Goal: Task Accomplishment & Management: Manage account settings

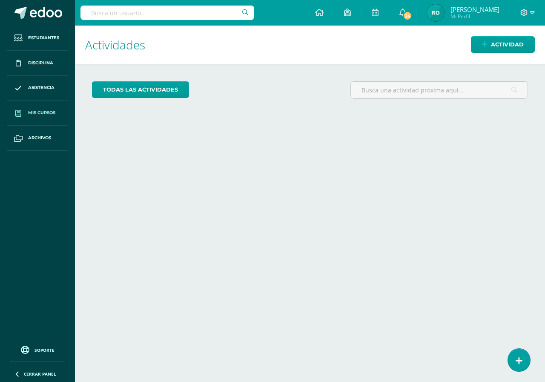
click at [40, 115] on span "Mis cursos" at bounding box center [41, 112] width 27 height 7
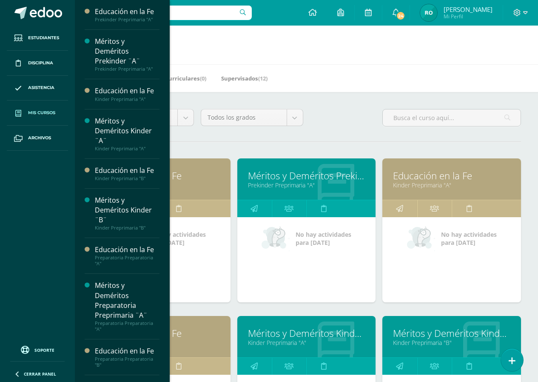
click at [326, 137] on div "Todos los niveles Todos los niveles Primaria Complementaria Bachillerato en CCL…" at bounding box center [306, 388] width 463 height 592
click at [202, 175] on link "Educación en la Fe" at bounding box center [161, 175] width 117 height 13
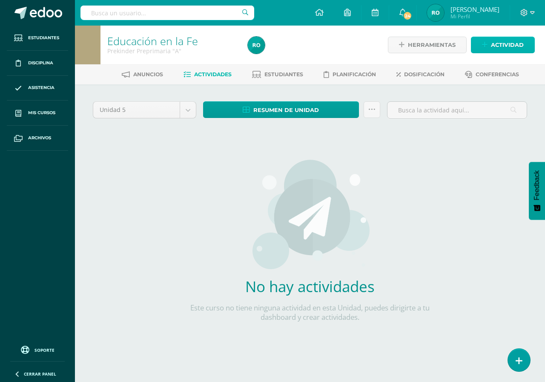
click at [488, 48] on link "Actividad" at bounding box center [503, 45] width 64 height 17
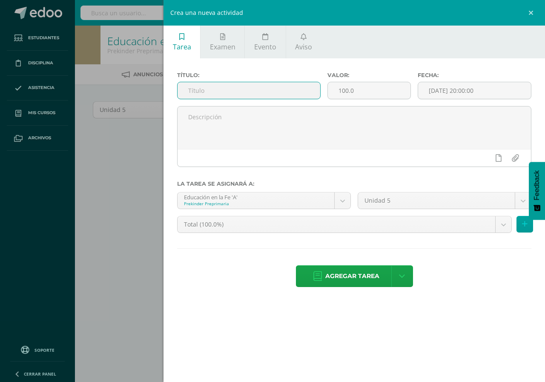
click at [206, 90] on input "text" at bounding box center [248, 90] width 143 height 17
type input "Participacion del juego "abrazo a Dios mi Padre""
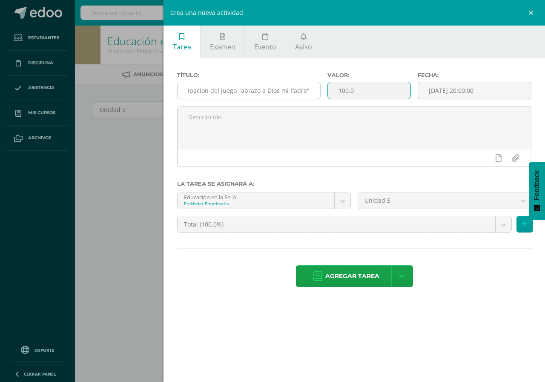
scroll to position [0, 0]
drag, startPoint x: 363, startPoint y: 93, endPoint x: 243, endPoint y: 92, distance: 119.2
click at [243, 92] on div "Título: Participacion del juego "abrazo a Dios mi Padre" Valor: 100.0 Fecha: 20…" at bounding box center [354, 89] width 361 height 34
type input "10"
click at [461, 96] on input "[DATE] 20:00:00" at bounding box center [474, 90] width 113 height 17
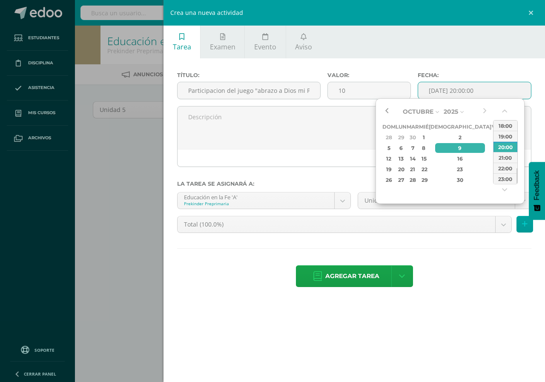
click at [389, 113] on button "button" at bounding box center [386, 111] width 9 height 13
click at [492, 181] on div "29" at bounding box center [496, 180] width 8 height 10
click at [504, 111] on button "button" at bounding box center [505, 112] width 9 height 13
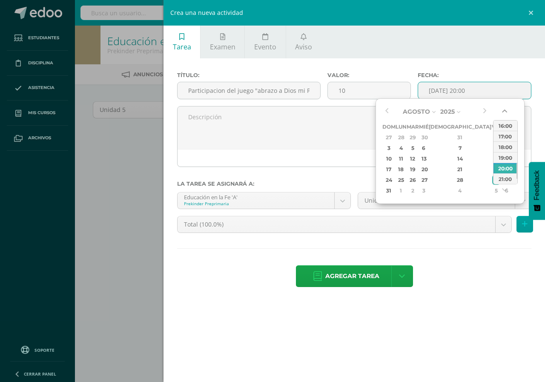
click at [504, 111] on button "button" at bounding box center [505, 112] width 9 height 13
click at [505, 110] on button "button" at bounding box center [505, 112] width 9 height 13
click at [508, 126] on div "00:00" at bounding box center [505, 125] width 24 height 11
type input "2025-08-29 00:00"
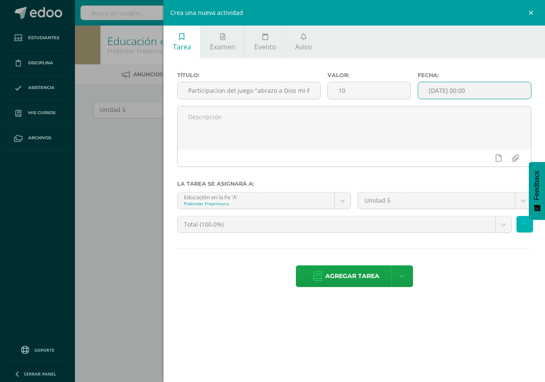
click at [528, 230] on button at bounding box center [524, 224] width 17 height 17
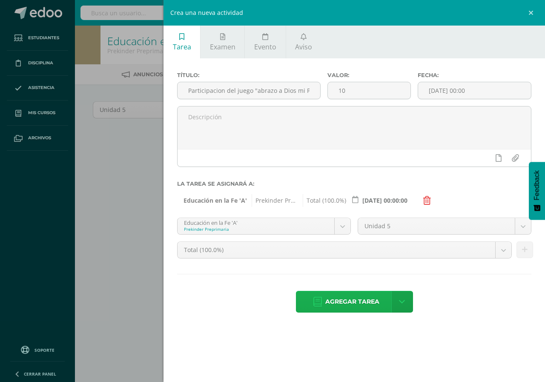
click at [343, 307] on span "Agregar tarea" at bounding box center [352, 301] width 54 height 21
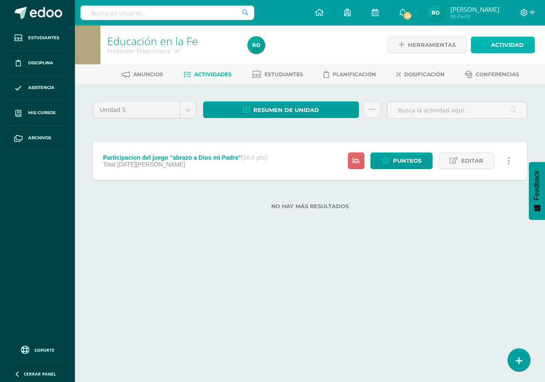
click at [483, 51] on link "Actividad" at bounding box center [503, 45] width 64 height 17
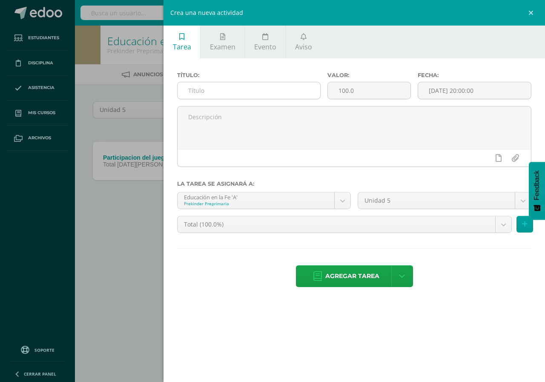
click at [188, 89] on input "text" at bounding box center [248, 90] width 143 height 17
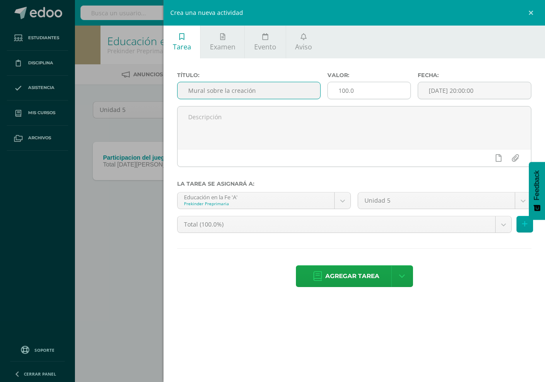
type input "Mural sobre la creación"
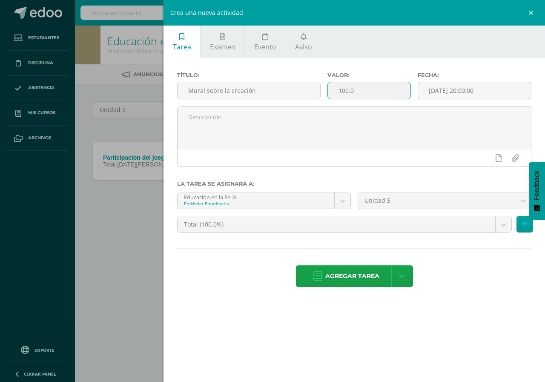
drag, startPoint x: 360, startPoint y: 89, endPoint x: 332, endPoint y: 92, distance: 28.2
click at [332, 92] on input "100.0" at bounding box center [369, 90] width 83 height 17
type input "5"
click at [465, 85] on input "[DATE] 20:00:00" at bounding box center [474, 90] width 113 height 17
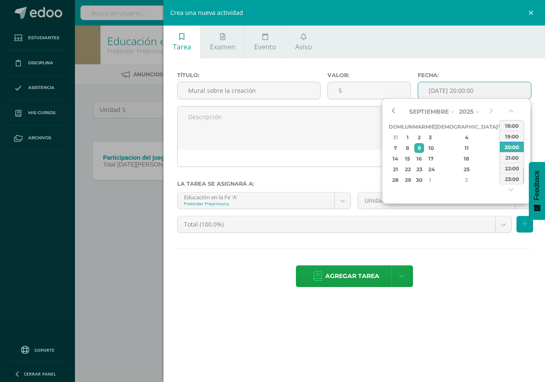
click at [396, 113] on button "button" at bounding box center [393, 111] width 9 height 13
click at [389, 111] on button "button" at bounding box center [393, 111] width 9 height 13
click at [499, 180] on div "29" at bounding box center [503, 180] width 8 height 10
click at [512, 112] on button "button" at bounding box center [511, 112] width 9 height 13
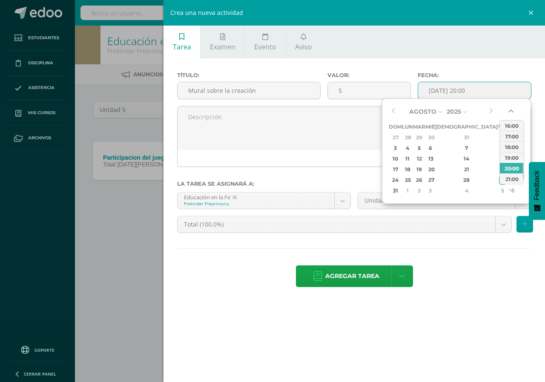
click at [512, 112] on button "button" at bounding box center [511, 112] width 9 height 13
click at [515, 126] on div "00:00" at bounding box center [512, 125] width 24 height 11
type input "2025-08-29 00:00"
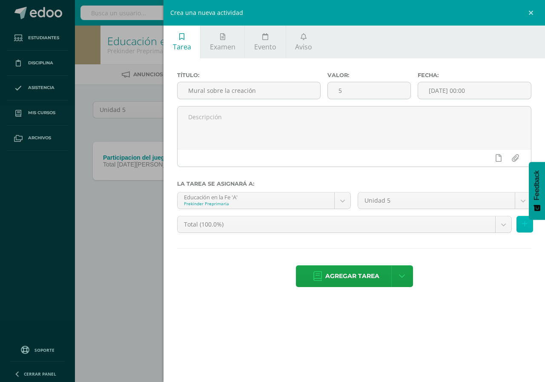
click at [521, 227] on button at bounding box center [524, 224] width 17 height 17
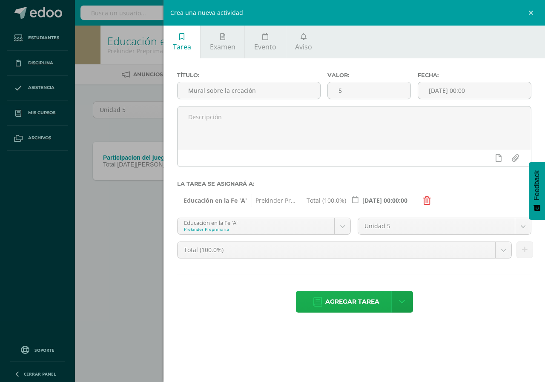
click at [327, 300] on span "Agregar tarea" at bounding box center [352, 301] width 54 height 21
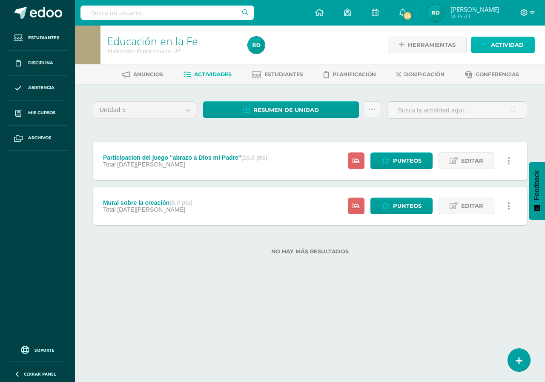
click at [488, 51] on link "Actividad" at bounding box center [503, 45] width 64 height 17
click at [0, 0] on div "Crea una nueva actividad Tarea Examen Evento Aviso Título: Valor: 100.0 Fecha: …" at bounding box center [0, 0] width 0 height 0
click at [488, 51] on link "Actividad" at bounding box center [503, 45] width 64 height 17
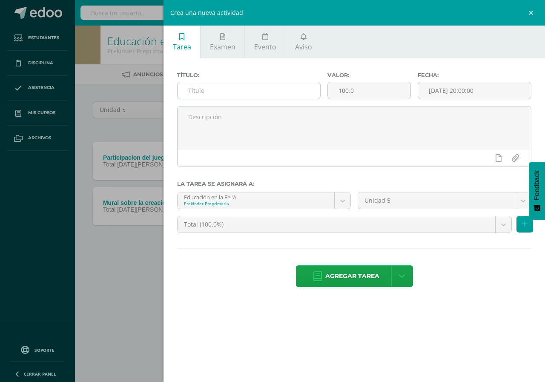
click at [190, 92] on input "text" at bounding box center [248, 90] width 143 height 17
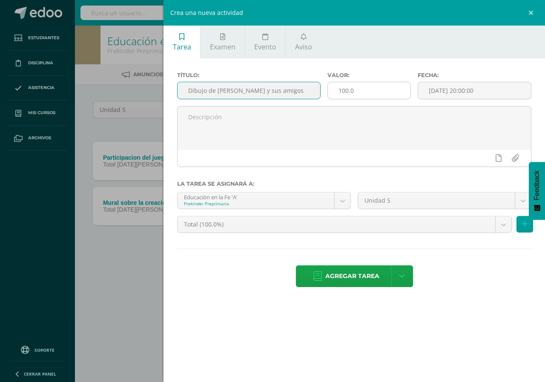
type input "Dibujo de [PERSON_NAME] y sus amigos"
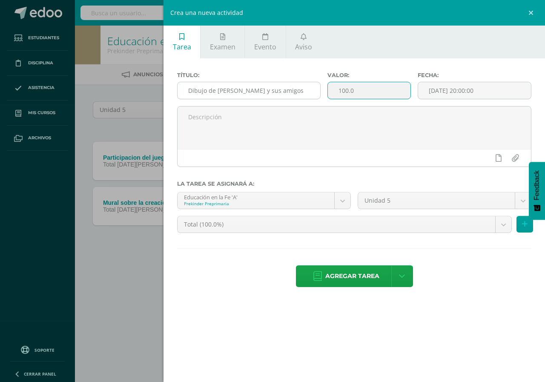
drag, startPoint x: 375, startPoint y: 91, endPoint x: 306, endPoint y: 91, distance: 69.4
click at [369, 91] on input "100.0" at bounding box center [369, 90] width 83 height 17
drag, startPoint x: 360, startPoint y: 90, endPoint x: 337, endPoint y: 92, distance: 23.5
click at [357, 90] on input "100.0" at bounding box center [369, 90] width 83 height 17
click at [336, 92] on input "100.0" at bounding box center [369, 90] width 83 height 17
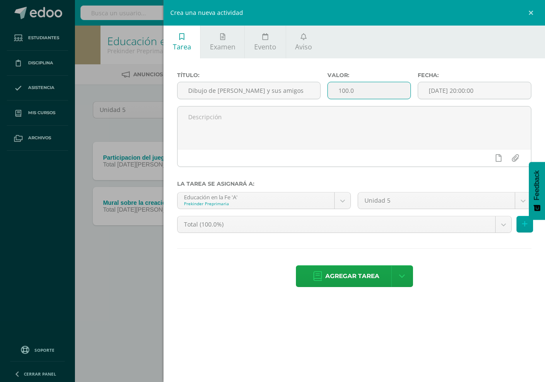
drag, startPoint x: 338, startPoint y: 90, endPoint x: 403, endPoint y: 90, distance: 64.7
click at [403, 90] on input "100.0" at bounding box center [369, 90] width 83 height 17
type input "5"
click at [427, 91] on input "[DATE] 20:00:00" at bounding box center [474, 90] width 113 height 17
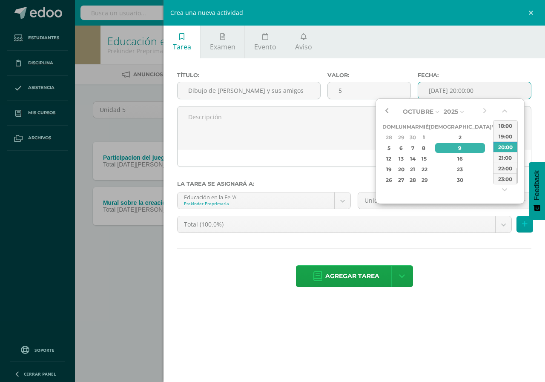
click at [386, 111] on button "button" at bounding box center [386, 111] width 9 height 13
click at [387, 114] on button "button" at bounding box center [386, 111] width 9 height 13
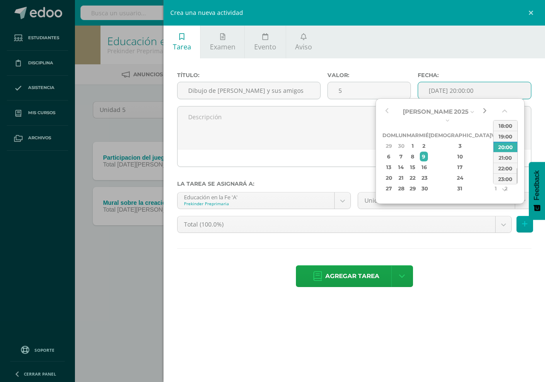
click at [484, 111] on button "button" at bounding box center [484, 111] width 9 height 13
click at [492, 137] on div "5" at bounding box center [496, 137] width 8 height 10
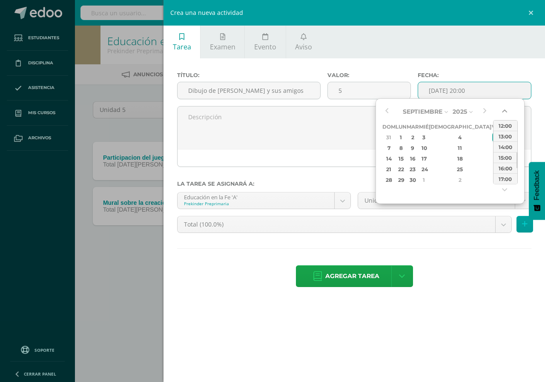
click at [501, 114] on button "button" at bounding box center [505, 112] width 9 height 13
click at [506, 123] on div "00:00" at bounding box center [505, 125] width 24 height 11
type input "2025-09-05 00:00"
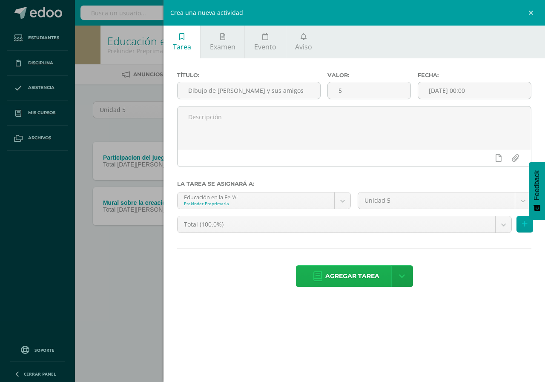
click at [361, 276] on span "Agregar tarea" at bounding box center [352, 276] width 54 height 21
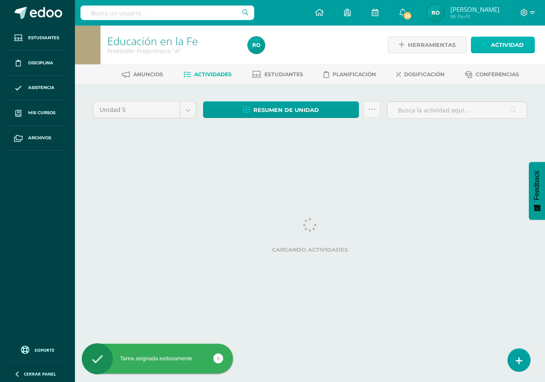
click at [476, 43] on link "Actividad" at bounding box center [503, 45] width 64 height 17
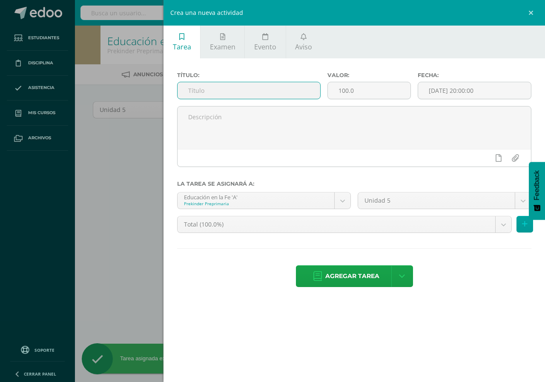
click at [284, 83] on input "text" at bounding box center [248, 90] width 143 height 17
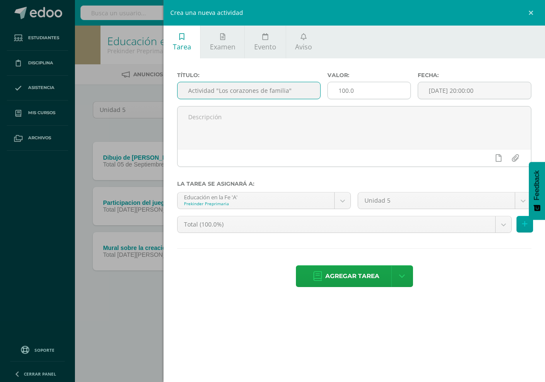
type input "Actividad "Los corazones de familia""
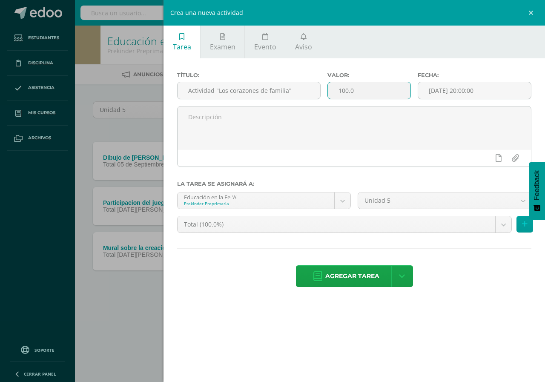
drag, startPoint x: 369, startPoint y: 89, endPoint x: 329, endPoint y: 98, distance: 41.1
click at [329, 98] on input "100.0" at bounding box center [369, 90] width 83 height 17
type input "10"
click at [443, 93] on input "[DATE] 20:00:00" at bounding box center [474, 90] width 113 height 17
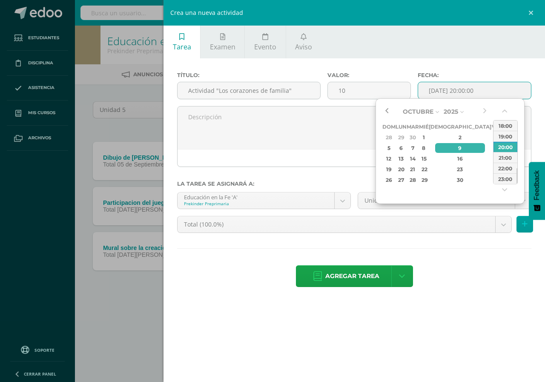
click at [387, 114] on button "button" at bounding box center [386, 111] width 9 height 13
click at [492, 136] on div "5" at bounding box center [496, 137] width 8 height 10
click at [503, 112] on div "00:00 01:00 02:00 03:00 04:00 05:00 06:00 07:00 08:00 09:00 10:00 11:00 12:00 1…" at bounding box center [505, 152] width 25 height 87
click at [503, 112] on button "button" at bounding box center [505, 112] width 9 height 13
click at [503, 125] on div "00:00" at bounding box center [505, 125] width 24 height 11
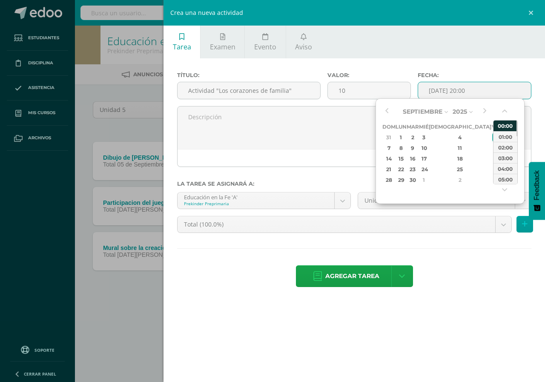
type input "2025-09-05 00:00"
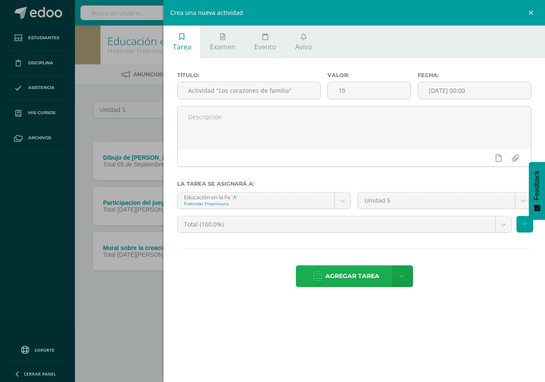
click at [343, 271] on span "Agregar tarea" at bounding box center [352, 276] width 54 height 21
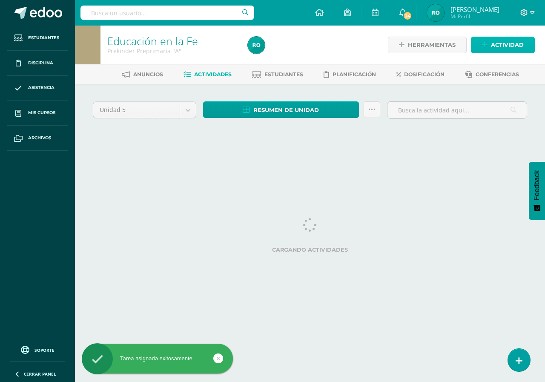
click at [508, 47] on span "Actividad" at bounding box center [507, 45] width 33 height 16
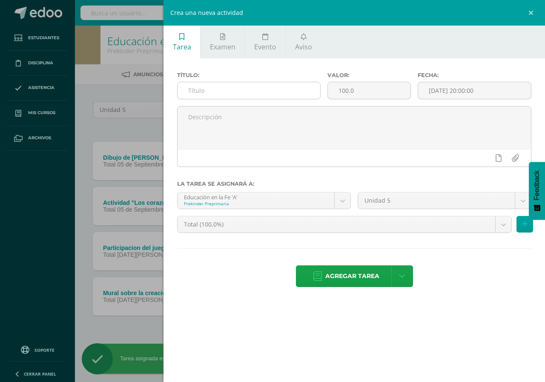
click at [210, 91] on input "text" at bounding box center [248, 90] width 143 height 17
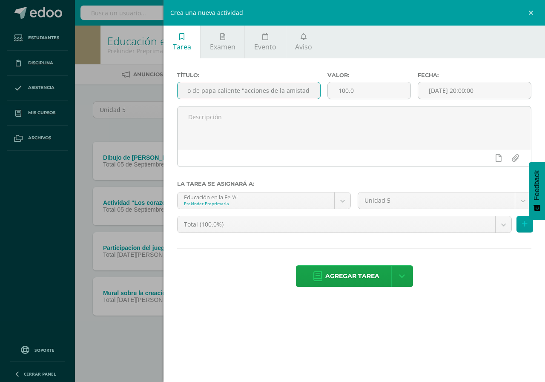
scroll to position [0, 16]
click at [245, 90] on input "JUego de papa caliente "acciones de la amistad"" at bounding box center [248, 90] width 143 height 17
type input "JUego de papa caliente "Acciones de la amistad""
click at [353, 90] on input "100.0" at bounding box center [369, 90] width 83 height 17
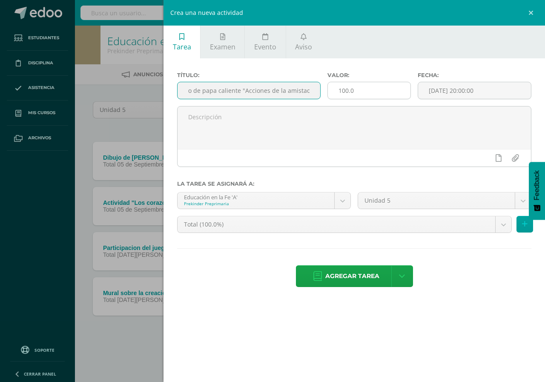
scroll to position [0, 0]
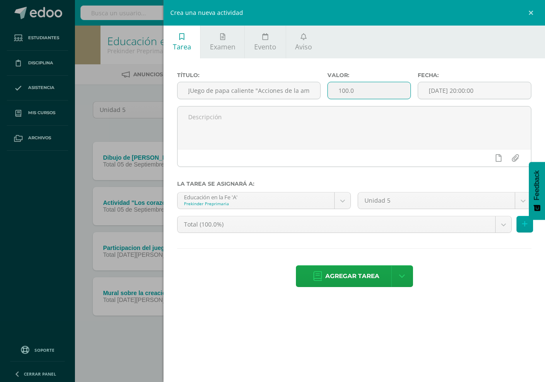
drag, startPoint x: 355, startPoint y: 89, endPoint x: 334, endPoint y: 86, distance: 20.6
click at [334, 86] on input "100.0" at bounding box center [369, 90] width 83 height 17
type input "10"
click at [464, 93] on input "[DATE] 20:00:00" at bounding box center [474, 90] width 113 height 17
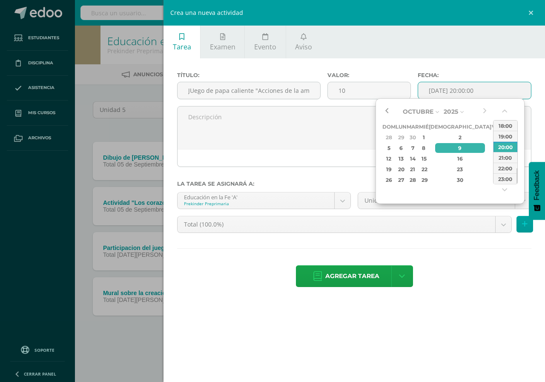
click at [387, 109] on button "button" at bounding box center [386, 111] width 9 height 13
type input "2025-10-09 20:00"
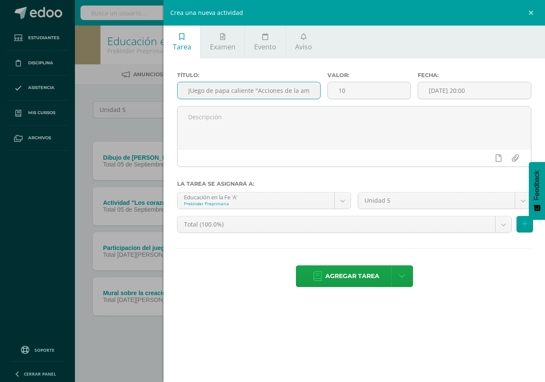
click at [194, 93] on input "JUego de papa caliente "Acciones de la amistad"" at bounding box center [248, 90] width 143 height 17
type input "Juego de papa caliente "Acciones de la amistad""
click at [442, 91] on input "2025-10-09 20:00" at bounding box center [474, 90] width 113 height 17
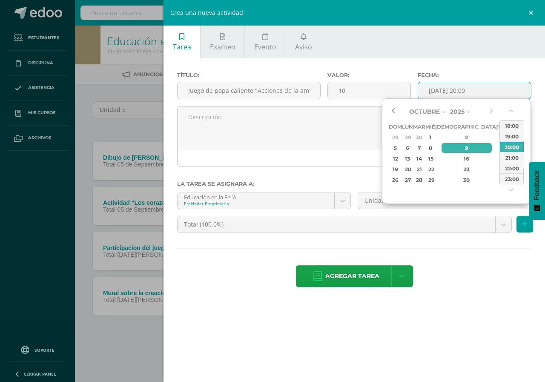
click at [392, 109] on button "button" at bounding box center [393, 111] width 9 height 13
click at [495, 111] on button "button" at bounding box center [490, 111] width 9 height 13
click at [499, 152] on div "12" at bounding box center [503, 148] width 8 height 10
click at [509, 108] on button "button" at bounding box center [511, 112] width 9 height 13
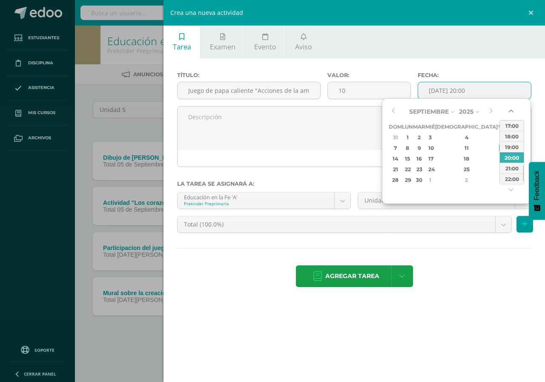
click at [509, 108] on button "button" at bounding box center [511, 112] width 9 height 13
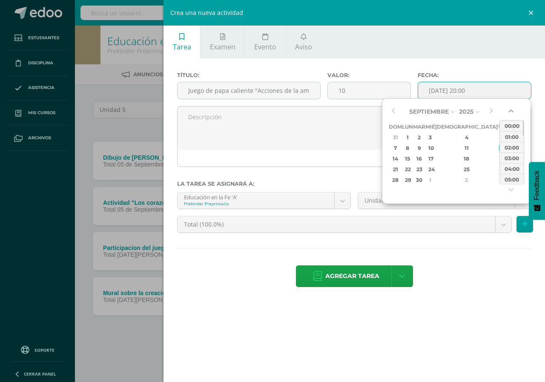
click at [509, 108] on button "button" at bounding box center [511, 112] width 9 height 13
click at [511, 122] on div "00:00" at bounding box center [512, 125] width 24 height 11
type input "2025-09-12 00:00"
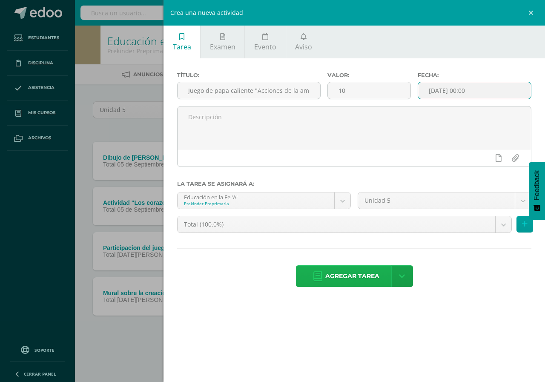
click at [347, 272] on span "Agregar tarea" at bounding box center [352, 276] width 54 height 21
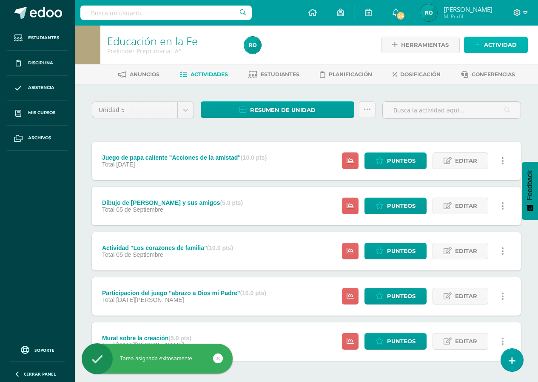
click at [475, 49] on link "Actividad" at bounding box center [496, 45] width 64 height 17
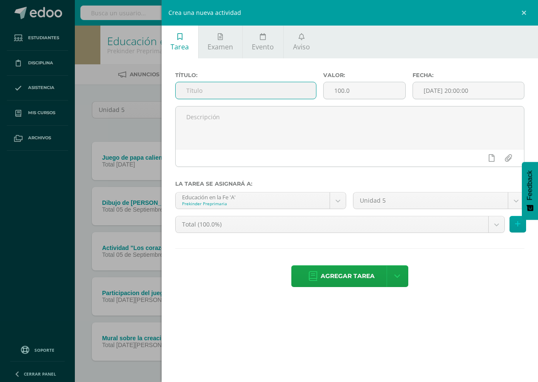
click at [186, 94] on input "text" at bounding box center [246, 90] width 141 height 17
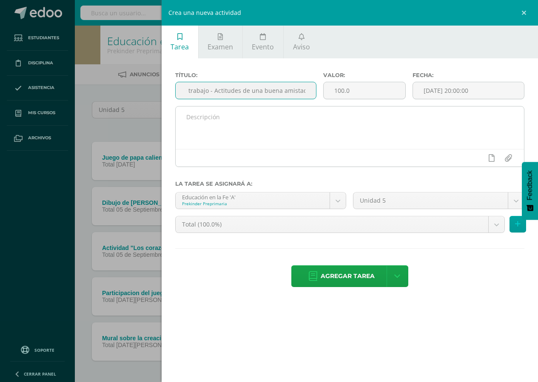
scroll to position [0, 0]
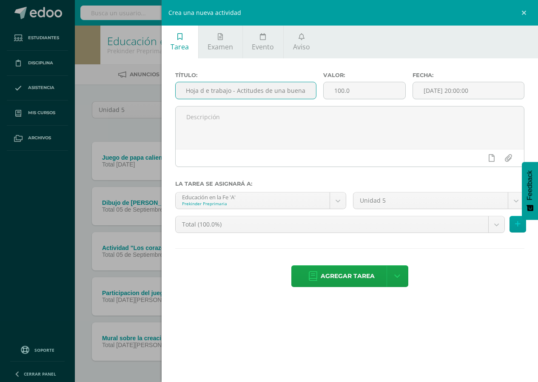
click at [207, 92] on input "Hoja d e trabajo - Actitudes de una buena amistad" at bounding box center [246, 90] width 141 height 17
type input "Hoja de trabajo - Actitudes de una buena amistad"
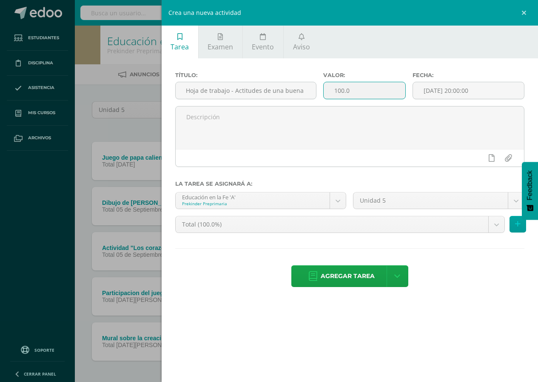
click at [368, 91] on input "100.0" at bounding box center [364, 90] width 81 height 17
drag, startPoint x: 368, startPoint y: 91, endPoint x: 331, endPoint y: 90, distance: 36.6
click at [331, 90] on input "100.0" at bounding box center [364, 90] width 81 height 17
type input "10"
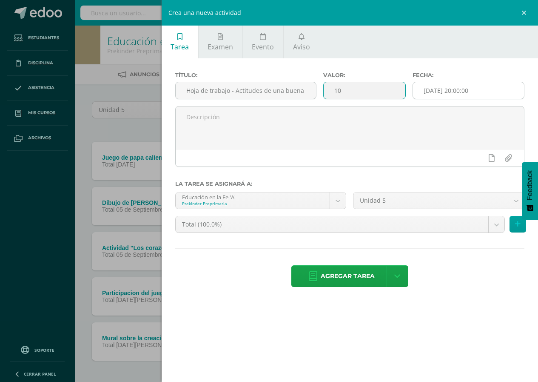
click at [448, 93] on input "[DATE] 20:00:00" at bounding box center [468, 90] width 111 height 17
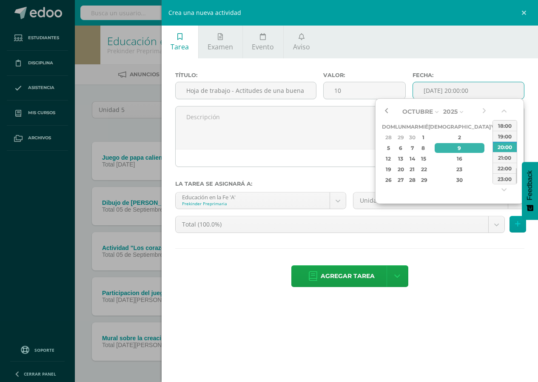
click at [389, 109] on button "button" at bounding box center [386, 111] width 9 height 13
click at [492, 146] on div "12" at bounding box center [496, 148] width 8 height 10
click at [503, 109] on button "button" at bounding box center [505, 112] width 9 height 13
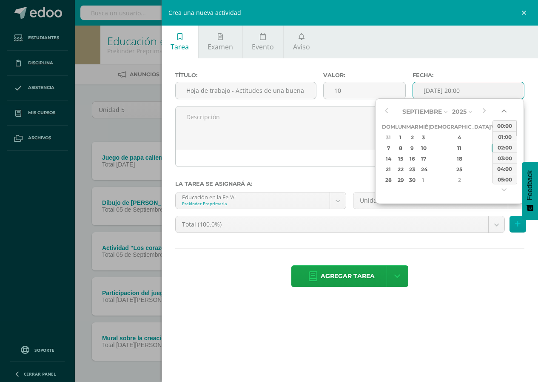
click at [503, 109] on button "button" at bounding box center [505, 112] width 9 height 13
click at [506, 121] on div "00:00" at bounding box center [505, 125] width 24 height 11
type input "2025-09-12 00:00"
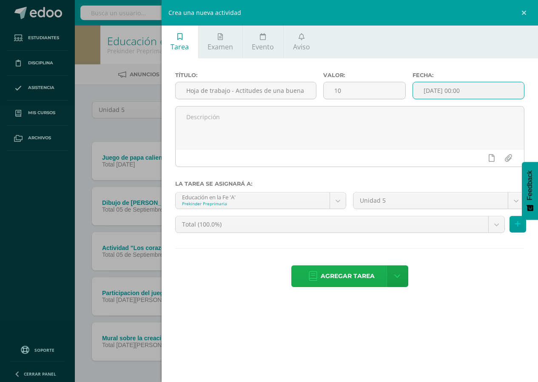
click at [370, 269] on span "Agregar tarea" at bounding box center [348, 276] width 54 height 21
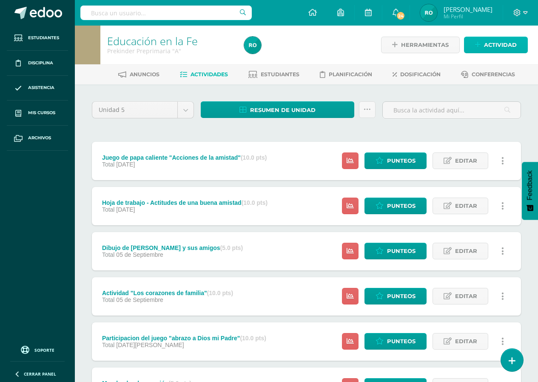
click at [480, 45] on icon at bounding box center [478, 44] width 6 height 7
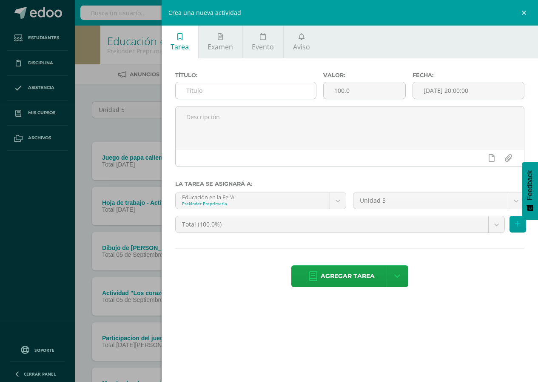
click at [273, 89] on input "text" at bounding box center [246, 90] width 141 height 17
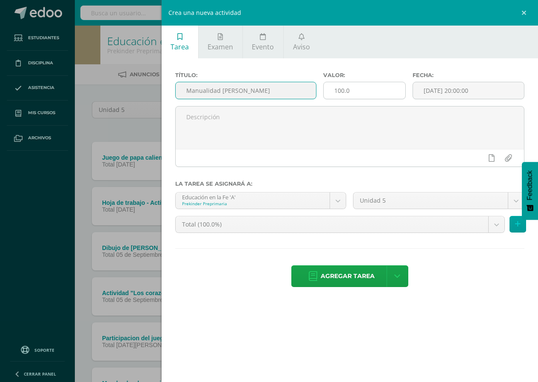
type input "Manualidad [PERSON_NAME]"
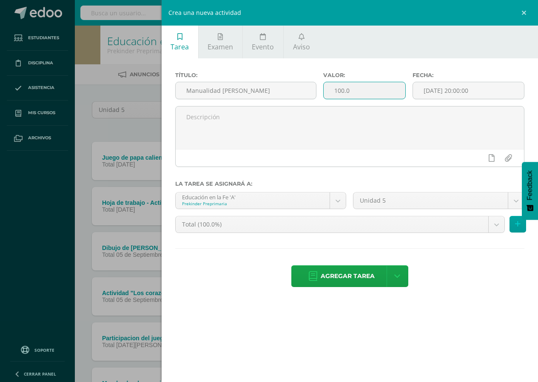
drag, startPoint x: 351, startPoint y: 92, endPoint x: 334, endPoint y: 90, distance: 18.0
click at [334, 90] on input "100.0" at bounding box center [364, 90] width 81 height 17
type input "15"
click at [423, 91] on input "[DATE] 20:00:00" at bounding box center [468, 90] width 111 height 17
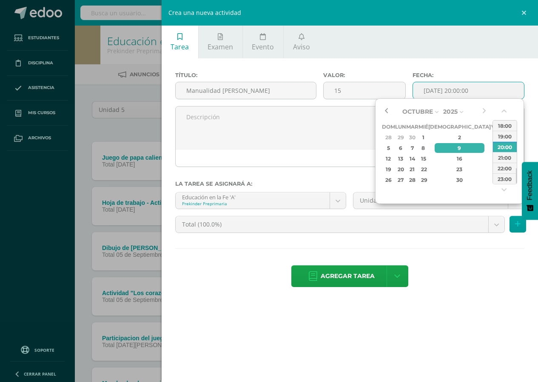
click at [388, 113] on button "button" at bounding box center [386, 111] width 9 height 13
click at [492, 157] on div "19" at bounding box center [496, 159] width 8 height 10
click at [503, 114] on button "button" at bounding box center [505, 112] width 9 height 13
click at [505, 122] on div "00:00" at bounding box center [505, 125] width 24 height 11
type input "2025-09-19 00:00"
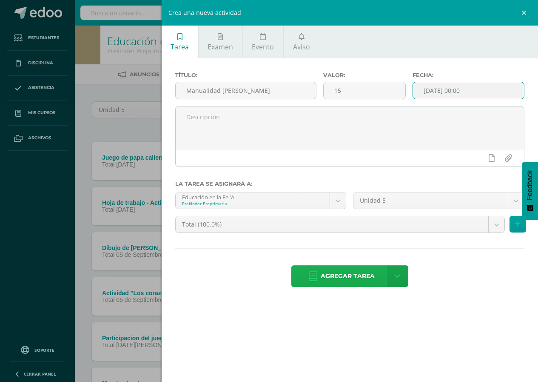
click at [326, 271] on span "Agregar tarea" at bounding box center [348, 276] width 54 height 21
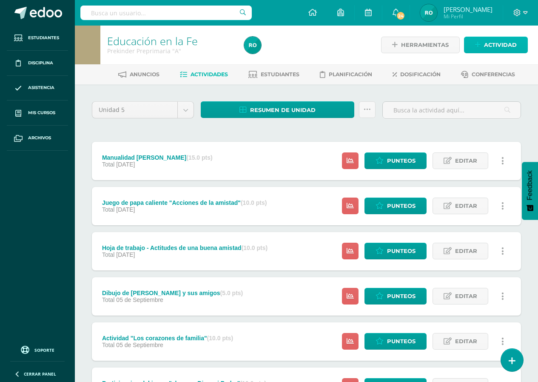
click at [502, 40] on span "Actividad" at bounding box center [500, 45] width 33 height 16
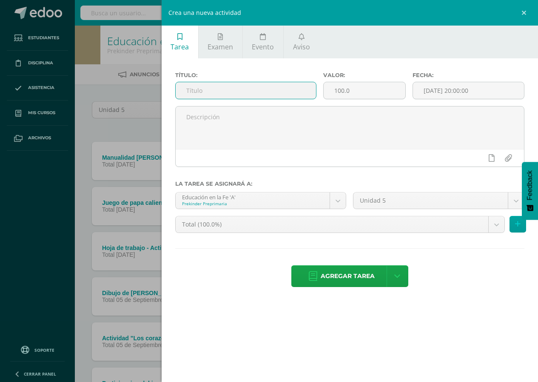
click at [206, 90] on input "text" at bounding box center [246, 90] width 141 height 17
type input "Manualidad portal [PERSON_NAME]"
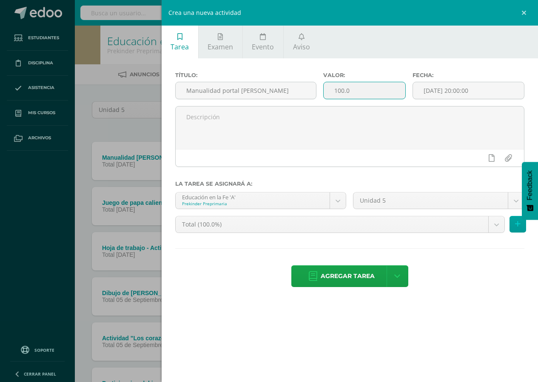
drag, startPoint x: 357, startPoint y: 89, endPoint x: 315, endPoint y: 106, distance: 45.7
click at [315, 106] on div "Título: Manualidad portal de Belén Valor: 100.0 Fecha: 2025-10-09 20:00:00" at bounding box center [350, 89] width 357 height 34
type input "10"
click at [430, 90] on input "[DATE] 20:00:00" at bounding box center [468, 90] width 111 height 17
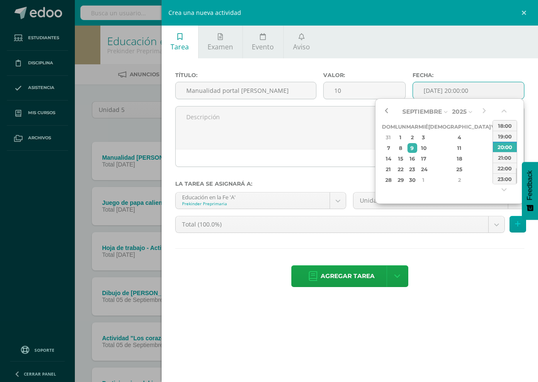
click at [388, 110] on button "button" at bounding box center [386, 111] width 9 height 13
click at [492, 166] on div "26" at bounding box center [496, 169] width 8 height 10
click at [504, 110] on button "button" at bounding box center [505, 112] width 9 height 13
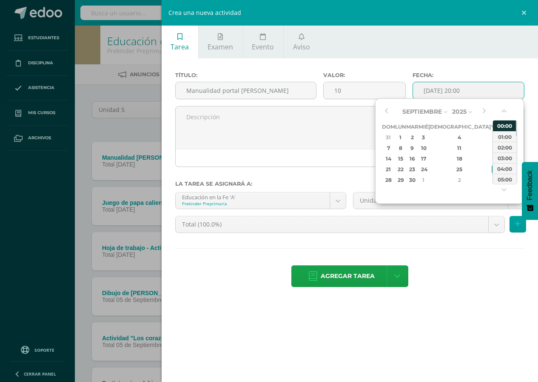
click at [503, 124] on div "00:00" at bounding box center [505, 125] width 24 height 11
type input "2025-09-26 00:00"
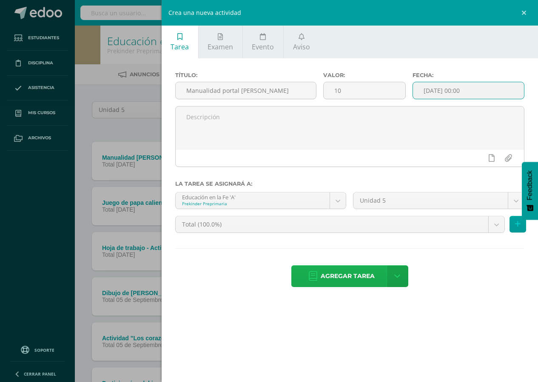
click at [342, 268] on span "Agregar tarea" at bounding box center [348, 276] width 54 height 21
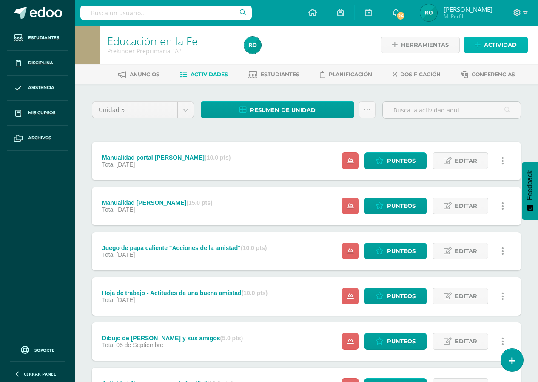
click at [483, 39] on link "Actividad" at bounding box center [496, 45] width 64 height 17
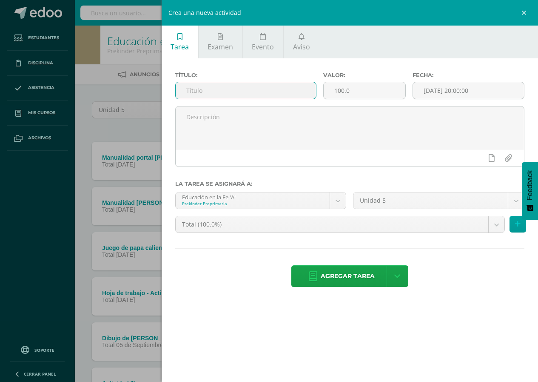
click at [229, 92] on input "text" at bounding box center [246, 90] width 141 height 17
type input "Actividad "Árbol de la generosidad""
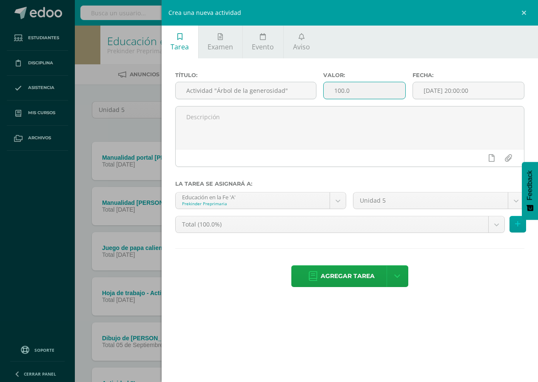
drag, startPoint x: 357, startPoint y: 89, endPoint x: 335, endPoint y: 91, distance: 21.8
click at [335, 91] on input "100.0" at bounding box center [364, 90] width 81 height 17
type input "15"
click at [446, 90] on input "[DATE] 20:00:00" at bounding box center [468, 90] width 111 height 17
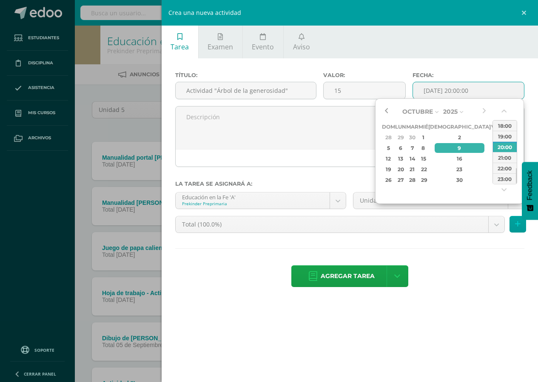
click at [387, 108] on button "button" at bounding box center [386, 111] width 9 height 13
click at [484, 110] on button "button" at bounding box center [484, 111] width 9 height 13
click at [492, 134] on div "3" at bounding box center [496, 137] width 8 height 10
click at [505, 113] on button "button" at bounding box center [505, 112] width 9 height 13
click at [506, 121] on div "00:00" at bounding box center [505, 125] width 24 height 11
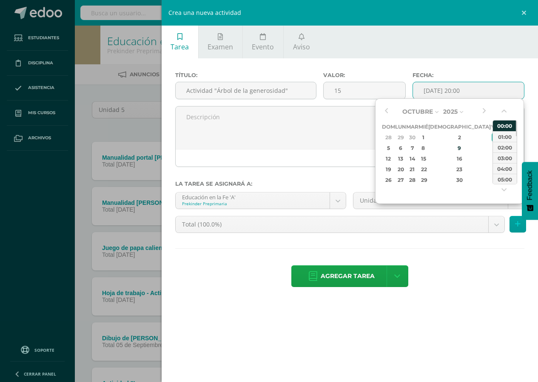
type input "2025-10-03 00:00"
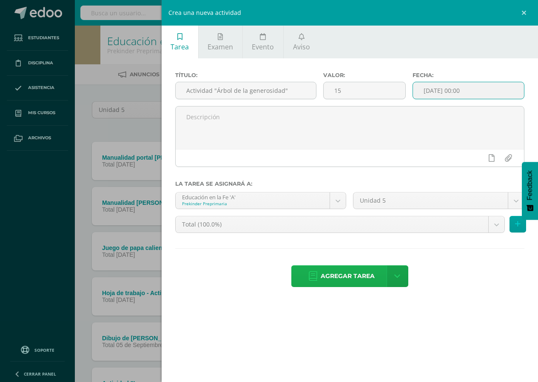
click at [332, 271] on span "Agregar tarea" at bounding box center [348, 276] width 54 height 21
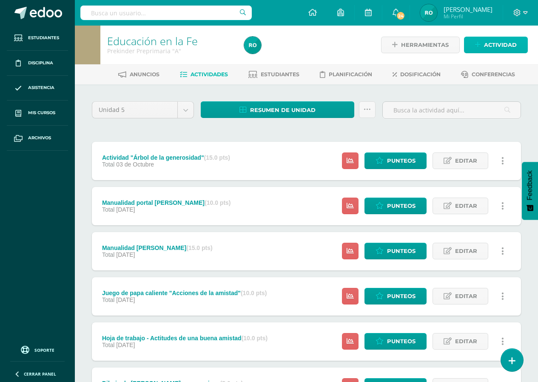
click at [498, 41] on span "Actividad" at bounding box center [500, 45] width 33 height 16
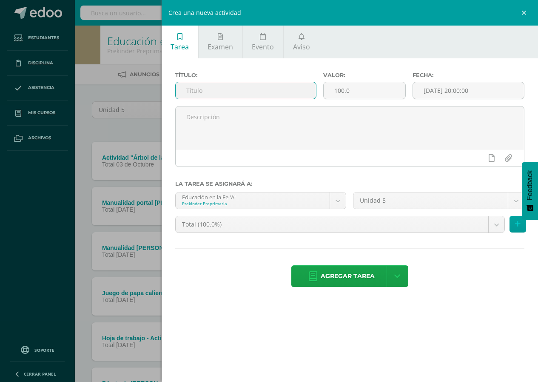
click at [226, 94] on input "text" at bounding box center [246, 90] width 141 height 17
type input "Escrutinios de oraciones"
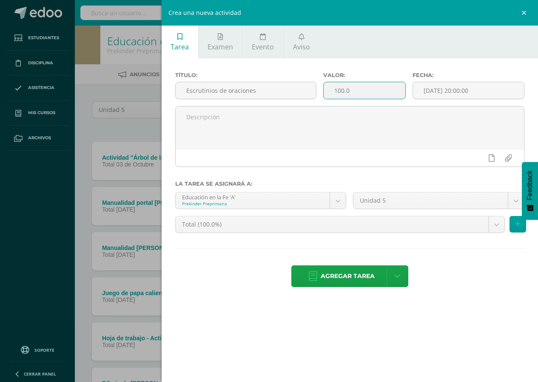
drag, startPoint x: 372, startPoint y: 88, endPoint x: 331, endPoint y: 94, distance: 42.1
click at [331, 94] on input "100.0" at bounding box center [364, 90] width 81 height 17
type input "15"
click at [458, 89] on input "[DATE] 20:00:00" at bounding box center [468, 90] width 111 height 17
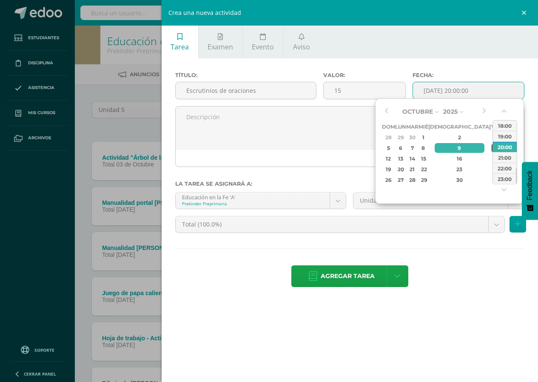
click at [491, 149] on td "10" at bounding box center [496, 148] width 10 height 11
click at [473, 148] on tr "5 6 7 8 9 10 11" at bounding box center [447, 148] width 130 height 11
click at [507, 109] on button "button" at bounding box center [505, 112] width 9 height 13
click at [504, 123] on div "00:00" at bounding box center [505, 125] width 24 height 11
type input "2025-10-10 00:00"
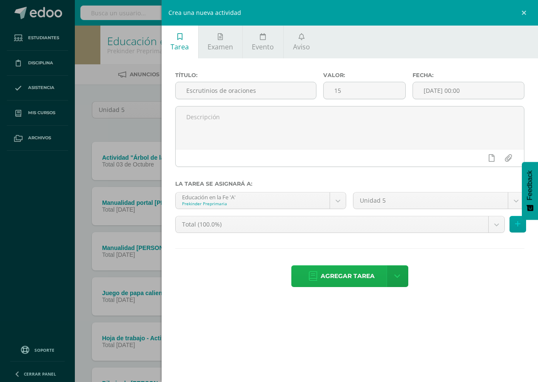
click at [355, 276] on span "Agregar tarea" at bounding box center [348, 276] width 54 height 21
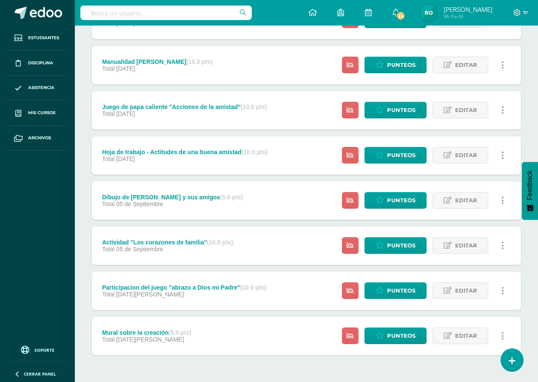
scroll to position [258, 0]
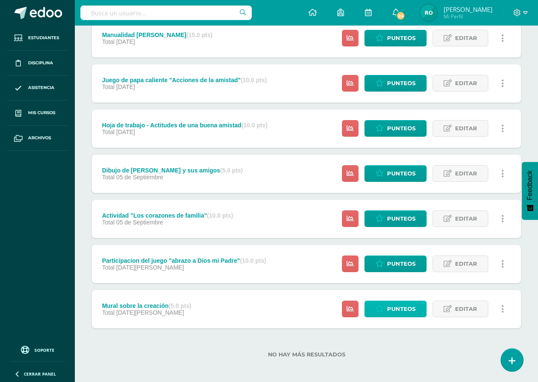
click at [389, 312] on span "Punteos" at bounding box center [401, 309] width 29 height 16
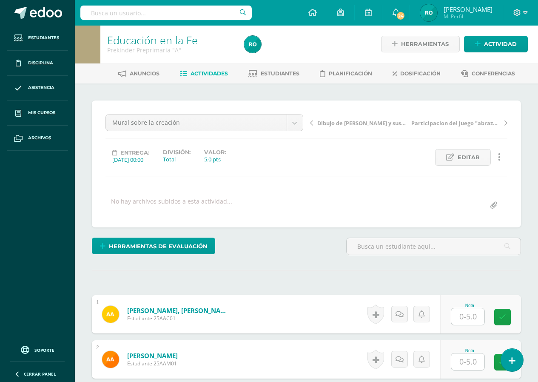
scroll to position [1, 0]
type input "5"
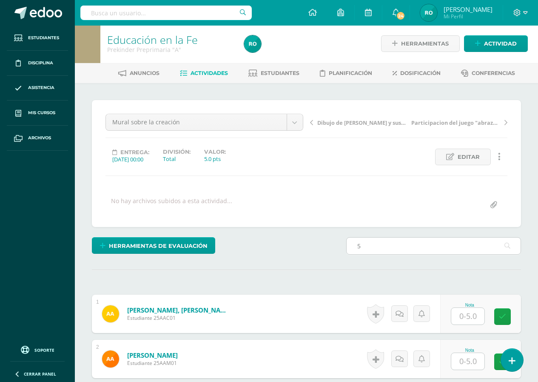
click at [393, 249] on input "5" at bounding box center [434, 245] width 174 height 17
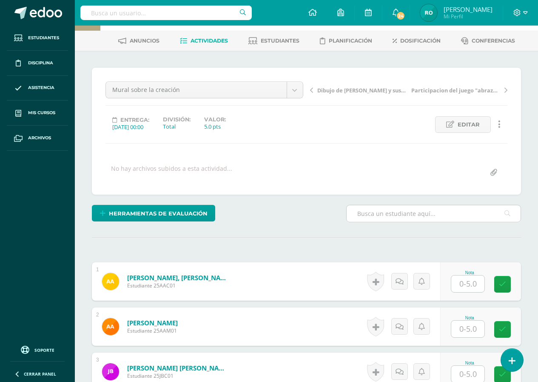
scroll to position [129, 0]
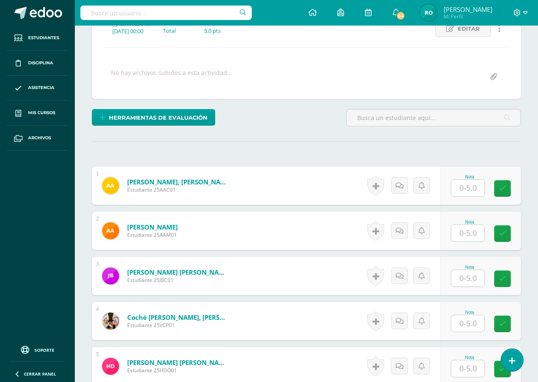
click at [459, 194] on input "text" at bounding box center [468, 188] width 33 height 17
type input "5"
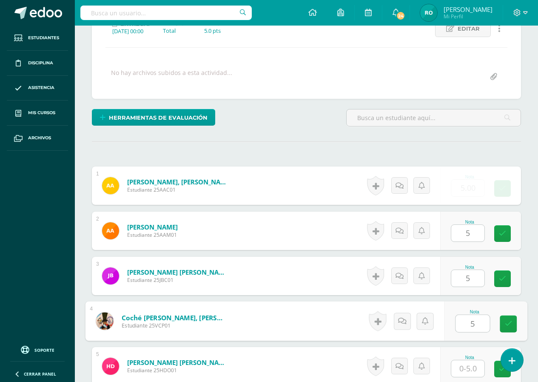
type input "5"
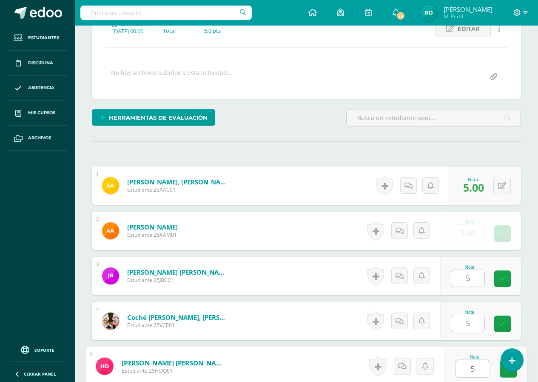
type input "5"
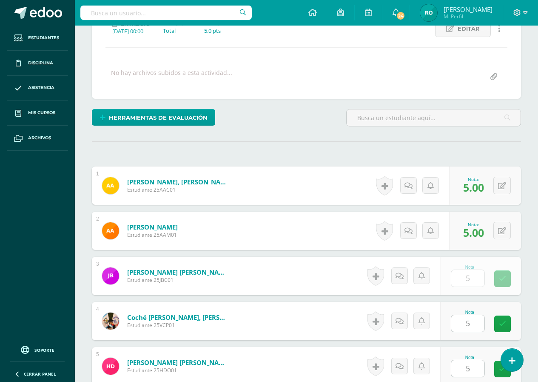
scroll to position [352, 0]
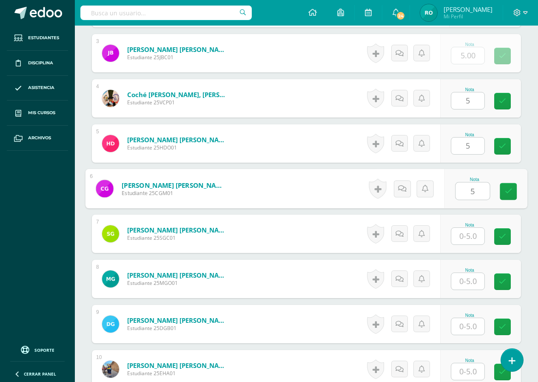
type input "5"
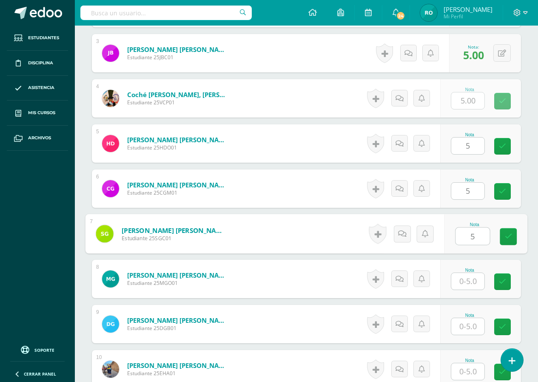
type input "5"
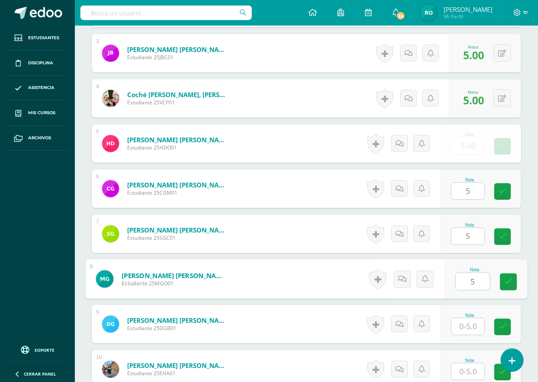
type input "5"
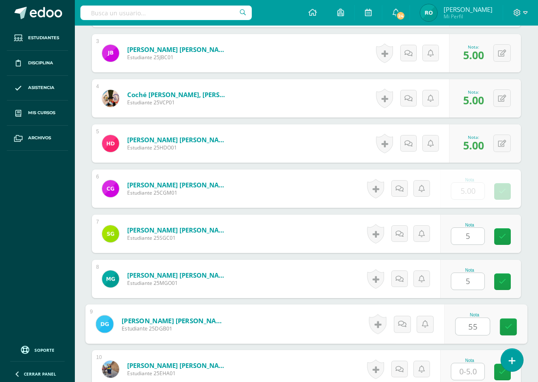
type input "55"
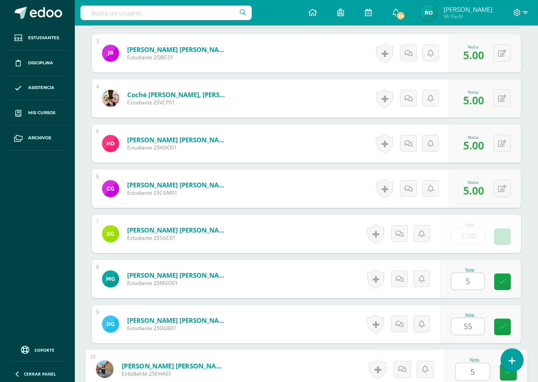
type input "5"
type input "0"
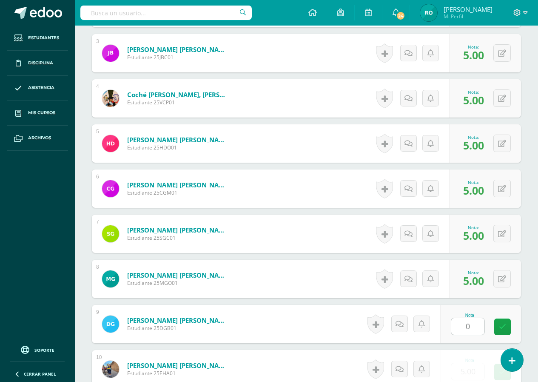
scroll to position [577, 0]
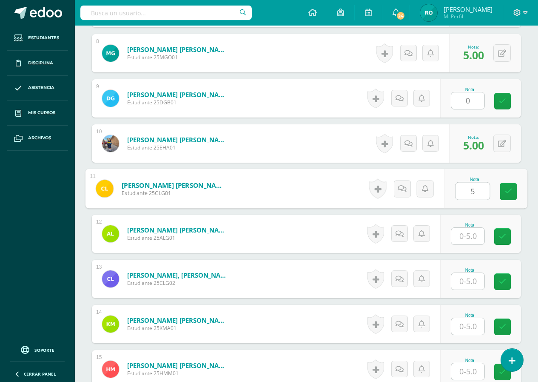
type input "5"
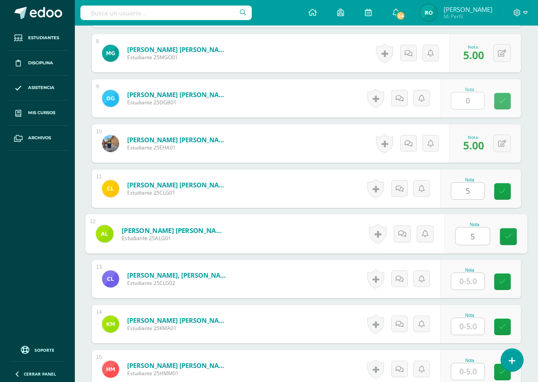
type input "5"
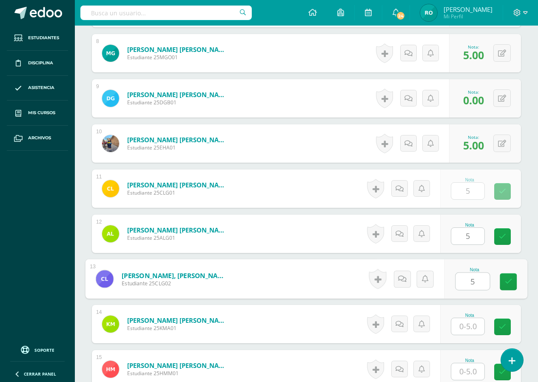
type input "5"
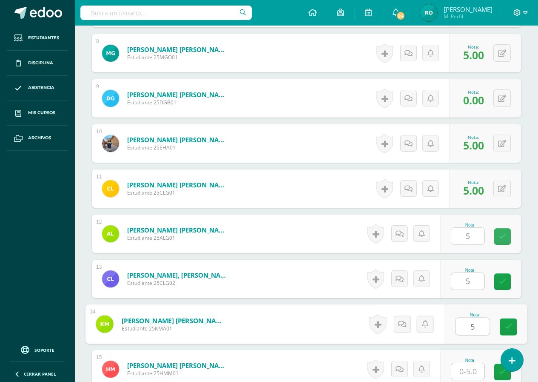
type input "5"
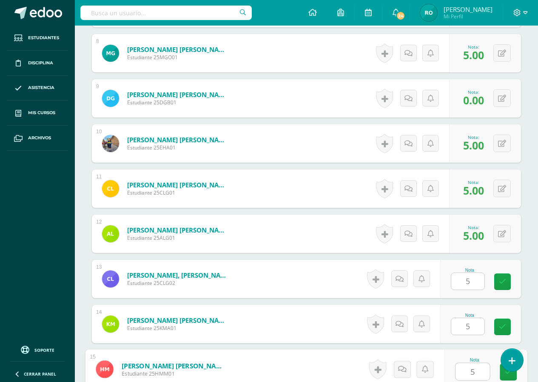
type input "5"
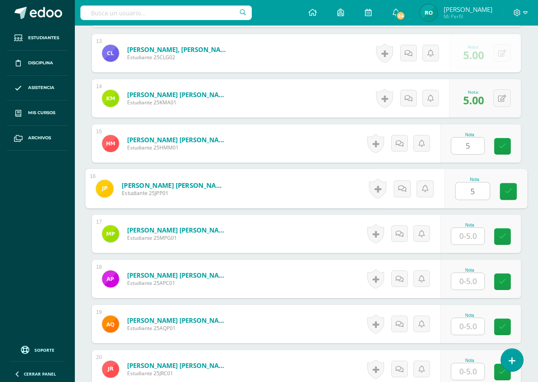
type input "5"
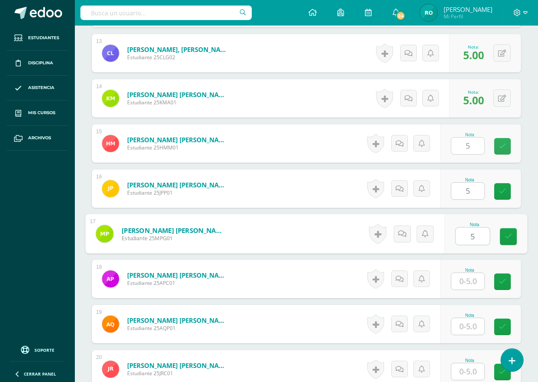
type input "5"
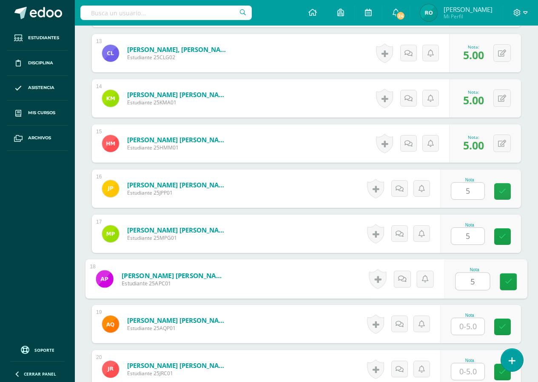
type input "5"
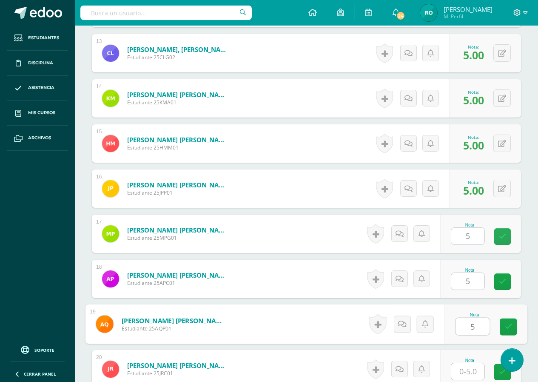
type input "5"
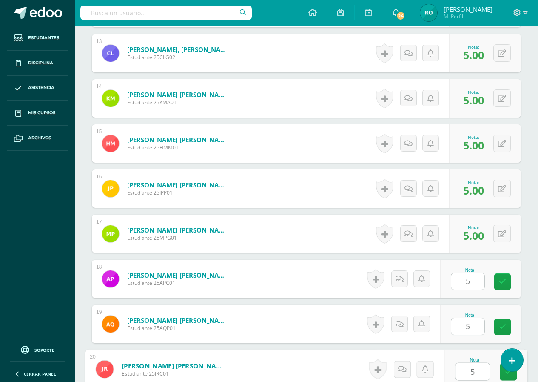
type input "5"
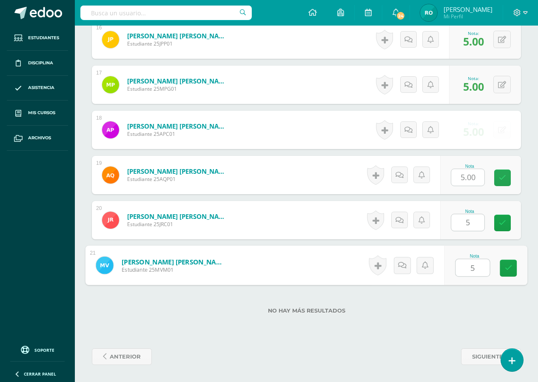
type input "55"
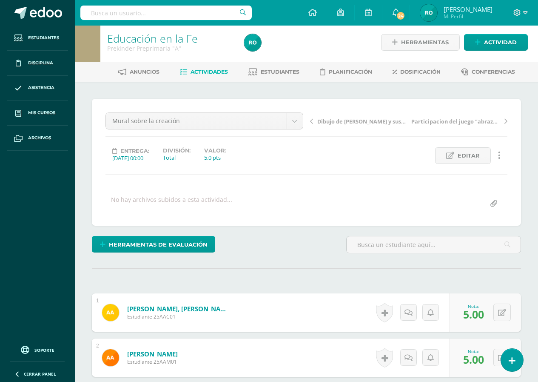
scroll to position [0, 0]
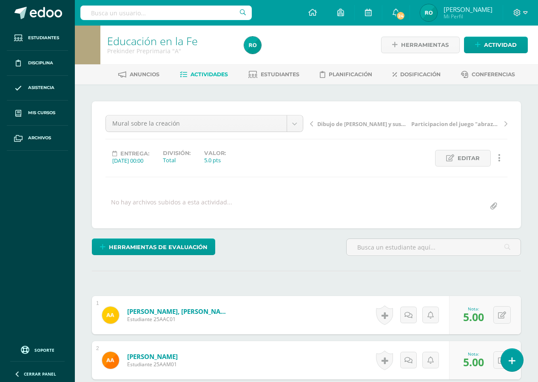
click at [310, 127] on link "Dibujo de Jesús y sus amigos" at bounding box center [359, 123] width 99 height 9
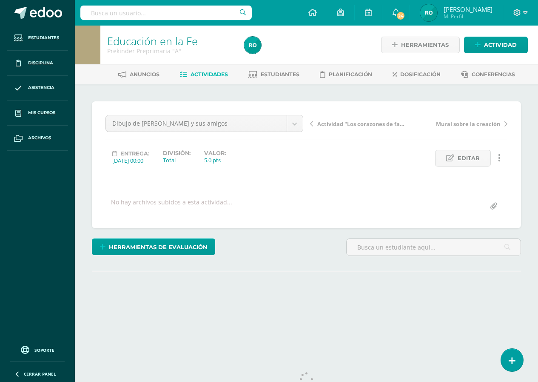
click at [208, 72] on span "Actividades" at bounding box center [209, 74] width 37 height 6
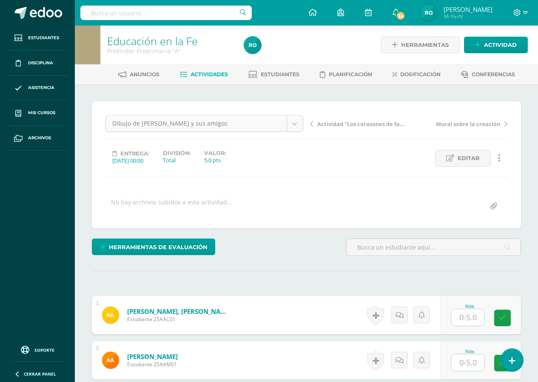
scroll to position [0, 0]
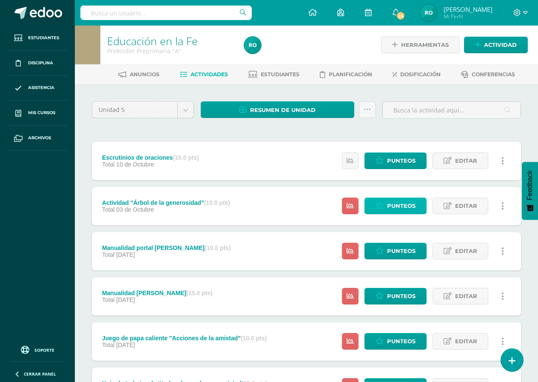
click at [379, 207] on icon at bounding box center [380, 205] width 8 height 7
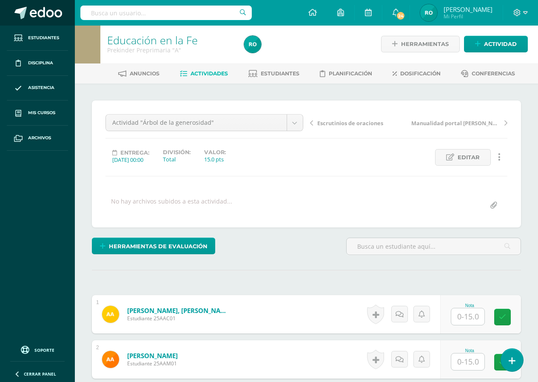
scroll to position [1, 0]
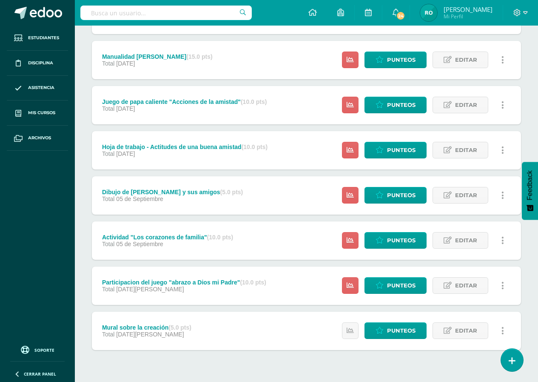
scroll to position [258, 0]
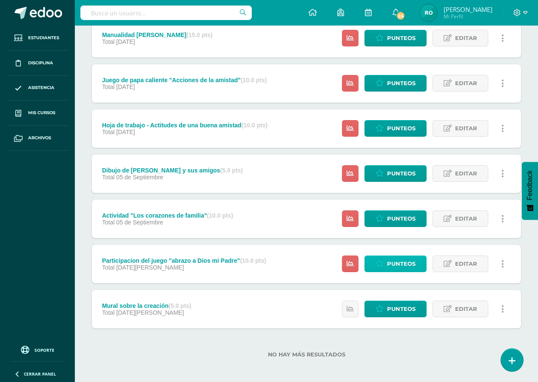
click at [388, 267] on span "Punteos" at bounding box center [401, 264] width 29 height 16
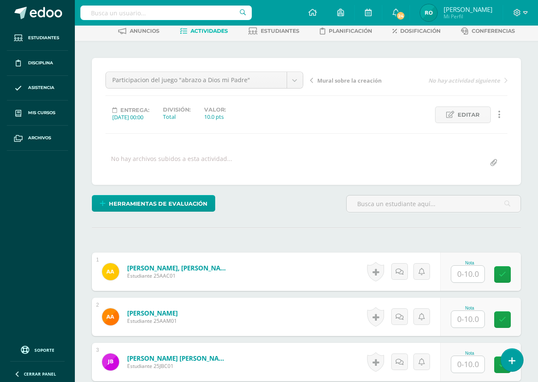
scroll to position [44, 0]
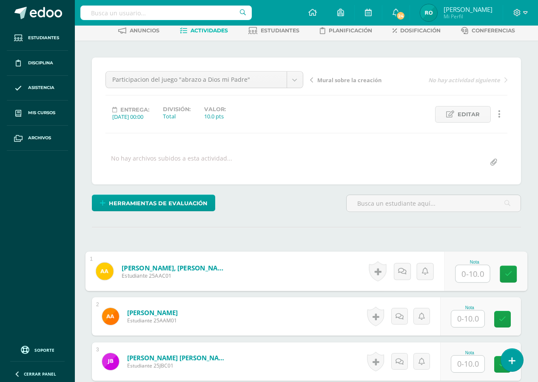
click at [460, 280] on input "text" at bounding box center [473, 273] width 34 height 17
type input "10"
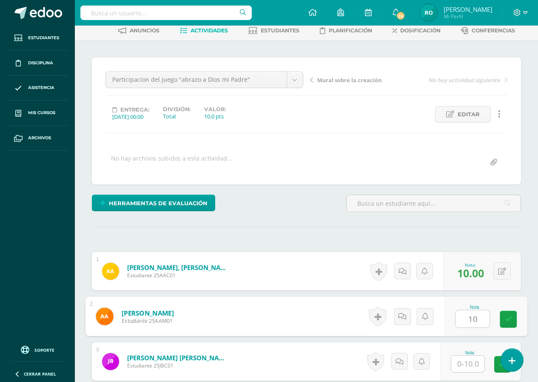
type input "10"
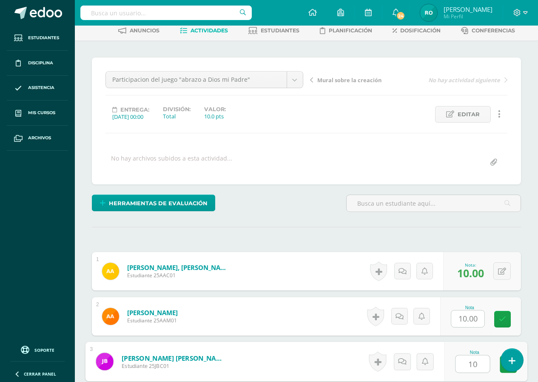
type input "10"
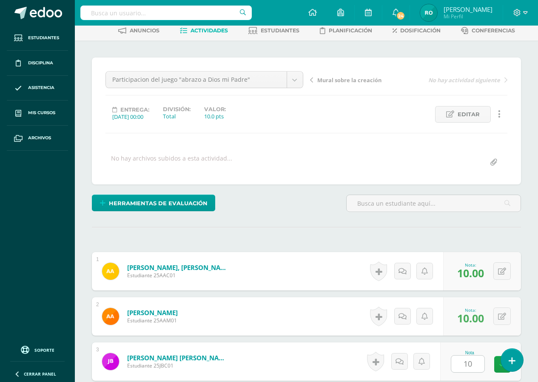
scroll to position [262, 0]
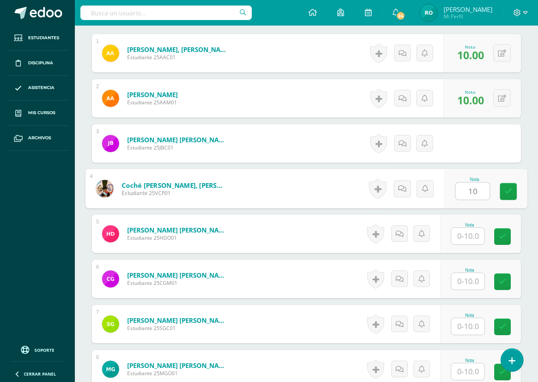
type input "10"
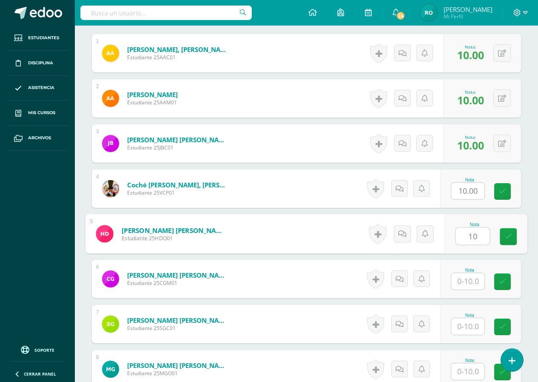
type input "10"
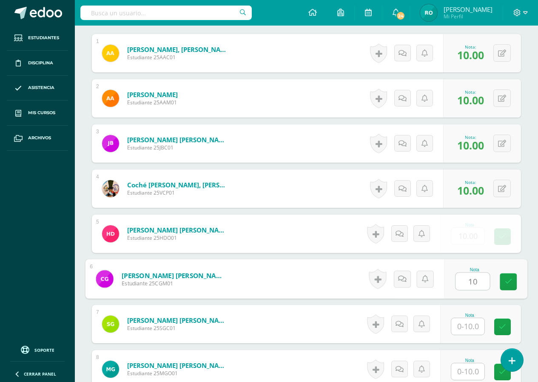
type input "10"
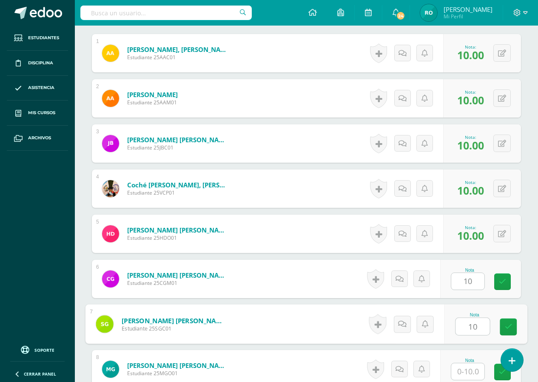
type input "10"
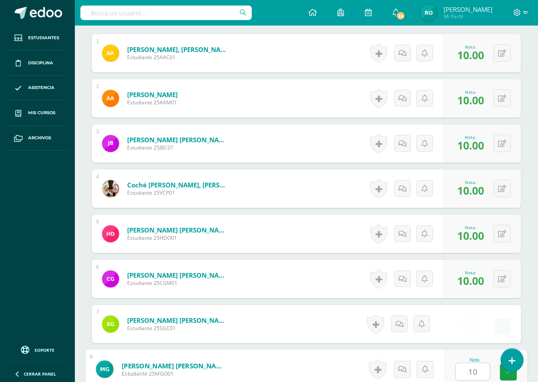
type input "10"
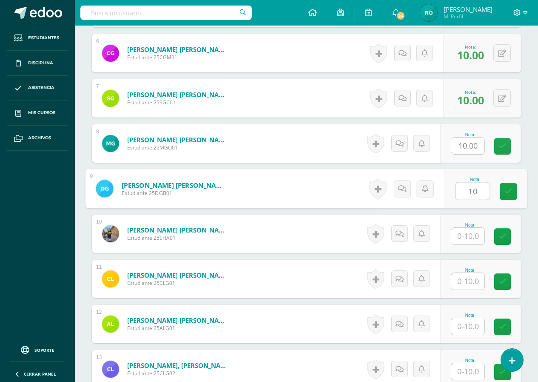
type input "10"
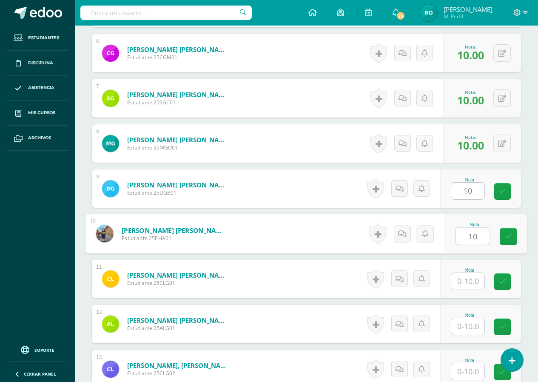
type input "10"
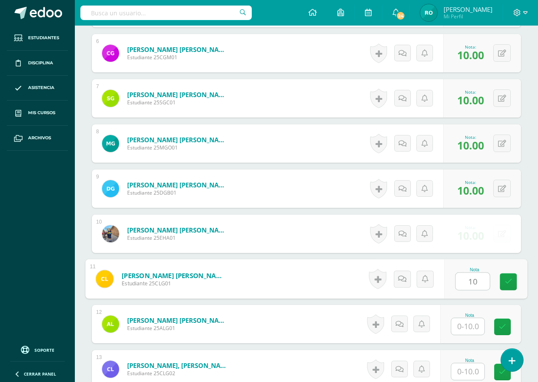
type input "10"
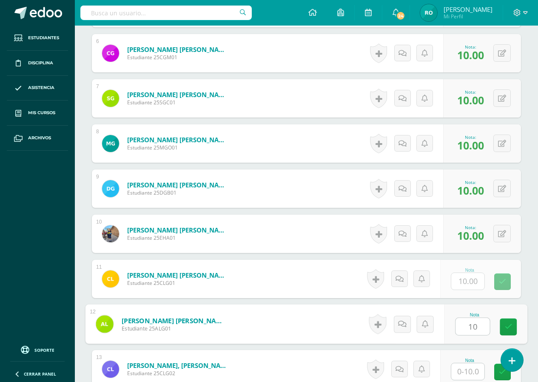
type input "10"
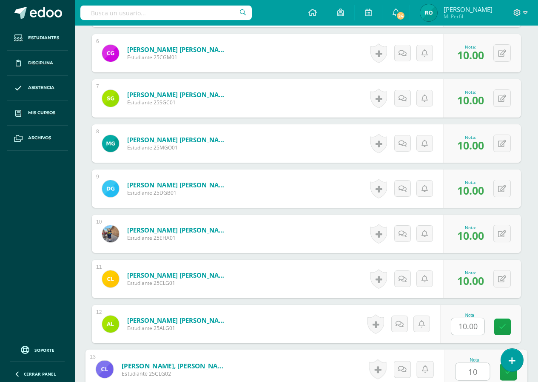
type input "10"
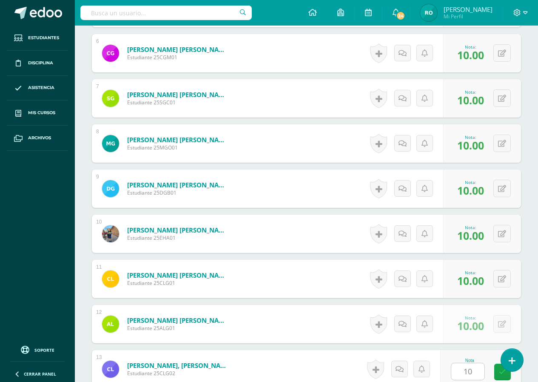
scroll to position [713, 0]
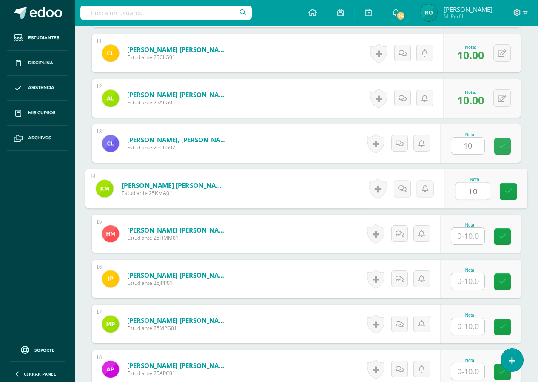
type input "10"
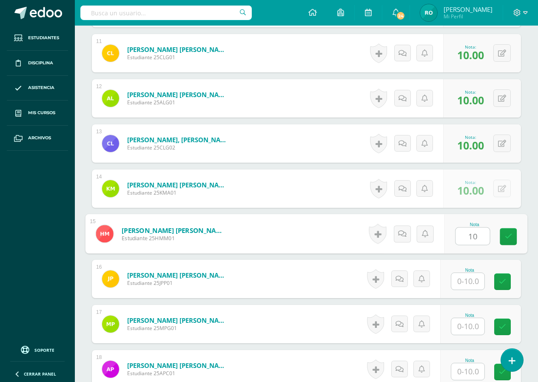
type input "10"
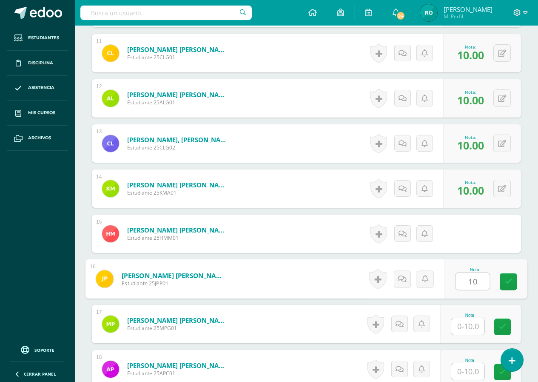
type input "10"
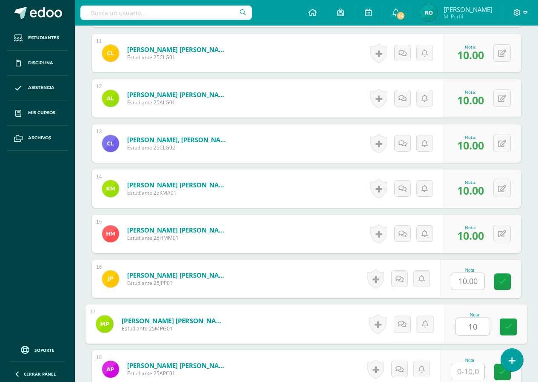
type input "10"
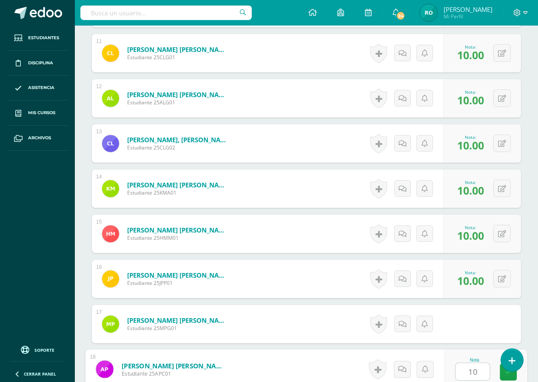
type input "10"
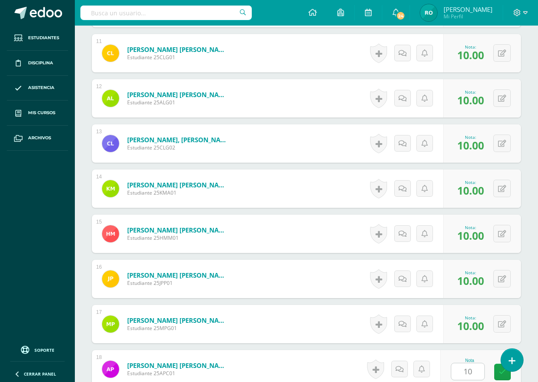
scroll to position [938, 0]
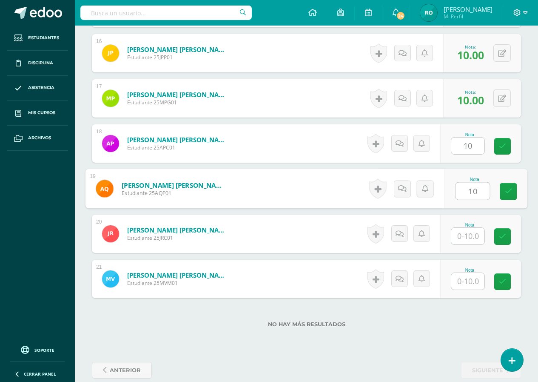
type input "10"
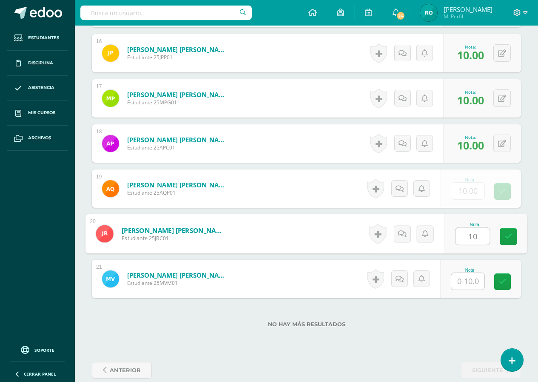
type input "10"
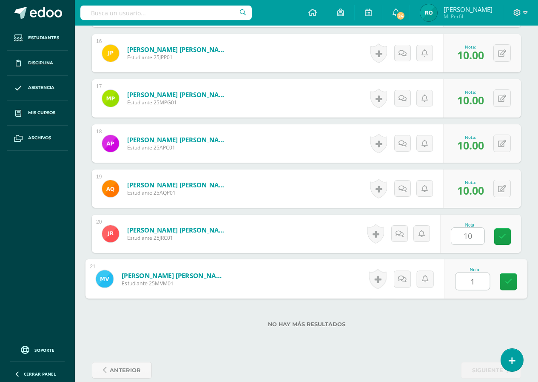
type input "10"
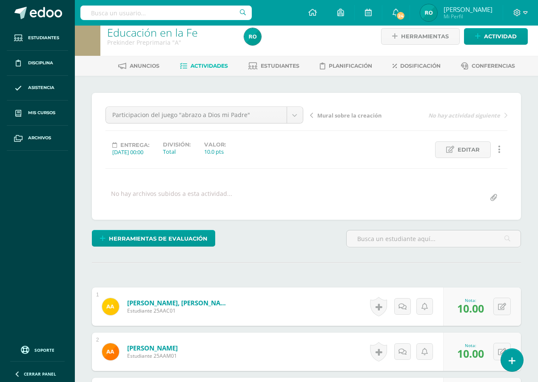
scroll to position [2, 0]
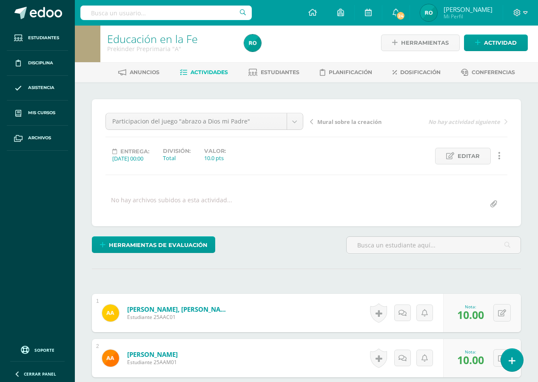
click at [310, 123] on icon at bounding box center [311, 122] width 3 height 6
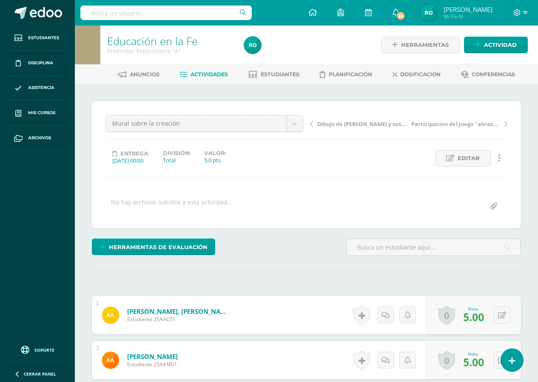
scroll to position [0, 0]
drag, startPoint x: 0, startPoint y: 0, endPoint x: 311, endPoint y: 123, distance: 334.1
click at [311, 123] on icon at bounding box center [311, 123] width 3 height 6
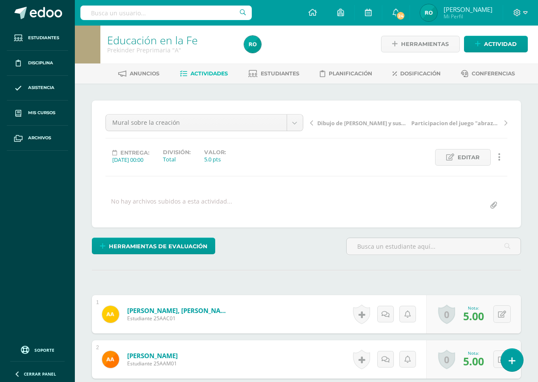
scroll to position [1, 0]
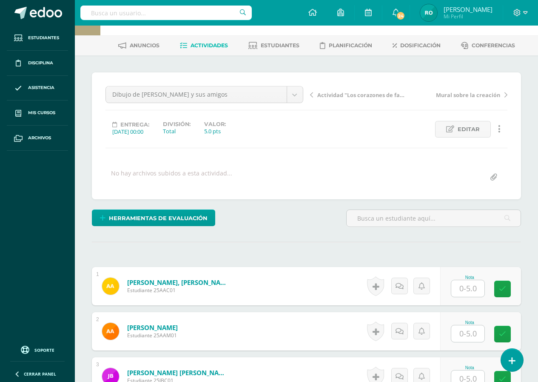
scroll to position [129, 0]
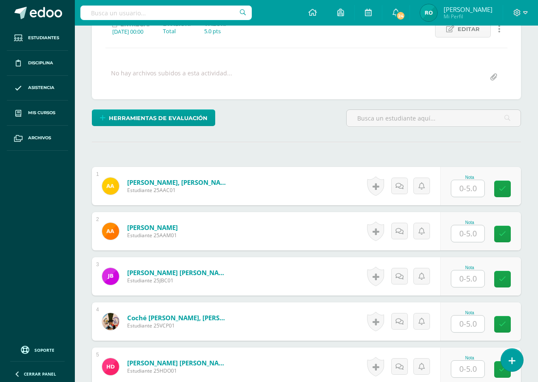
click at [469, 189] on input "text" at bounding box center [468, 188] width 33 height 17
type input "5"
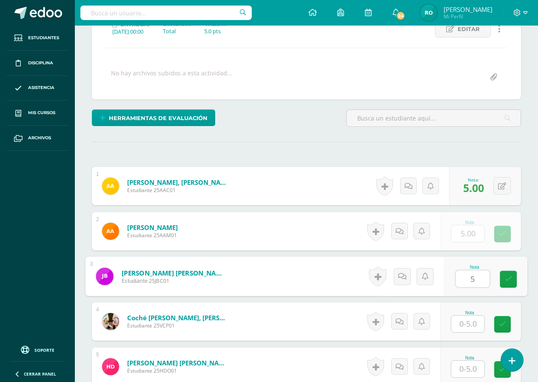
type input "5"
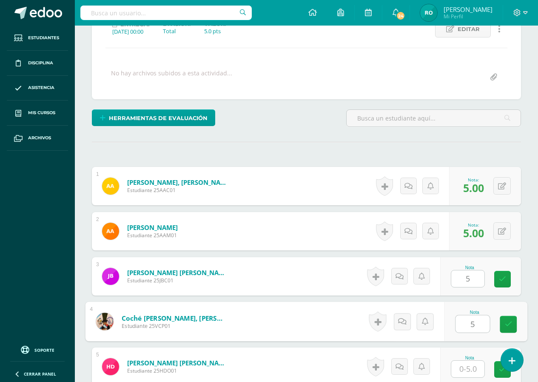
type input "5"
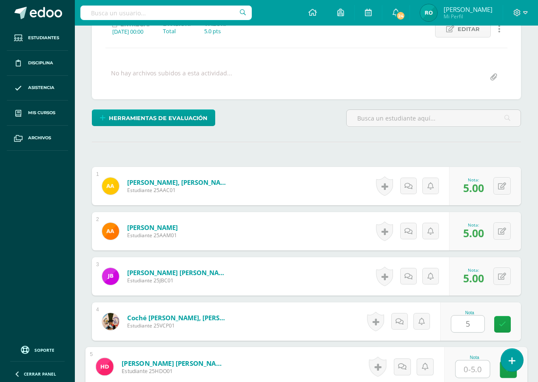
type input "5"
type input "4"
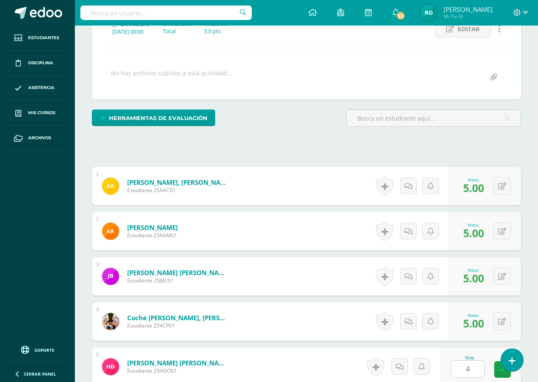
scroll to position [352, 0]
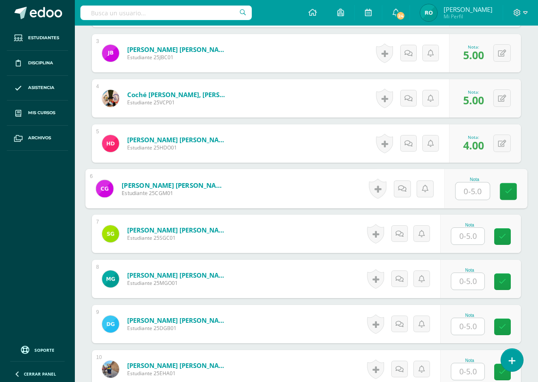
type input "5"
type input "4"
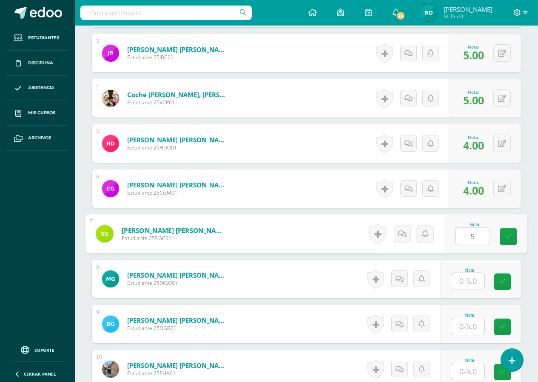
type input "5"
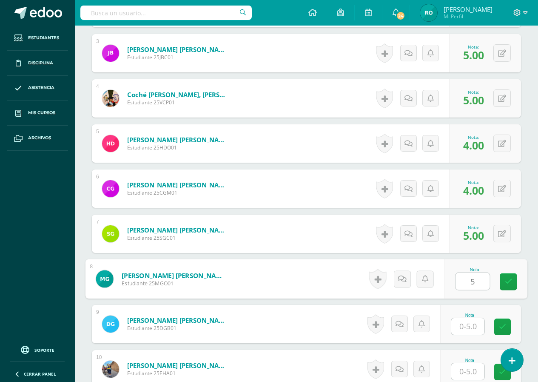
type input "5"
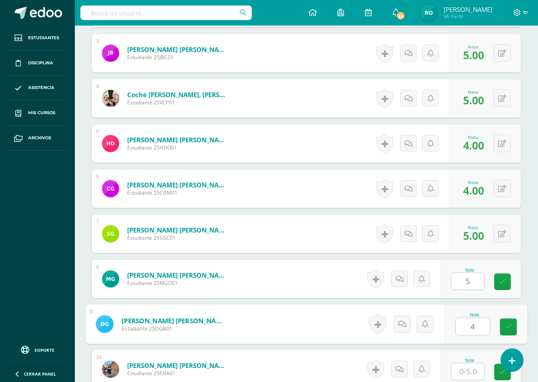
type input "4"
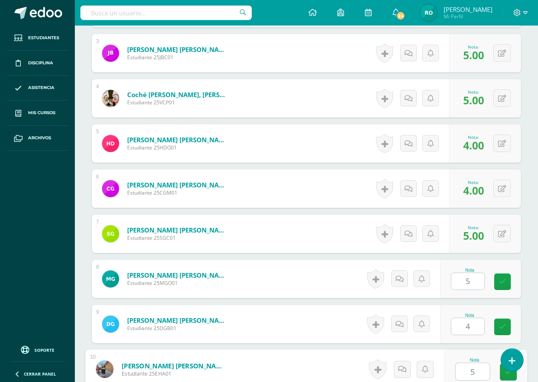
type input "5"
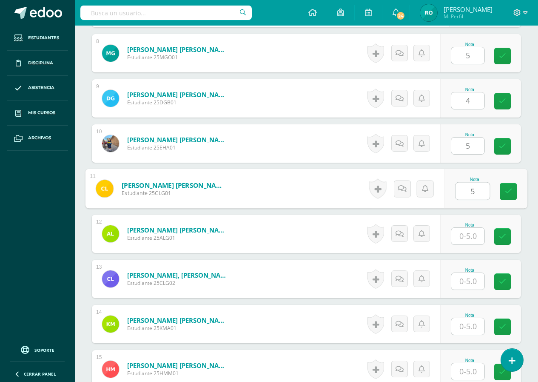
type input "5"
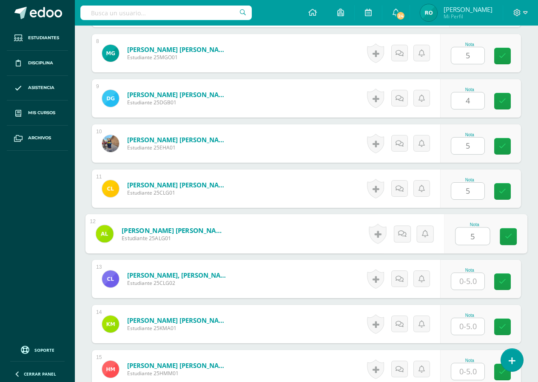
type input "5"
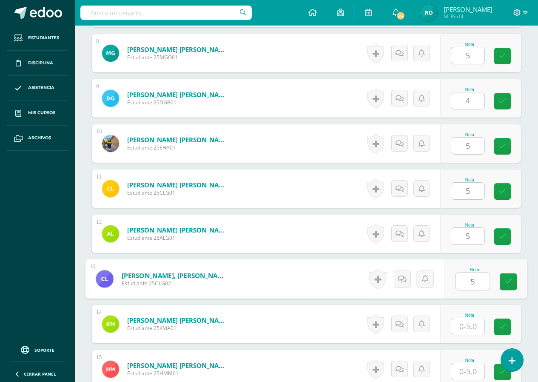
type input "5"
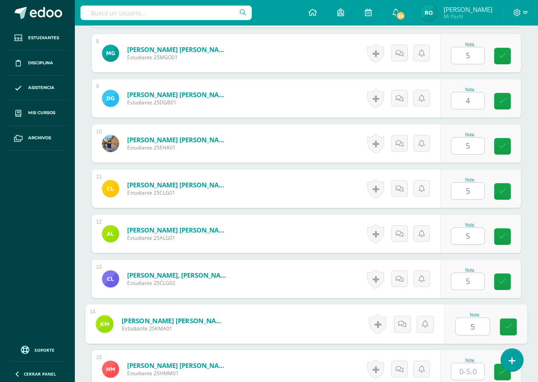
type input "5"
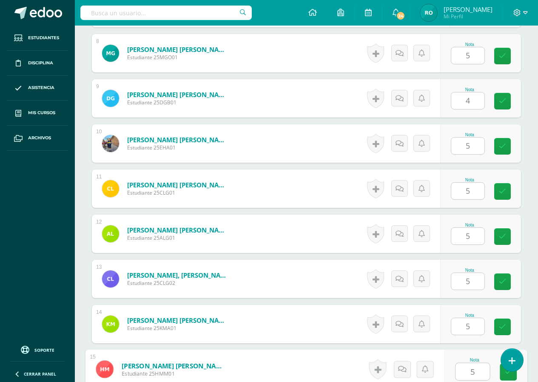
type input "5"
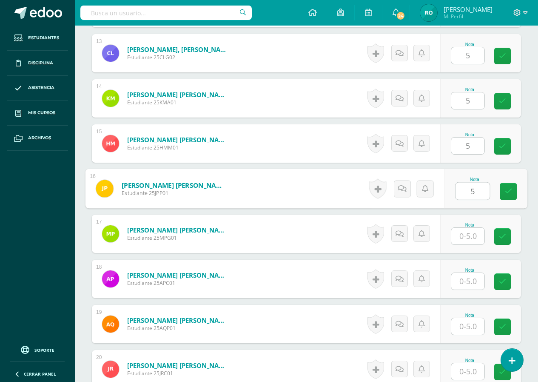
type input "5"
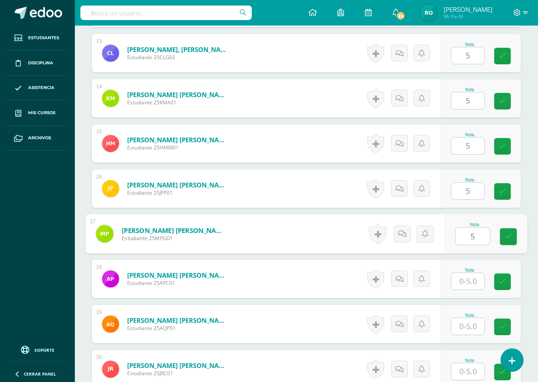
type input "5"
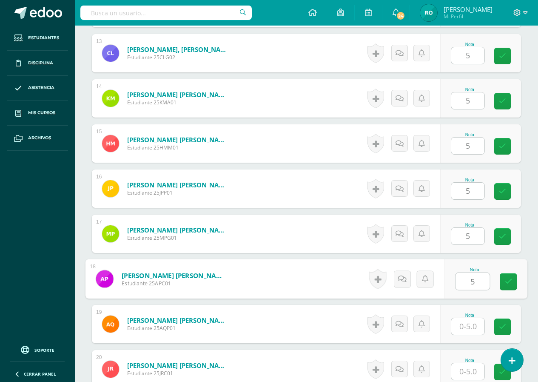
type input "5"
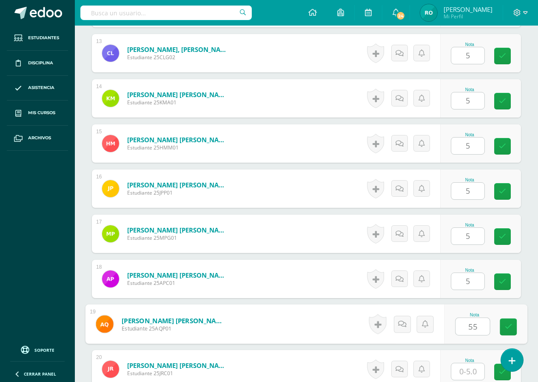
type input "55"
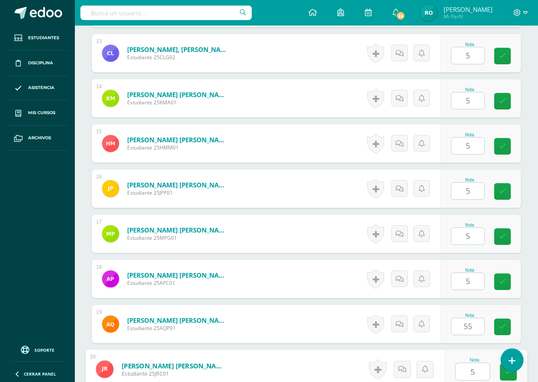
type input "5"
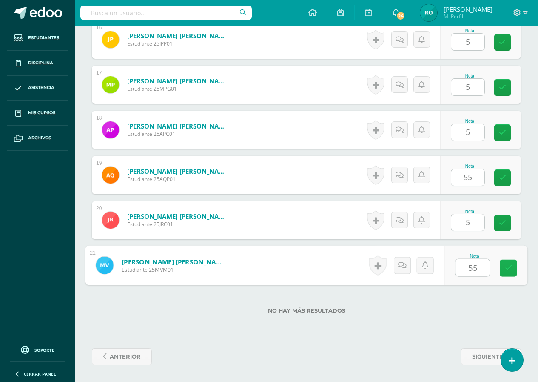
click at [509, 261] on link at bounding box center [508, 268] width 17 height 17
click at [470, 295] on div "No hay más resultados" at bounding box center [306, 304] width 429 height 40
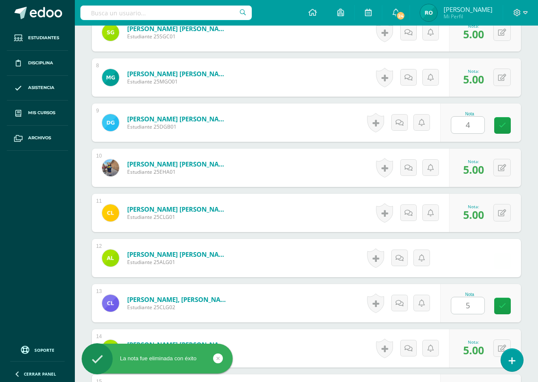
scroll to position [809, 0]
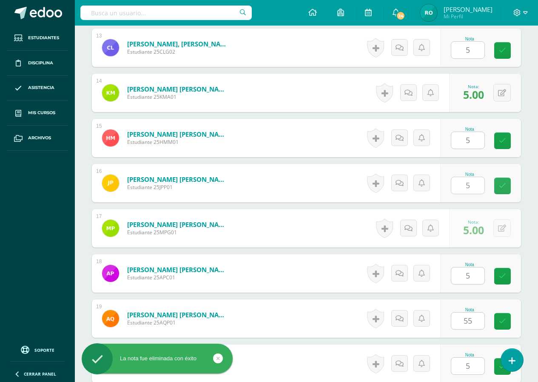
type input "0"
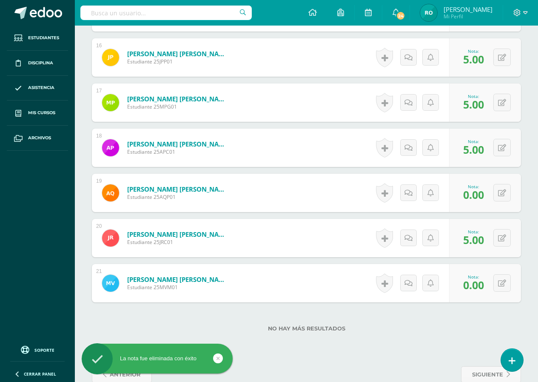
scroll to position [936, 0]
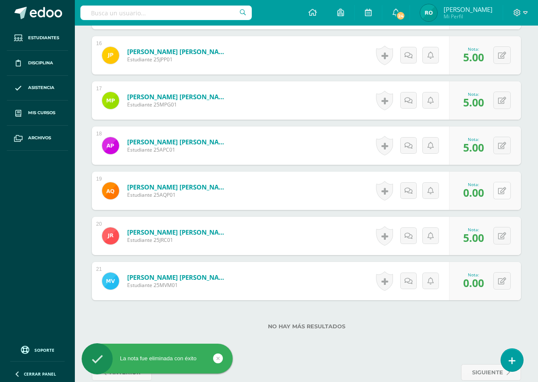
click at [497, 187] on div "0 Logros Logros obtenidos Aún no hay logros agregados Nota: 0.00" at bounding box center [485, 190] width 72 height 38
click at [501, 190] on button at bounding box center [508, 191] width 18 height 18
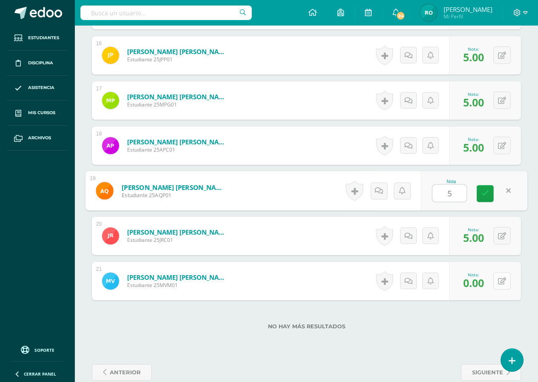
type input "5"
click at [506, 280] on icon at bounding box center [502, 280] width 8 height 7
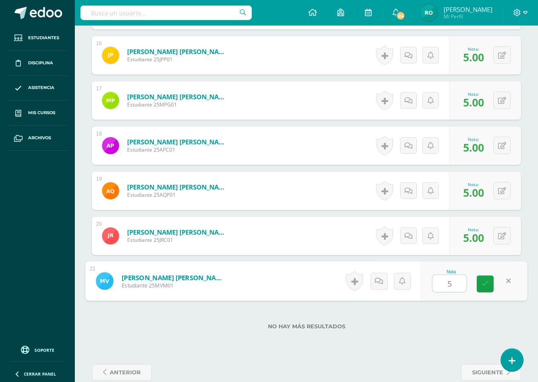
type input "5"
click at [486, 319] on div "No hay más resultados" at bounding box center [306, 320] width 429 height 40
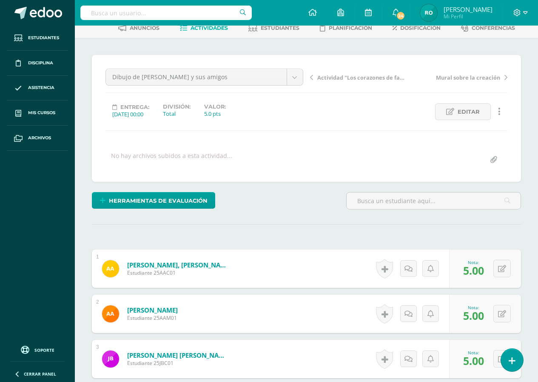
scroll to position [43, 0]
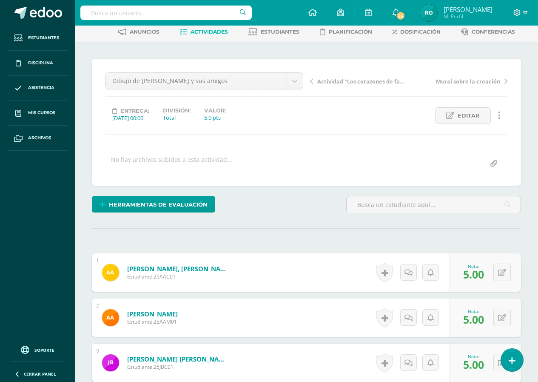
click at [314, 80] on link "Actividad "Los corazones de familia"" at bounding box center [359, 81] width 99 height 9
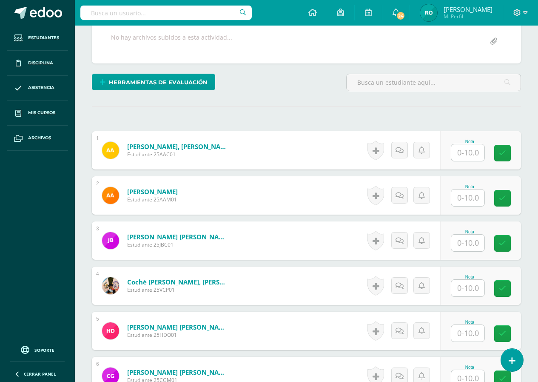
scroll to position [171, 0]
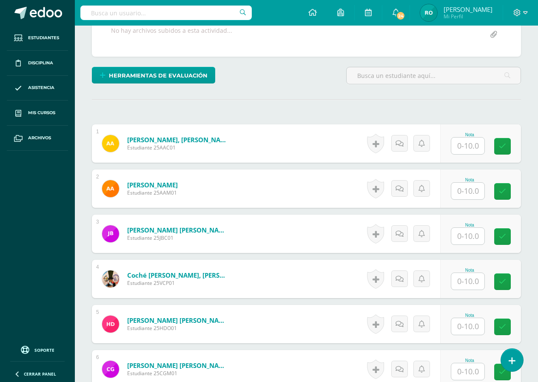
click at [461, 148] on input "text" at bounding box center [468, 145] width 33 height 17
type input "10"
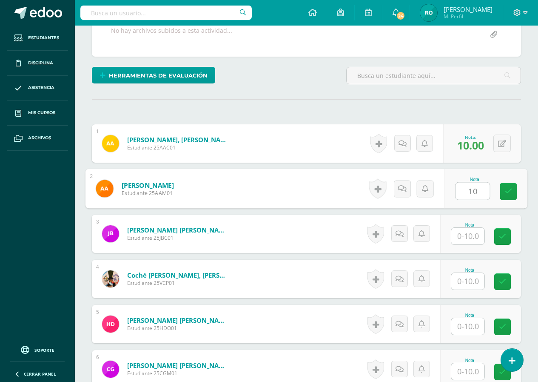
type input "10"
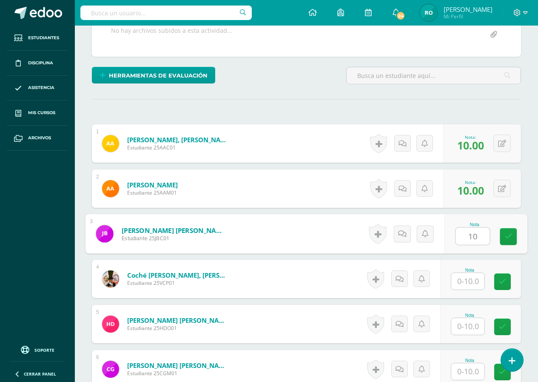
type input "10"
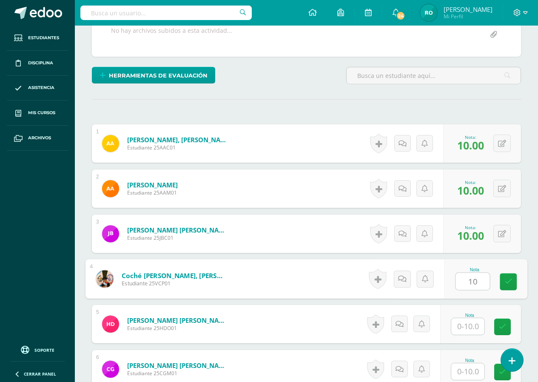
type input "10"
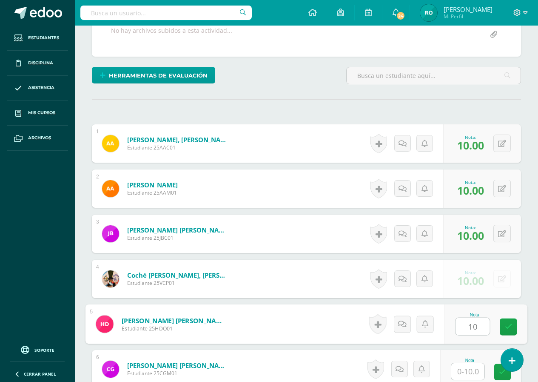
type input "10"
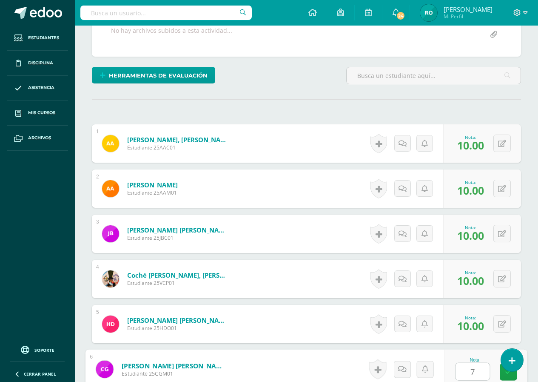
type input "7"
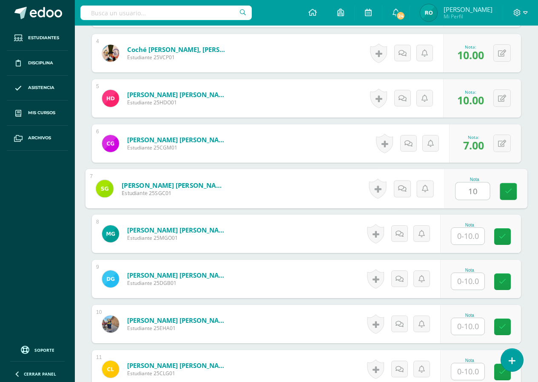
type input "10"
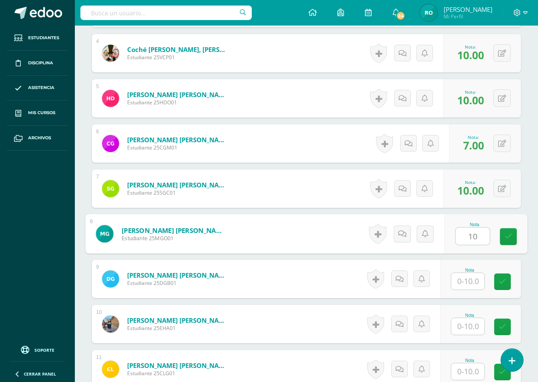
type input "10"
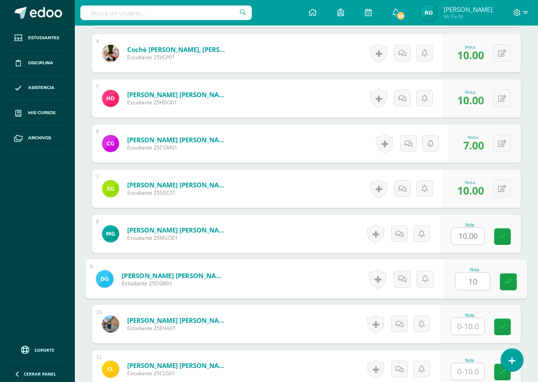
type input "10"
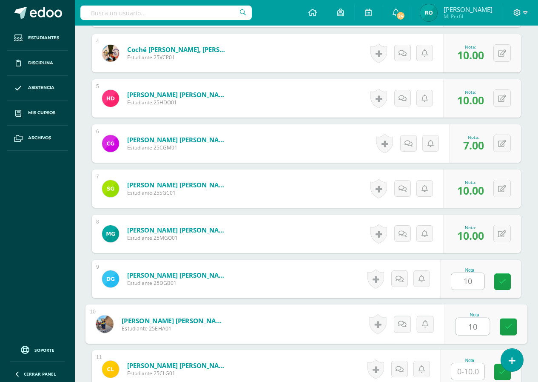
type input "10"
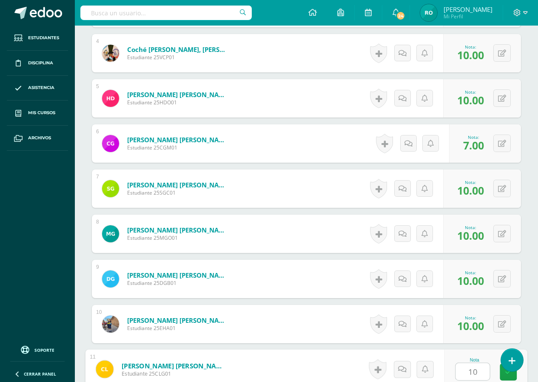
type input "10"
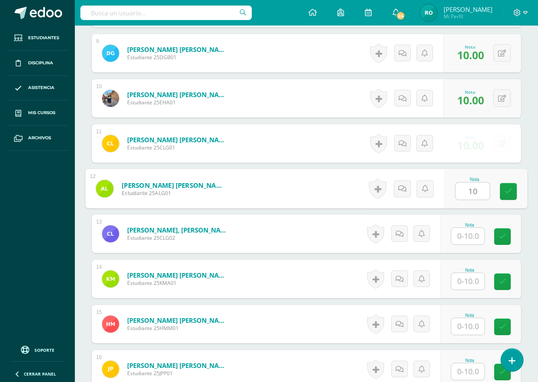
type input "10"
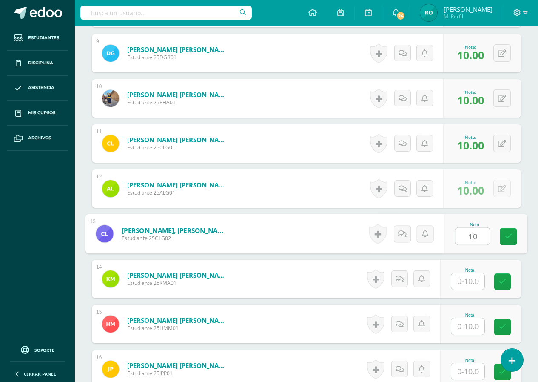
type input "10"
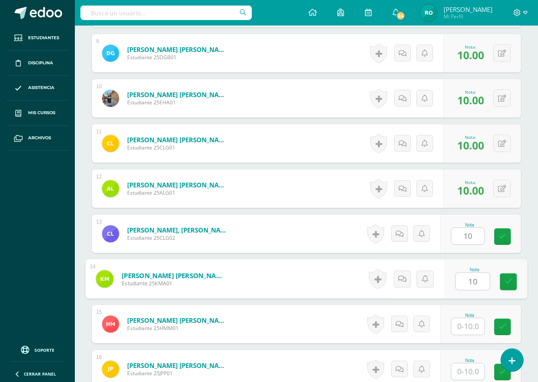
type input "10"
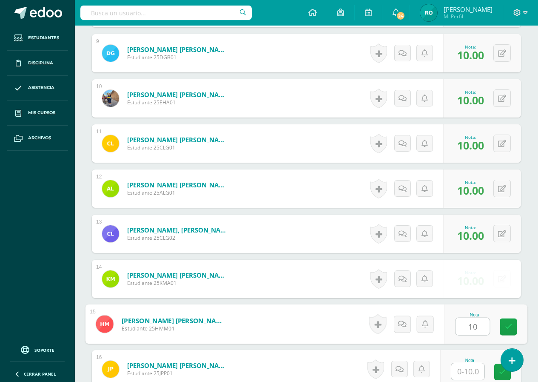
type input "10"
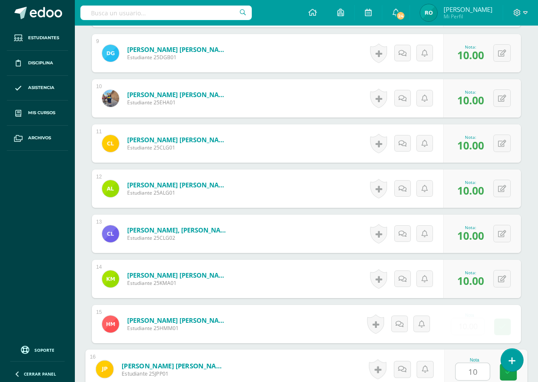
type input "10"
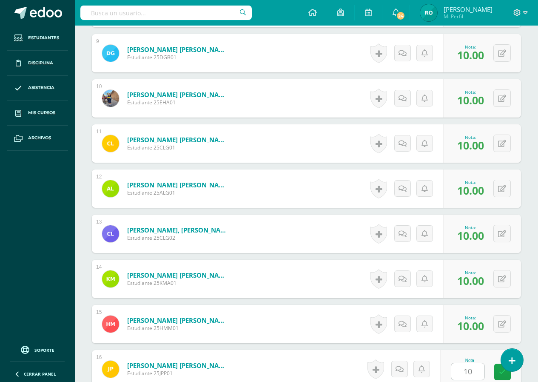
scroll to position [848, 0]
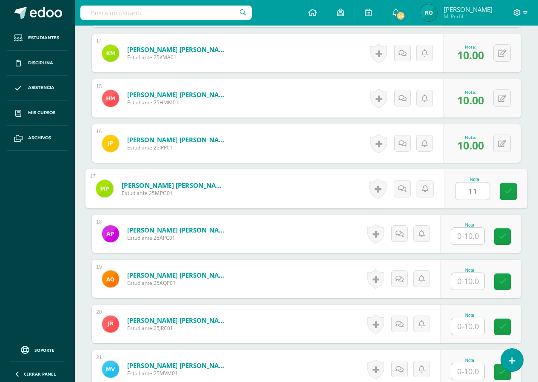
type input "1"
type input "10"
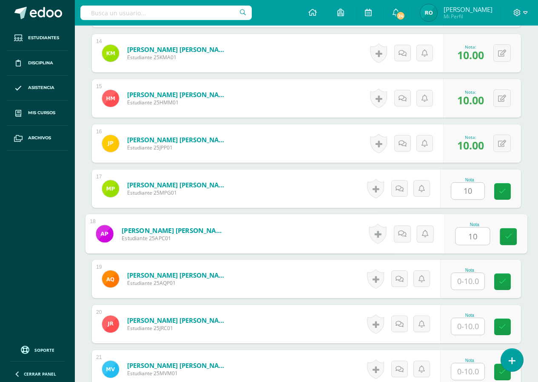
type input "10"
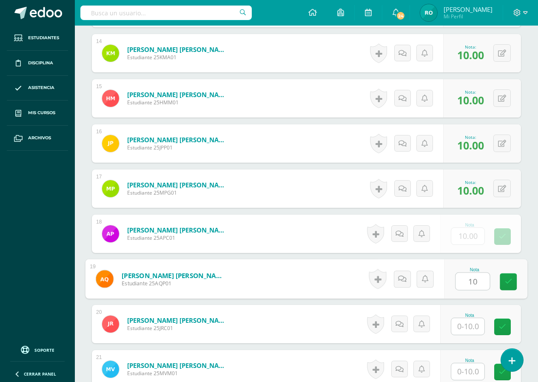
type input "10"
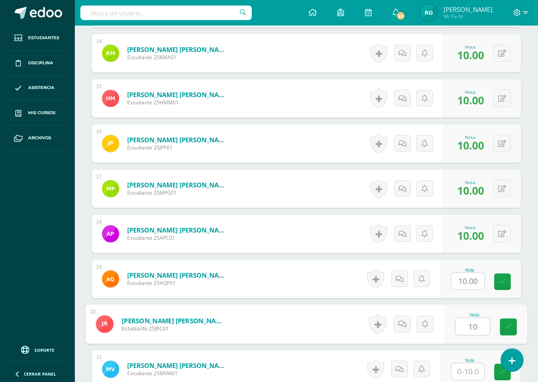
type input "10"
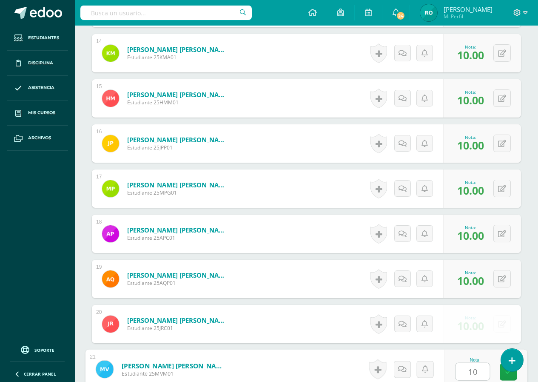
type input "101"
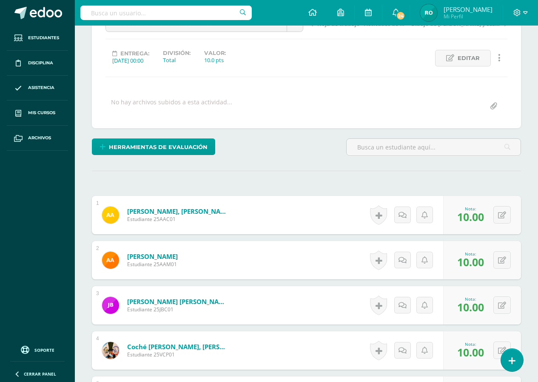
scroll to position [0, 0]
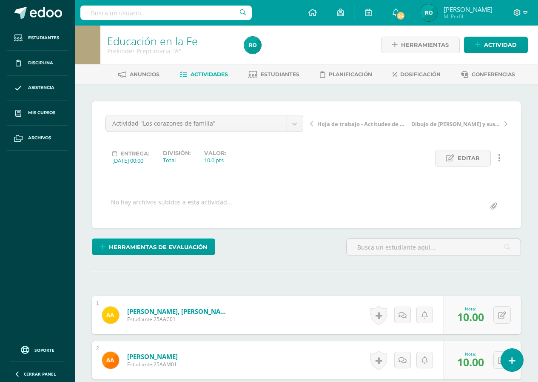
click at [313, 124] on link "Hoja de trabajo - Actitudes de una buena amistad" at bounding box center [359, 123] width 99 height 9
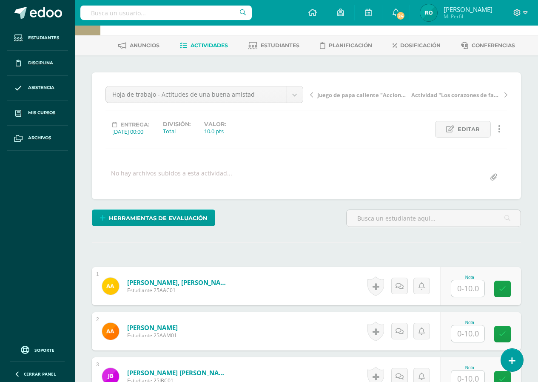
scroll to position [44, 0]
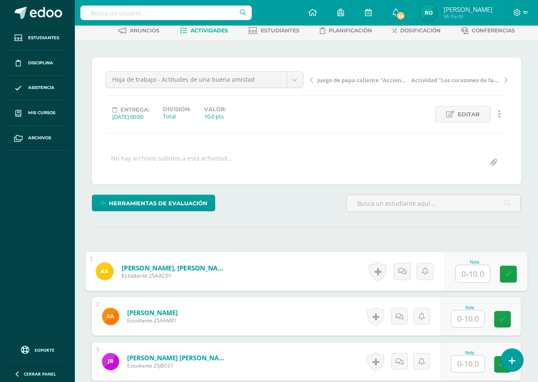
click at [476, 274] on input "text" at bounding box center [473, 273] width 34 height 17
type input "10"
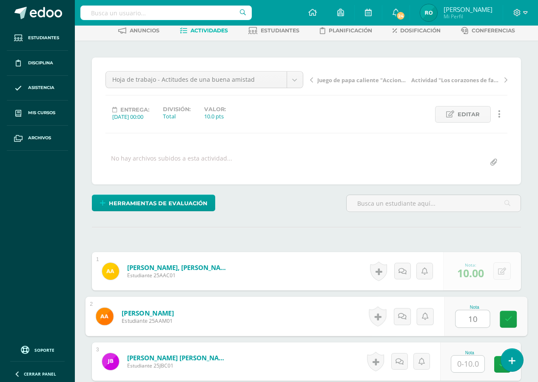
type input "10"
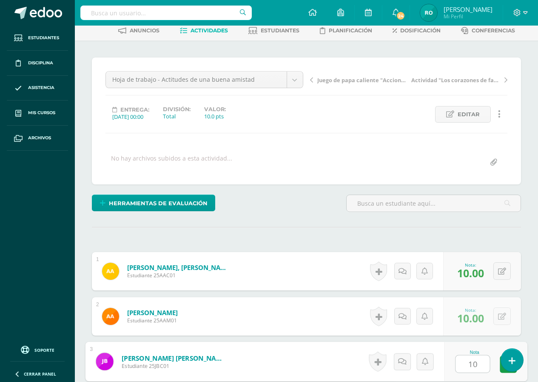
type input "10"
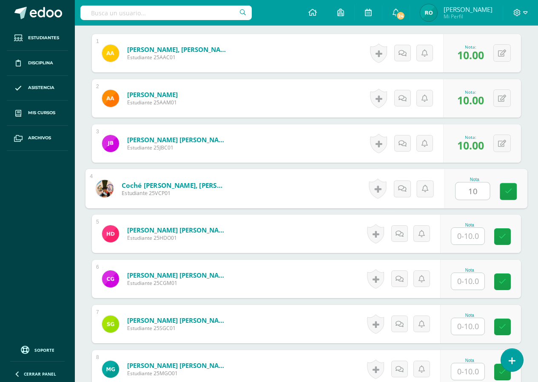
type input "10"
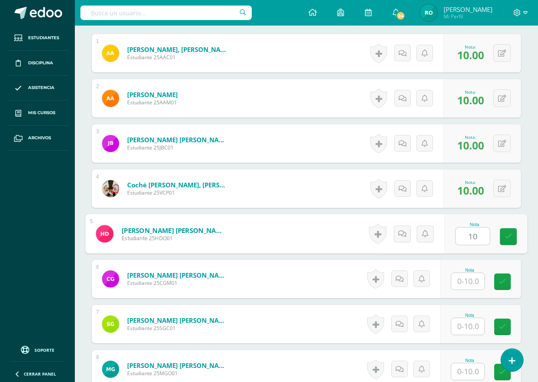
type input "10"
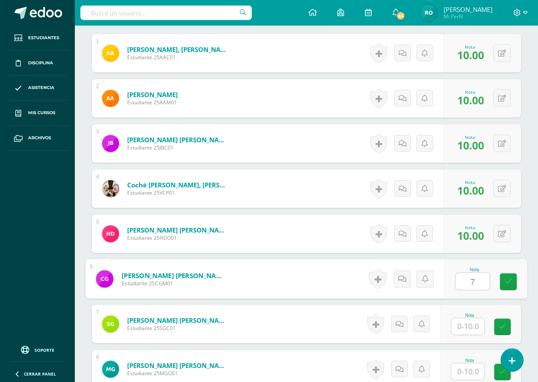
type input "7"
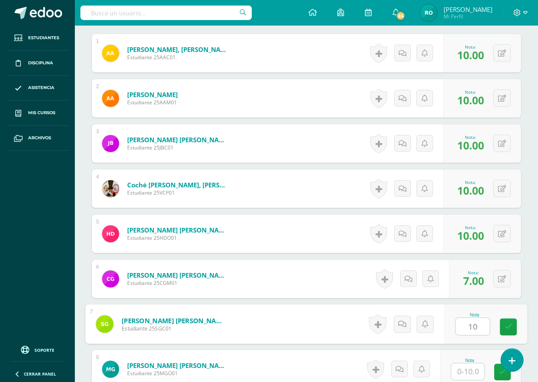
type input "10"
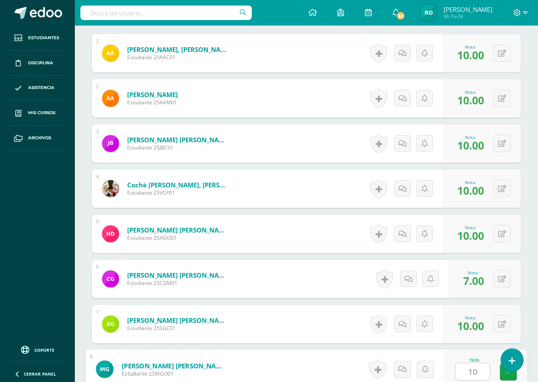
type input "10"
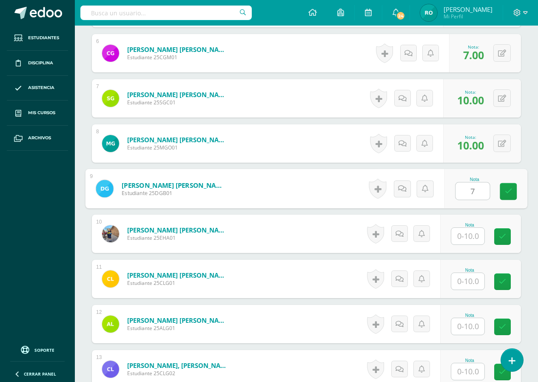
type input "7"
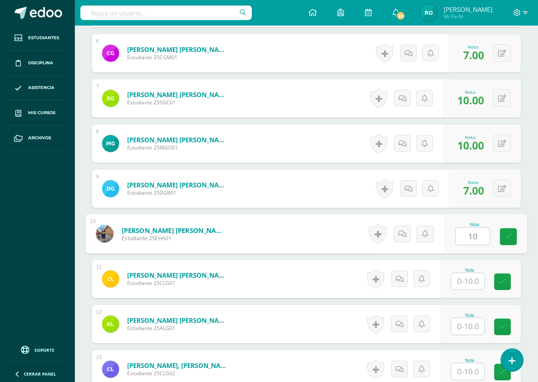
type input "10"
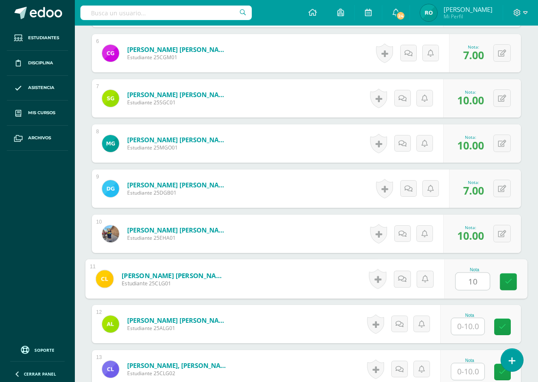
type input "10"
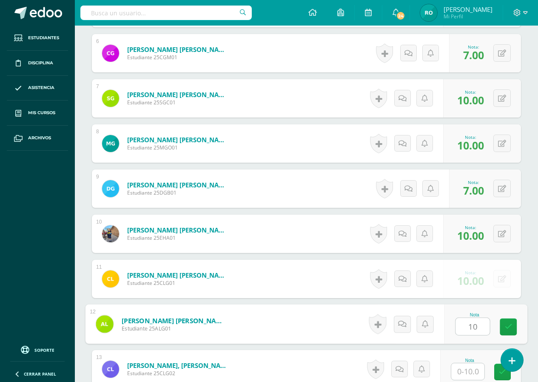
type input "10"
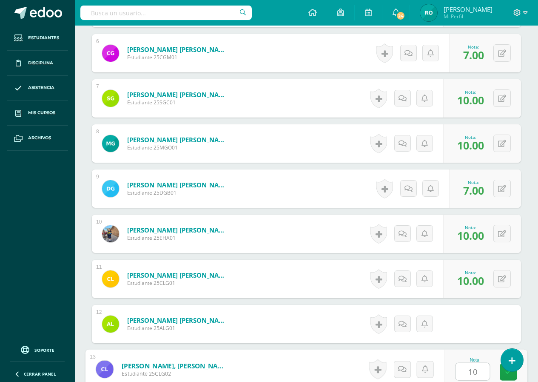
type input "10"
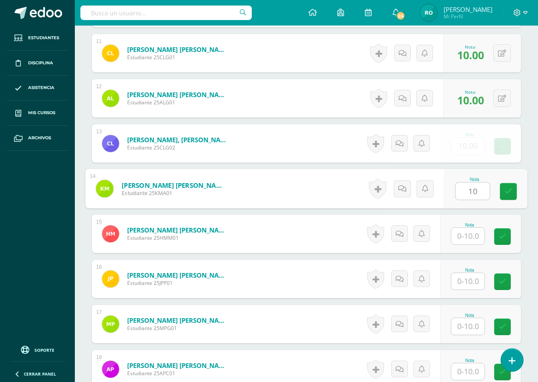
type input "10"
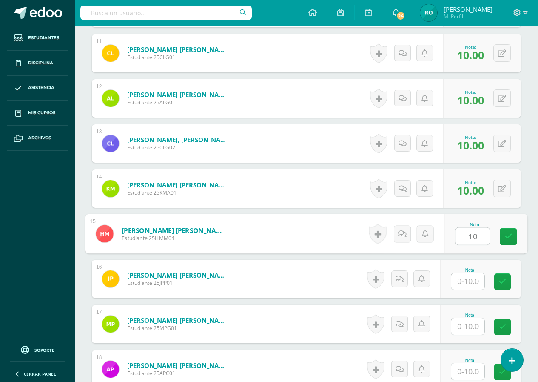
type input "10"
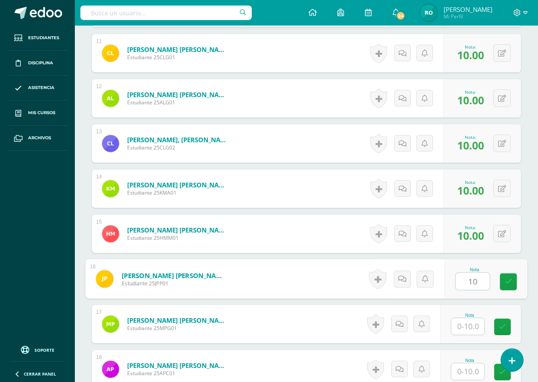
type input "10"
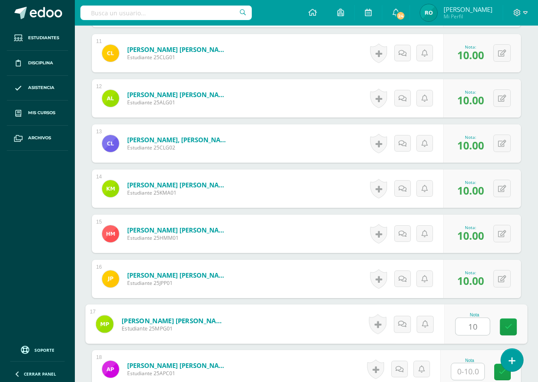
type input "10"
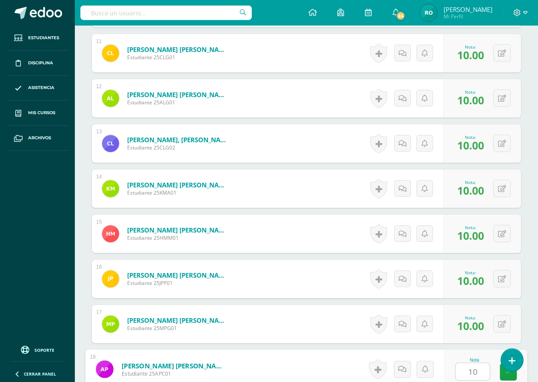
type input "10"
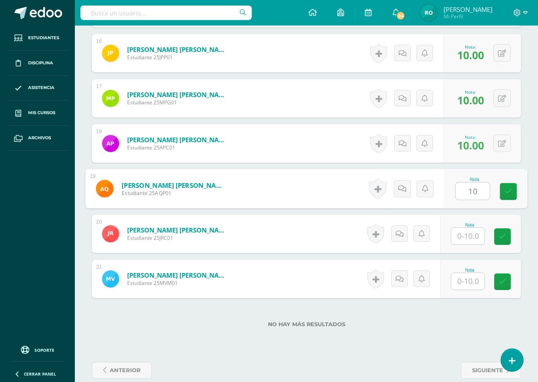
type input "10"
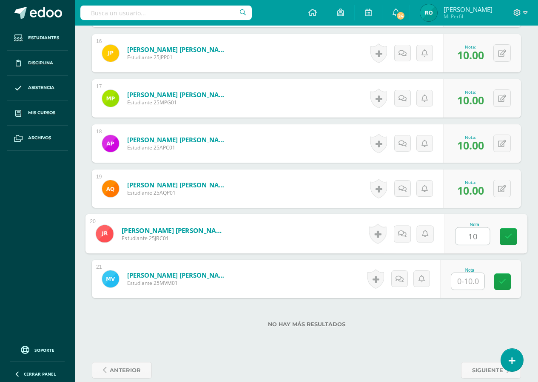
type input "10"
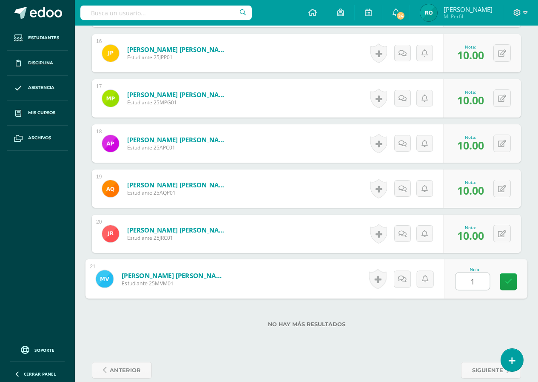
type input "10"
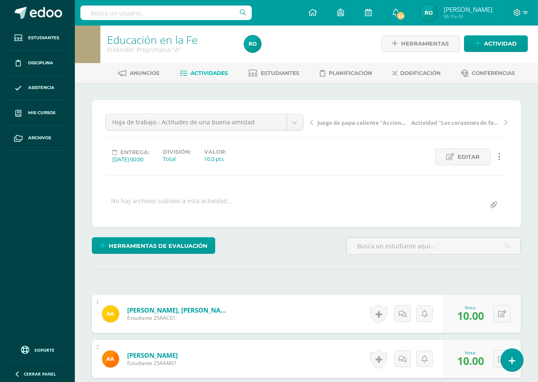
scroll to position [0, 0]
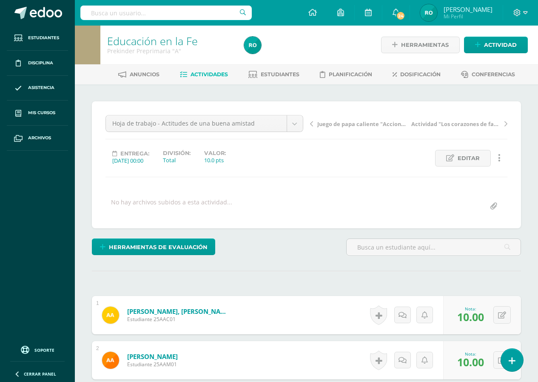
click at [315, 125] on link "Juego de papa caliente "Acciones de la amistad"" at bounding box center [359, 123] width 99 height 9
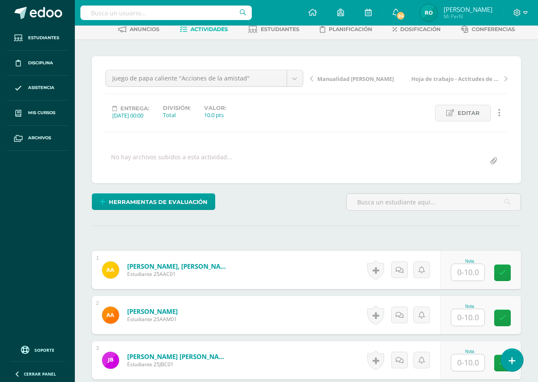
scroll to position [86, 0]
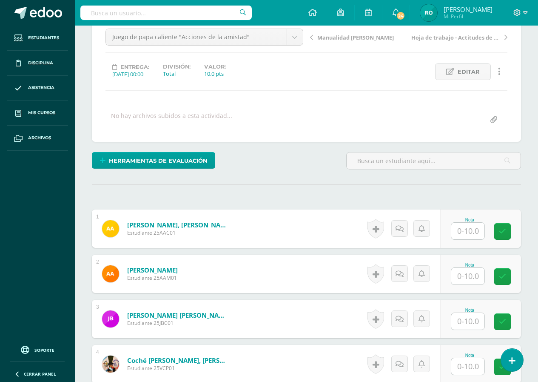
click at [465, 231] on input "text" at bounding box center [468, 231] width 33 height 17
type input "10"
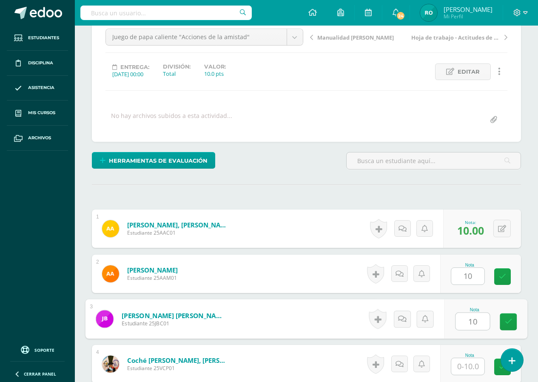
type input "10"
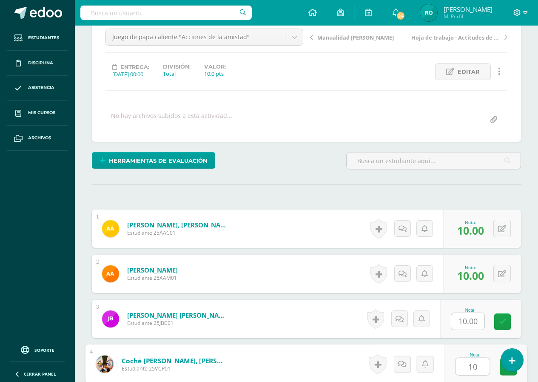
type input "10"
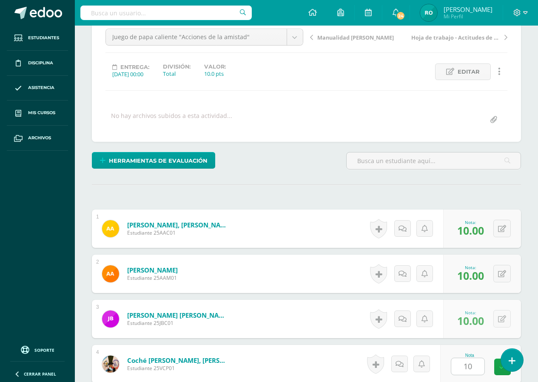
scroll to position [307, 0]
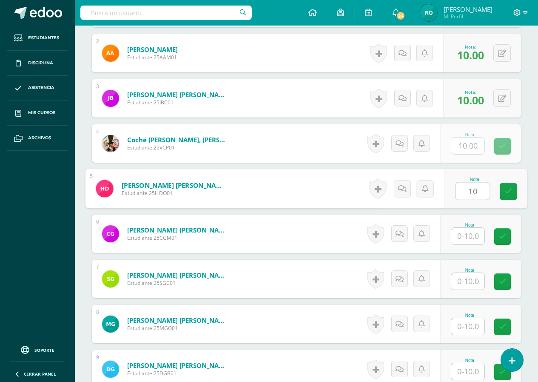
type input "10"
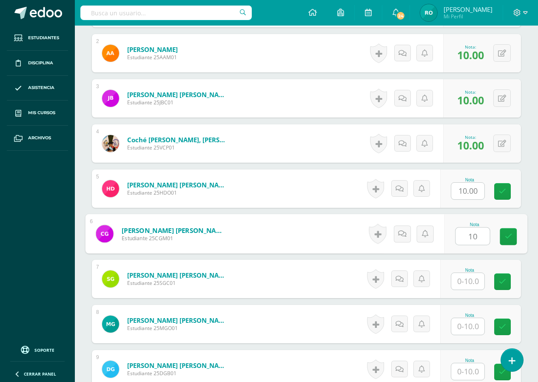
type input "10"
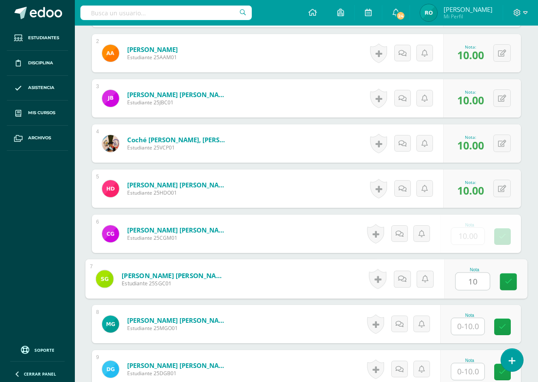
type input "10"
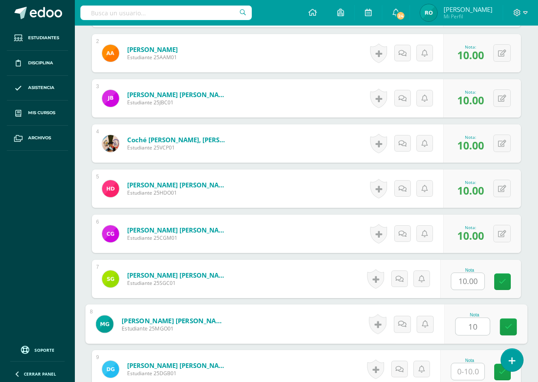
type input "10"
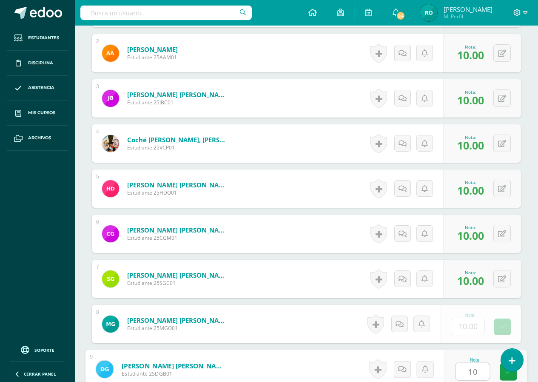
type input "10"
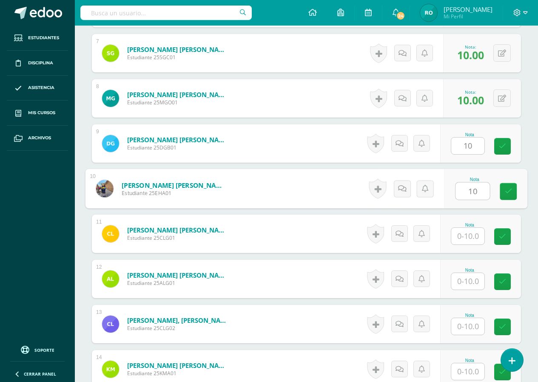
type input "10"
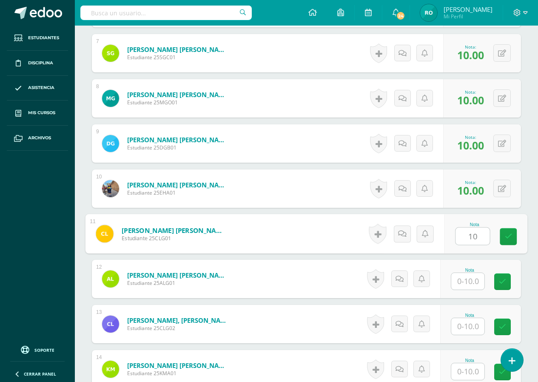
type input "10"
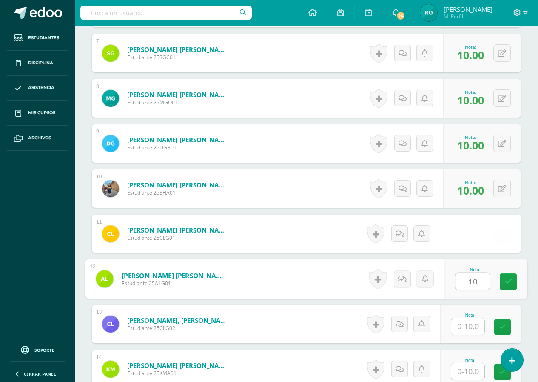
type input "10"
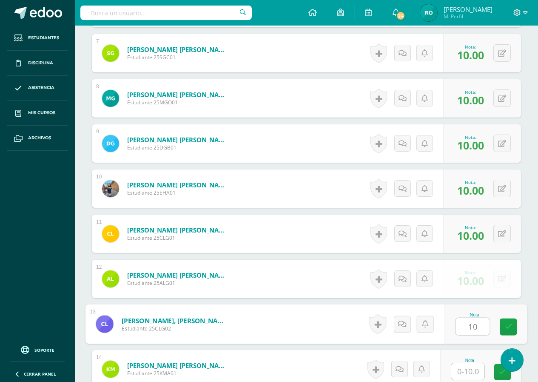
type input "10"
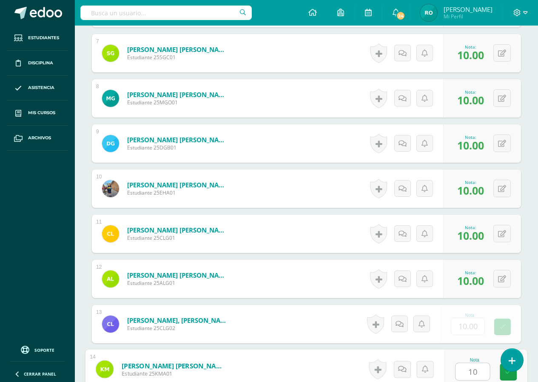
type input "10"
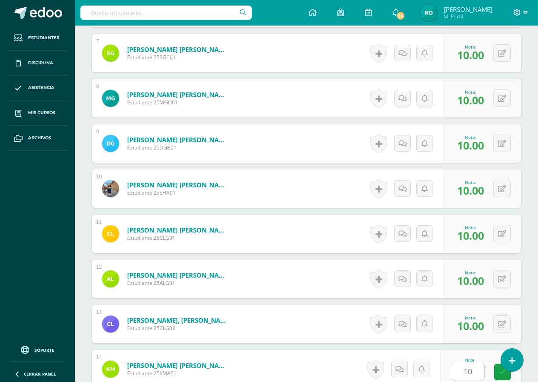
scroll to position [758, 0]
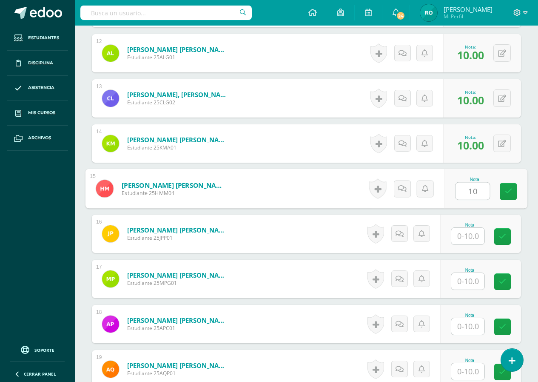
type input "10"
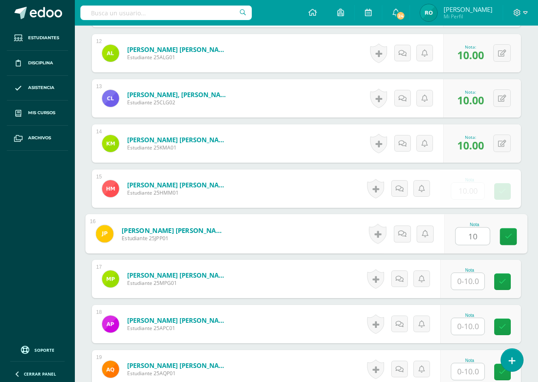
type input "10"
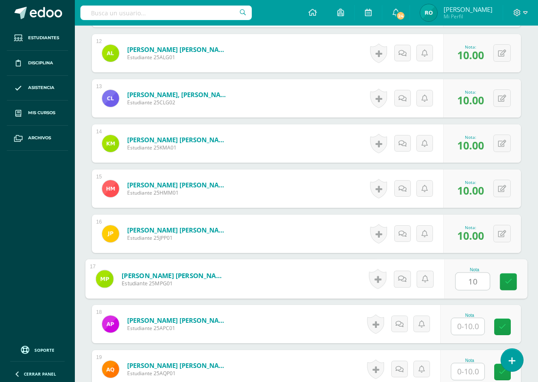
type input "10"
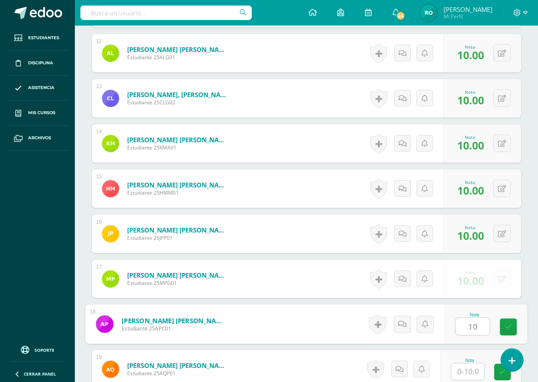
type input "10"
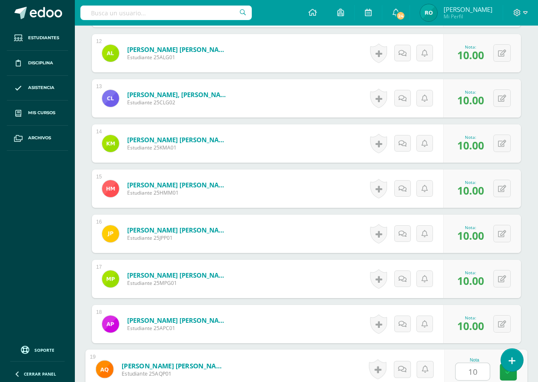
type input "10"
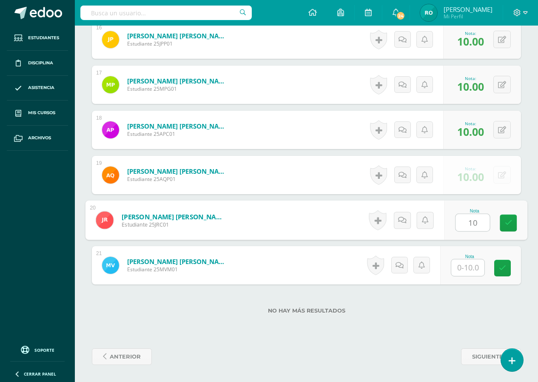
type input "10"
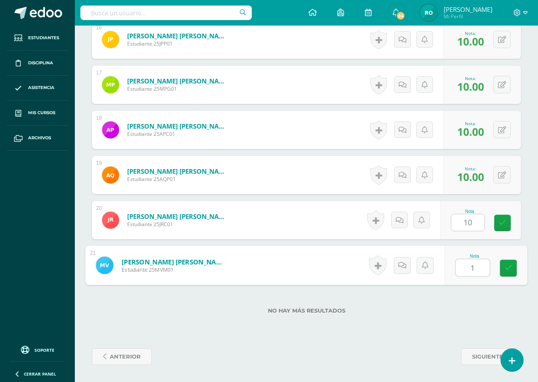
type input "10"
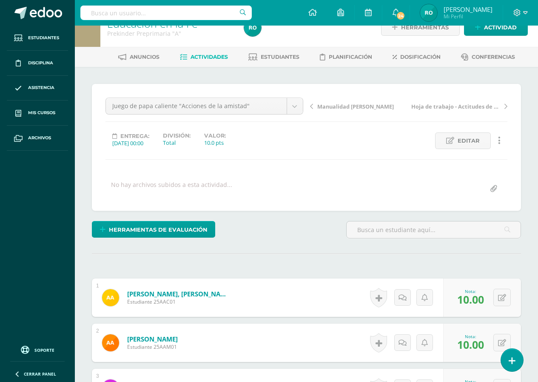
scroll to position [16, 0]
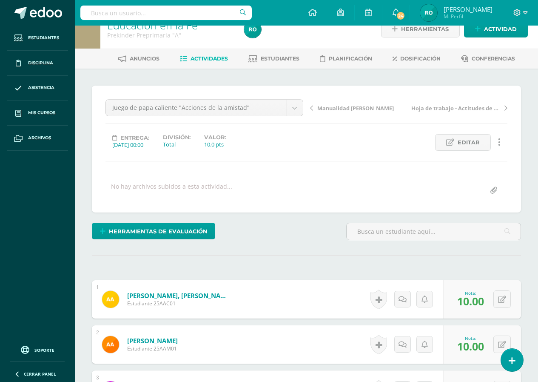
click at [313, 111] on link "Manualidad [PERSON_NAME]" at bounding box center [359, 107] width 99 height 9
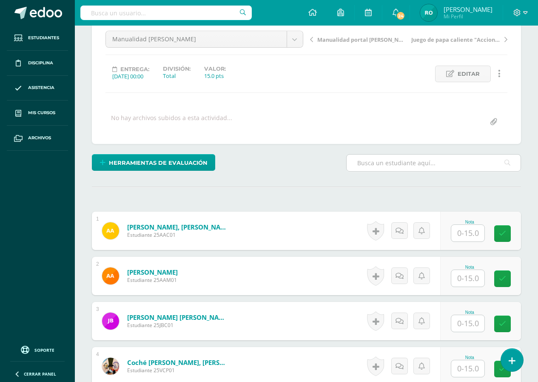
scroll to position [86, 0]
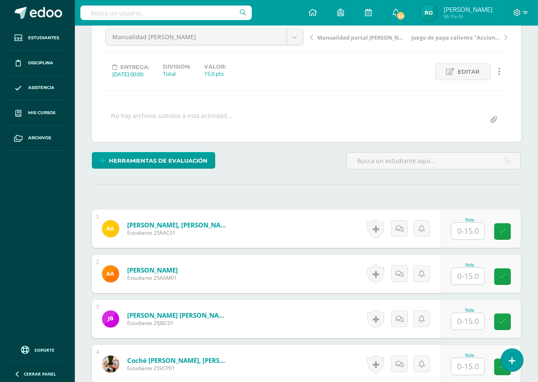
click at [457, 235] on input "text" at bounding box center [468, 231] width 33 height 17
type input "15"
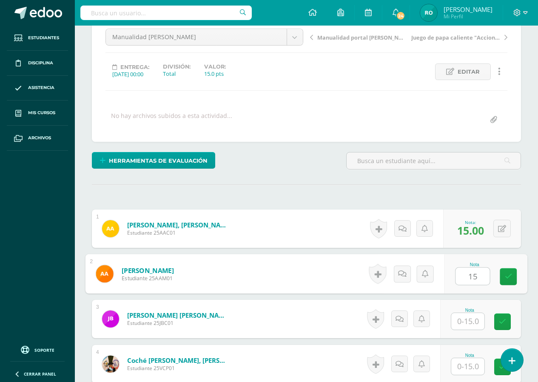
type input "15"
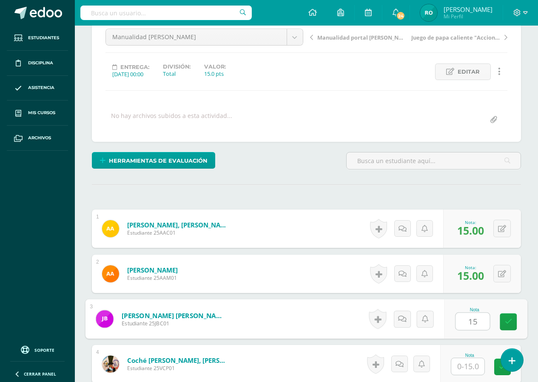
type input "15"
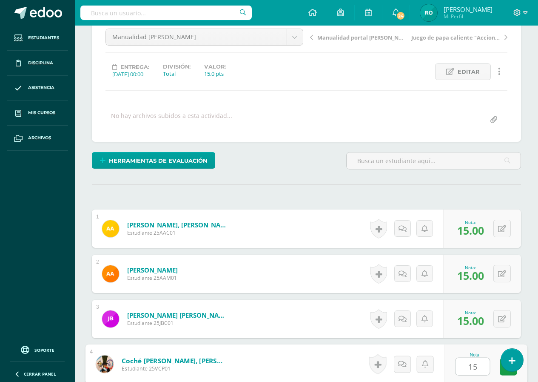
type input "15"
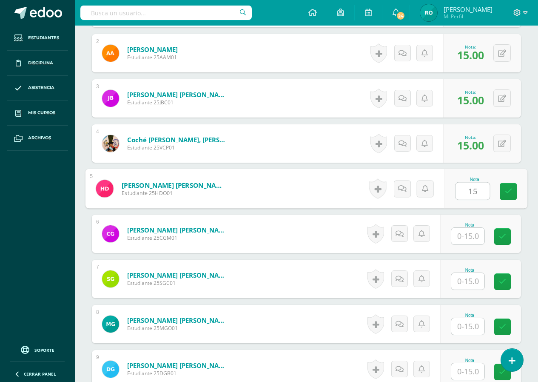
type input "15"
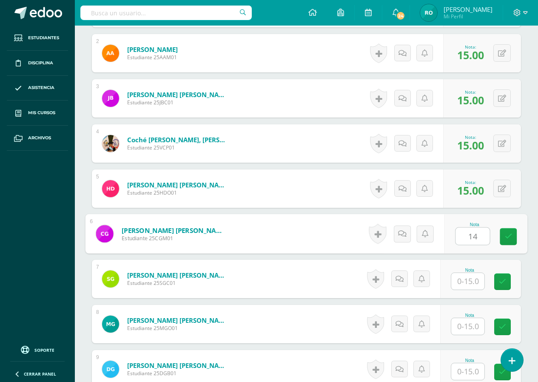
type input "14"
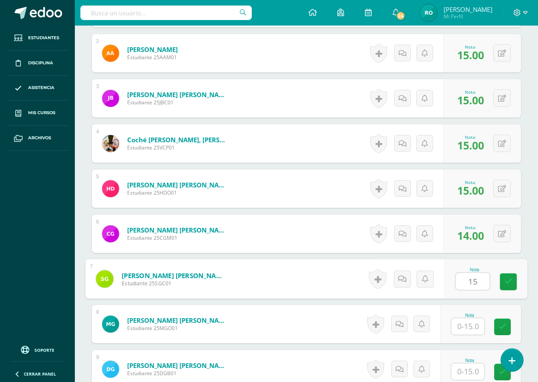
type input "15"
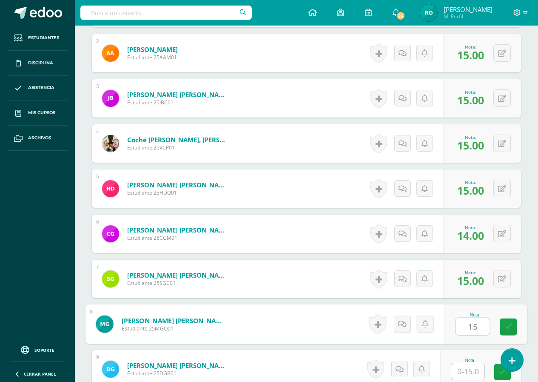
type input "15"
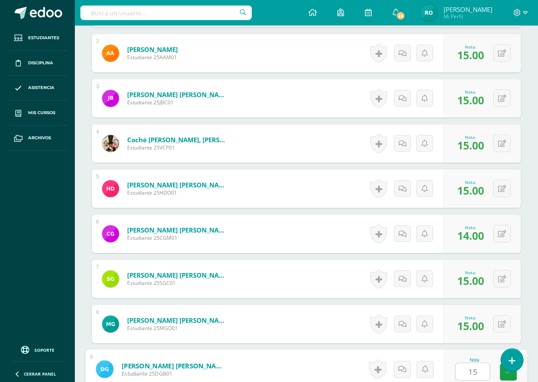
type input "15"
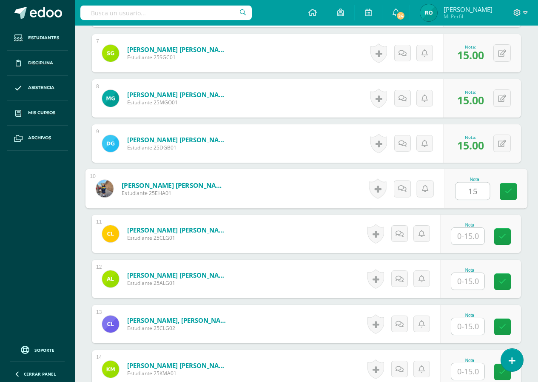
type input "15"
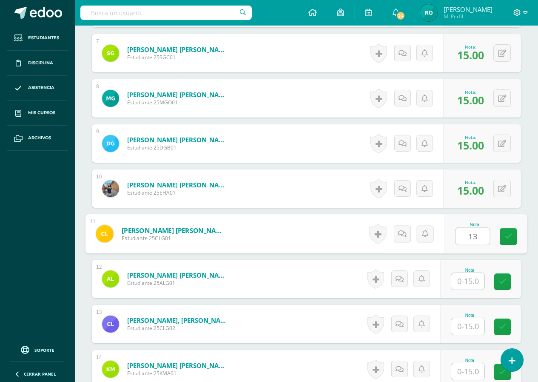
type input "13"
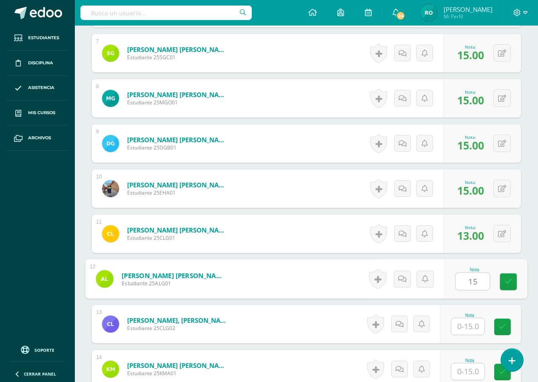
type input "15"
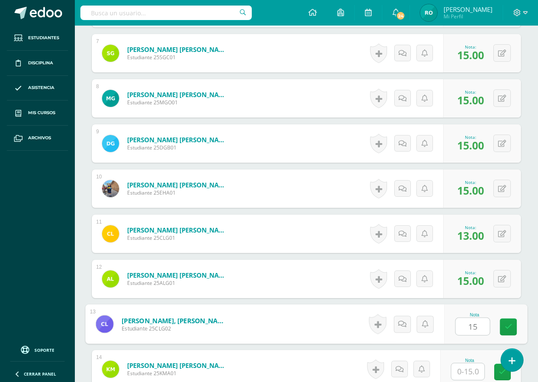
type input "15"
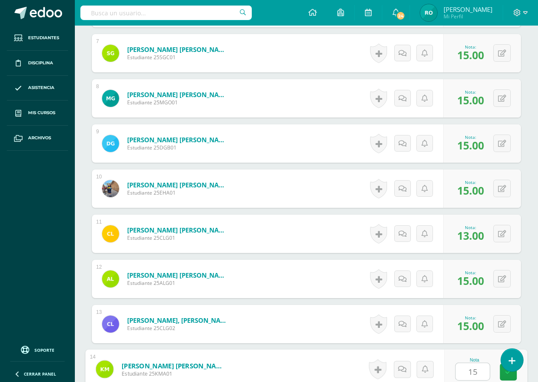
type input "15"
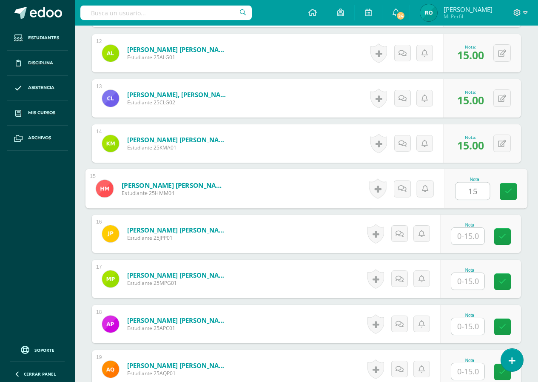
type input "15"
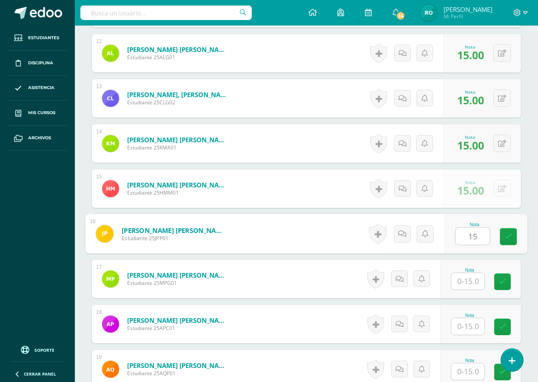
type input "15"
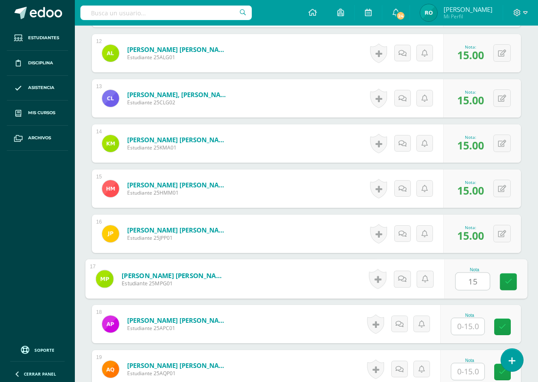
type input "15"
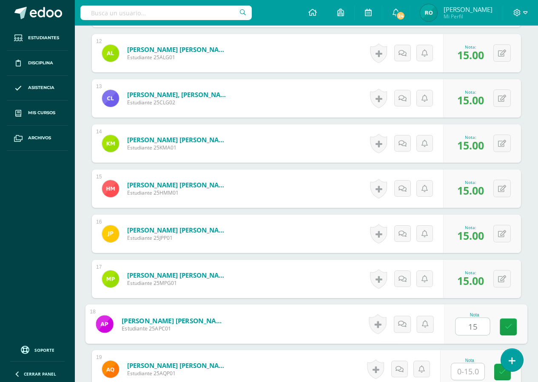
type input "15"
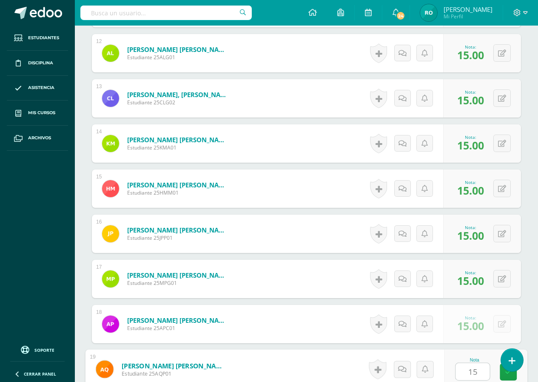
type input "15"
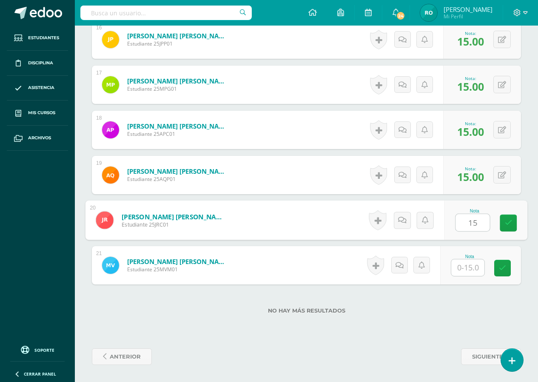
type input "15"
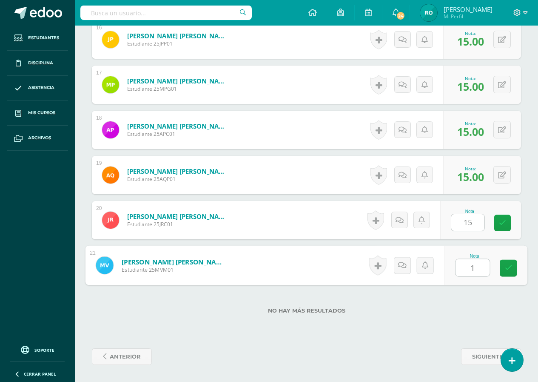
type input "15"
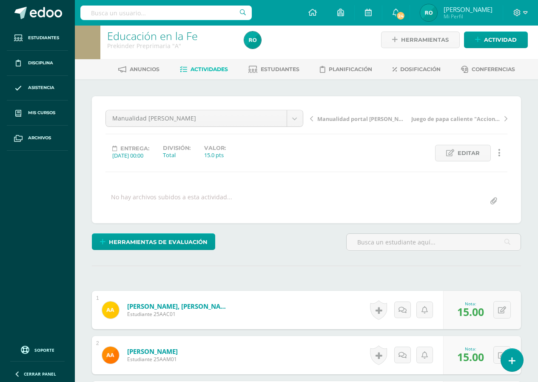
scroll to position [0, 0]
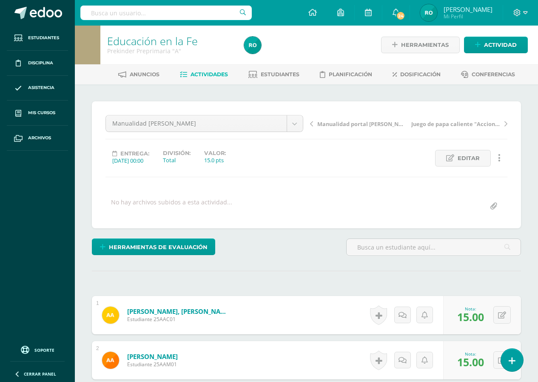
click at [314, 126] on link "Manualidad portal [PERSON_NAME]" at bounding box center [359, 123] width 99 height 9
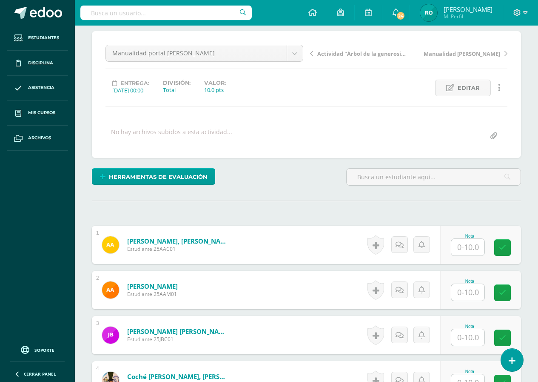
scroll to position [86, 0]
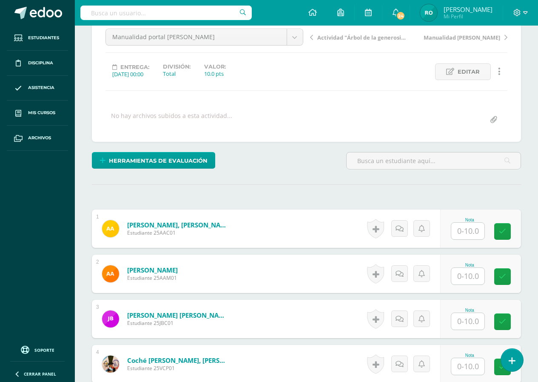
click at [469, 228] on input "text" at bounding box center [468, 231] width 33 height 17
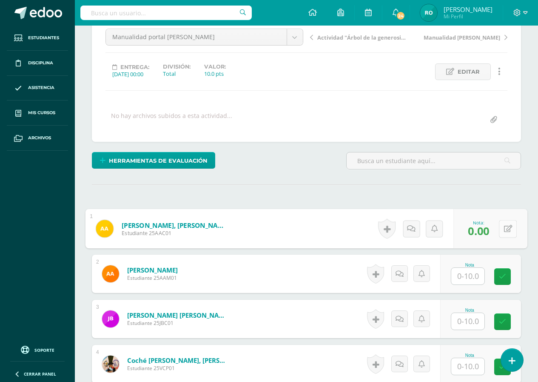
click at [506, 228] on icon at bounding box center [508, 228] width 9 height 7
type input "10"
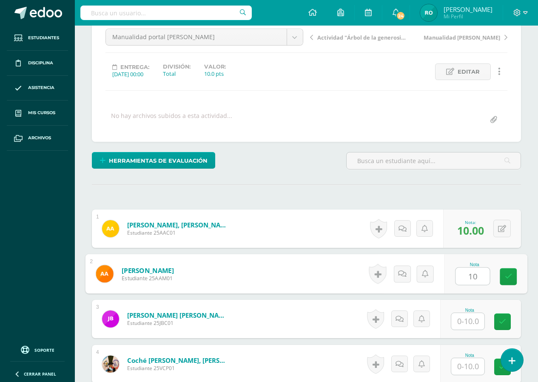
type input "10"
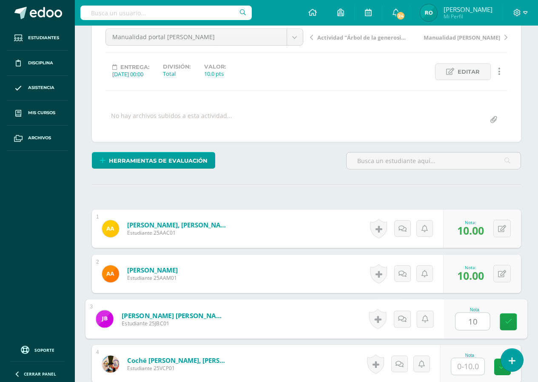
type input "10"
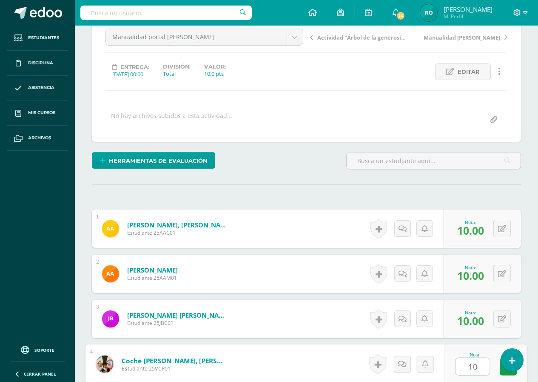
type input "10"
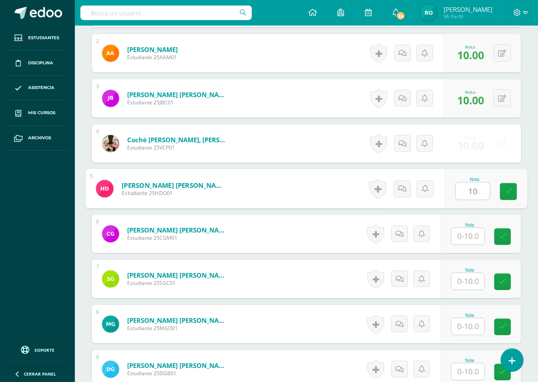
type input "10"
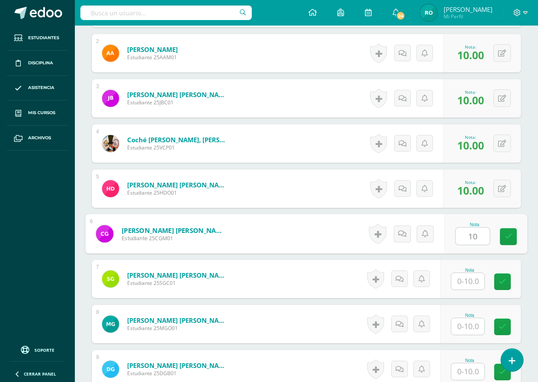
type input "10"
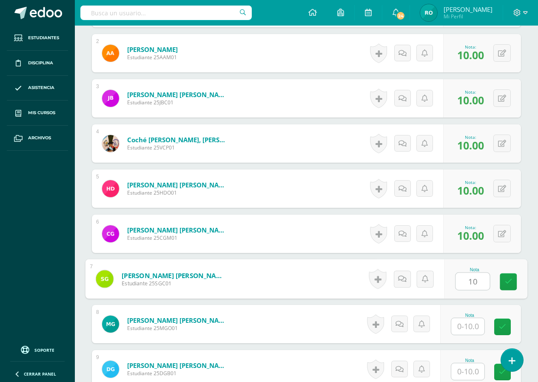
type input "10"
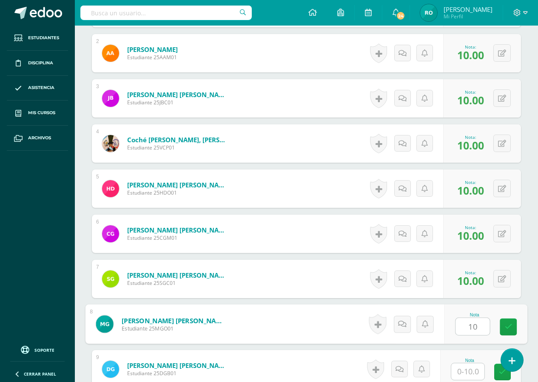
type input "10"
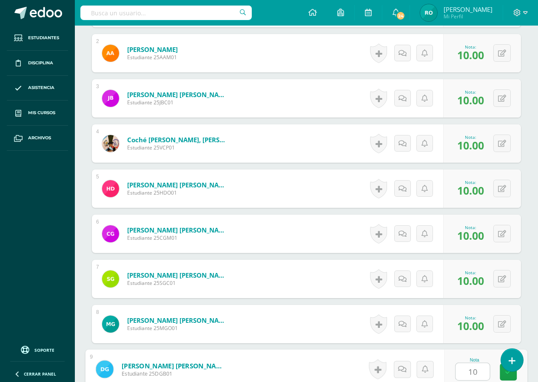
type input "10"
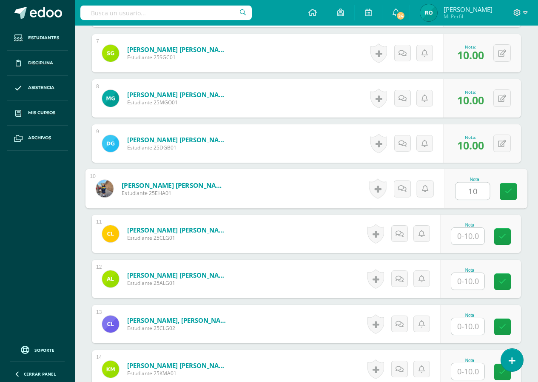
type input "10"
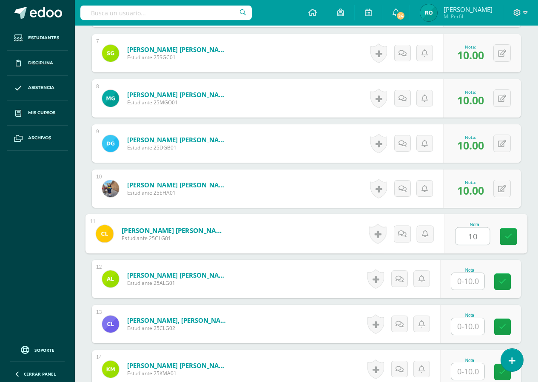
type input "10"
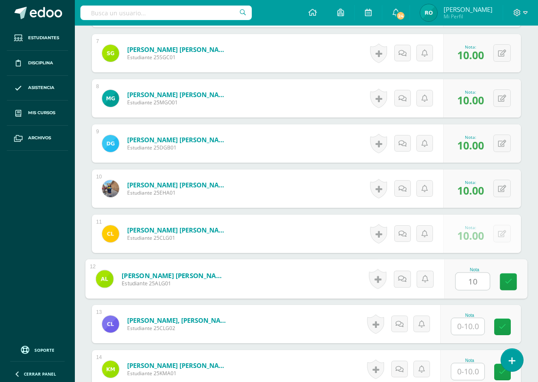
type input "10"
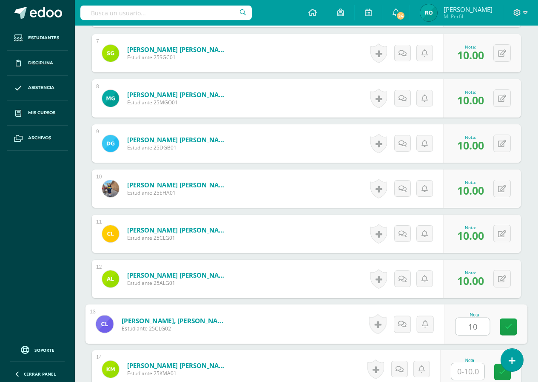
type input "10"
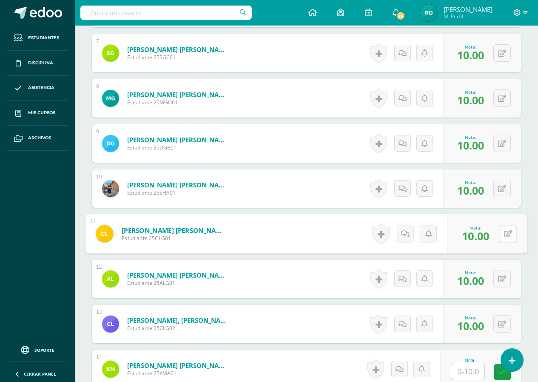
click at [504, 231] on icon at bounding box center [508, 233] width 9 height 7
type input "7"
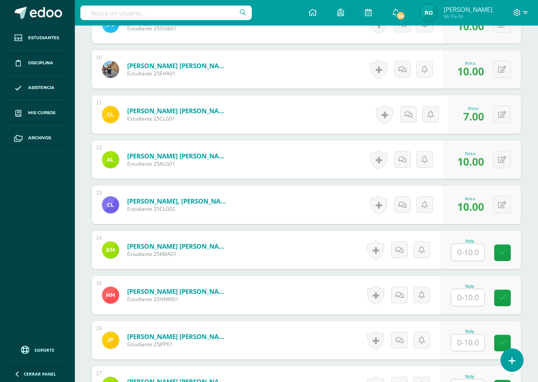
scroll to position [660, 0]
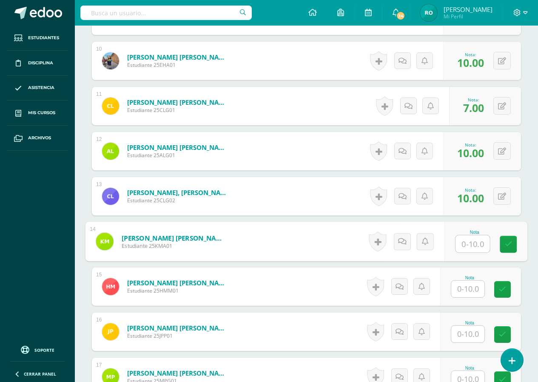
click at [470, 242] on input "text" at bounding box center [473, 243] width 34 height 17
type input "10"
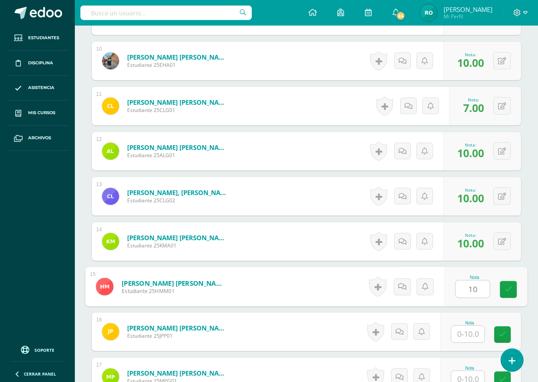
type input "10"
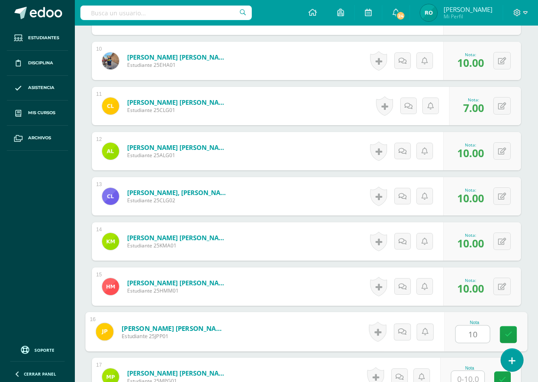
type input "10"
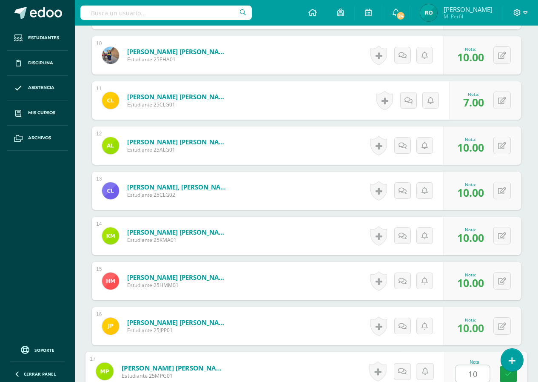
type input "10"
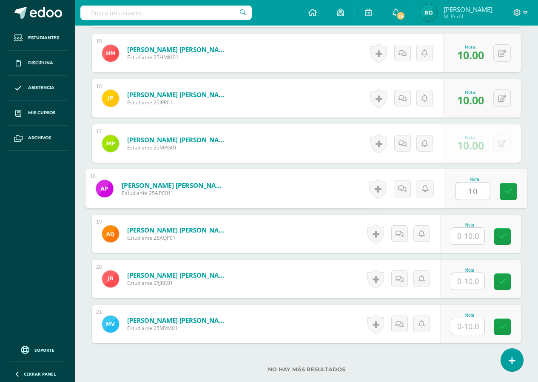
type input "10"
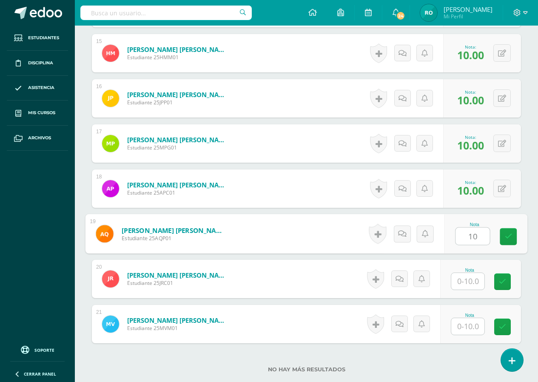
type input "10"
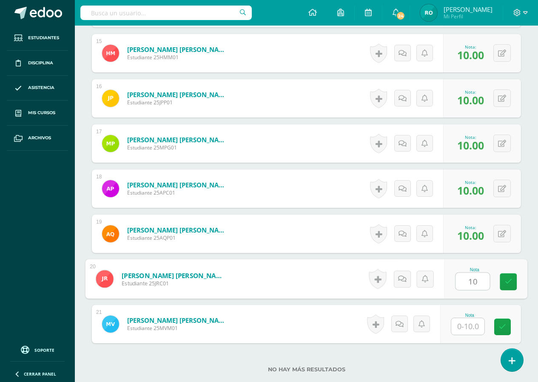
type input "10"
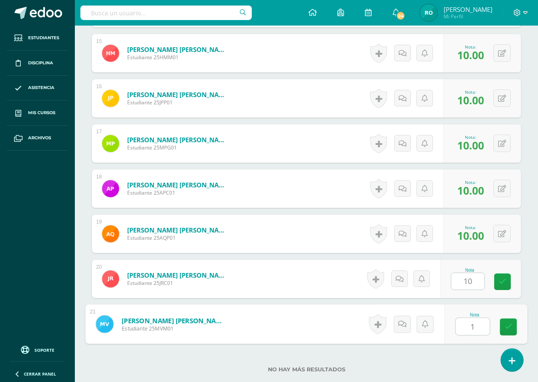
type input "10"
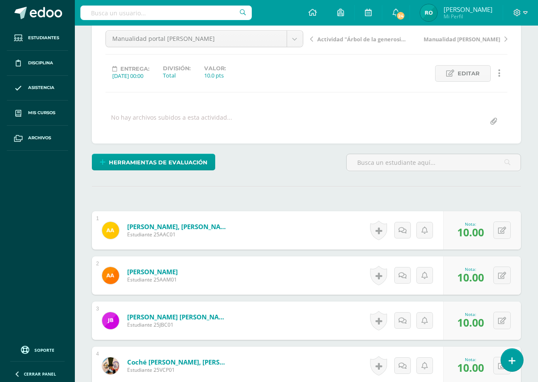
scroll to position [0, 0]
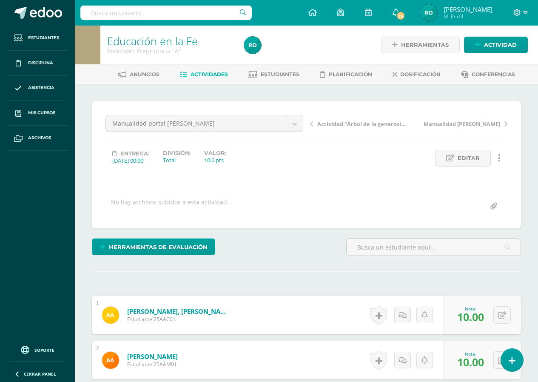
click at [313, 126] on link "Actividad "Árbol de la generosidad"" at bounding box center [359, 123] width 99 height 9
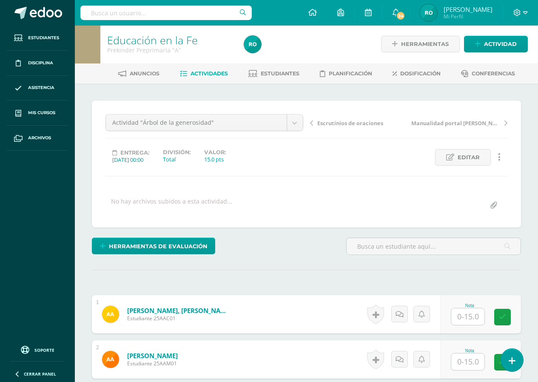
scroll to position [1, 0]
type input "1"
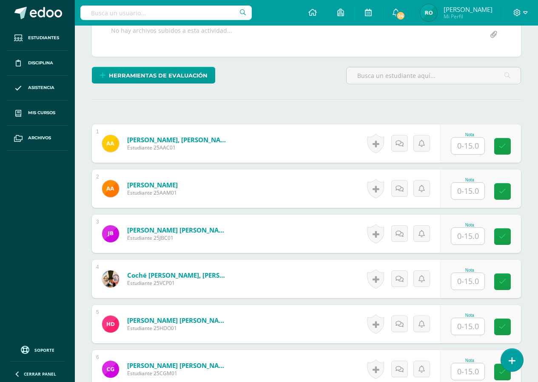
scroll to position [172, 0]
click at [464, 149] on input "text" at bounding box center [468, 145] width 33 height 17
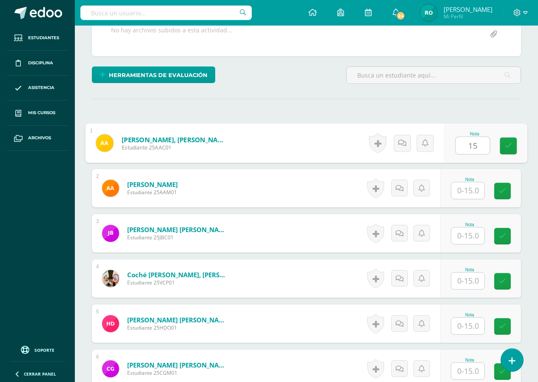
type input "15"
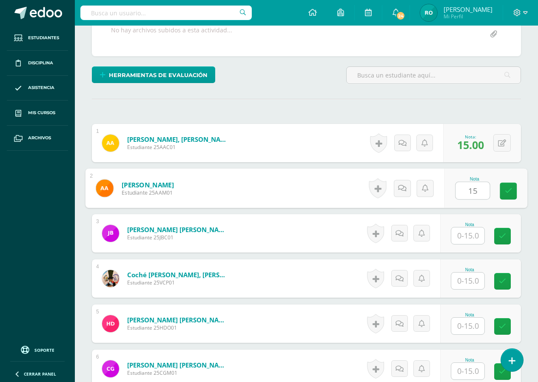
type input "15"
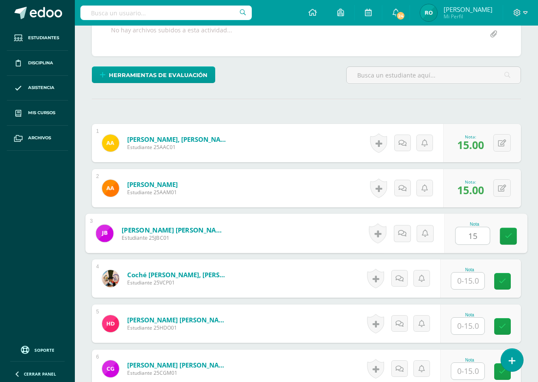
type input "15"
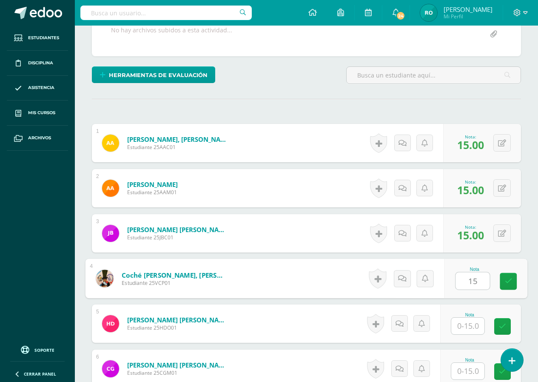
type input "15"
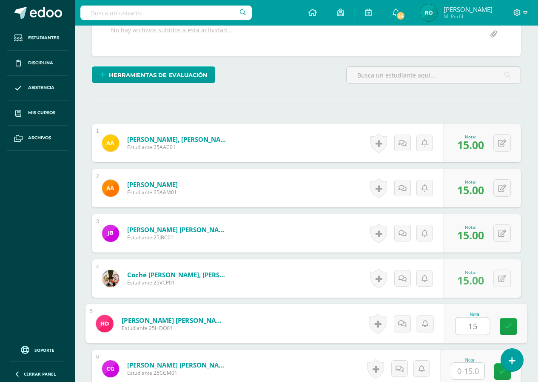
type input "15"
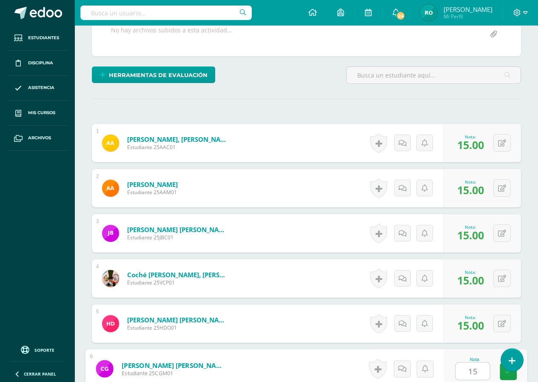
type input "15"
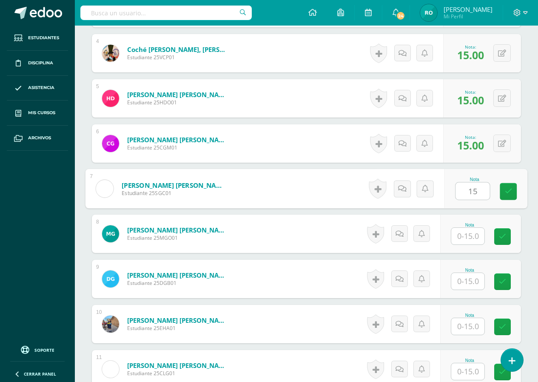
type input "15"
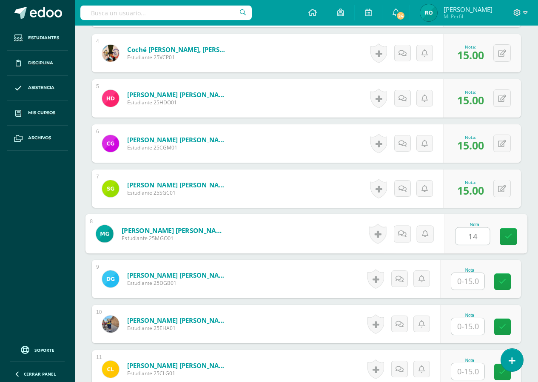
type input "14"
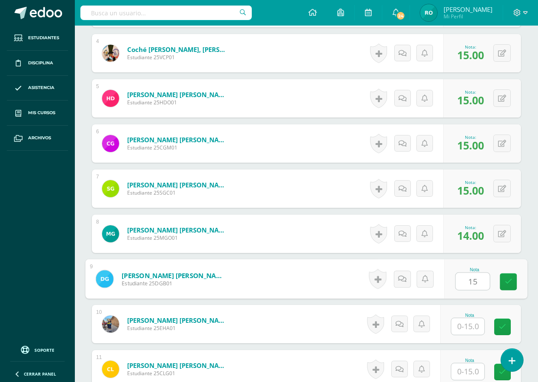
type input "15"
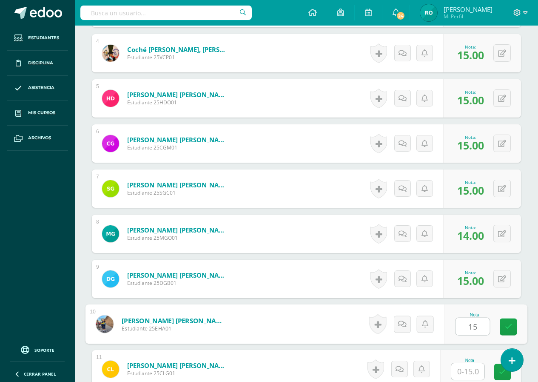
type input "15"
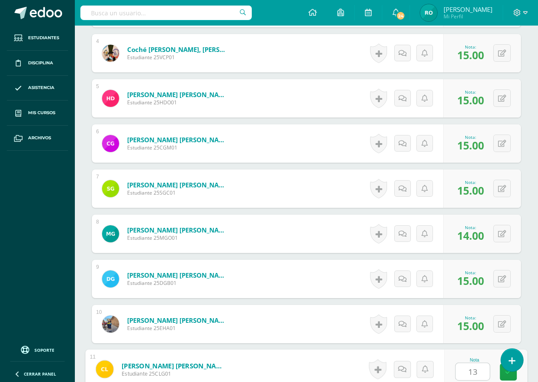
type input "13"
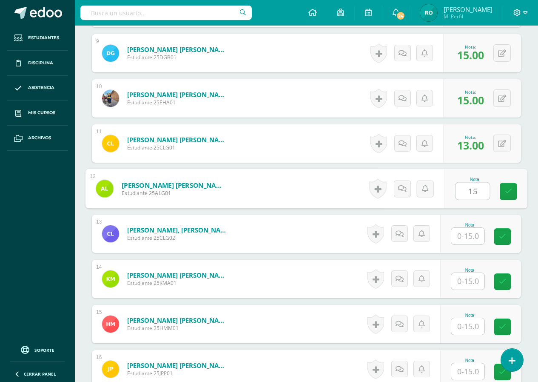
type input "15"
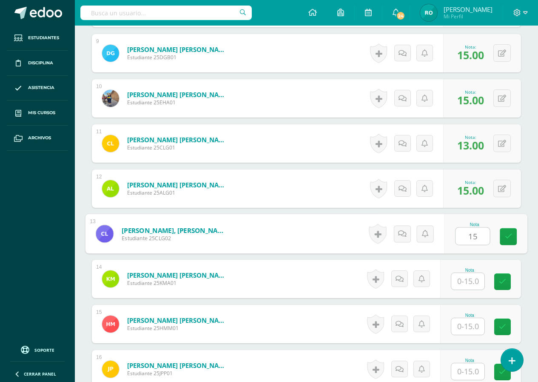
type input "15"
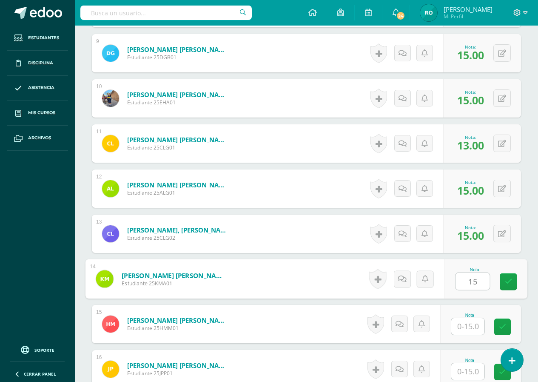
type input "15"
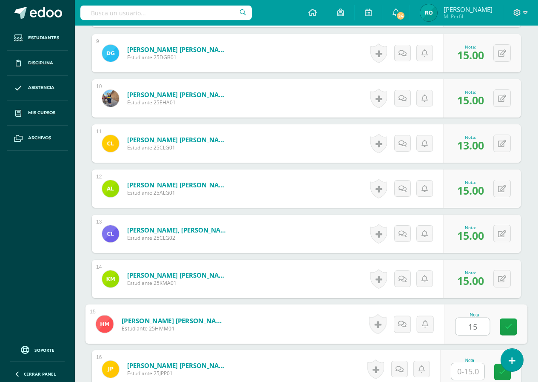
type input "15"
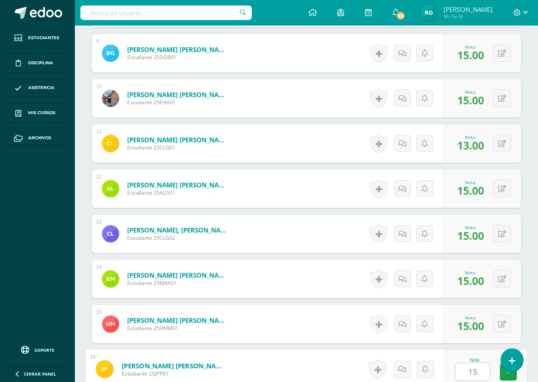
type input "15"
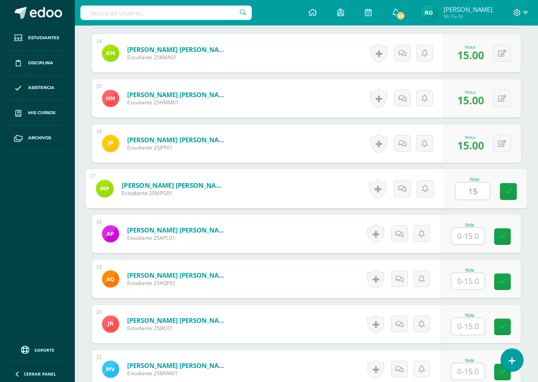
type input "15"
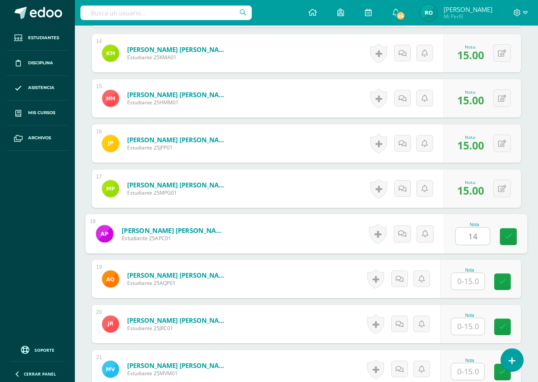
type input "14"
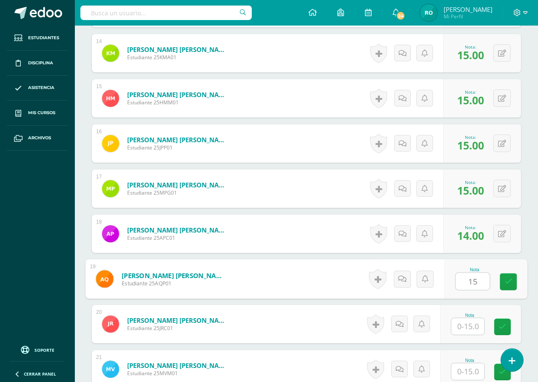
type input "15"
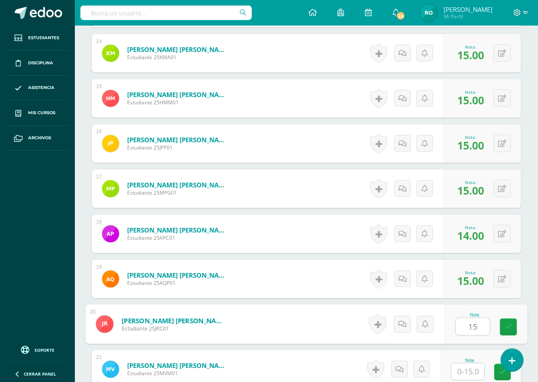
type input "15"
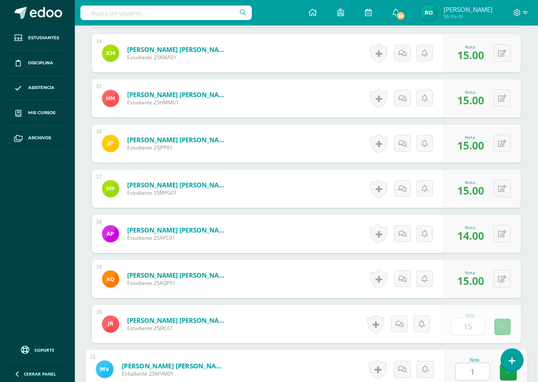
type input "15"
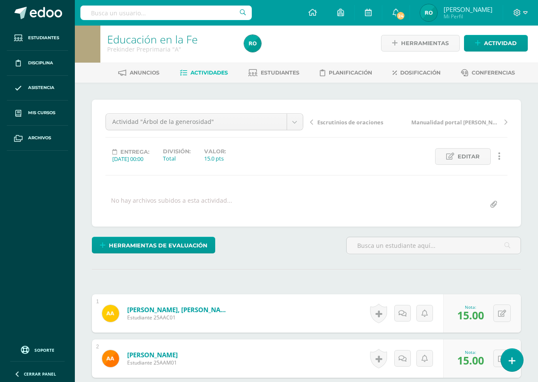
scroll to position [0, 0]
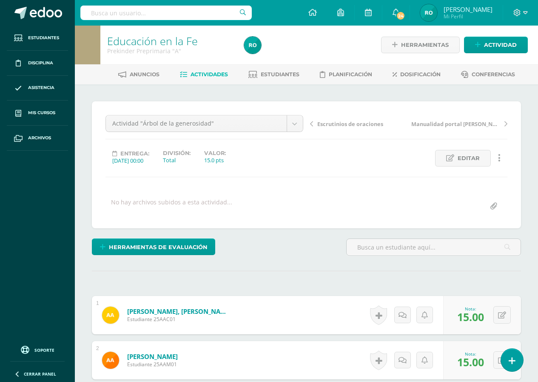
click at [315, 124] on link "Escrutinios de oraciones" at bounding box center [359, 123] width 99 height 9
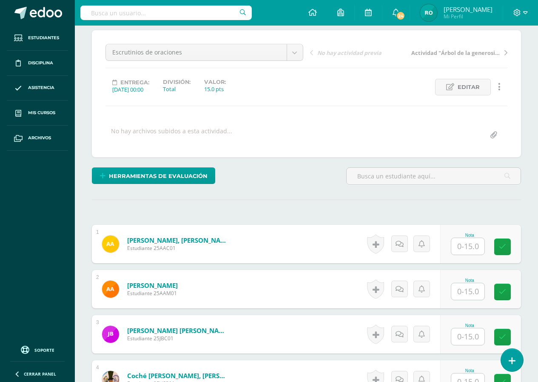
scroll to position [171, 0]
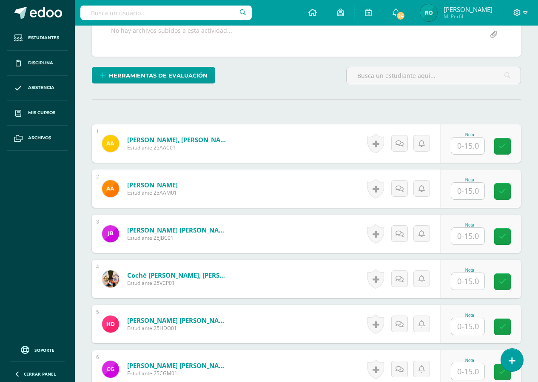
click at [466, 145] on input "text" at bounding box center [468, 145] width 33 height 17
type input "14"
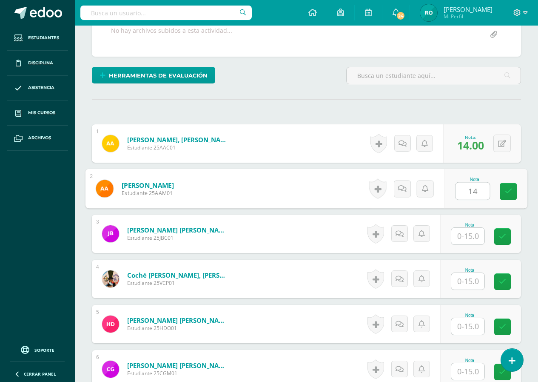
type input "14"
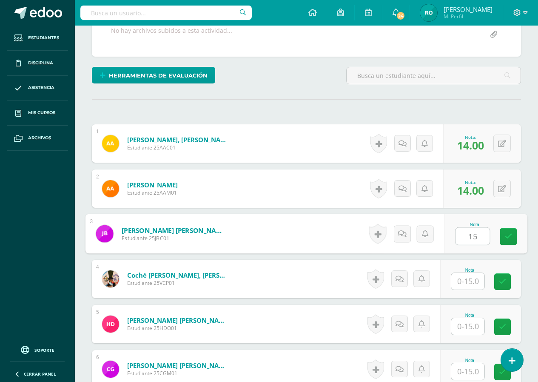
type input "15"
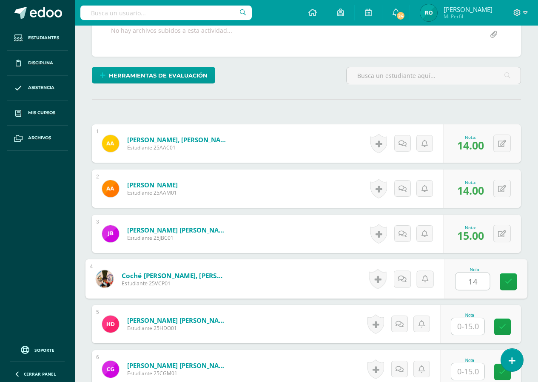
type input "14"
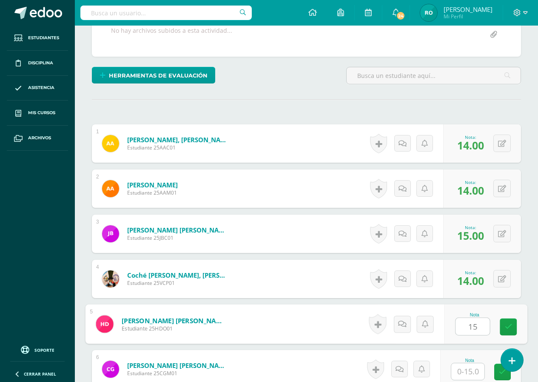
type input "15"
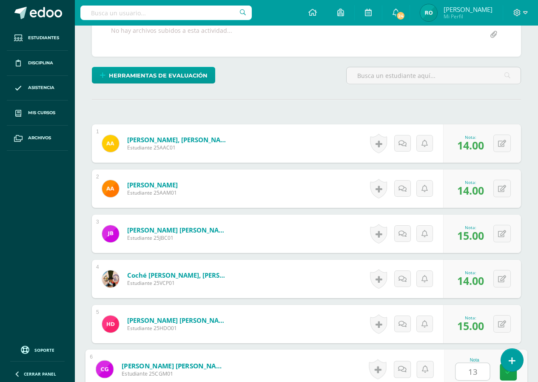
type input "13"
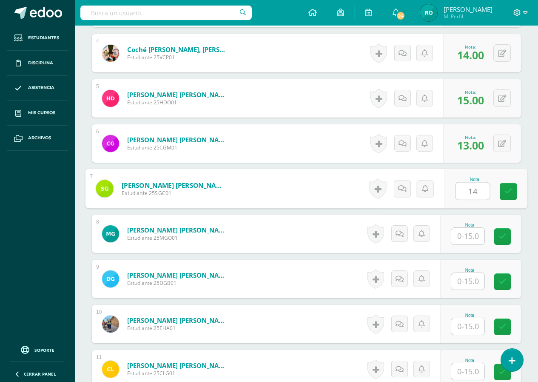
type input "14"
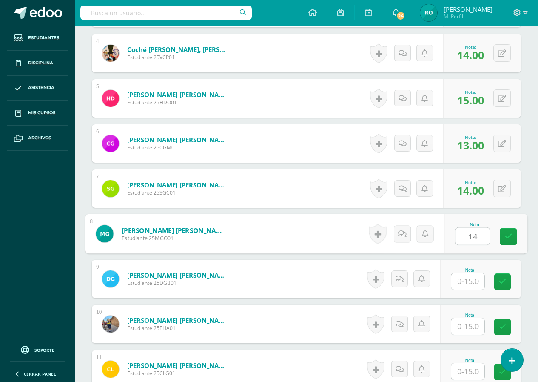
type input "14"
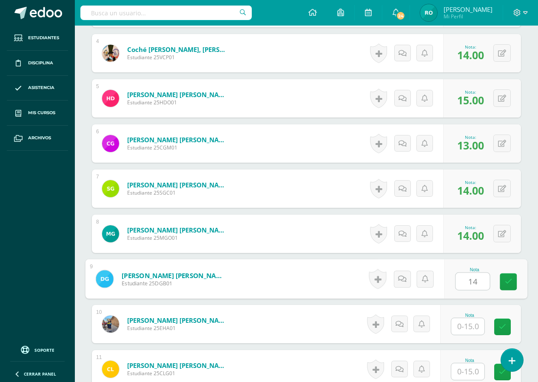
type input "14"
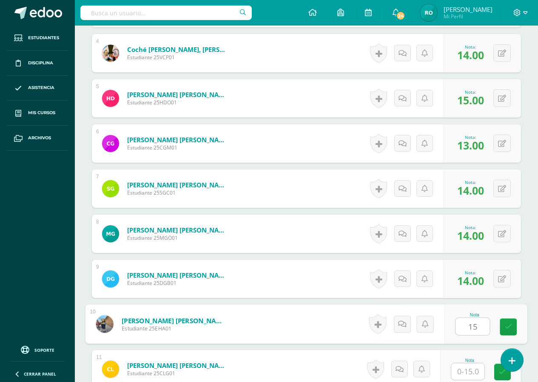
type input "15"
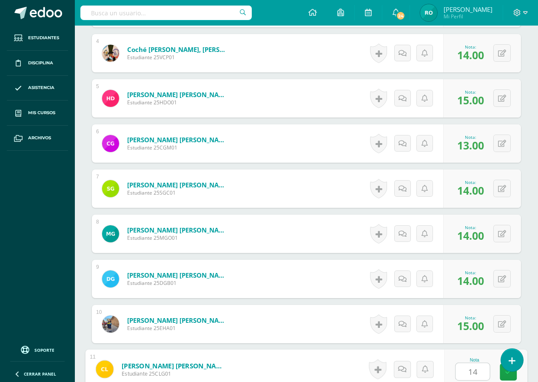
type input "14"
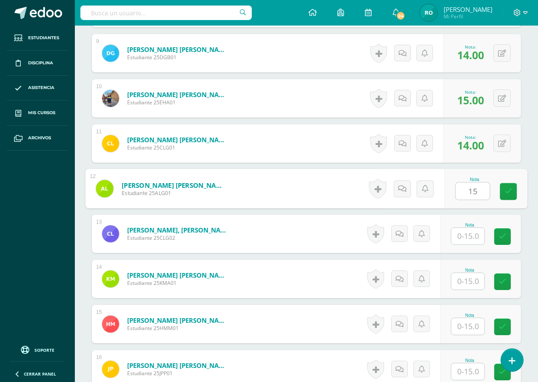
type input "15"
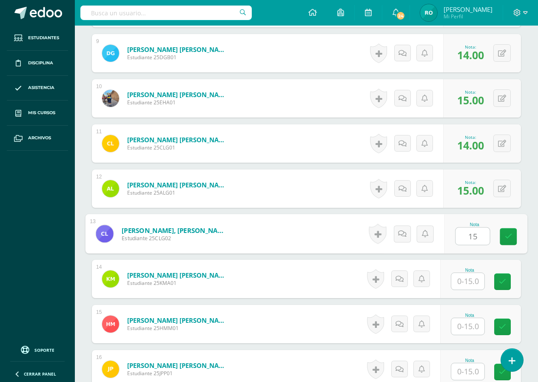
type input "15"
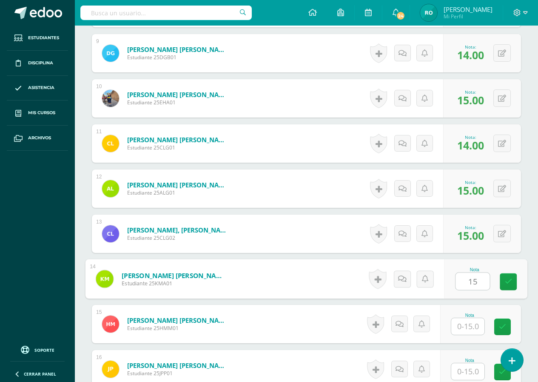
type input "15"
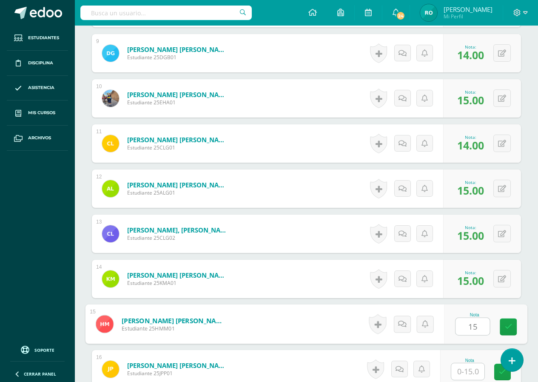
type input "15"
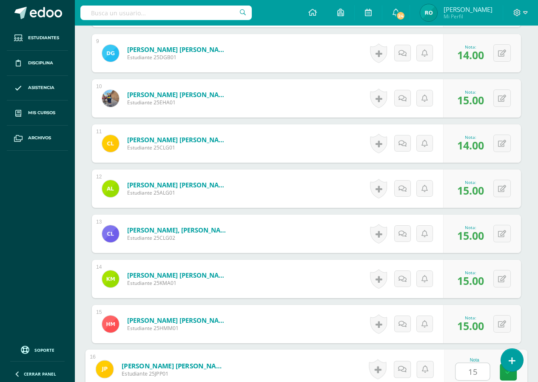
type input "15"
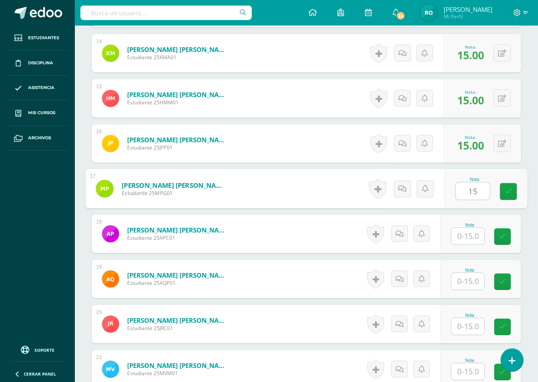
type input "15"
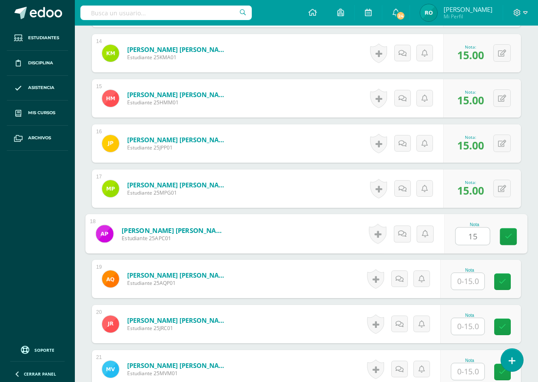
type input "15"
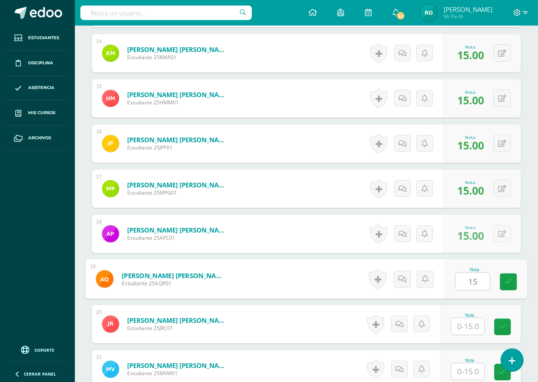
type input "15"
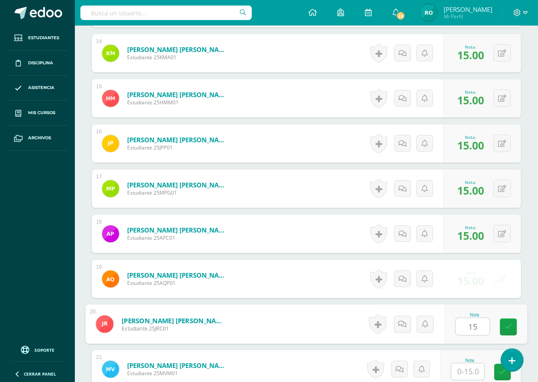
type input "15"
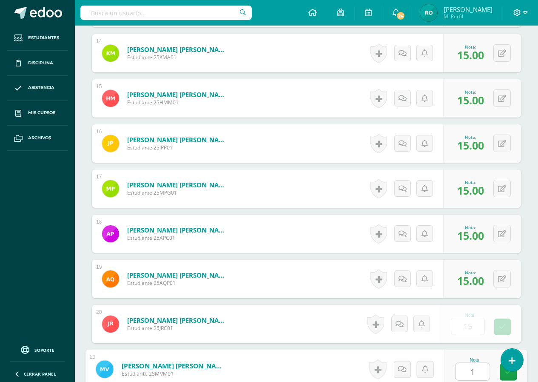
type input "15"
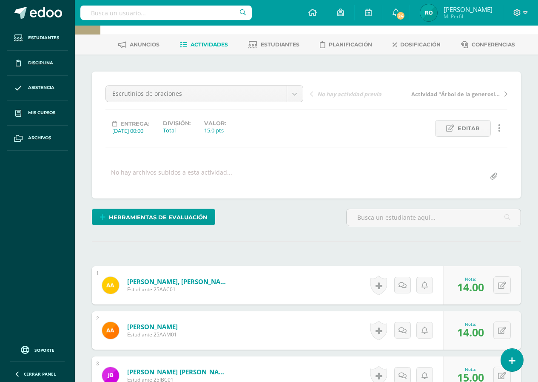
scroll to position [0, 0]
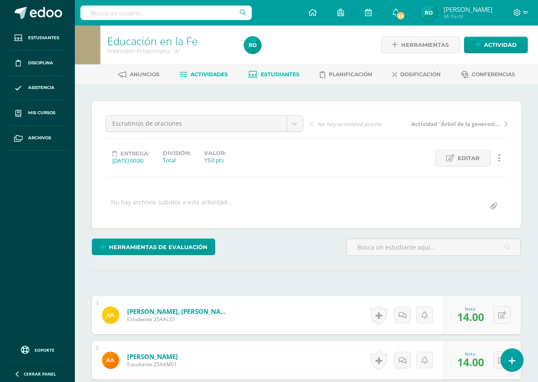
click at [277, 72] on span "Estudiantes" at bounding box center [280, 74] width 39 height 6
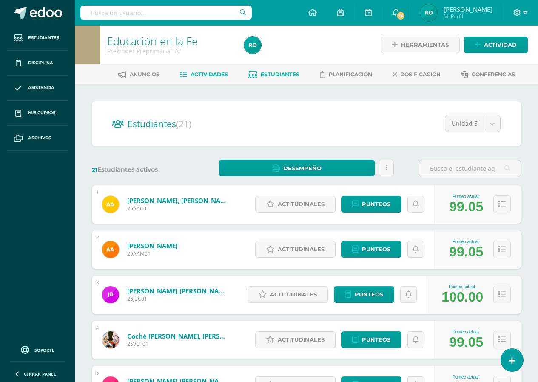
click at [214, 77] on span "Actividades" at bounding box center [209, 74] width 37 height 6
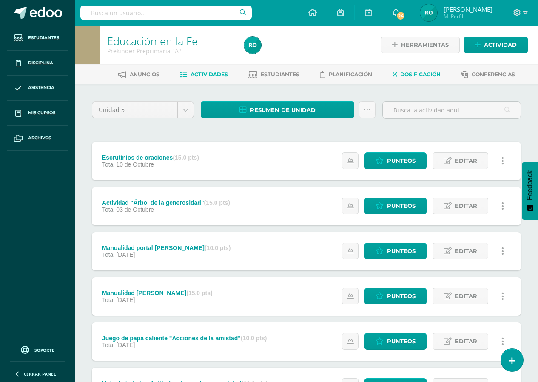
click at [433, 74] on span "Dosificación" at bounding box center [420, 74] width 40 height 6
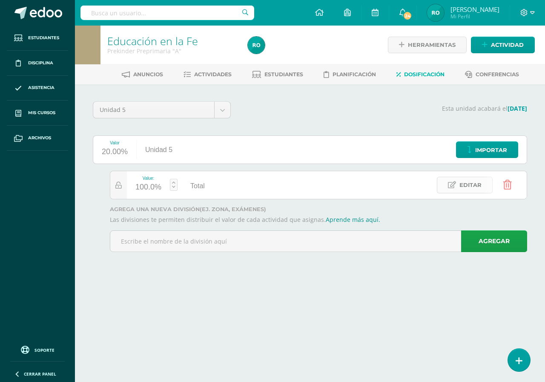
click at [452, 185] on icon at bounding box center [452, 184] width 8 height 7
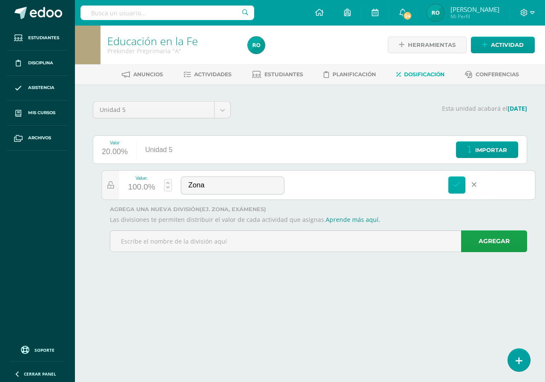
type input "Zona"
click at [454, 186] on icon at bounding box center [457, 185] width 8 height 8
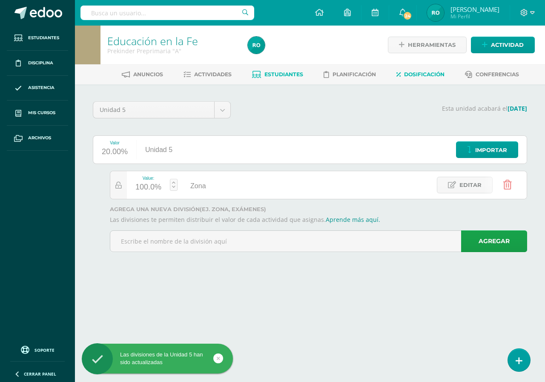
click at [274, 77] on span "Estudiantes" at bounding box center [283, 74] width 39 height 6
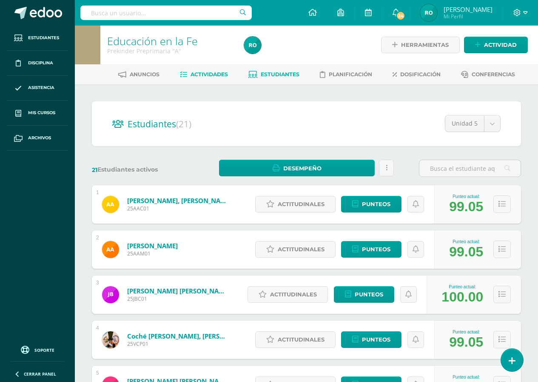
click at [198, 77] on span "Actividades" at bounding box center [209, 74] width 37 height 6
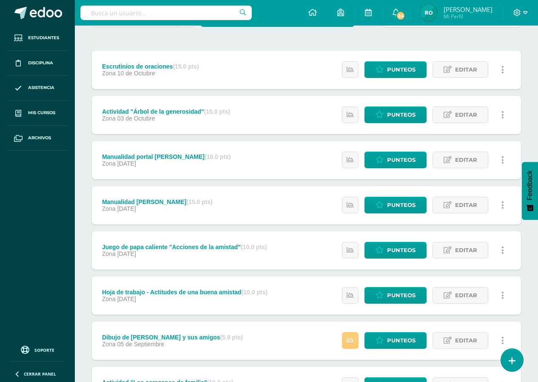
scroll to position [91, 0]
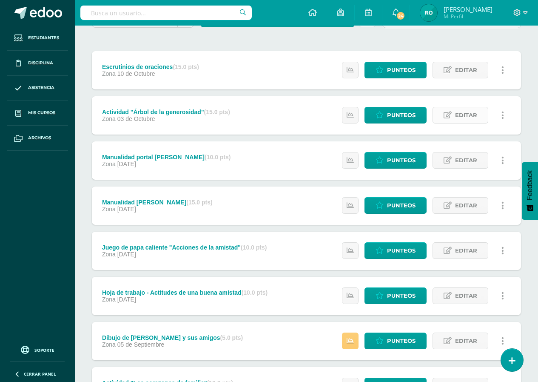
click at [452, 109] on link "Editar" at bounding box center [461, 115] width 56 height 17
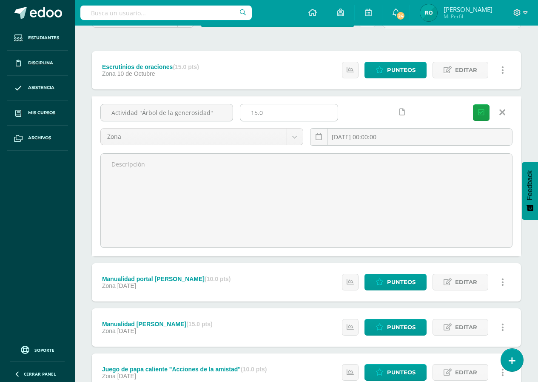
click at [272, 114] on input "15.0" at bounding box center [288, 112] width 97 height 17
type input "10"
click at [477, 113] on button "Guardar" at bounding box center [481, 112] width 17 height 17
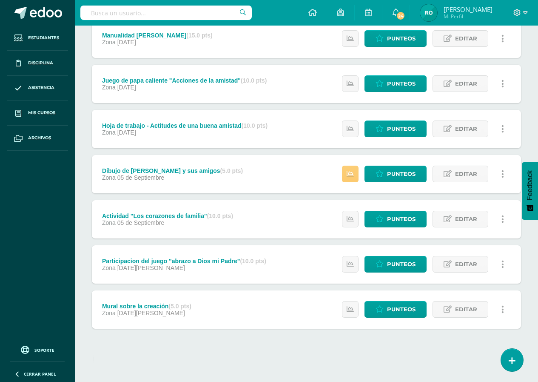
scroll to position [258, 0]
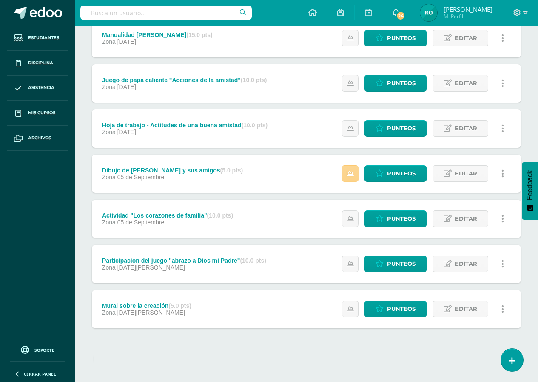
click at [348, 170] on icon at bounding box center [350, 173] width 7 height 7
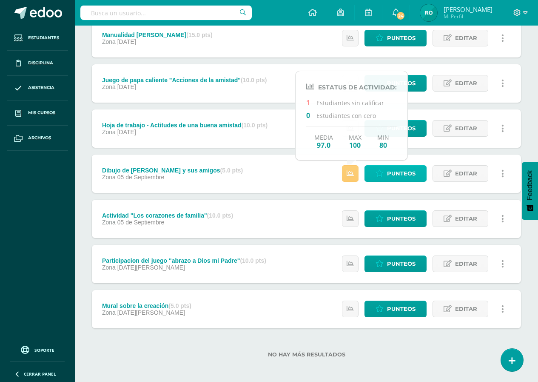
click at [415, 176] on span "Punteos" at bounding box center [401, 174] width 29 height 16
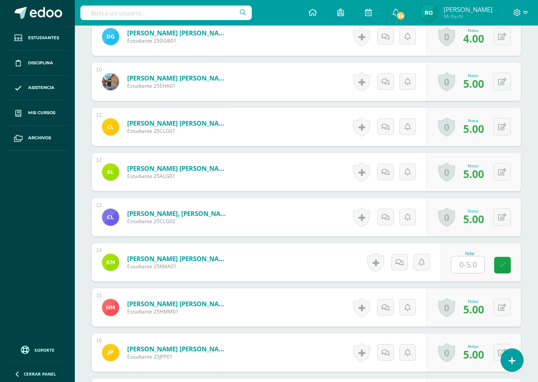
scroll to position [640, 0]
click at [471, 266] on input "text" at bounding box center [468, 264] width 33 height 17
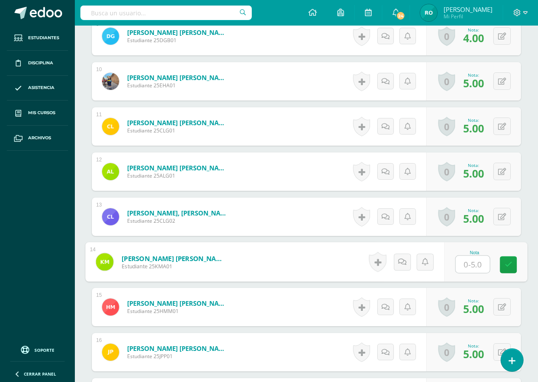
type input "5"
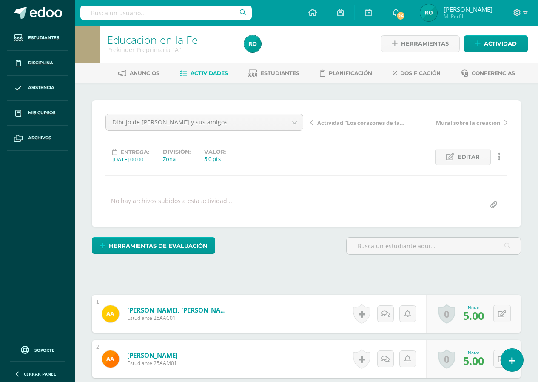
scroll to position [0, 0]
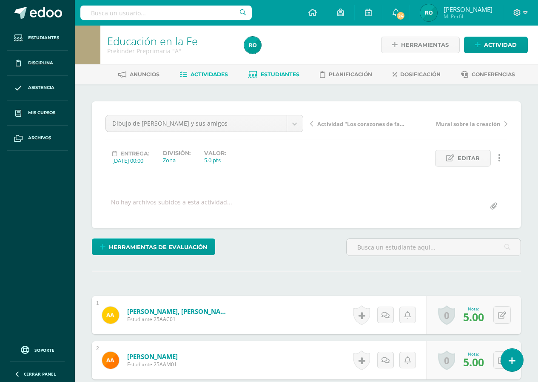
click at [285, 70] on link "Estudiantes" at bounding box center [274, 75] width 51 height 14
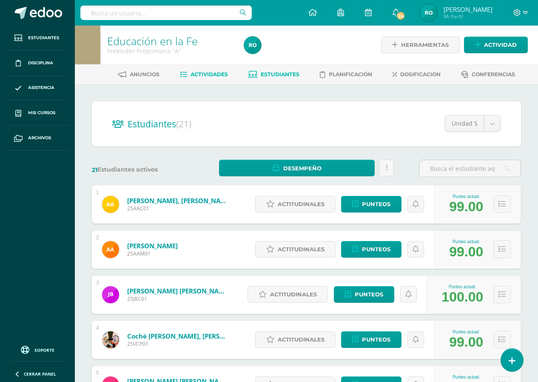
click at [214, 75] on span "Actividades" at bounding box center [209, 74] width 37 height 6
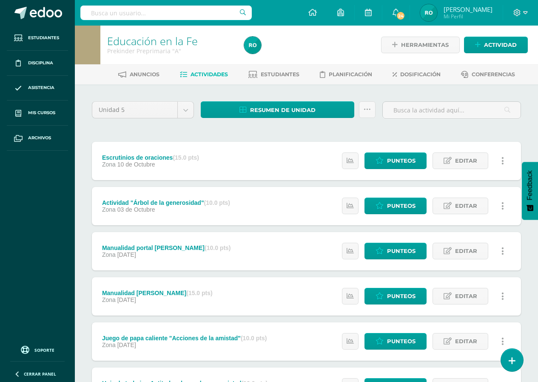
click at [260, 126] on div "Unidad 5 Unidad 1 Unidad 2 Unidad 3 Unidad 4 Unidad 5 Resumen de unidad Descarg…" at bounding box center [307, 363] width 436 height 524
click at [408, 72] on span "Dosificación" at bounding box center [420, 74] width 40 height 6
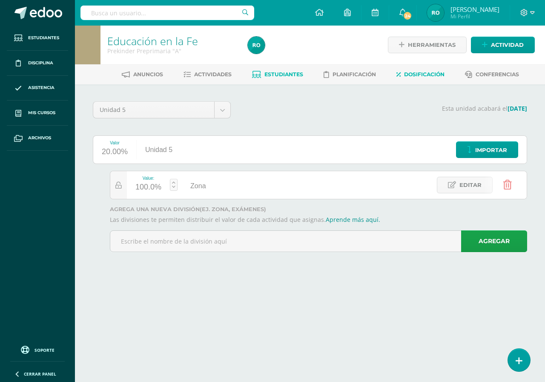
click at [271, 74] on span "Estudiantes" at bounding box center [283, 74] width 39 height 6
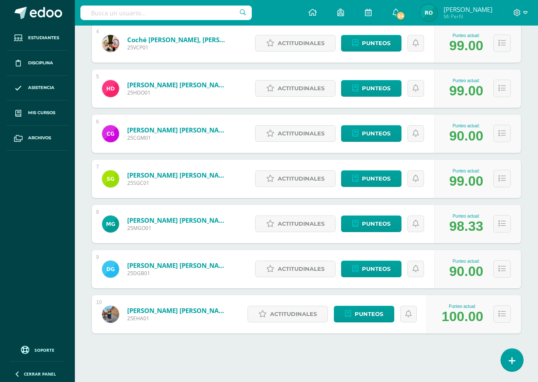
scroll to position [301, 0]
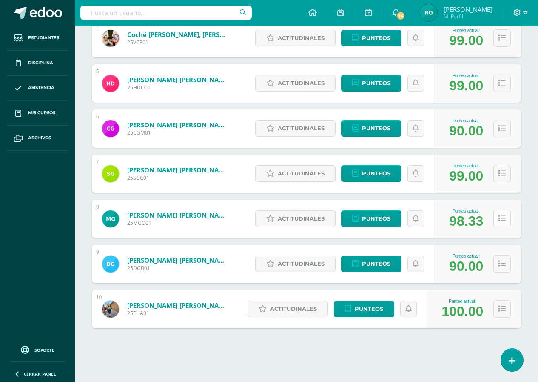
click at [498, 220] on button at bounding box center [502, 218] width 17 height 17
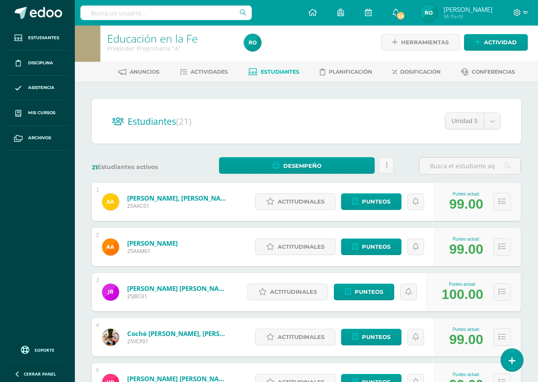
scroll to position [0, 0]
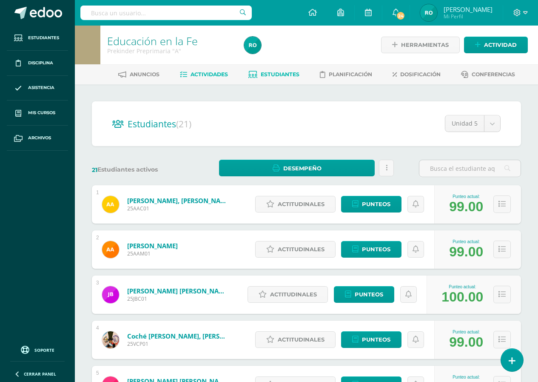
click at [212, 77] on span "Actividades" at bounding box center [209, 74] width 37 height 6
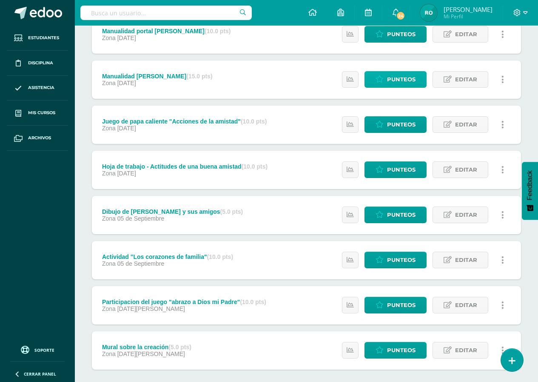
scroll to position [261, 0]
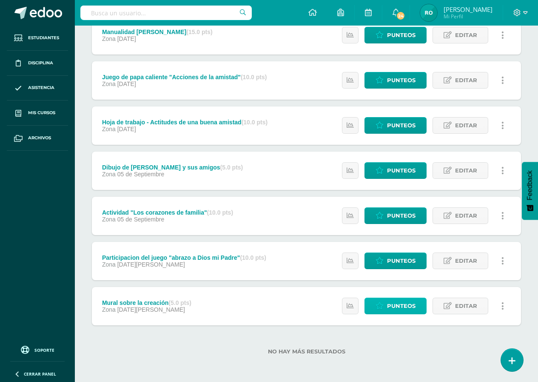
click at [393, 308] on span "Punteos" at bounding box center [401, 306] width 29 height 16
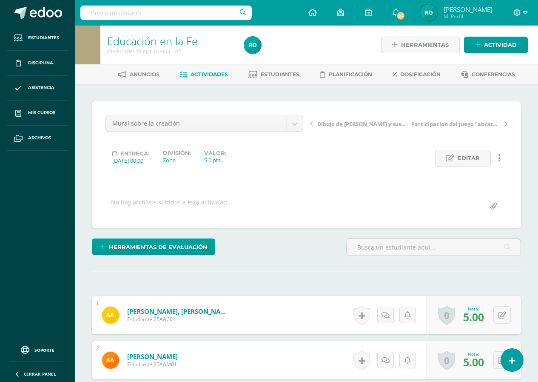
click at [506, 126] on icon at bounding box center [506, 124] width 3 height 6
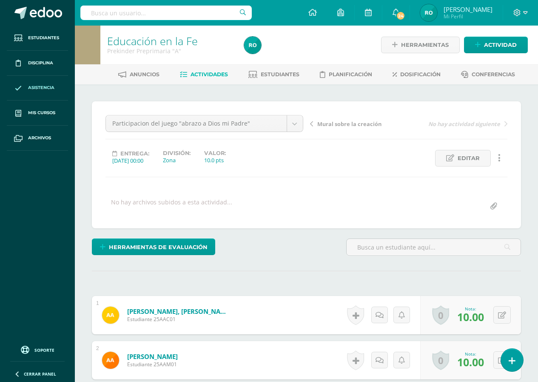
click at [65, 86] on link "Asistencia" at bounding box center [37, 88] width 61 height 25
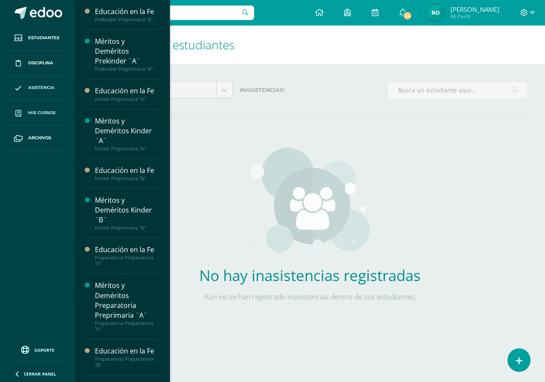
click at [59, 112] on link "Mis cursos" at bounding box center [37, 112] width 61 height 25
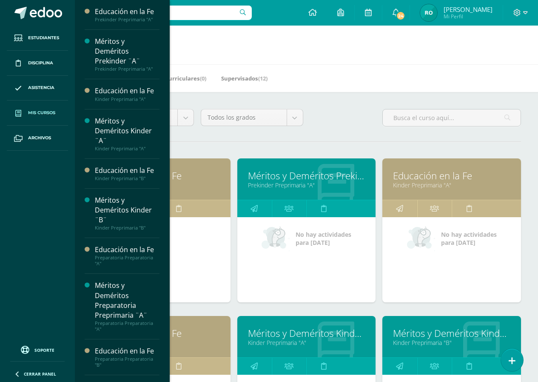
click at [191, 173] on link "Educación en la Fe" at bounding box center [161, 175] width 117 height 13
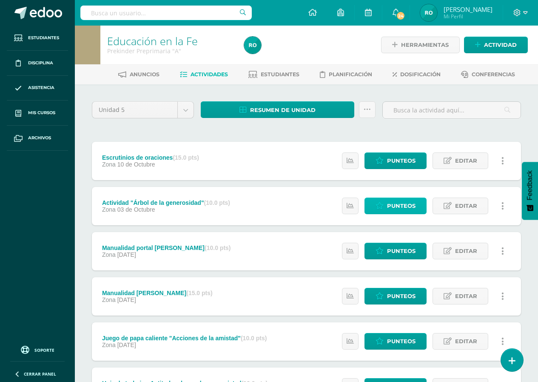
click at [396, 209] on span "Punteos" at bounding box center [401, 206] width 29 height 16
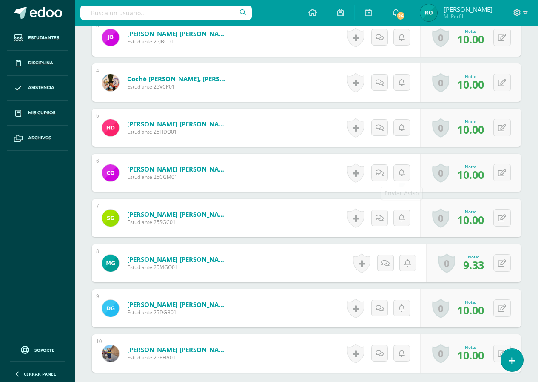
scroll to position [369, 0]
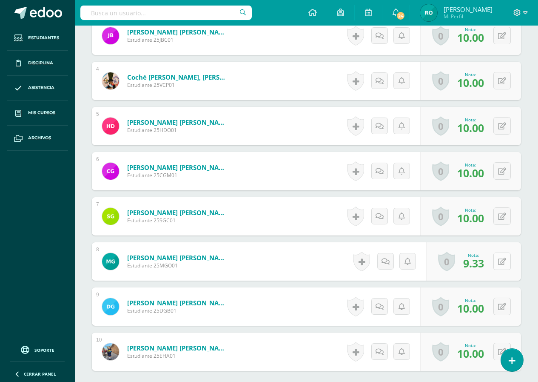
click at [503, 261] on icon at bounding box center [502, 261] width 8 height 7
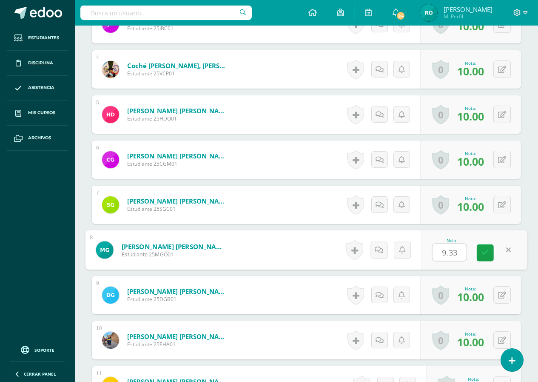
scroll to position [383, 0]
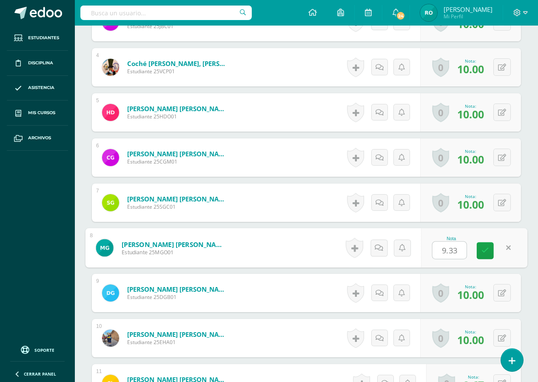
type input "7"
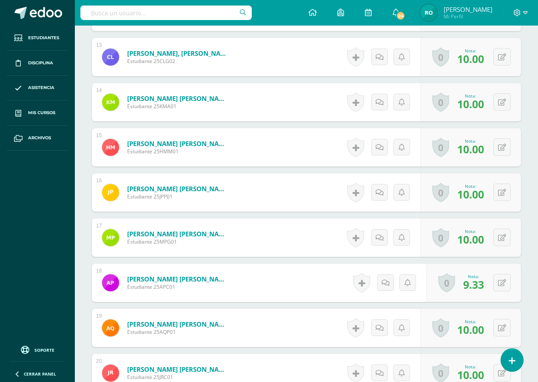
scroll to position [851, 0]
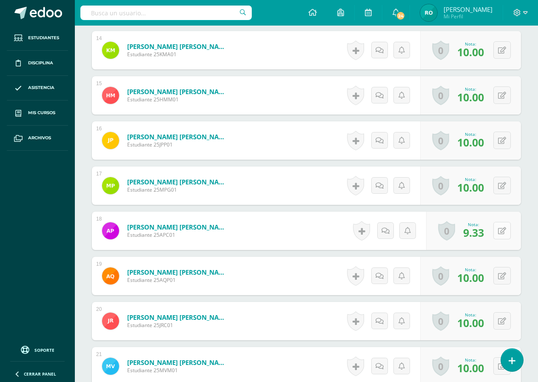
click at [500, 235] on button at bounding box center [502, 230] width 17 height 17
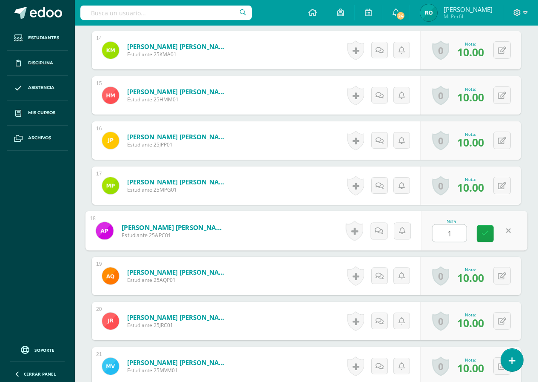
type input "10"
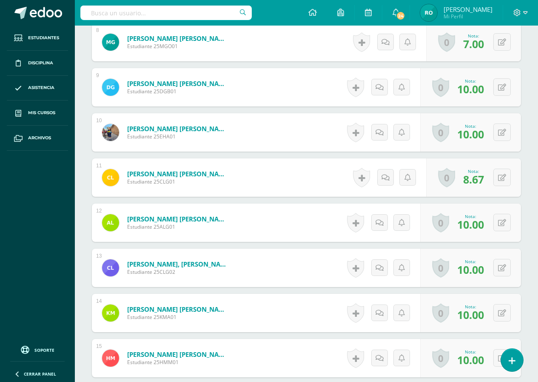
scroll to position [569, 0]
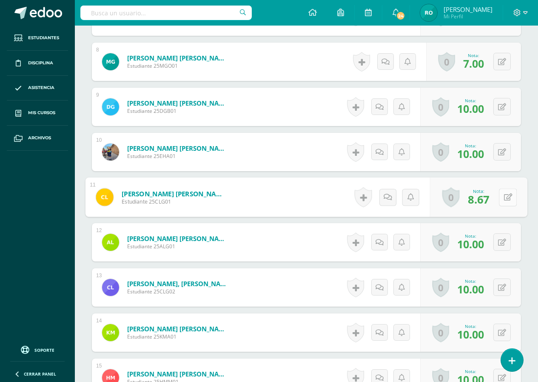
click at [506, 200] on icon at bounding box center [508, 196] width 9 height 7
type input "7"
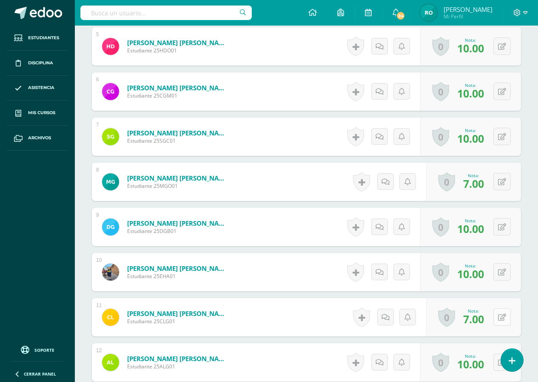
scroll to position [441, 0]
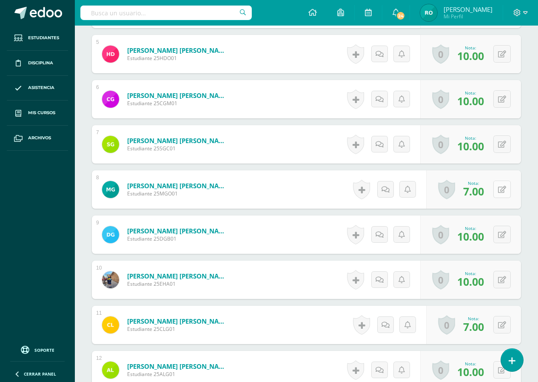
click at [503, 193] on button at bounding box center [502, 188] width 17 height 17
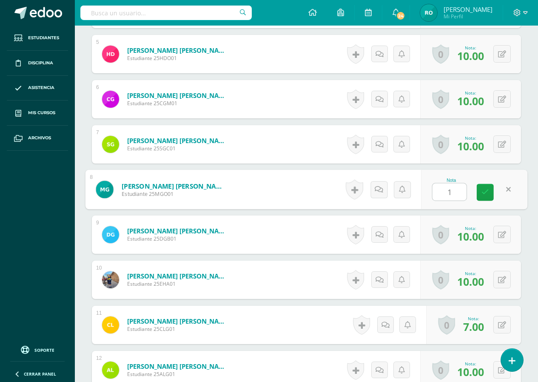
type input "10"
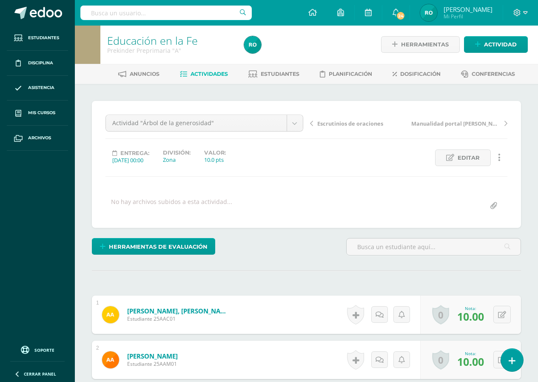
scroll to position [0, 0]
click at [274, 77] on span "Estudiantes" at bounding box center [280, 74] width 39 height 6
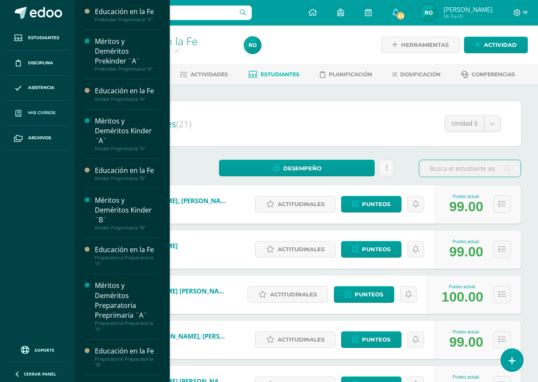
click at [34, 116] on span "Mis cursos" at bounding box center [41, 112] width 27 height 7
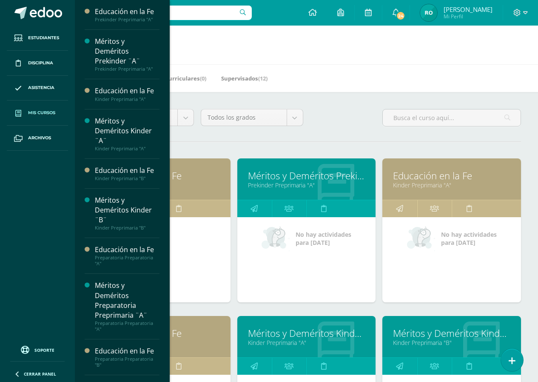
click at [401, 173] on link "Educación en la Fe" at bounding box center [451, 175] width 117 height 13
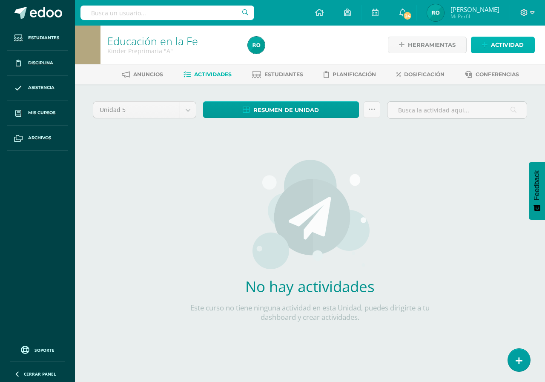
click at [491, 41] on span "Actividad" at bounding box center [507, 45] width 33 height 16
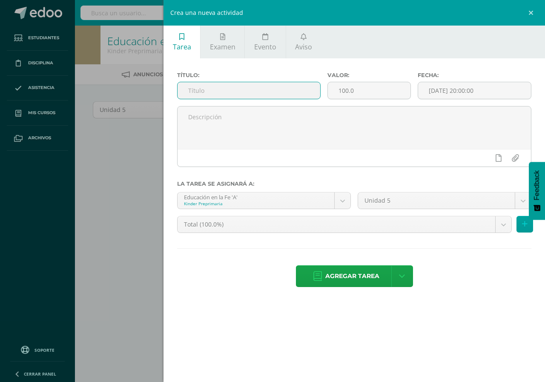
click at [194, 93] on input "text" at bounding box center [248, 90] width 143 height 17
type input "Hoja de trabajo sobre la familia"
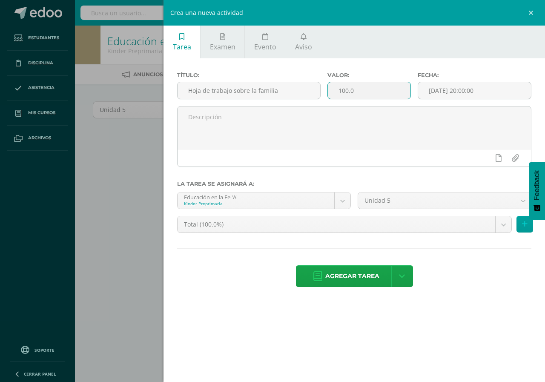
click at [334, 91] on input "100.0" at bounding box center [369, 90] width 83 height 17
type input "0"
type input "10"
click at [450, 94] on input "[DATE] 20:00:00" at bounding box center [474, 90] width 113 height 17
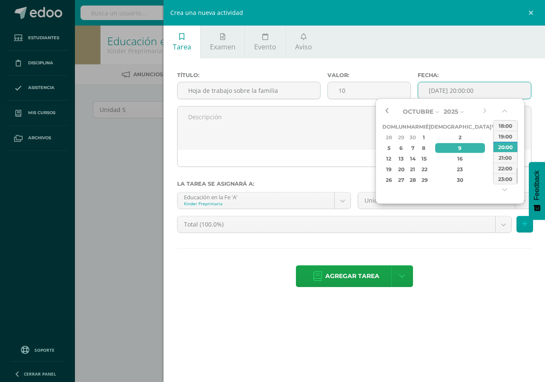
click at [389, 111] on button "button" at bounding box center [386, 111] width 9 height 13
click at [492, 178] on div "29" at bounding box center [496, 180] width 8 height 10
click at [508, 111] on button "button" at bounding box center [505, 112] width 9 height 13
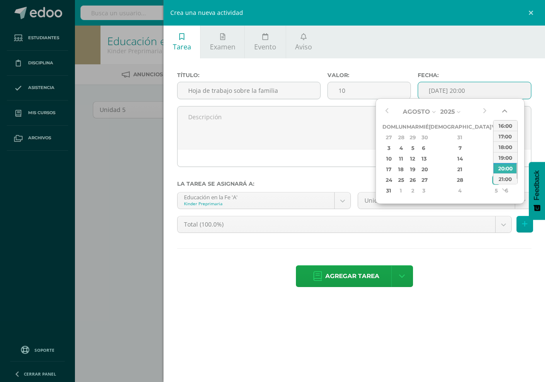
click at [508, 111] on button "button" at bounding box center [505, 112] width 9 height 13
click at [505, 124] on div "00:00" at bounding box center [505, 125] width 24 height 11
type input "2025-08-29 00:00"
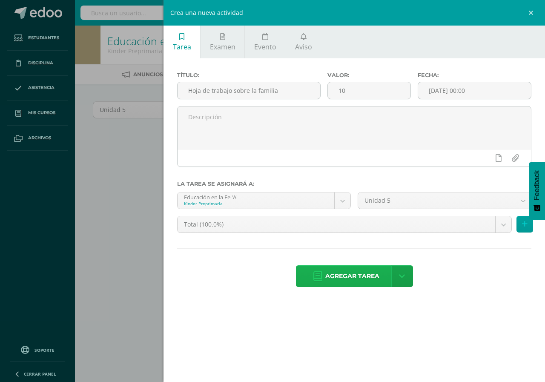
click at [340, 281] on span "Agregar tarea" at bounding box center [352, 276] width 54 height 21
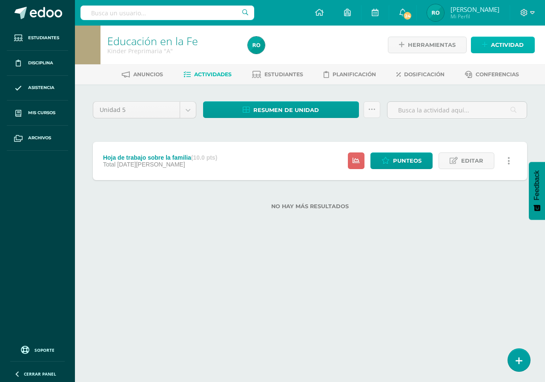
click at [492, 40] on span "Actividad" at bounding box center [507, 45] width 33 height 16
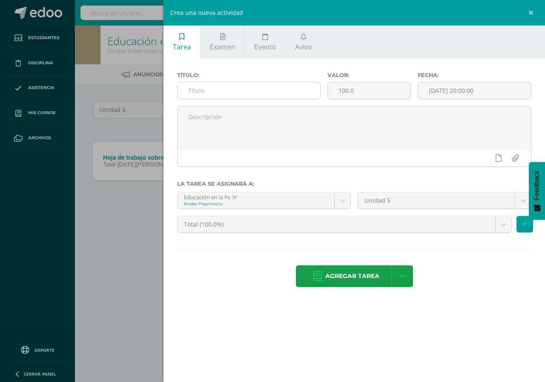
click at [211, 89] on input "text" at bounding box center [248, 90] width 143 height 17
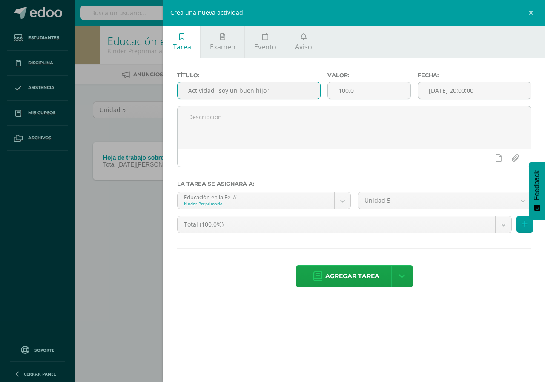
click at [221, 94] on input "Actividad "soy un buen hijo"" at bounding box center [248, 90] width 143 height 17
type input "Actividad "Soy un buen hijo""
drag, startPoint x: 360, startPoint y: 91, endPoint x: 337, endPoint y: 99, distance: 24.2
click at [337, 99] on div "100.0" at bounding box center [368, 90] width 83 height 17
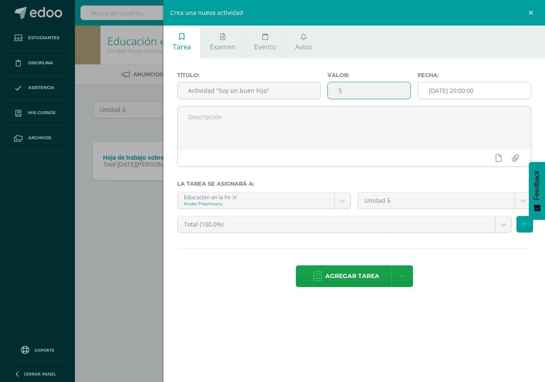
type input "5"
click at [426, 85] on input "[DATE] 20:00:00" at bounding box center [474, 90] width 113 height 17
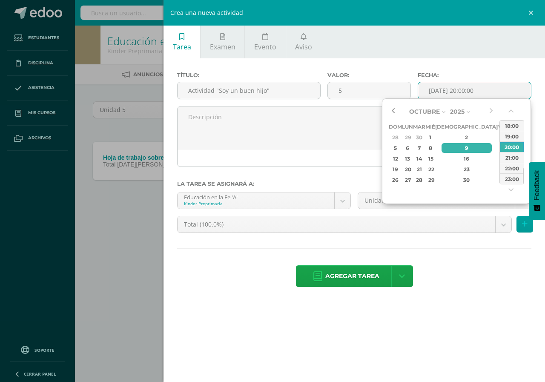
click at [392, 111] on button "button" at bounding box center [393, 111] width 9 height 13
click at [499, 178] on div "29" at bounding box center [503, 180] width 8 height 10
click at [509, 108] on button "button" at bounding box center [511, 112] width 9 height 13
click at [512, 122] on div "00:00" at bounding box center [512, 125] width 24 height 11
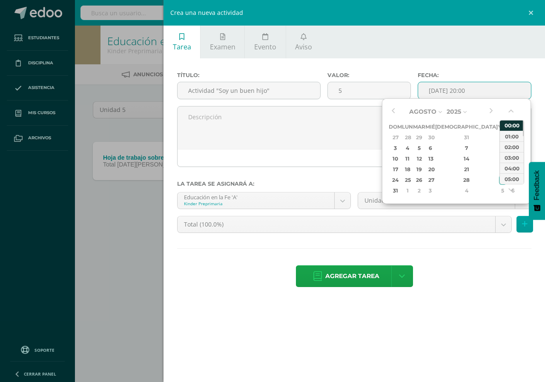
type input "[DATE] 00:00"
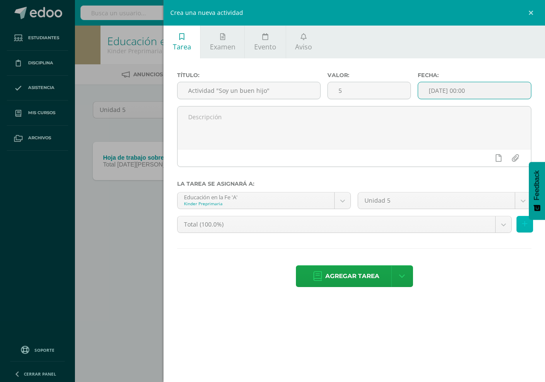
click at [524, 223] on icon at bounding box center [525, 223] width 6 height 7
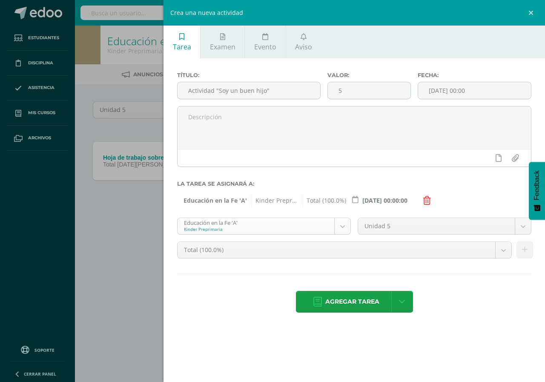
click at [343, 228] on body "Tarea asignada exitosamente Estudiantes Disciplina Asistencia Mis cursos Archiv…" at bounding box center [272, 118] width 545 height 237
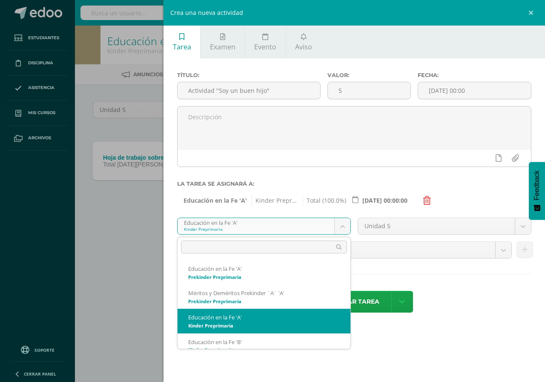
scroll to position [9, 0]
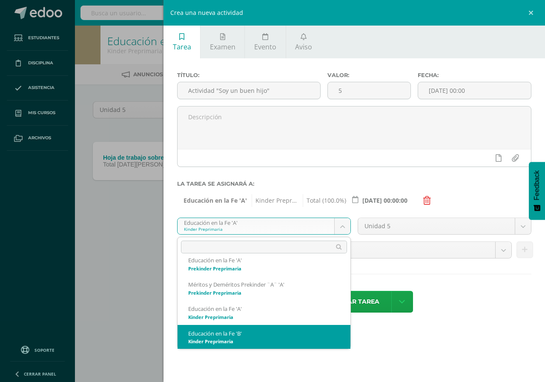
select select "164737"
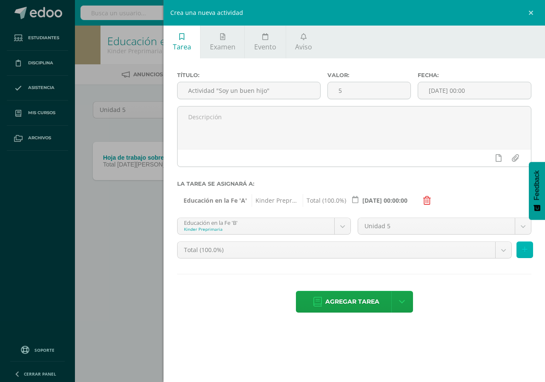
click at [526, 251] on icon at bounding box center [525, 249] width 6 height 7
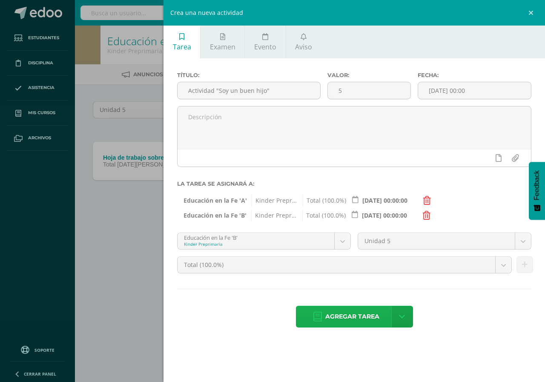
click at [366, 323] on span "Agregar tarea" at bounding box center [352, 316] width 54 height 21
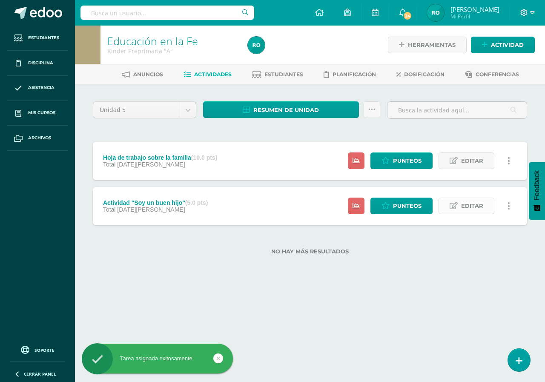
click at [483, 209] on span "Editar" at bounding box center [472, 206] width 22 height 16
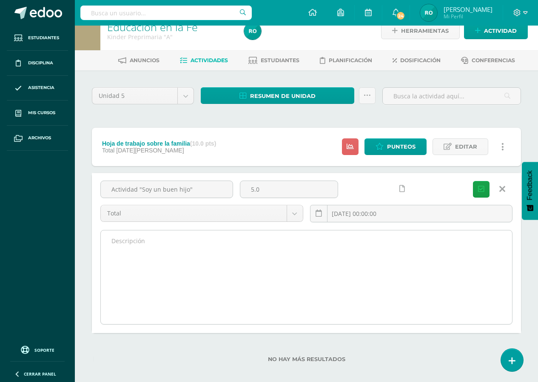
scroll to position [22, 0]
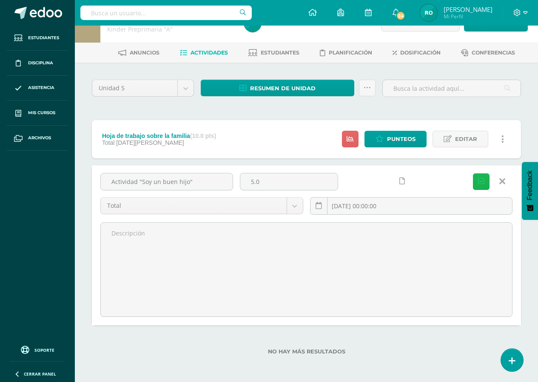
click at [481, 183] on icon "submit" at bounding box center [481, 181] width 6 height 7
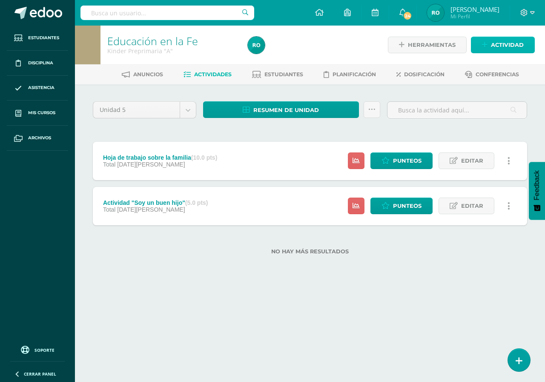
click at [496, 49] on span "Actividad" at bounding box center [507, 45] width 33 height 16
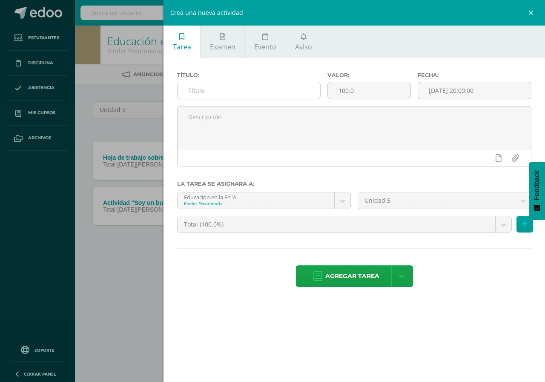
click at [196, 92] on input "text" at bounding box center [248, 90] width 143 height 17
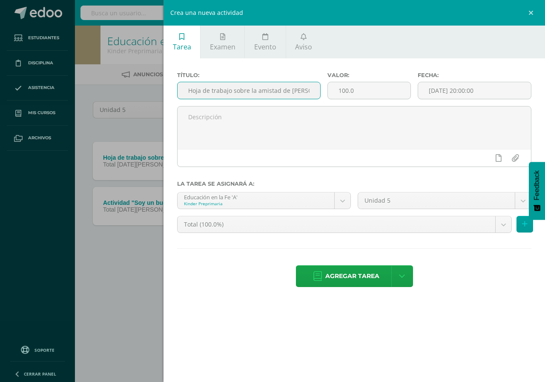
click at [318, 92] on input "Hoja de trabajo sobre la amistad de [PERSON_NAME]" at bounding box center [248, 90] width 143 height 17
type input "Hoja de trabajo sobre la amistad de [PERSON_NAME]"
drag, startPoint x: 360, startPoint y: 93, endPoint x: 337, endPoint y: 91, distance: 23.0
click at [337, 91] on input "100.0" at bounding box center [369, 90] width 83 height 17
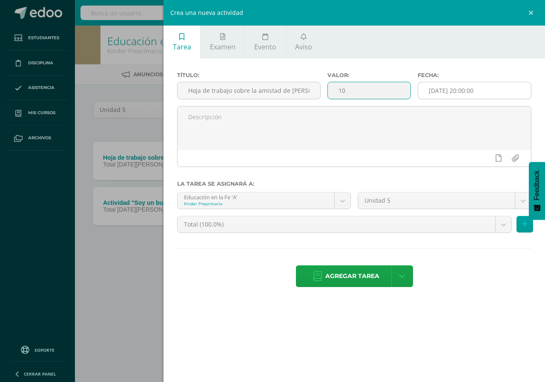
type input "10"
click at [467, 94] on input "[DATE] 20:00:00" at bounding box center [474, 90] width 113 height 17
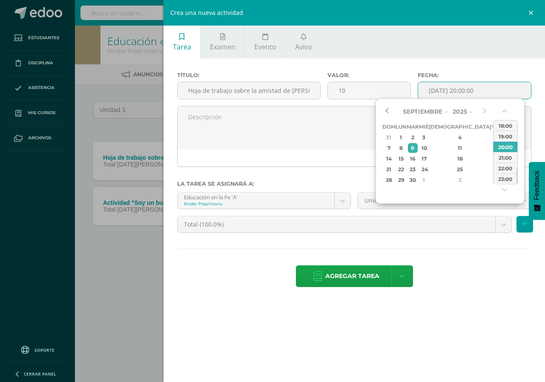
click at [384, 115] on button "button" at bounding box center [386, 111] width 9 height 13
click at [492, 135] on div "5" at bounding box center [496, 137] width 8 height 10
click at [503, 112] on button "button" at bounding box center [505, 112] width 9 height 13
click at [507, 126] on div "00:00" at bounding box center [505, 125] width 24 height 11
type input "[DATE] 00:00"
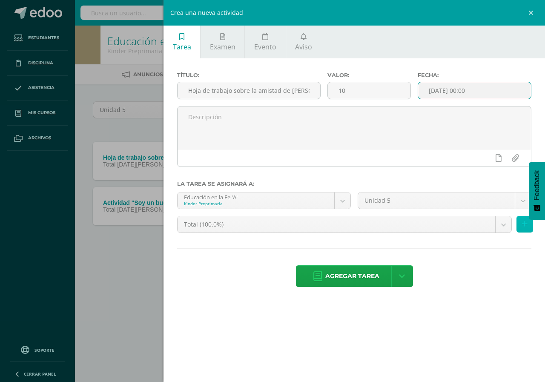
click at [520, 225] on button at bounding box center [524, 224] width 17 height 17
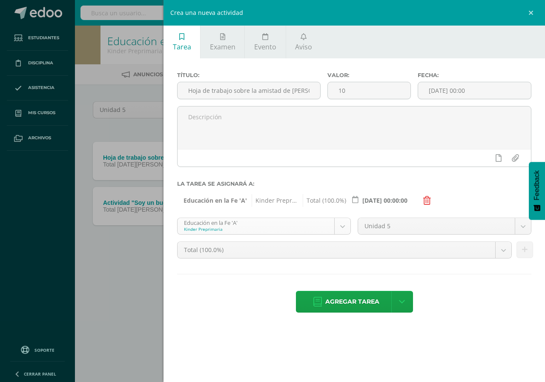
click at [337, 225] on body "La tarea Actividad &quot;Soy un buen hijo&quot; fue editada exitosamente. Estud…" at bounding box center [272, 141] width 545 height 282
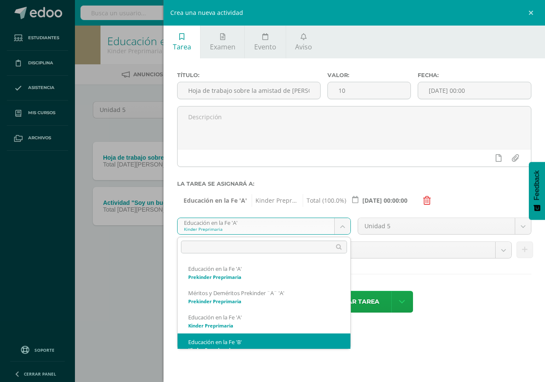
scroll to position [9, 0]
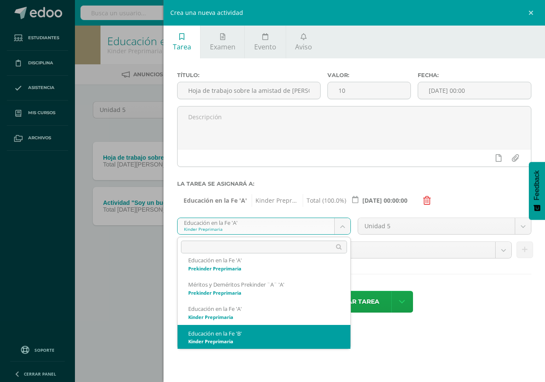
select select "164737"
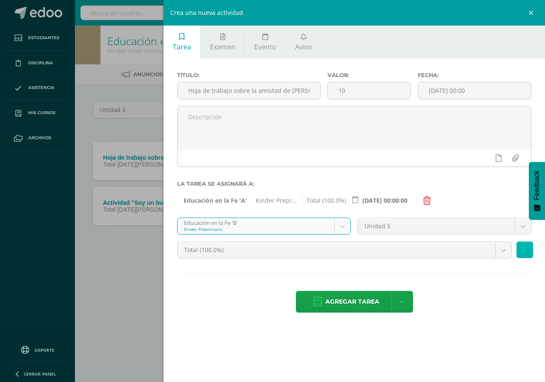
click at [523, 252] on icon at bounding box center [525, 249] width 6 height 7
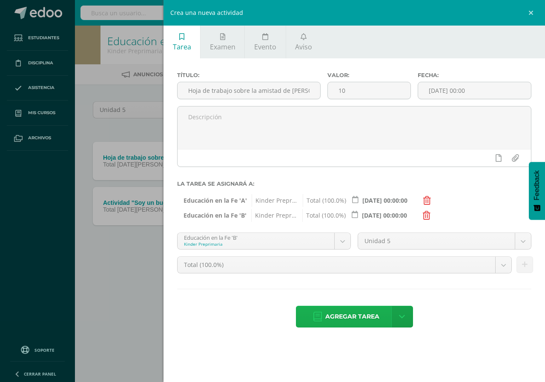
click at [346, 322] on span "Agregar tarea" at bounding box center [352, 316] width 54 height 21
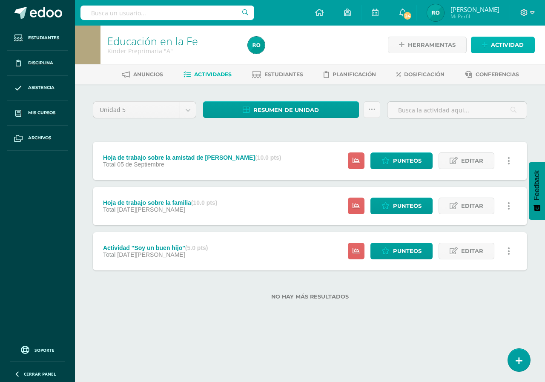
click at [487, 47] on icon at bounding box center [485, 44] width 6 height 7
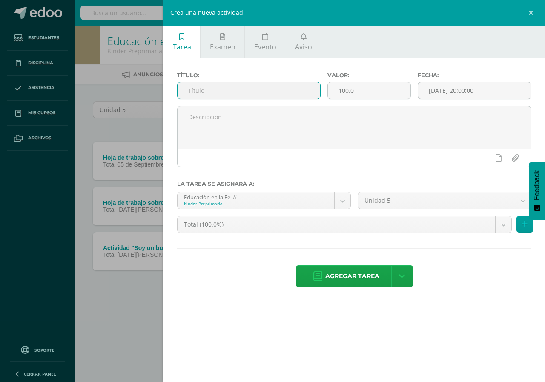
click at [268, 87] on input "text" at bounding box center [248, 90] width 143 height 17
type input "Dibujo de una acción que demuestra la ayudar"
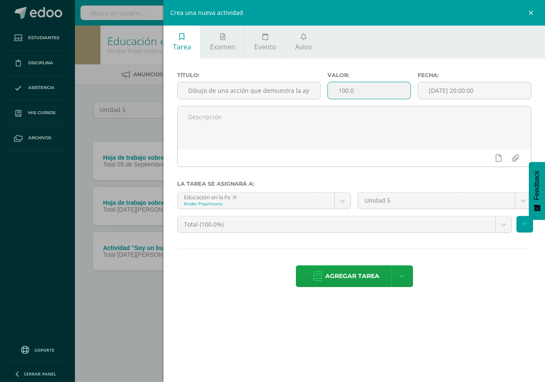
drag, startPoint x: 354, startPoint y: 92, endPoint x: 339, endPoint y: 97, distance: 15.2
click at [339, 97] on input "100.0" at bounding box center [369, 90] width 83 height 17
type input "5"
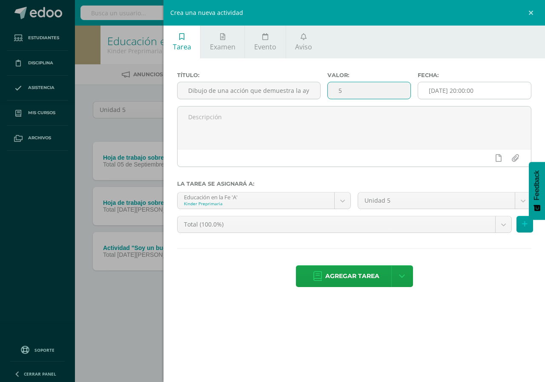
click at [442, 97] on input "[DATE] 20:00:00" at bounding box center [474, 90] width 113 height 17
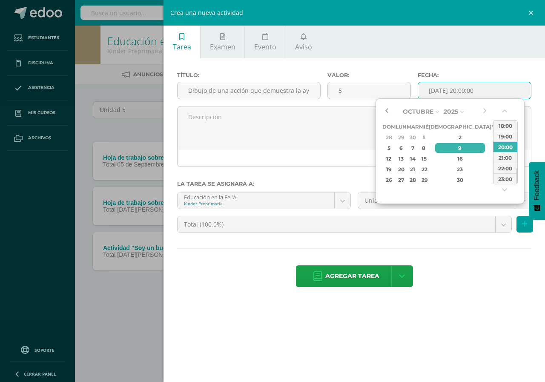
click at [388, 115] on button "button" at bounding box center [386, 111] width 9 height 13
click at [492, 136] on div "5" at bounding box center [496, 137] width 8 height 10
click at [506, 114] on button "button" at bounding box center [505, 112] width 9 height 13
click at [505, 124] on div "00:00" at bounding box center [505, 125] width 24 height 11
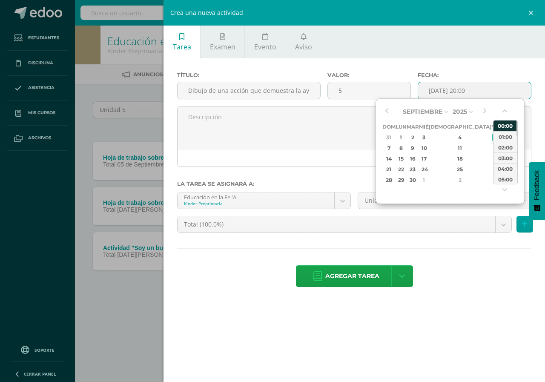
type input "[DATE] 00:00"
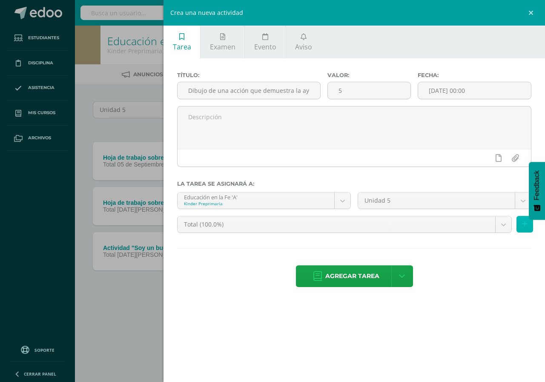
click at [517, 223] on button at bounding box center [524, 224] width 17 height 17
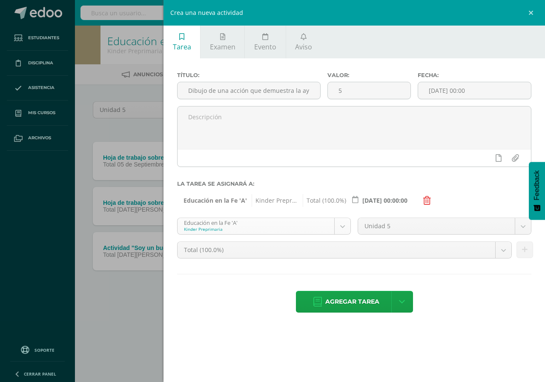
click at [341, 226] on body "Tarea asignada exitosamente Estudiantes Disciplina Asistencia Mis cursos Archiv…" at bounding box center [272, 163] width 545 height 327
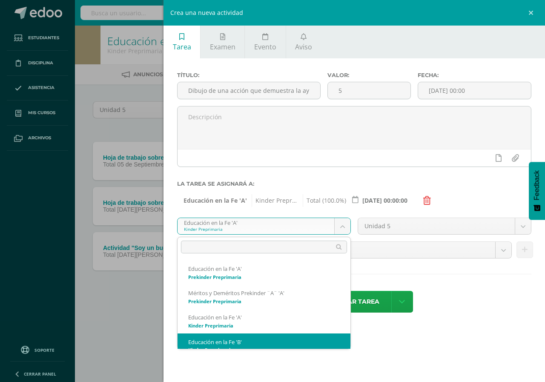
scroll to position [9, 0]
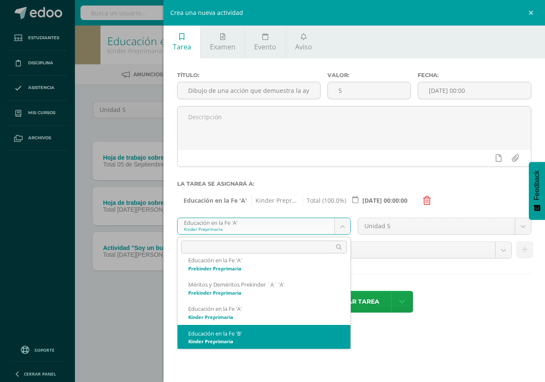
select select "164737"
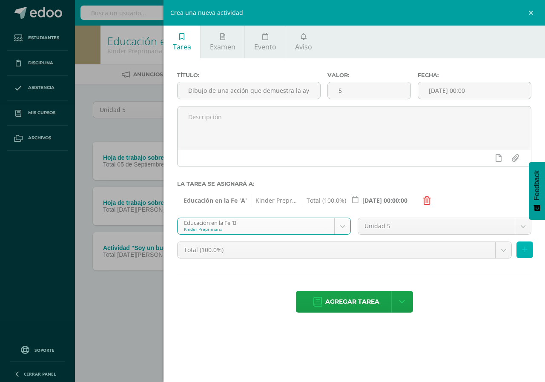
click at [528, 248] on button at bounding box center [524, 249] width 17 height 17
click at [528, 248] on body "Tarea asignada exitosamente Estudiantes Disciplina Asistencia Mis cursos Archiv…" at bounding box center [272, 163] width 545 height 327
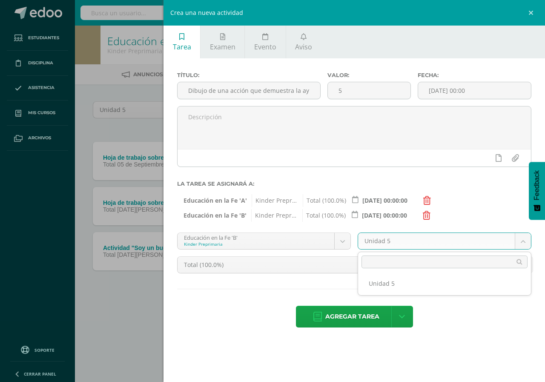
click at [283, 291] on body "Tarea asignada exitosamente Estudiantes Disciplina Asistencia Mis cursos Archiv…" at bounding box center [272, 163] width 545 height 327
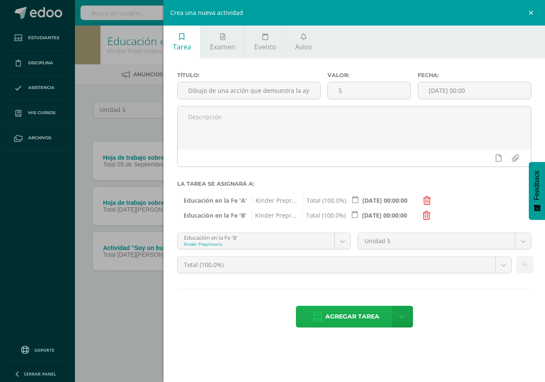
click at [346, 321] on span "Agregar tarea" at bounding box center [352, 316] width 54 height 21
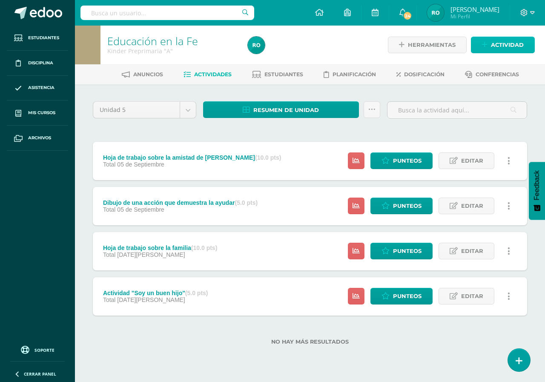
click at [490, 51] on link "Actividad" at bounding box center [503, 45] width 64 height 17
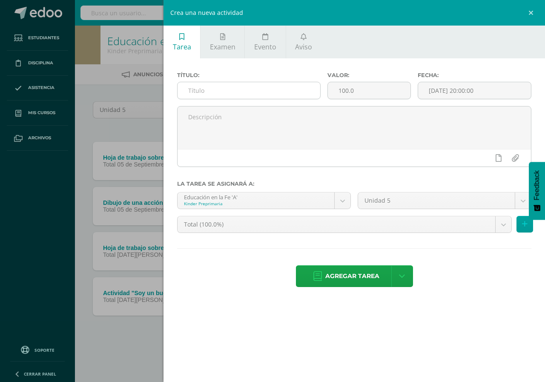
click at [250, 96] on input "text" at bounding box center [248, 90] width 143 height 17
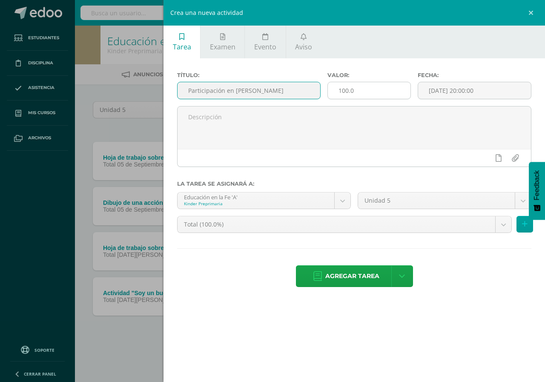
type input "Participación en [PERSON_NAME]"
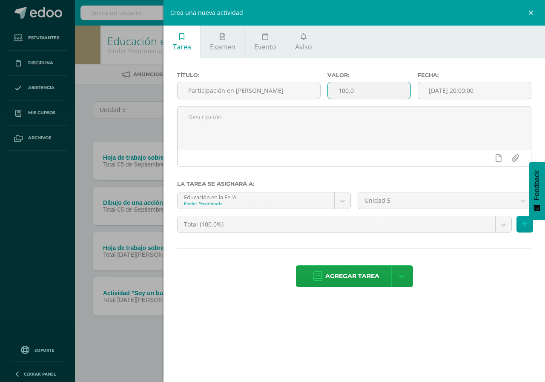
drag, startPoint x: 359, startPoint y: 91, endPoint x: 338, endPoint y: 91, distance: 21.3
click at [338, 91] on input "100.0" at bounding box center [369, 90] width 83 height 17
type input "5"
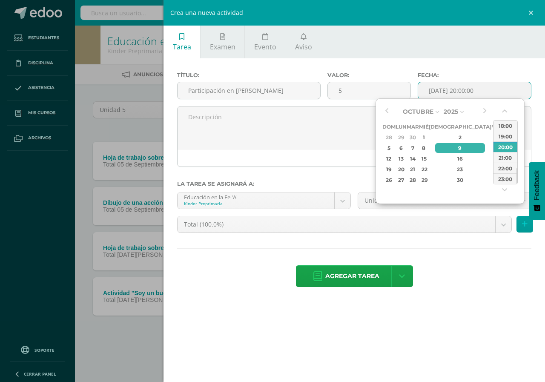
drag, startPoint x: 487, startPoint y: 93, endPoint x: 423, endPoint y: 93, distance: 64.7
click at [423, 93] on input "[DATE] 20:00:00" at bounding box center [474, 90] width 113 height 17
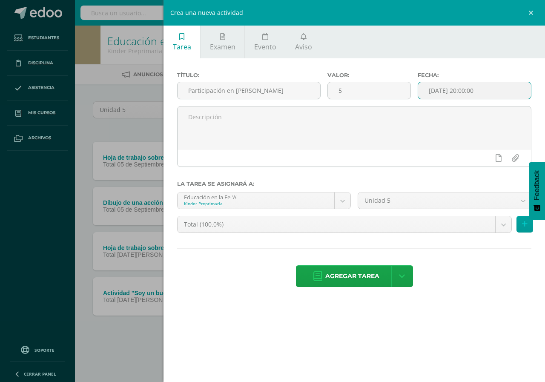
click at [434, 91] on input "[DATE] 20:00:00" at bounding box center [474, 90] width 113 height 17
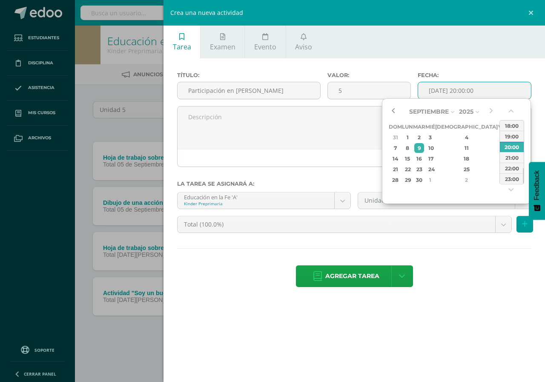
click at [395, 112] on button "button" at bounding box center [393, 111] width 9 height 13
click at [499, 148] on div "12" at bounding box center [503, 148] width 8 height 10
click at [512, 111] on button "button" at bounding box center [511, 112] width 9 height 13
click at [514, 121] on div "00:00" at bounding box center [512, 125] width 24 height 11
type input "[DATE] 00:00"
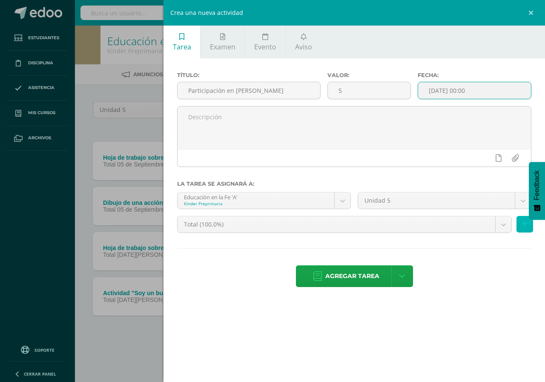
click at [523, 226] on icon at bounding box center [525, 223] width 6 height 7
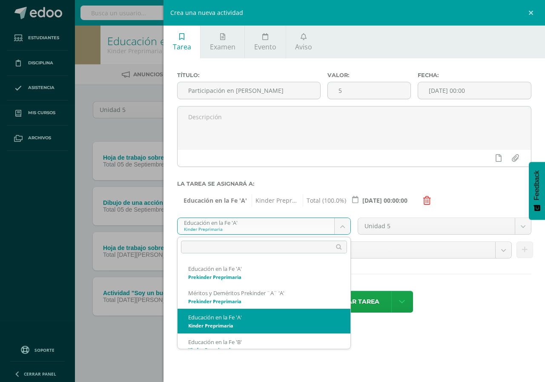
click at [347, 229] on body "Tarea asignada exitosamente Estudiantes Disciplina Asistencia Mis cursos Archiv…" at bounding box center [272, 186] width 545 height 372
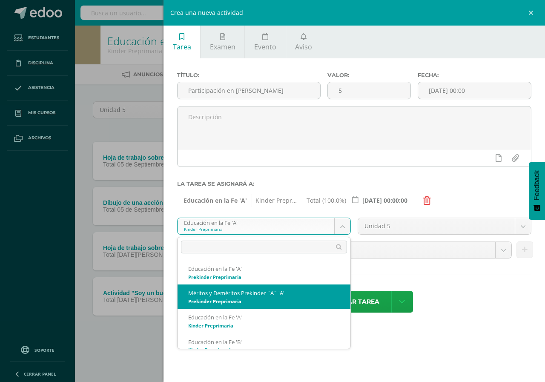
scroll to position [9, 0]
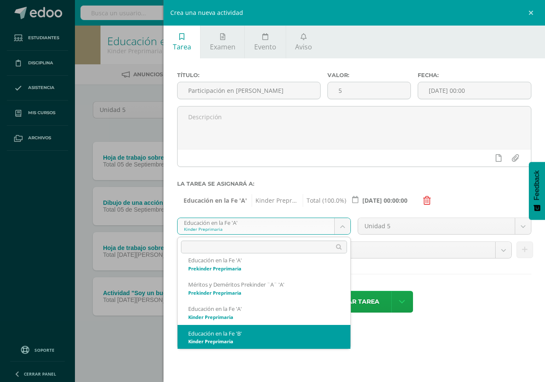
select select "164737"
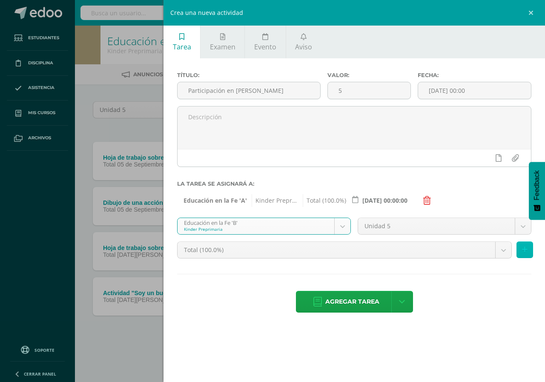
click at [524, 250] on icon at bounding box center [525, 249] width 6 height 7
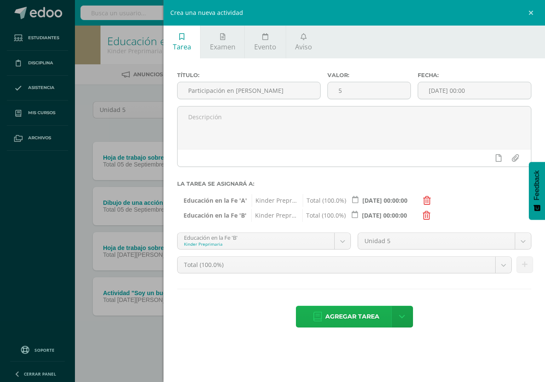
click at [334, 316] on span "Agregar tarea" at bounding box center [352, 316] width 54 height 21
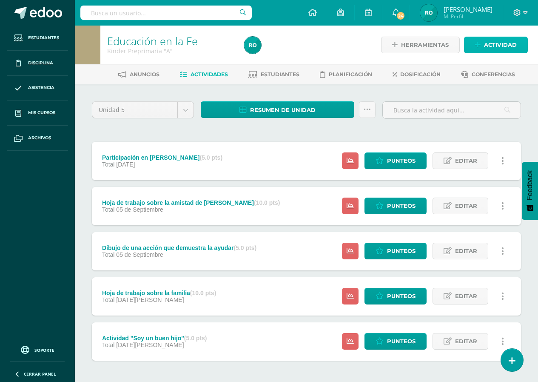
click at [496, 50] on span "Actividad" at bounding box center [500, 45] width 33 height 16
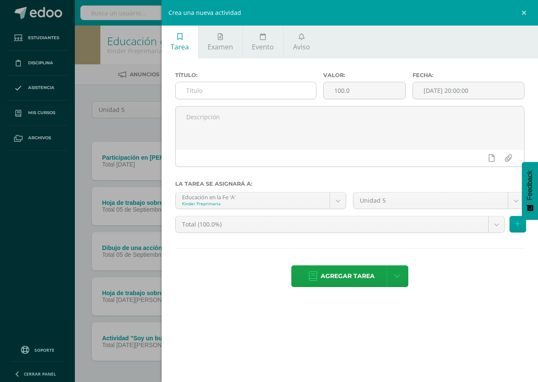
click at [207, 93] on input "text" at bounding box center [246, 90] width 141 height 17
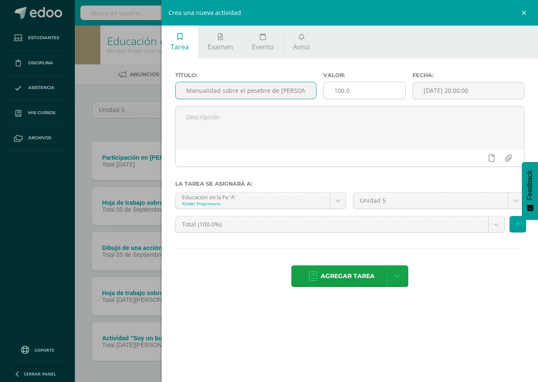
type input "Manualidad sobre el pesebre de [PERSON_NAME]"
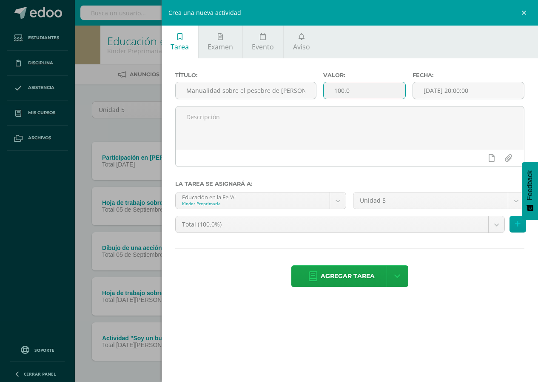
drag, startPoint x: 358, startPoint y: 89, endPoint x: 329, endPoint y: 95, distance: 29.6
click at [329, 95] on input "100.0" at bounding box center [364, 90] width 81 height 17
type input "10"
click at [429, 94] on input "[DATE] 20:00:00" at bounding box center [468, 90] width 111 height 17
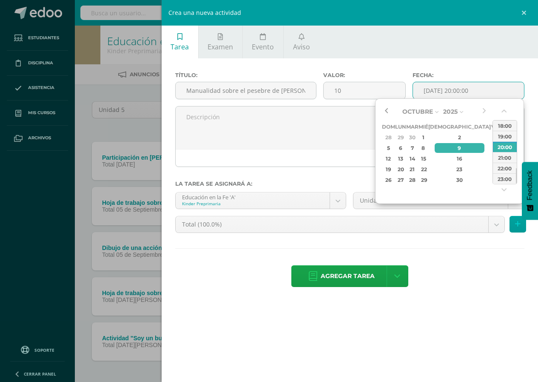
click at [386, 114] on button "button" at bounding box center [386, 111] width 9 height 13
click at [492, 149] on div "12" at bounding box center [496, 148] width 8 height 10
click at [503, 112] on button "button" at bounding box center [505, 112] width 9 height 13
click at [506, 123] on div "00:00" at bounding box center [505, 125] width 24 height 11
type input "[DATE] 00:00"
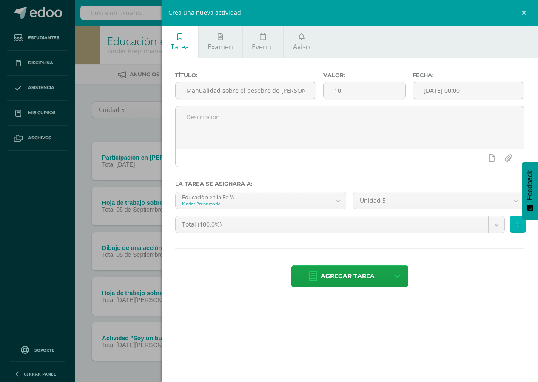
click at [515, 225] on icon at bounding box center [518, 223] width 6 height 7
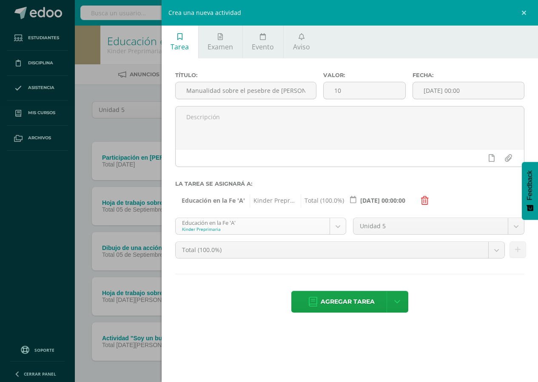
click at [340, 229] on body "Tarea asignada exitosamente Estudiantes Disciplina Asistencia Mis cursos Archiv…" at bounding box center [269, 208] width 538 height 417
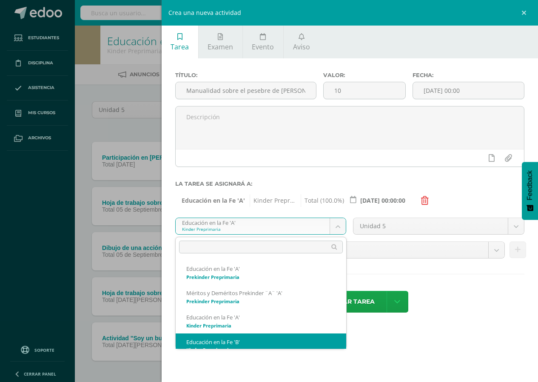
scroll to position [9, 0]
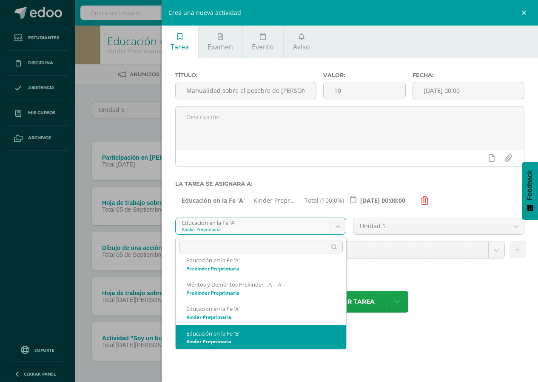
select select "164737"
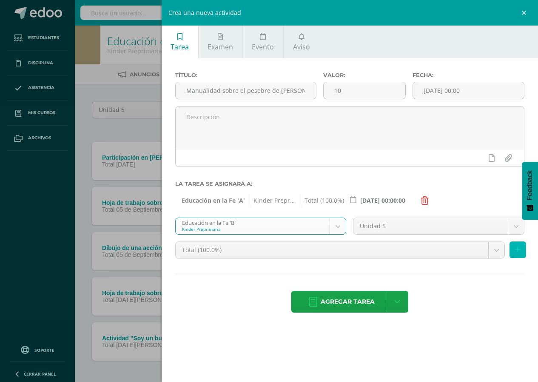
click at [522, 254] on button at bounding box center [518, 249] width 17 height 17
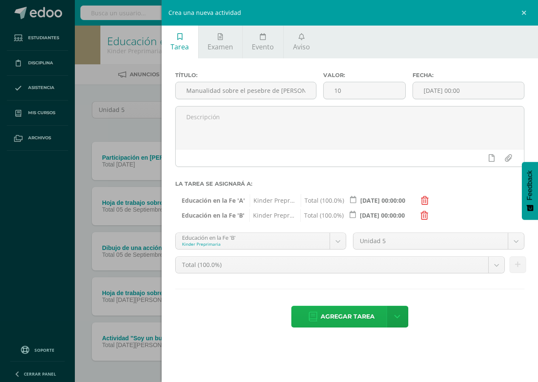
click at [323, 321] on span "Agregar tarea" at bounding box center [348, 316] width 54 height 21
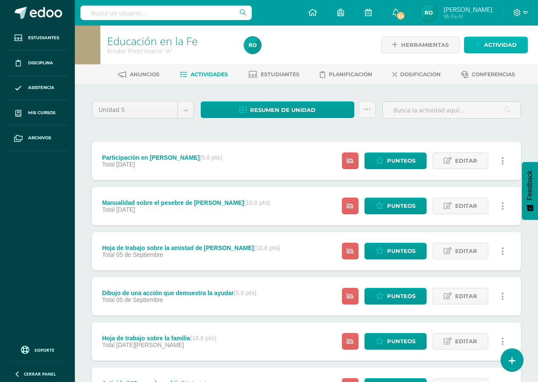
click at [490, 44] on span "Actividad" at bounding box center [500, 45] width 33 height 16
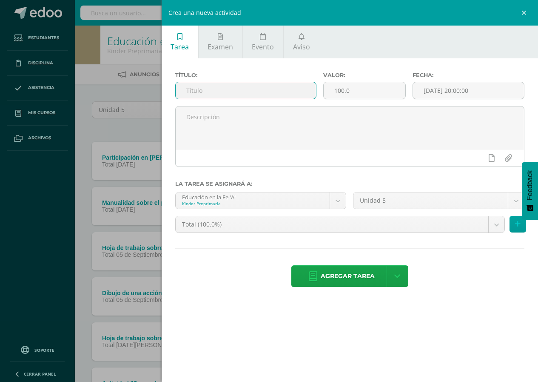
click at [285, 92] on input "text" at bounding box center [246, 90] width 141 height 17
type input "Manualidad sobre la estrella y el [PERSON_NAME]"
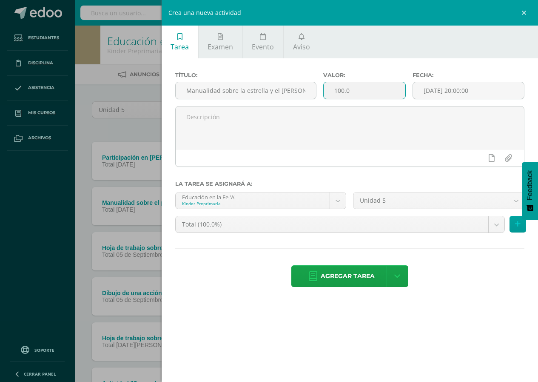
drag, startPoint x: 353, startPoint y: 93, endPoint x: 333, endPoint y: 93, distance: 20.4
click at [334, 94] on input "100.0" at bounding box center [364, 90] width 81 height 17
click at [333, 93] on input "100.0" at bounding box center [364, 90] width 81 height 17
type input "15"
click at [436, 93] on input "[DATE] 20:00:00" at bounding box center [468, 90] width 111 height 17
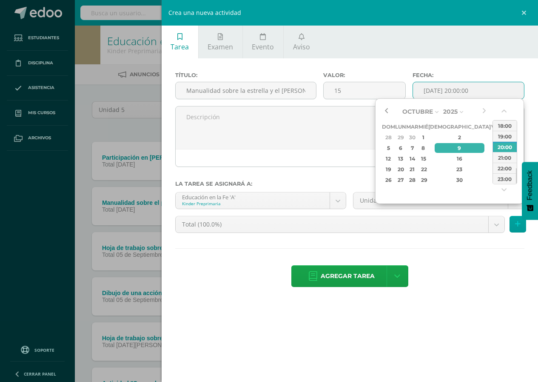
click at [389, 115] on button "button" at bounding box center [386, 111] width 9 height 13
click at [492, 155] on div "19" at bounding box center [496, 159] width 8 height 10
click at [501, 110] on button "button" at bounding box center [505, 112] width 9 height 13
click at [504, 125] on div "00:00" at bounding box center [505, 125] width 24 height 11
type input "2025-09-19 00:00"
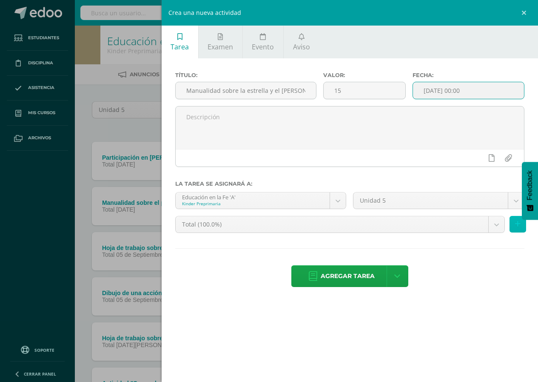
click at [521, 223] on button at bounding box center [518, 224] width 17 height 17
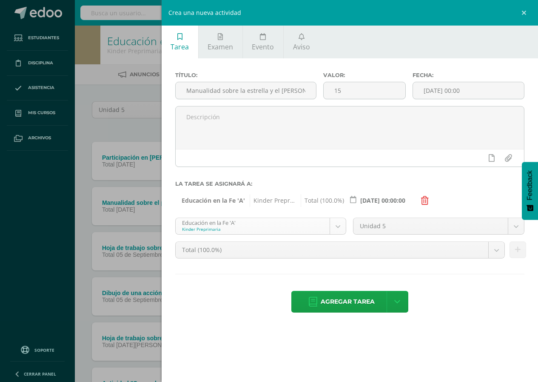
click at [336, 223] on body "Tarea asignada exitosamente Estudiantes Disciplina Asistencia Mis cursos Archiv…" at bounding box center [269, 231] width 538 height 462
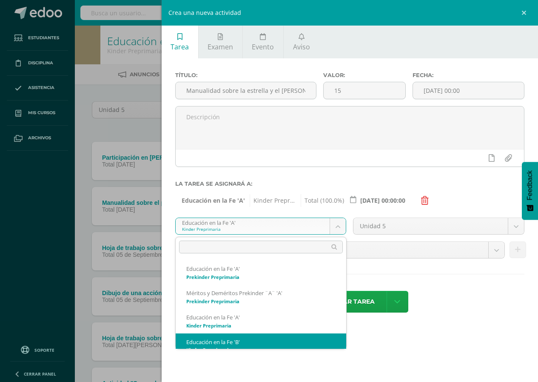
scroll to position [9, 0]
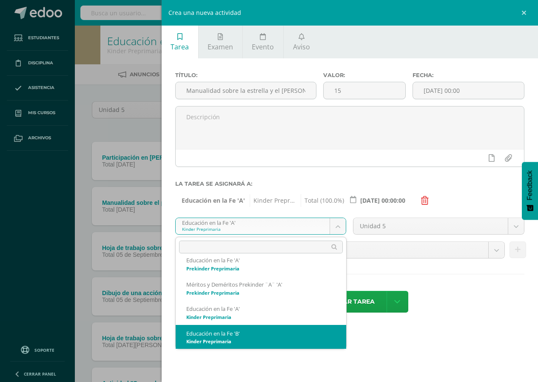
select select "164737"
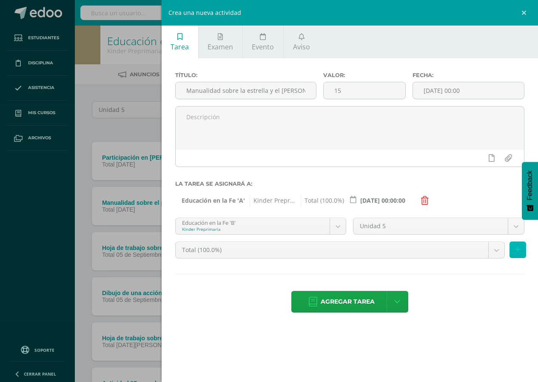
click at [524, 252] on button at bounding box center [518, 249] width 17 height 17
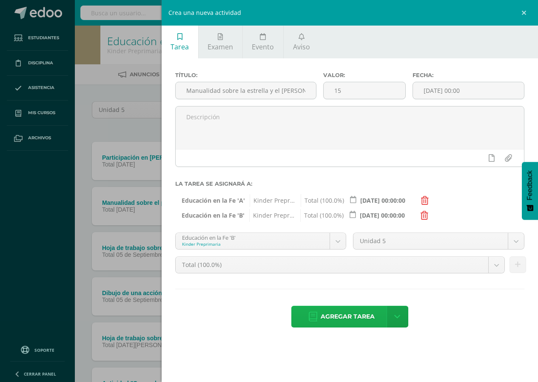
click at [336, 317] on span "Agregar tarea" at bounding box center [348, 316] width 54 height 21
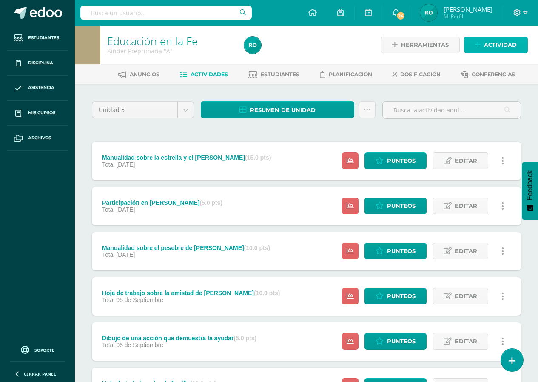
click at [483, 45] on link "Actividad" at bounding box center [496, 45] width 64 height 17
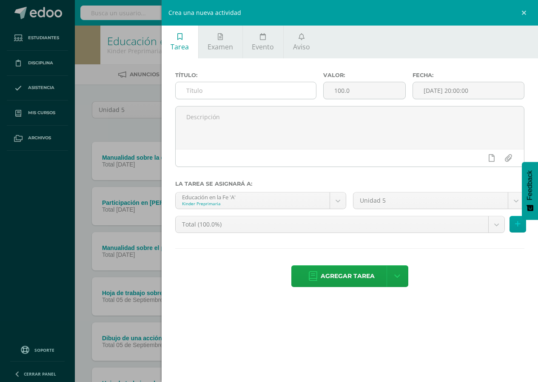
click at [266, 96] on input "text" at bounding box center [246, 90] width 141 height 17
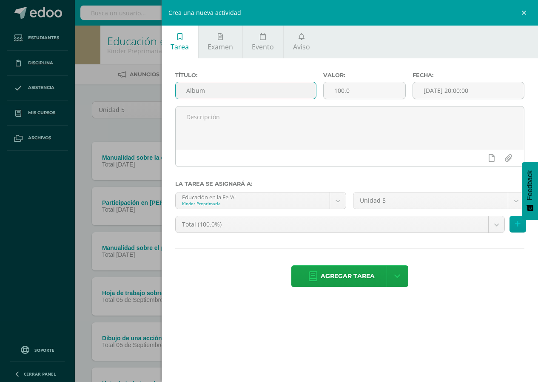
drag, startPoint x: 189, startPoint y: 94, endPoint x: 212, endPoint y: 91, distance: 22.7
click at [212, 91] on input "Album" at bounding box center [246, 90] width 141 height 17
click at [239, 94] on input "Albun" at bounding box center [246, 90] width 141 height 17
click at [236, 89] on input "Albun" at bounding box center [246, 90] width 141 height 17
type input "Álbum de oficios de [PERSON_NAME]"
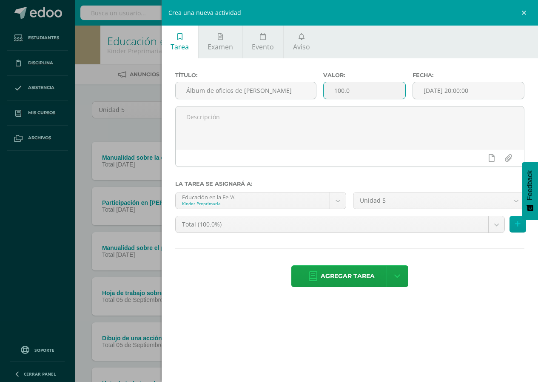
drag, startPoint x: 363, startPoint y: 93, endPoint x: 318, endPoint y: 97, distance: 44.8
click at [318, 97] on div "Título: Álbum de oficios de Don Bosco Valor: 100.0 Fecha: 2025-10-09 20:00:00" at bounding box center [350, 89] width 357 height 34
click at [318, 97] on div "Título: Álbum de oficios de Don Bosco" at bounding box center [246, 89] width 149 height 34
drag, startPoint x: 349, startPoint y: 90, endPoint x: 315, endPoint y: 100, distance: 34.9
click at [315, 100] on div "Título: Álbum de oficios de Don Bosco Valor: 100.0 Fecha: 2025-10-09 20:00:00" at bounding box center [350, 89] width 357 height 34
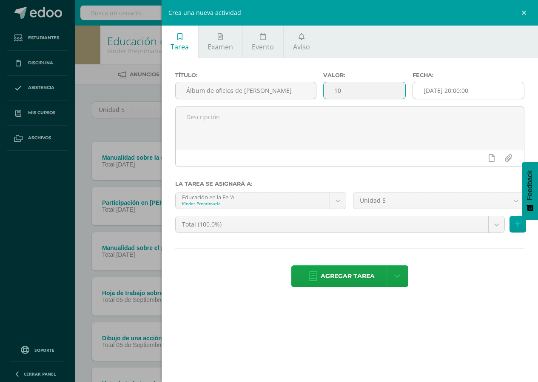
type input "10"
click at [433, 96] on input "[DATE] 20:00:00" at bounding box center [468, 90] width 111 height 17
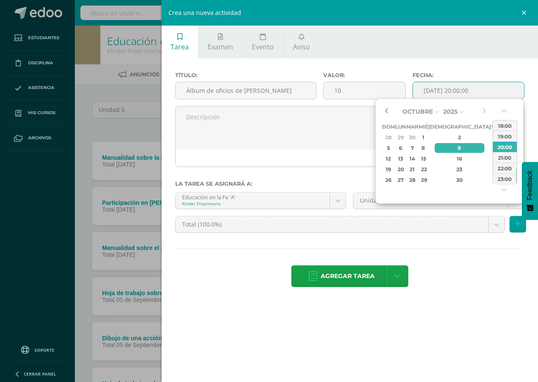
click at [383, 113] on button "button" at bounding box center [386, 111] width 9 height 13
click at [492, 167] on div "26" at bounding box center [496, 169] width 8 height 10
click at [508, 111] on button "button" at bounding box center [505, 112] width 9 height 13
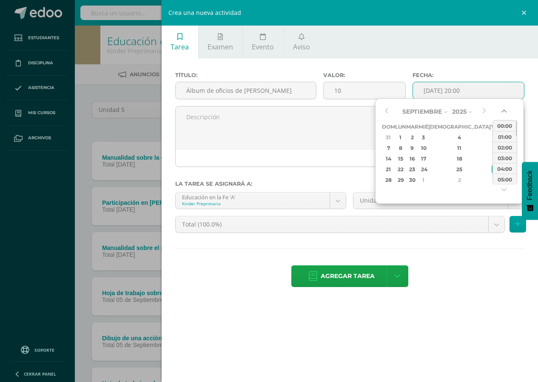
click at [508, 111] on button "button" at bounding box center [505, 112] width 9 height 13
click at [509, 125] on div "00:00" at bounding box center [505, 125] width 24 height 11
type input "2025-09-26 00:00"
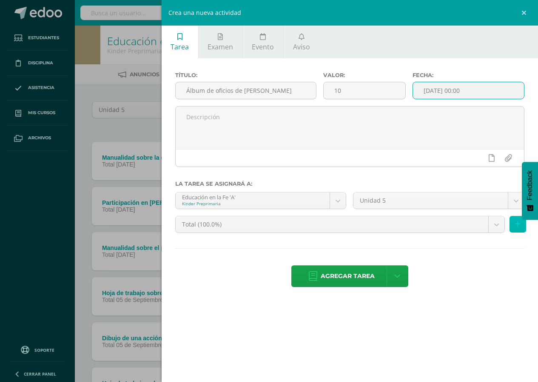
click at [520, 229] on button at bounding box center [518, 224] width 17 height 17
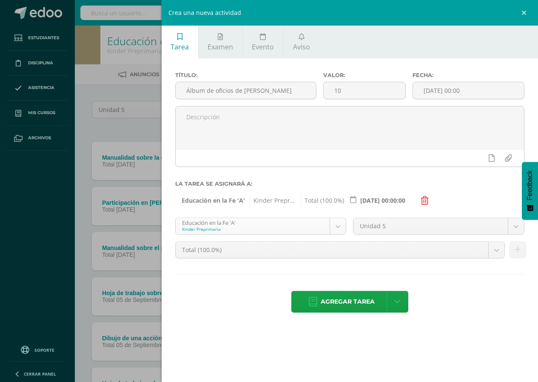
click at [336, 226] on body "Tarea asignada exitosamente Estudiantes Disciplina Asistencia Mis cursos Archiv…" at bounding box center [269, 253] width 538 height 507
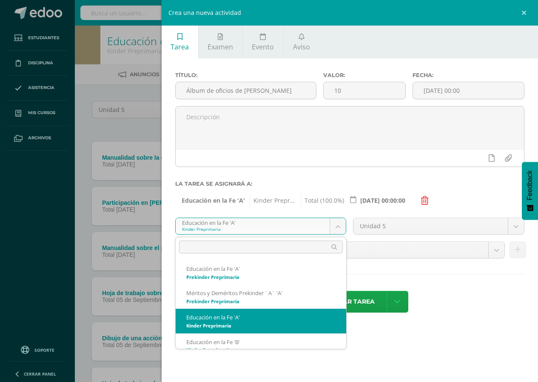
scroll to position [9, 0]
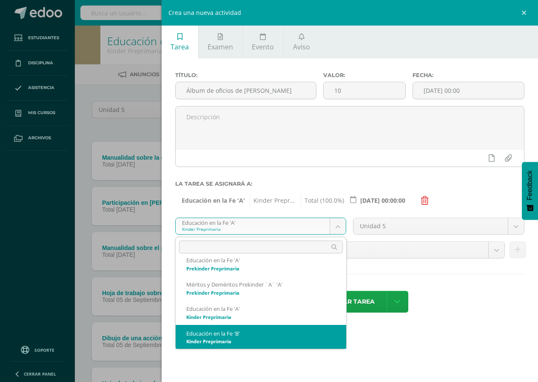
select select "164737"
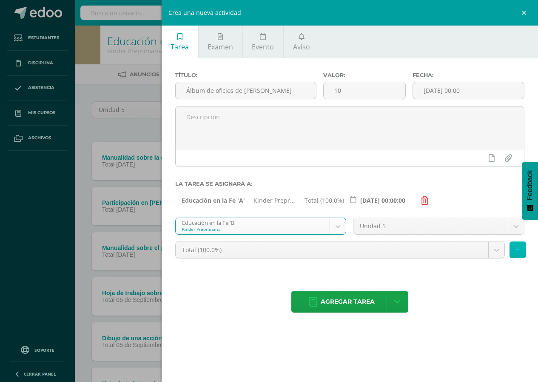
click at [517, 254] on button at bounding box center [518, 249] width 17 height 17
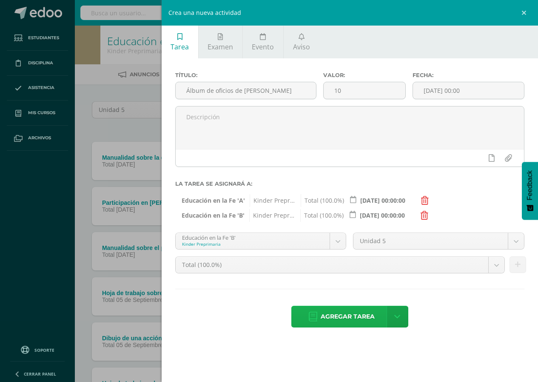
click at [324, 319] on span "Agregar tarea" at bounding box center [348, 316] width 54 height 21
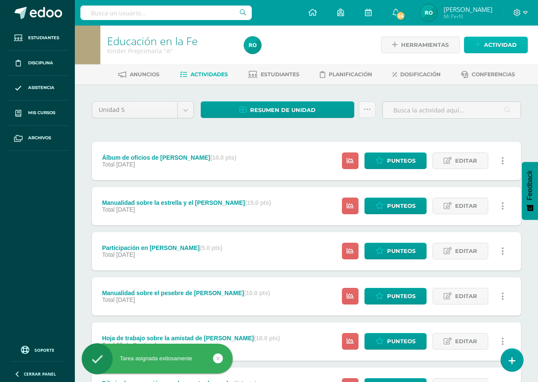
click at [489, 42] on span "Actividad" at bounding box center [500, 45] width 33 height 16
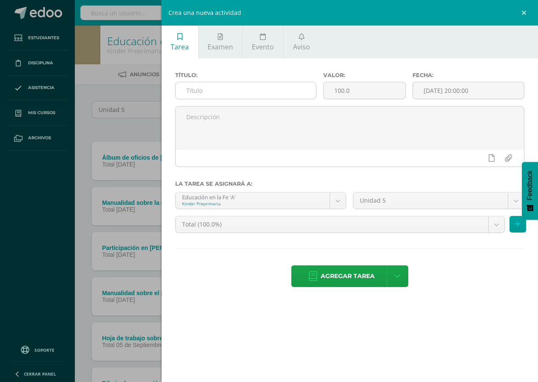
click at [220, 88] on input "text" at bounding box center [246, 90] width 141 height 17
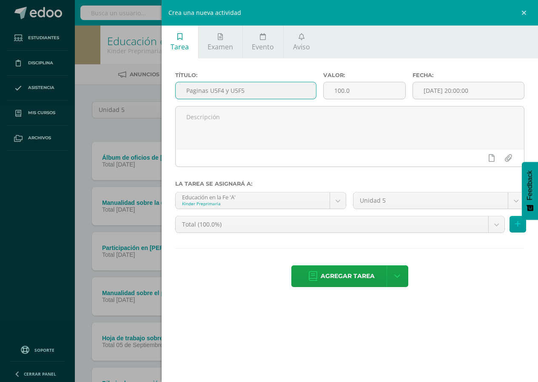
drag, startPoint x: 212, startPoint y: 86, endPoint x: 201, endPoint y: 91, distance: 12.2
click at [201, 91] on input "Paginas U5F4 y U5F5" at bounding box center [246, 90] width 141 height 17
type input "Paginas U5F4 y U5F5"
drag, startPoint x: 352, startPoint y: 92, endPoint x: 346, endPoint y: 93, distance: 6.4
click at [346, 93] on input "100.0" at bounding box center [364, 90] width 81 height 17
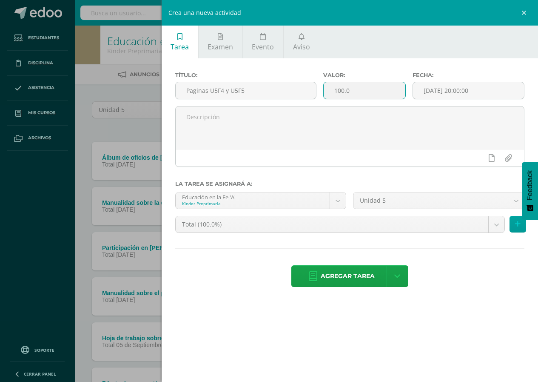
type input "1000"
click at [337, 94] on input "1000" at bounding box center [364, 90] width 81 height 17
type input "15"
click at [467, 88] on input "[DATE] 20:00:00" at bounding box center [468, 90] width 111 height 17
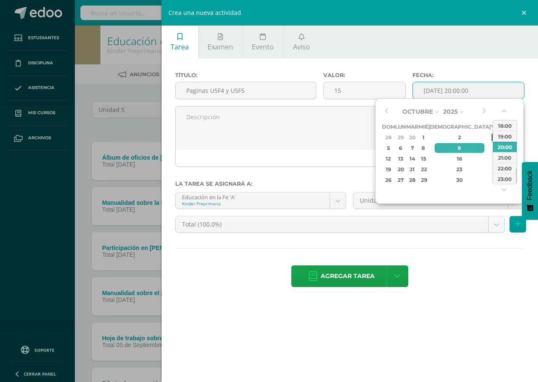
click at [492, 134] on div "3" at bounding box center [496, 137] width 8 height 10
click at [503, 108] on button "button" at bounding box center [505, 112] width 9 height 13
click at [503, 126] on div "00:00" at bounding box center [505, 125] width 24 height 11
type input "2025-10-03 00:00"
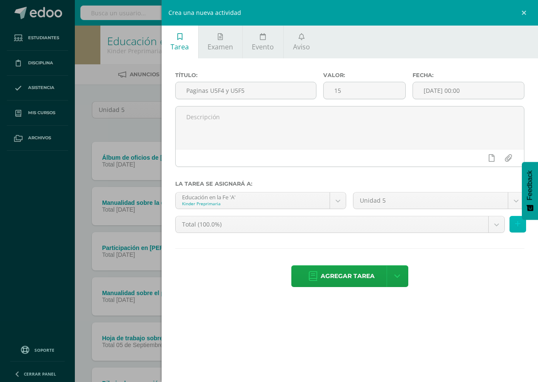
click at [516, 227] on icon at bounding box center [518, 223] width 6 height 7
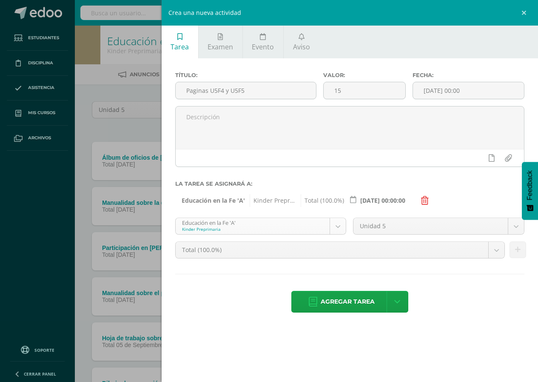
click at [339, 229] on body "Tarea asignada exitosamente Estudiantes Disciplina Asistencia Mis cursos Archiv…" at bounding box center [269, 276] width 538 height 552
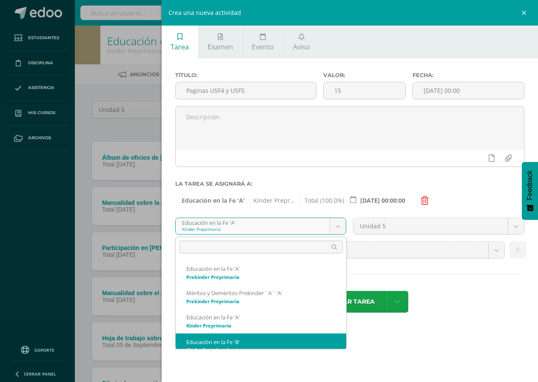
scroll to position [9, 0]
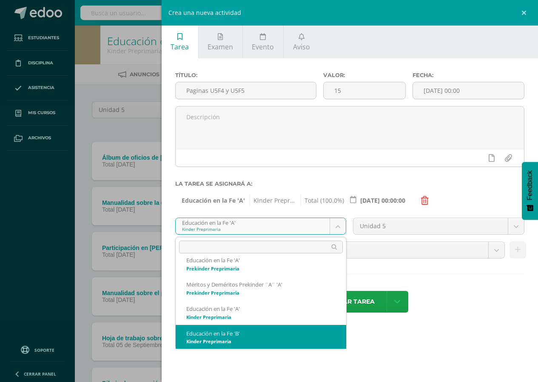
select select "164737"
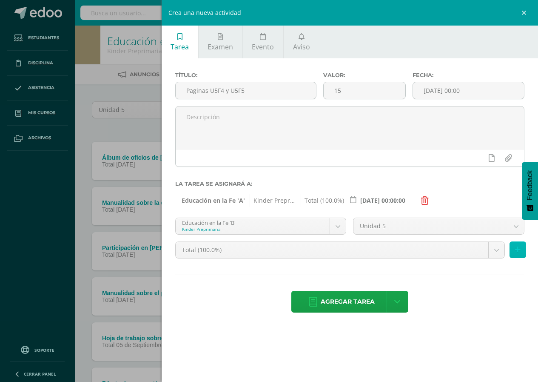
click at [521, 252] on button at bounding box center [518, 249] width 17 height 17
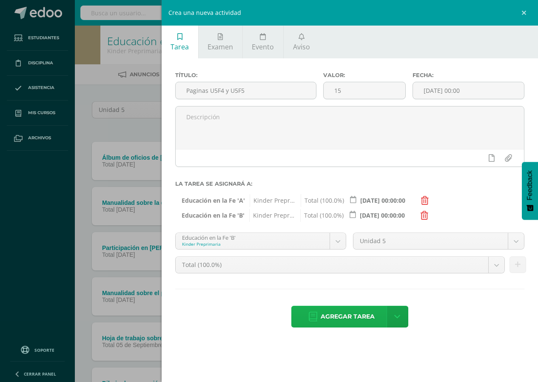
click at [357, 316] on span "Agregar tarea" at bounding box center [348, 316] width 54 height 21
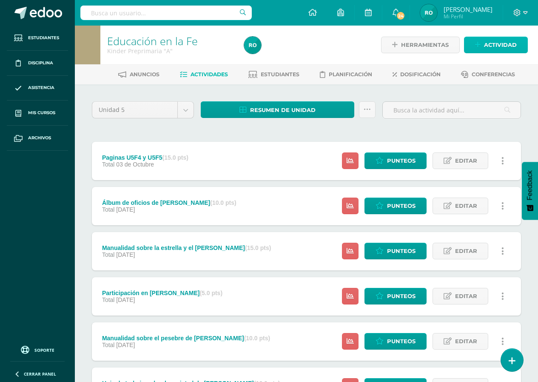
click at [475, 44] on link "Actividad" at bounding box center [496, 45] width 64 height 17
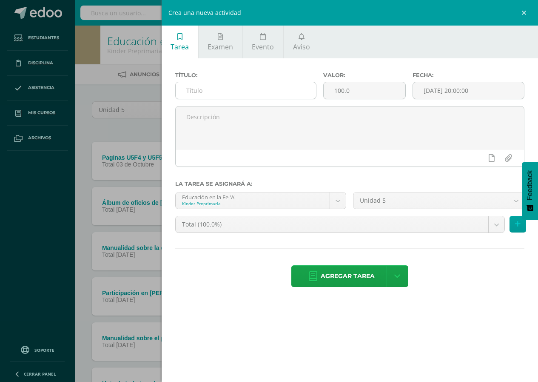
click at [241, 88] on input "text" at bounding box center [246, 90] width 141 height 17
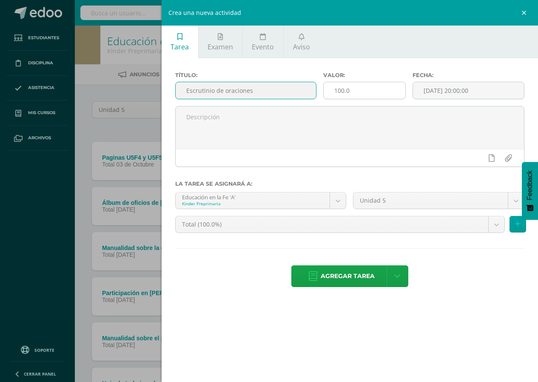
type input "Escrutinio de oraciones"
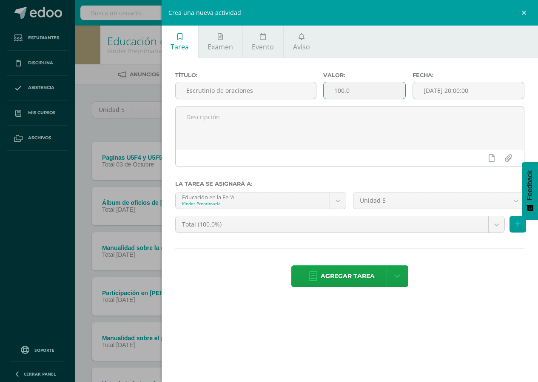
drag, startPoint x: 366, startPoint y: 90, endPoint x: 328, endPoint y: 90, distance: 37.5
click at [328, 90] on input "100.0" at bounding box center [364, 90] width 81 height 17
type input "15"
click at [449, 91] on input "[DATE] 20:00:00" at bounding box center [468, 90] width 111 height 17
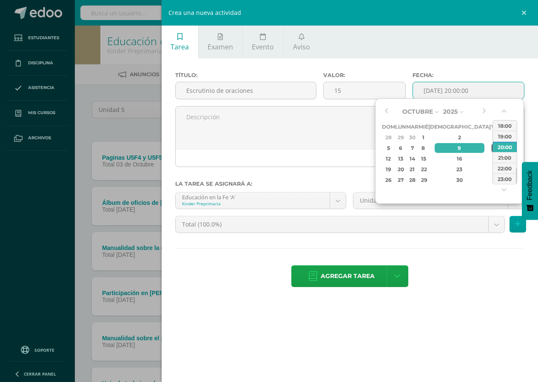
click at [492, 147] on div "10" at bounding box center [496, 148] width 8 height 10
click at [504, 117] on button "button" at bounding box center [505, 112] width 9 height 13
click at [507, 112] on button "button" at bounding box center [505, 112] width 9 height 13
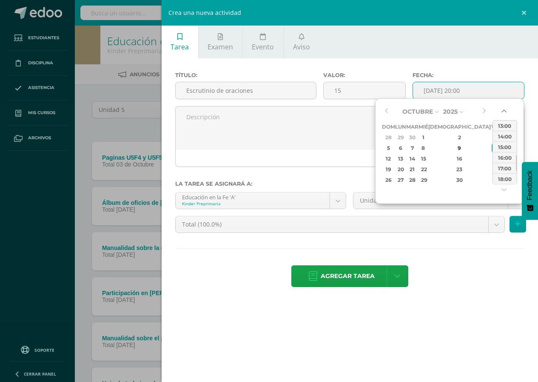
click at [507, 112] on button "button" at bounding box center [505, 112] width 9 height 13
click at [499, 123] on div "00:00" at bounding box center [505, 125] width 24 height 11
type input "2025-10-10 00:00"
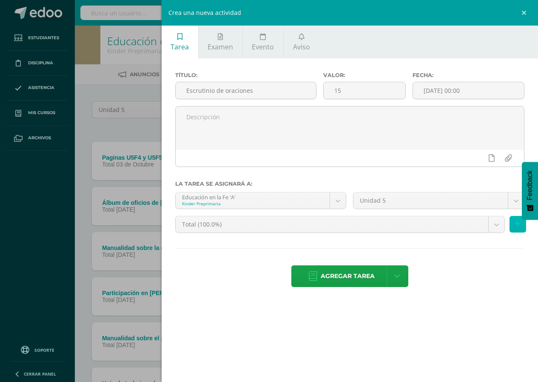
click at [521, 226] on button at bounding box center [518, 224] width 17 height 17
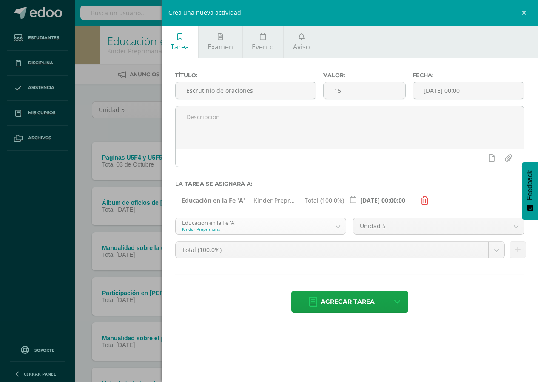
click at [334, 225] on body "Tarea asignada exitosamente Estudiantes Disciplina Asistencia Mis cursos Archiv…" at bounding box center [269, 298] width 538 height 597
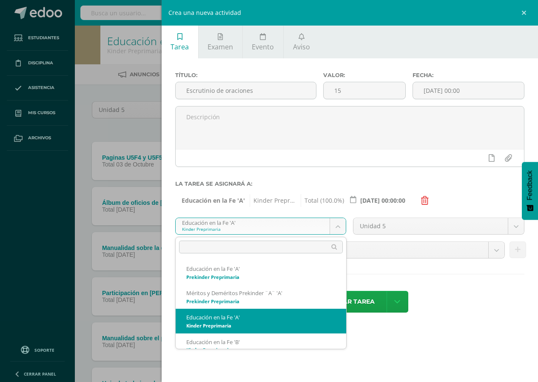
scroll to position [9, 0]
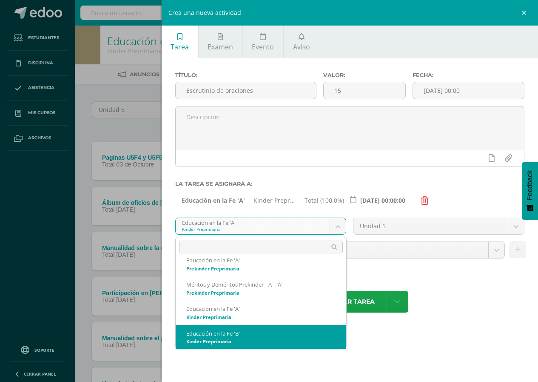
select select "164737"
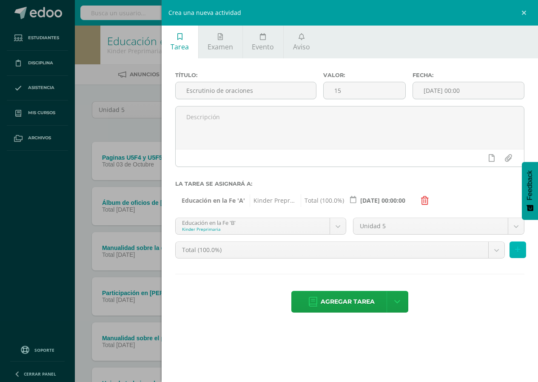
click at [521, 253] on button at bounding box center [518, 249] width 17 height 17
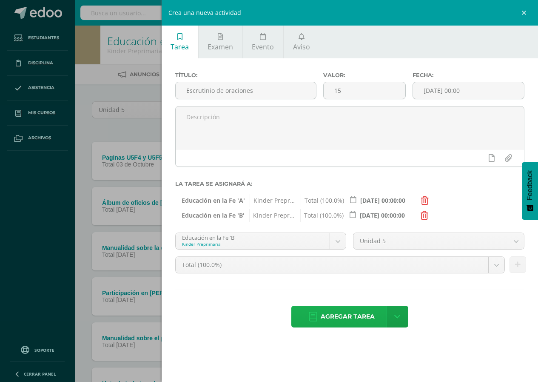
click at [301, 324] on link "Agregar tarea" at bounding box center [341, 317] width 100 height 22
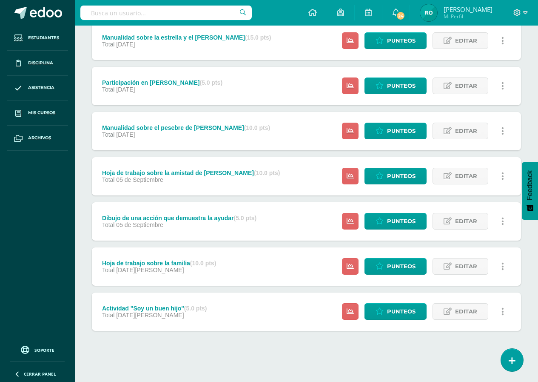
scroll to position [258, 0]
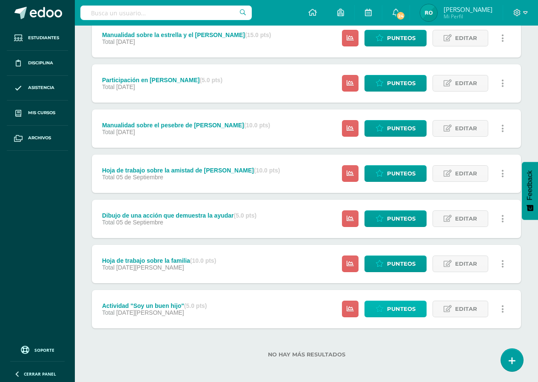
click at [396, 307] on span "Punteos" at bounding box center [401, 309] width 29 height 16
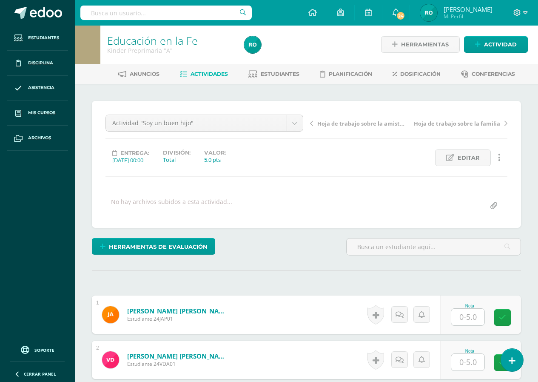
scroll to position [1, 0]
click at [500, 124] on span "Hoja de trabajo sobre la familia" at bounding box center [457, 123] width 86 height 8
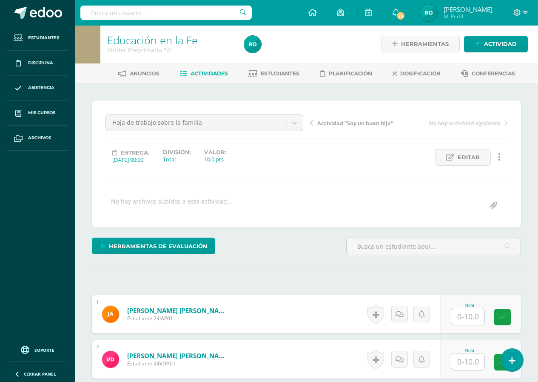
scroll to position [256, 0]
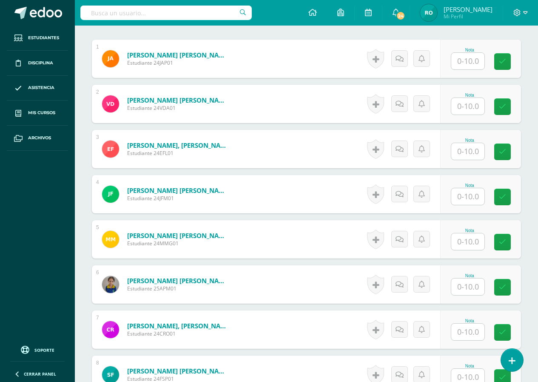
click at [480, 63] on input "text" at bounding box center [468, 61] width 33 height 17
type input "10"
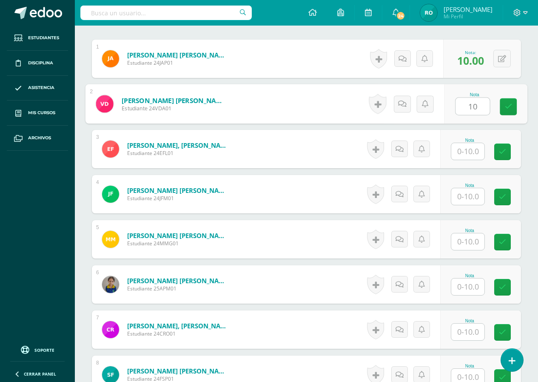
type input "10"
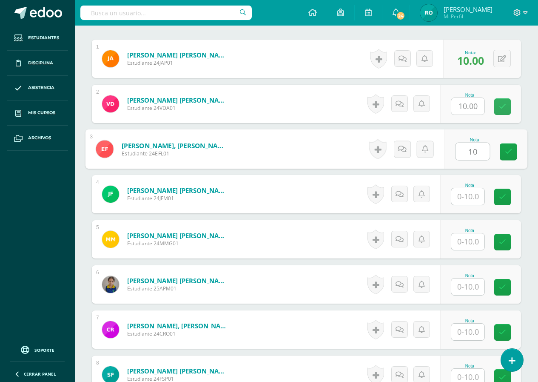
type input "10"
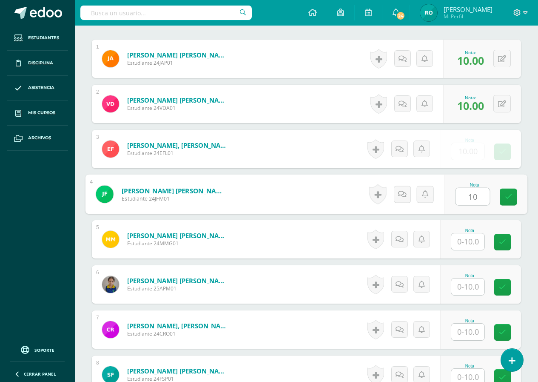
type input "10"
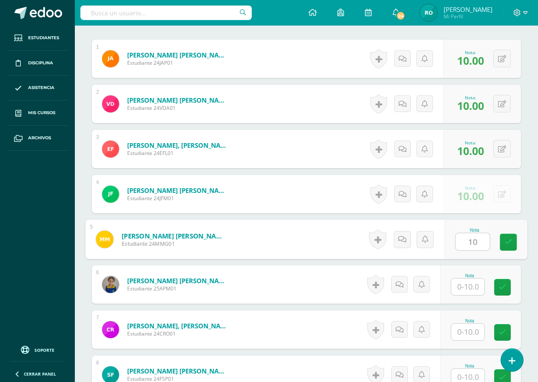
type input "10"
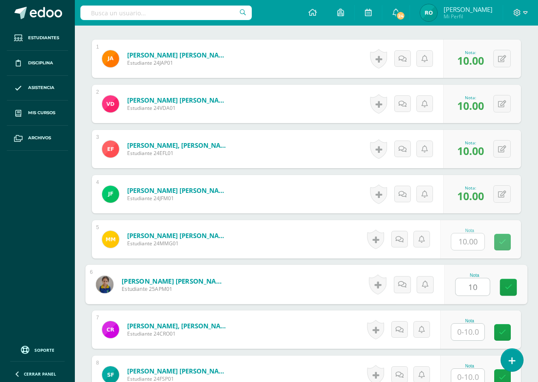
type input "10"
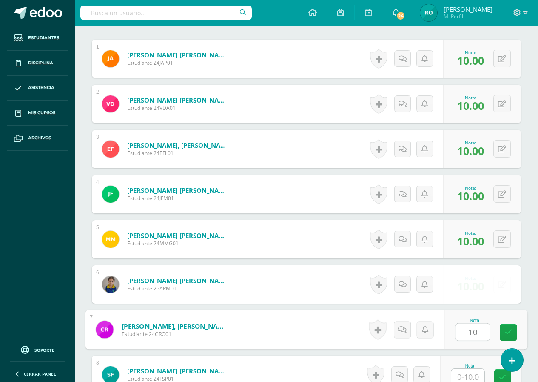
type input "10"
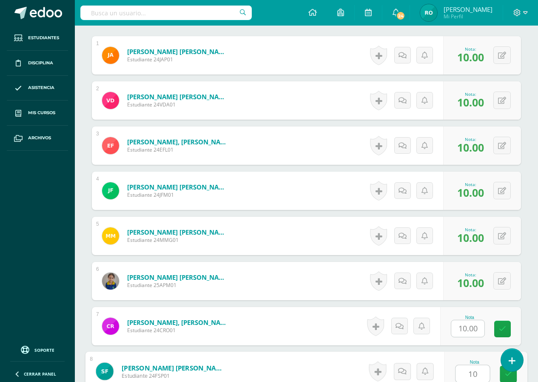
type input "10"
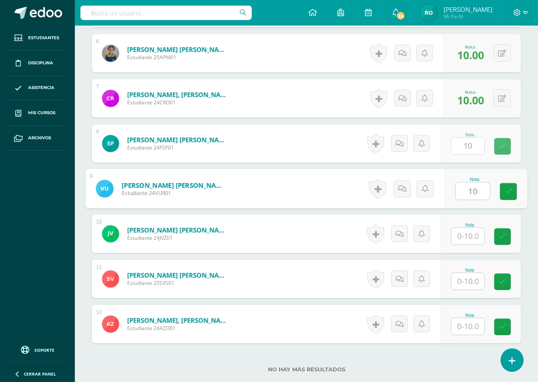
type input "10"
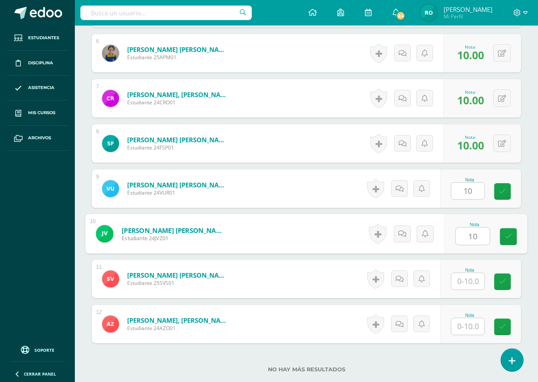
type input "10"
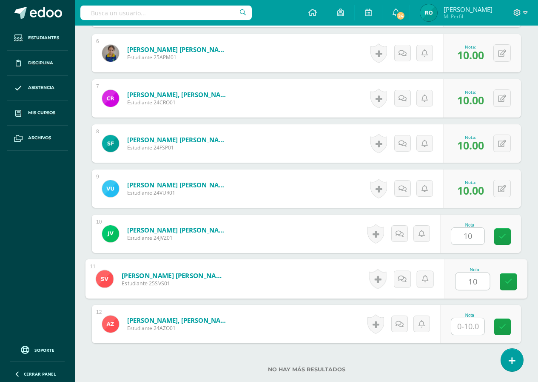
type input "10"
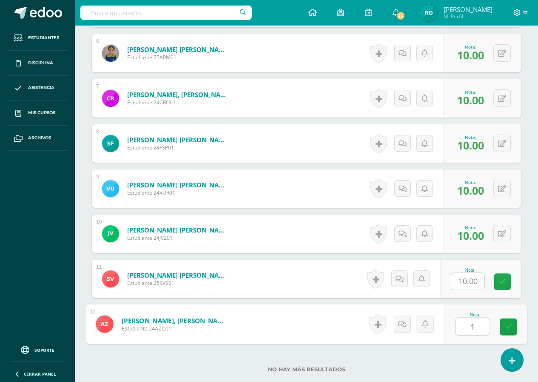
type input "10"
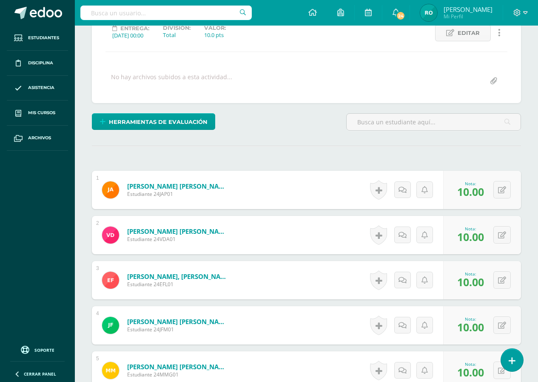
scroll to position [62, 0]
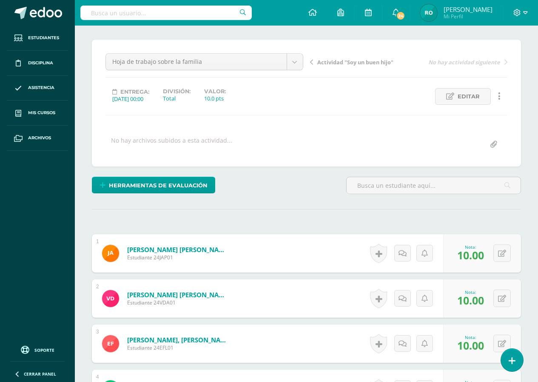
click at [312, 62] on icon at bounding box center [311, 62] width 3 height 6
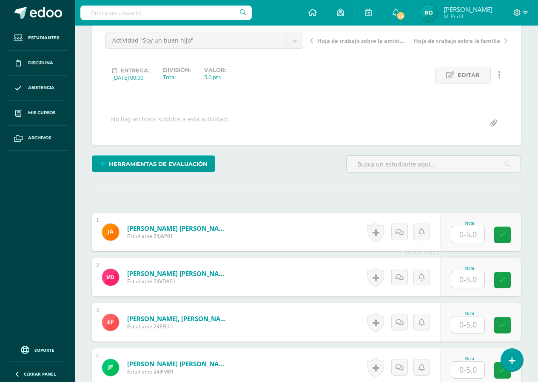
scroll to position [86, 0]
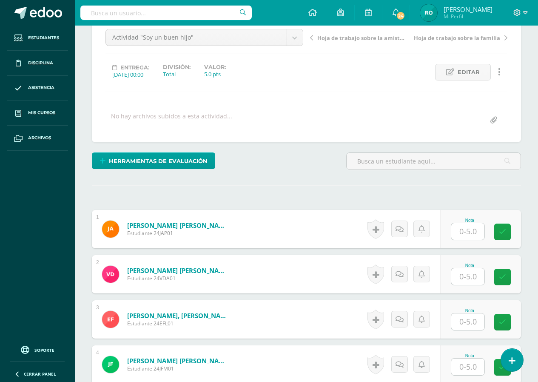
click at [476, 228] on input "text" at bounding box center [468, 231] width 33 height 17
type input "5"
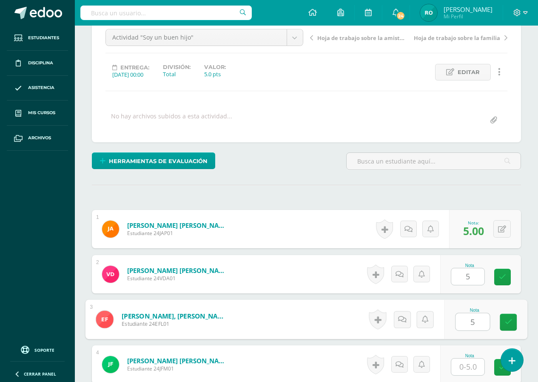
type input "5"
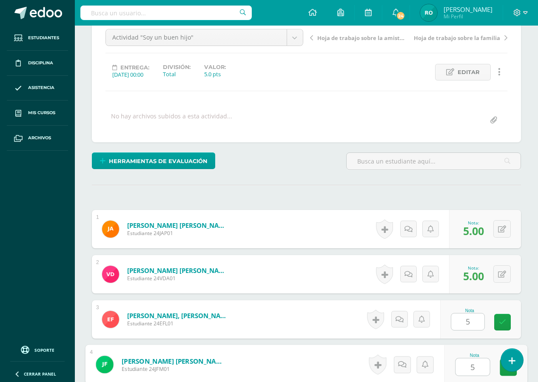
type input "5"
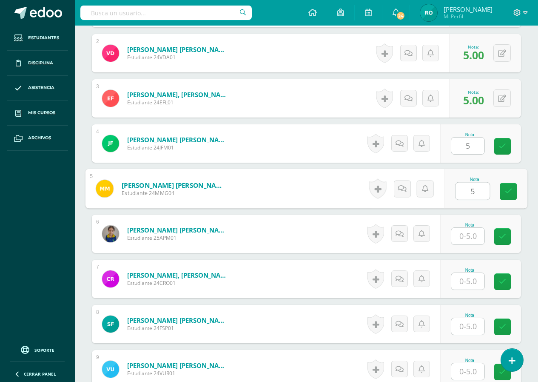
type input "5"
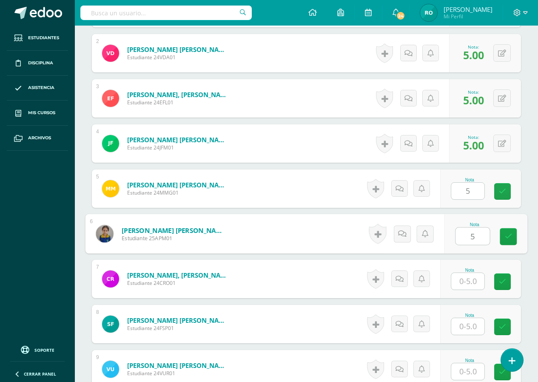
type input "5"
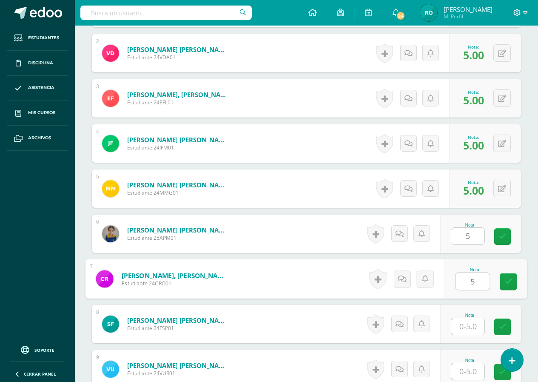
type input "5"
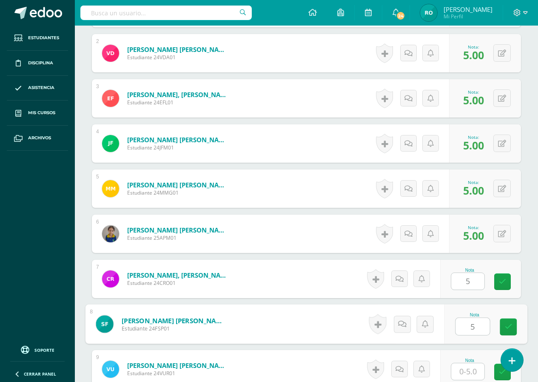
type input "5"
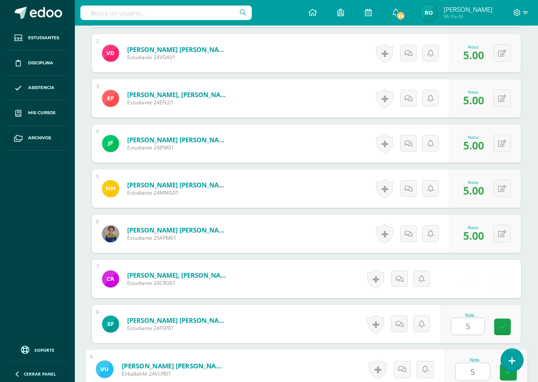
type input "5"
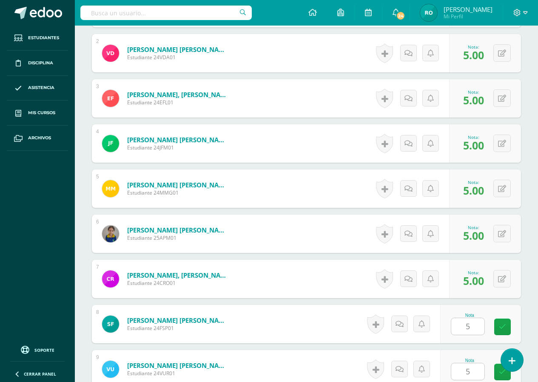
scroll to position [532, 0]
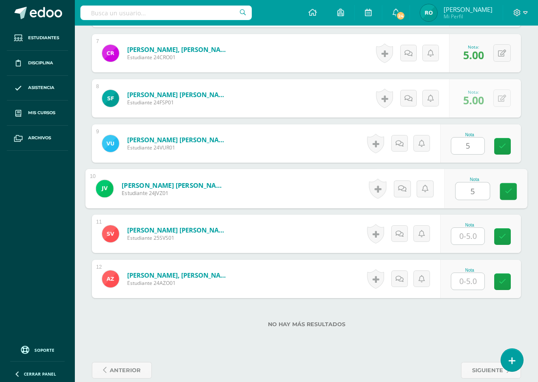
type input "5"
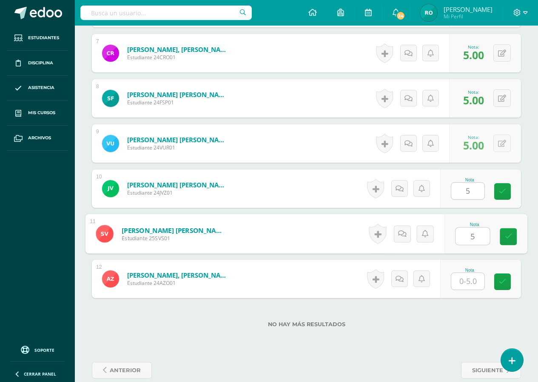
type input "5"
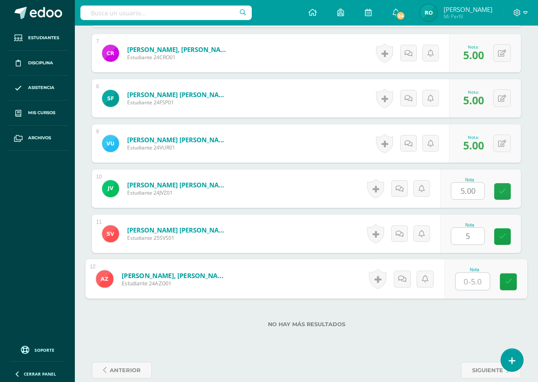
type input "5"
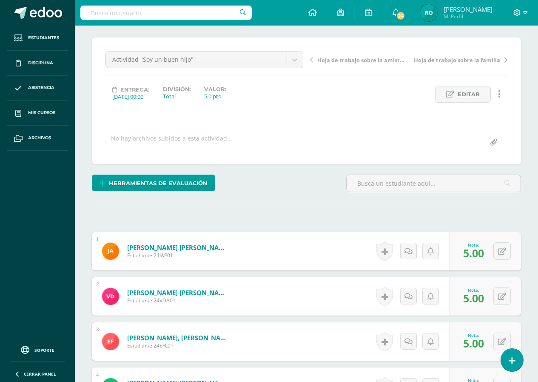
scroll to position [0, 0]
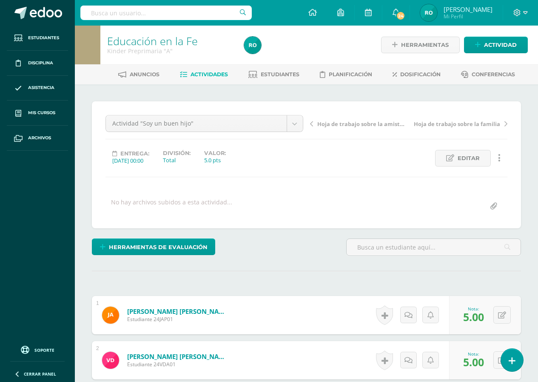
click at [313, 126] on icon at bounding box center [311, 124] width 3 height 6
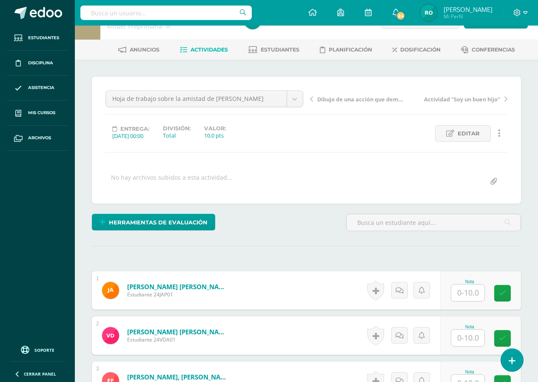
scroll to position [43, 0]
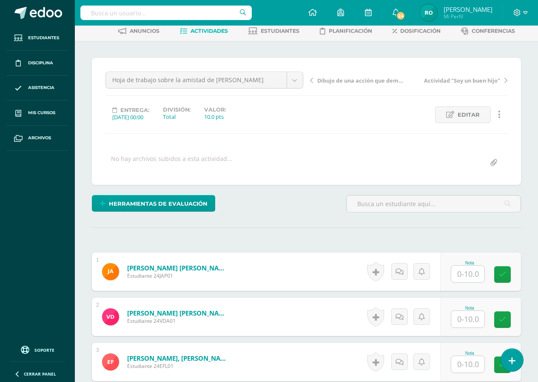
click at [477, 274] on input "text" at bounding box center [468, 274] width 33 height 17
type input "10"
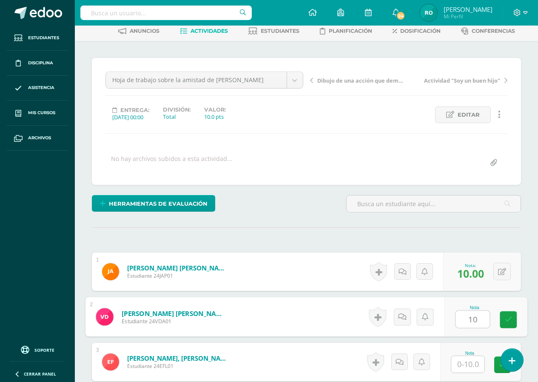
type input "10"
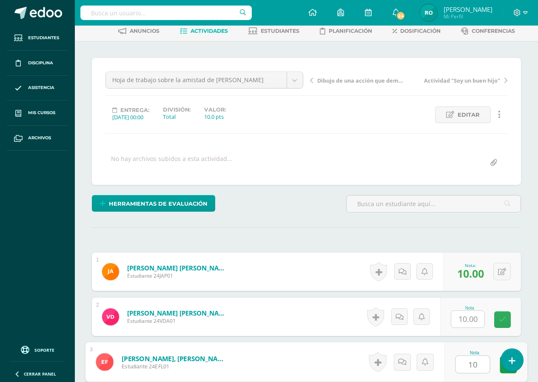
type input "10"
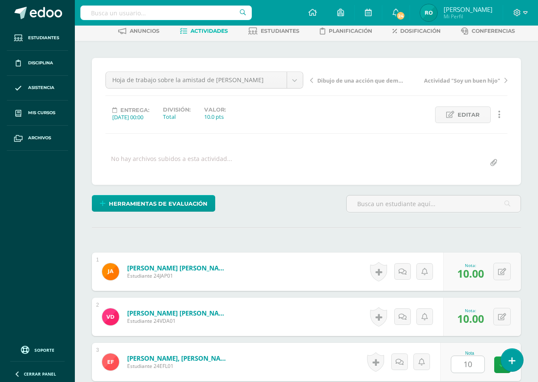
scroll to position [262, 0]
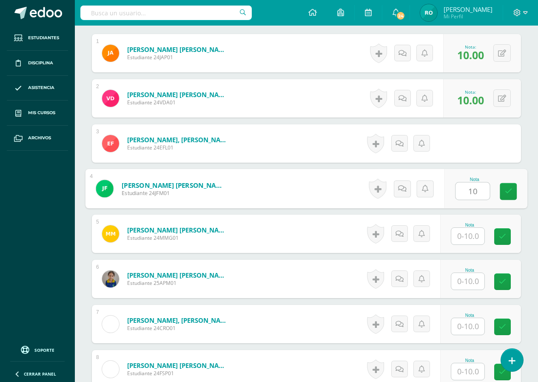
type input "10"
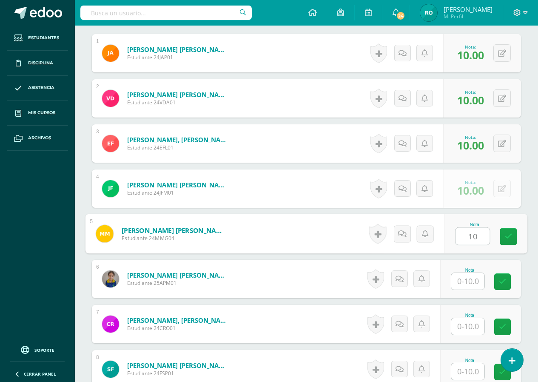
type input "10"
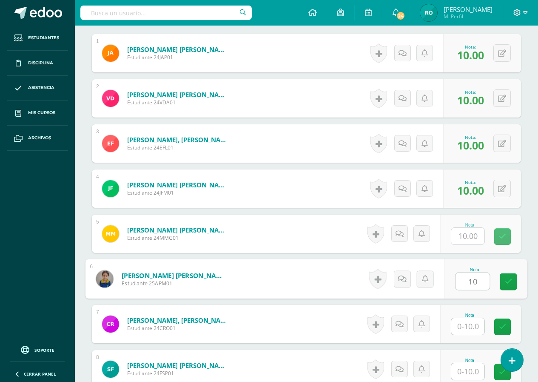
type input "10"
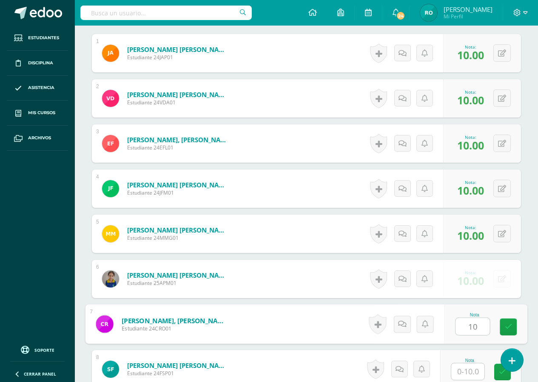
type input "10"
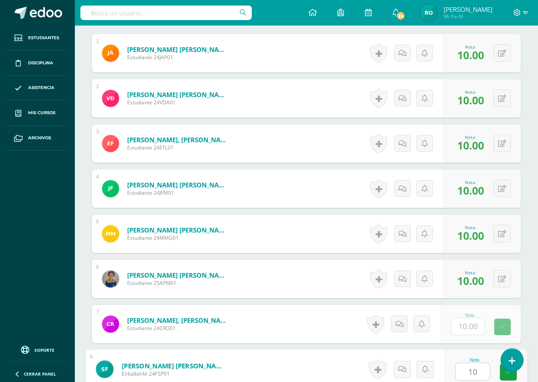
type input "10"
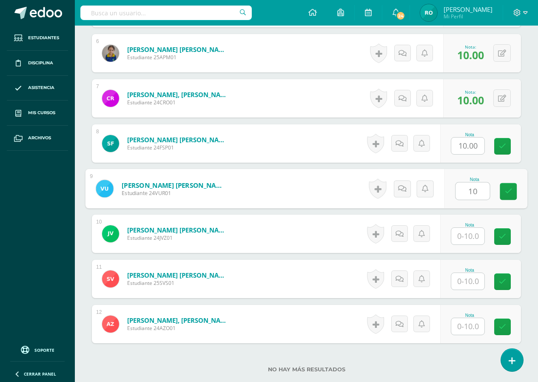
type input "10"
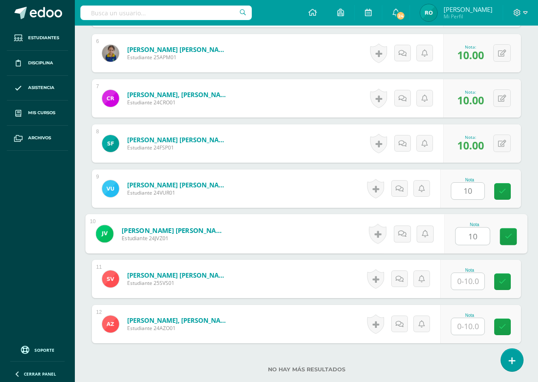
type input "10"
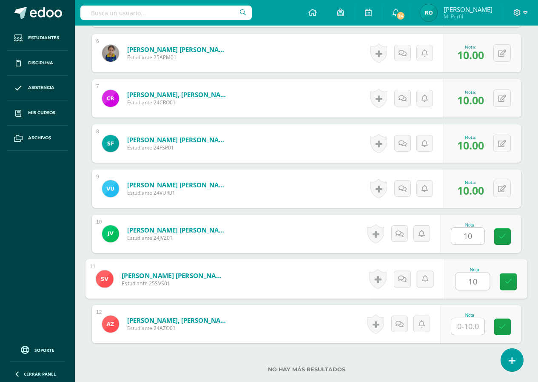
type input "10"
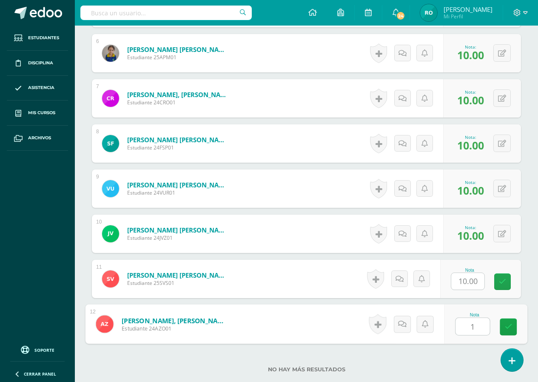
type input "10"
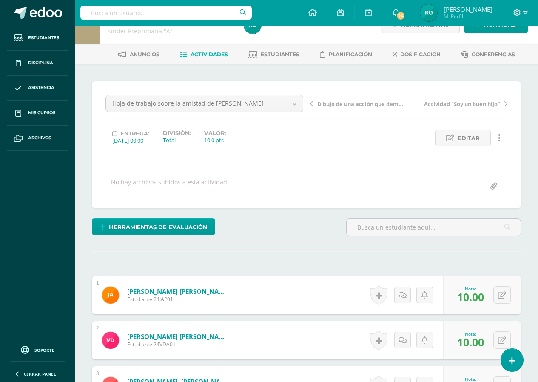
scroll to position [19, 0]
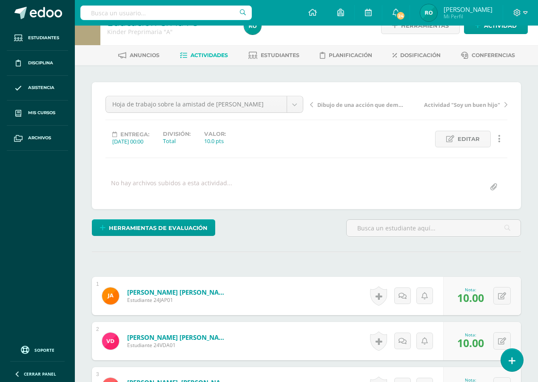
click at [312, 106] on icon at bounding box center [311, 105] width 3 height 6
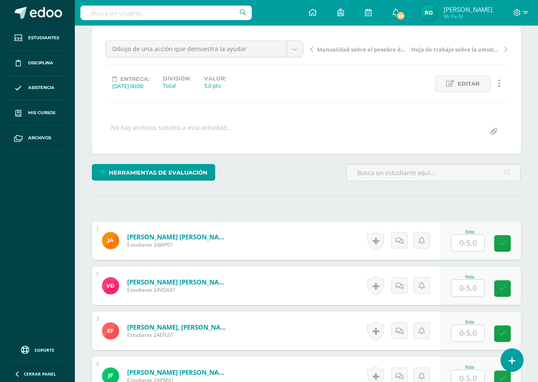
scroll to position [86, 0]
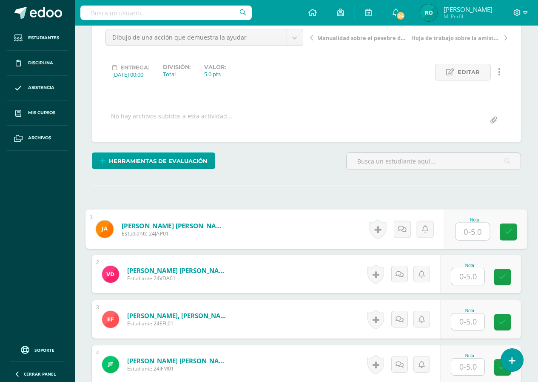
click at [466, 226] on input "text" at bounding box center [473, 231] width 34 height 17
type input "5"
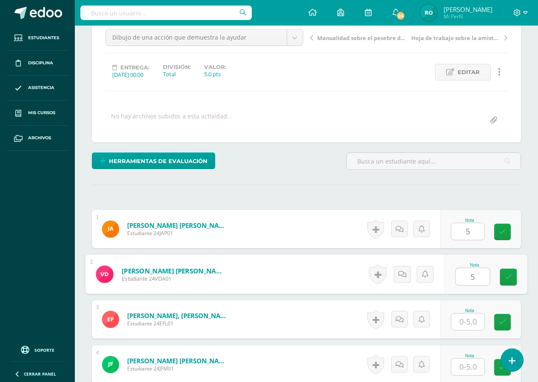
type input "5"
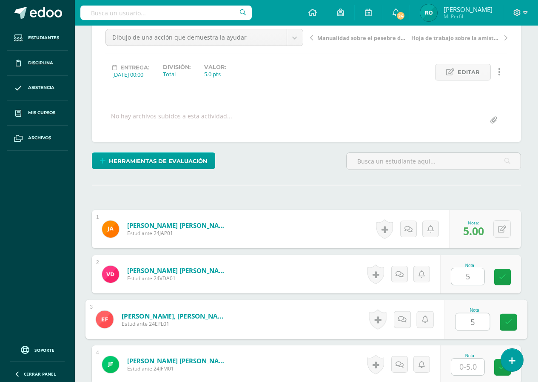
type input "5"
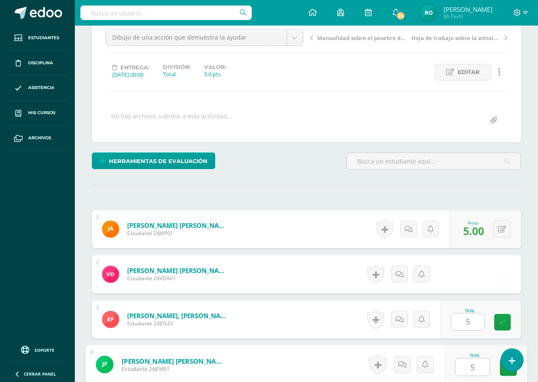
type input "5"
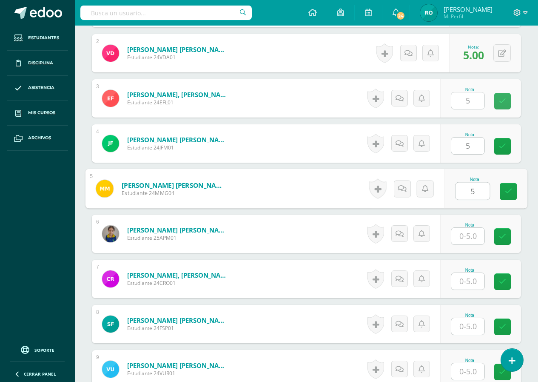
type input "5"
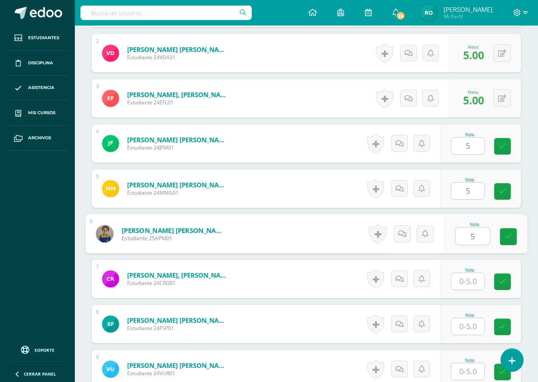
type input "5"
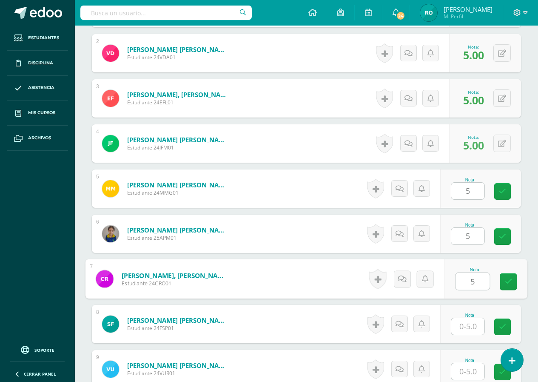
type input "5"
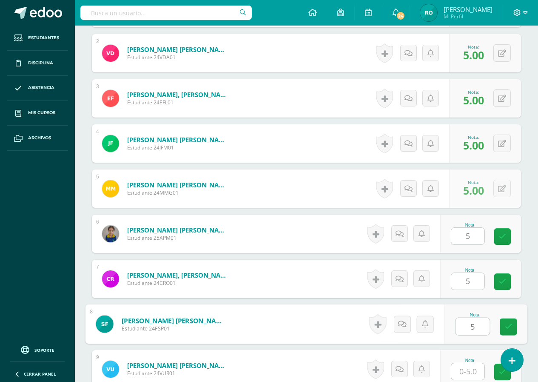
type input "5"
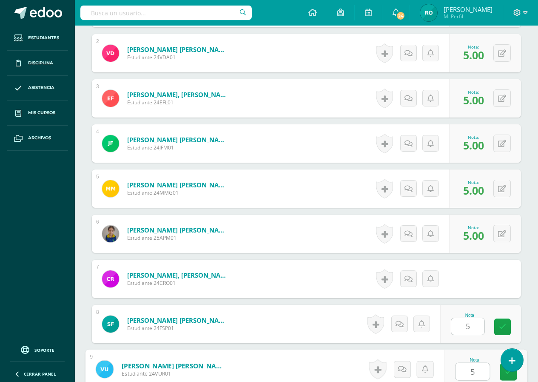
type input "5"
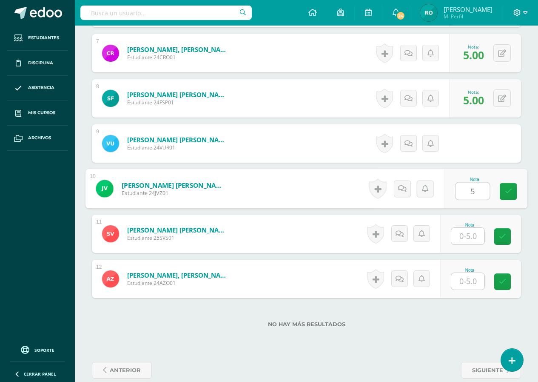
type input "5"
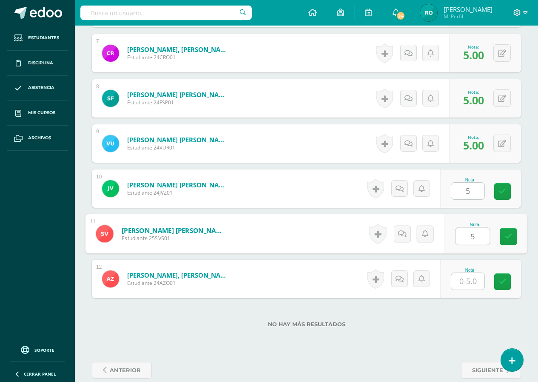
type input "5"
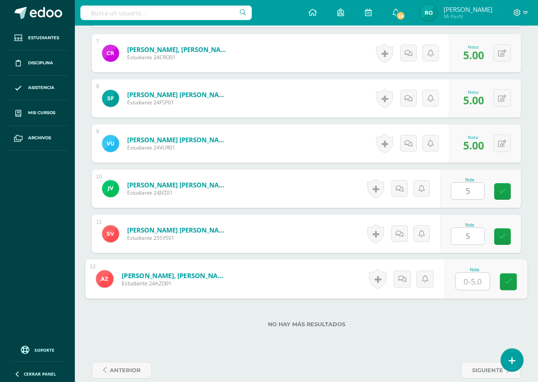
type input "5"
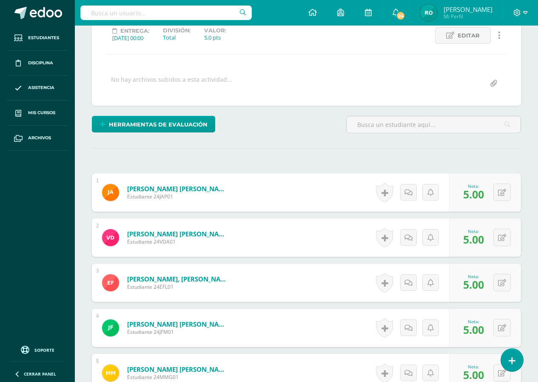
scroll to position [22, 0]
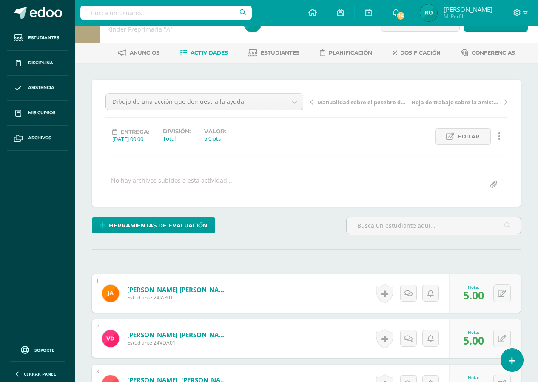
click at [312, 103] on icon at bounding box center [311, 102] width 3 height 6
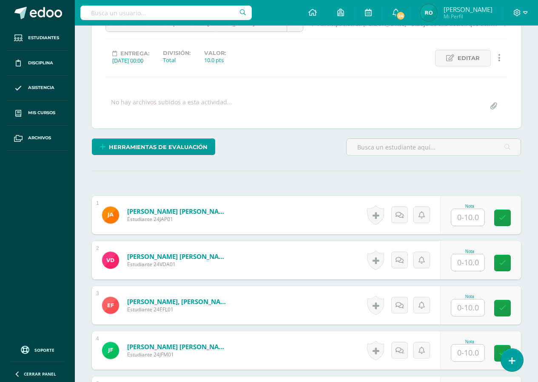
scroll to position [129, 0]
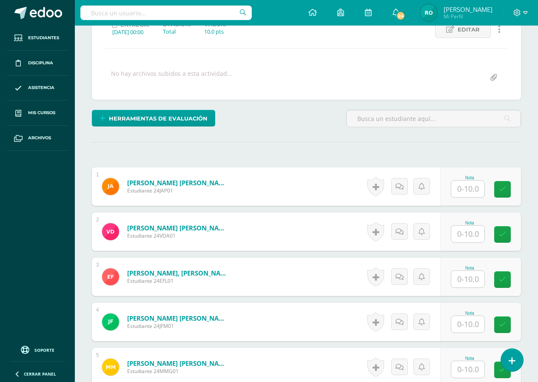
click at [480, 183] on input "text" at bounding box center [468, 188] width 33 height 17
type input "10"
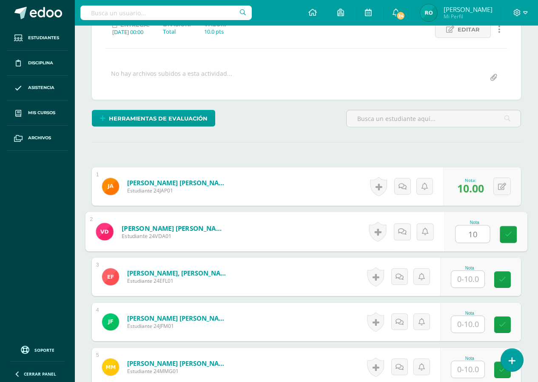
type input "10"
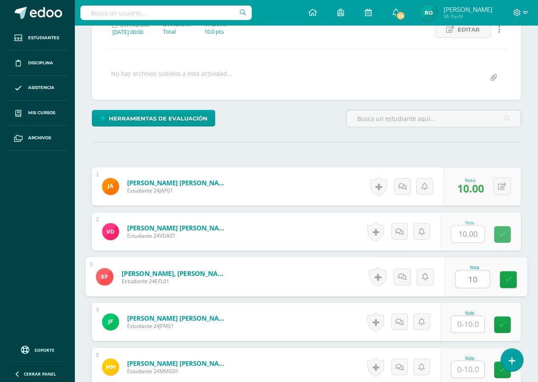
type input "10"
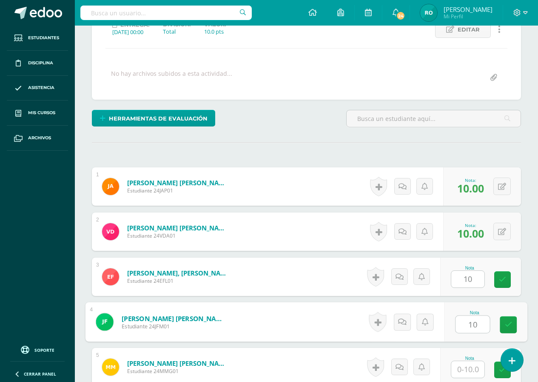
type input "10"
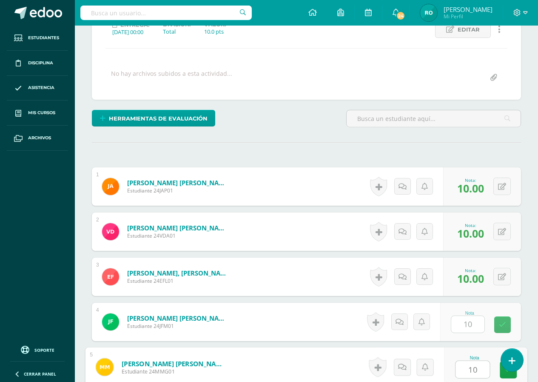
type input "10"
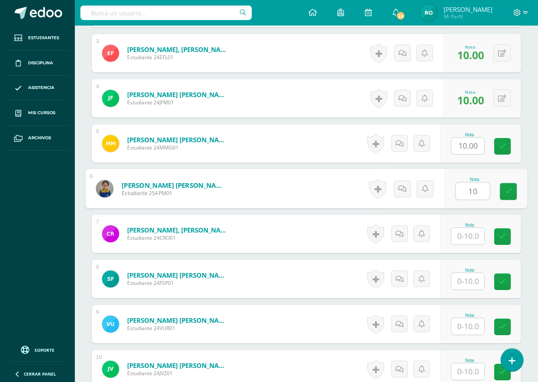
type input "10"
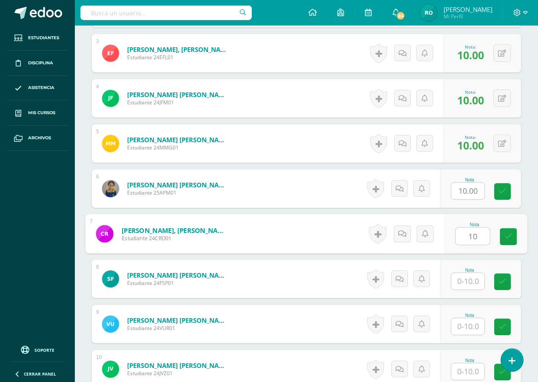
type input "10"
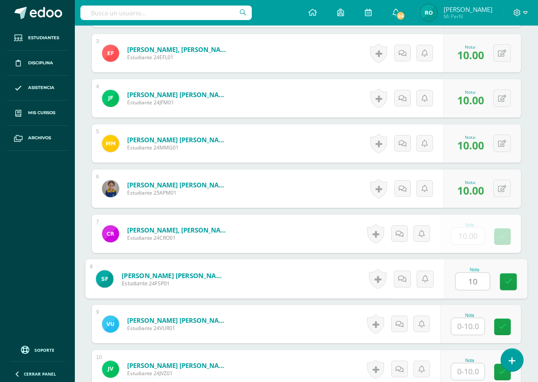
type input "10"
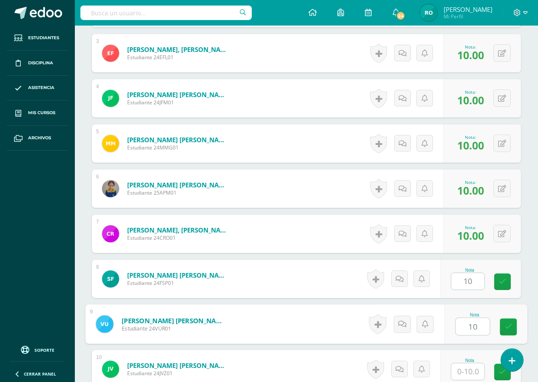
type input "10"
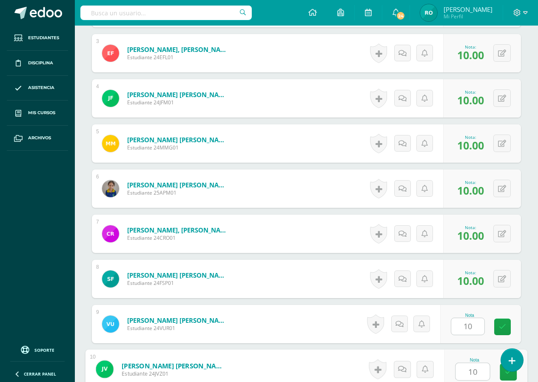
type input "10"
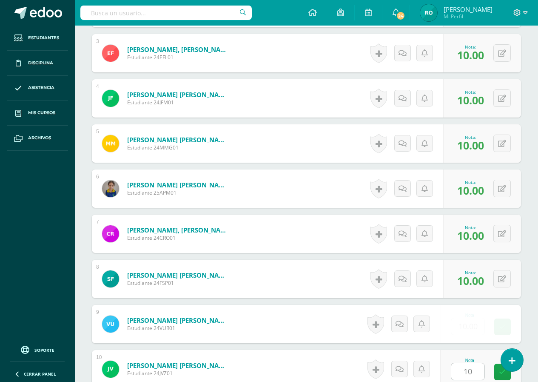
scroll to position [546, 0]
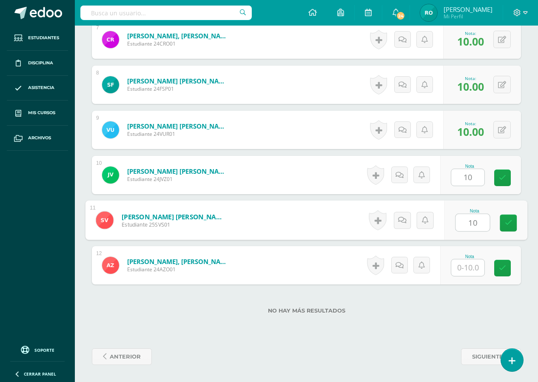
type input "10"
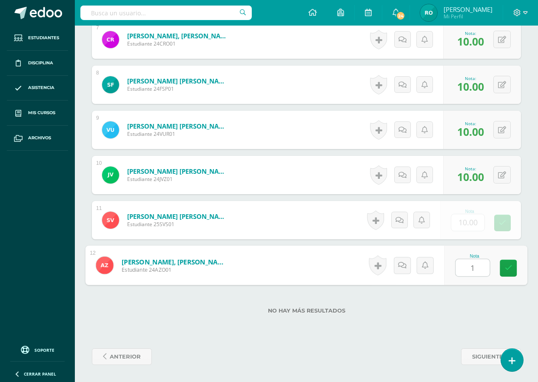
type input "10"
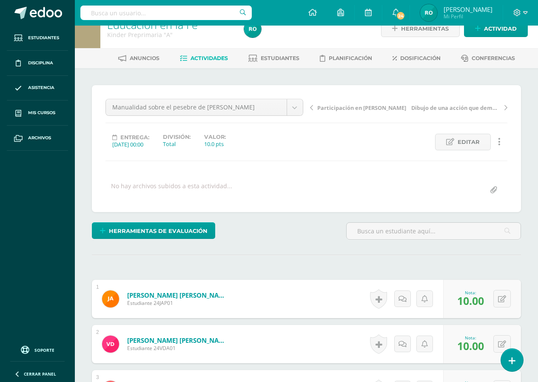
scroll to position [0, 0]
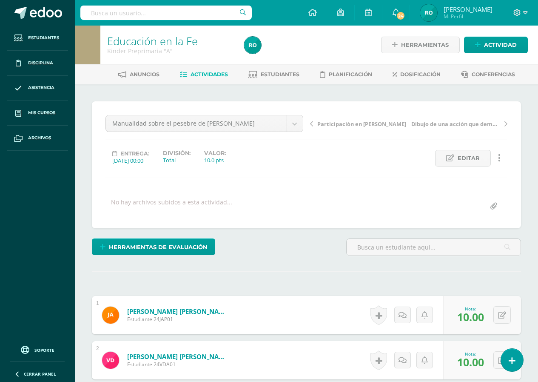
click at [311, 123] on icon at bounding box center [311, 124] width 3 height 6
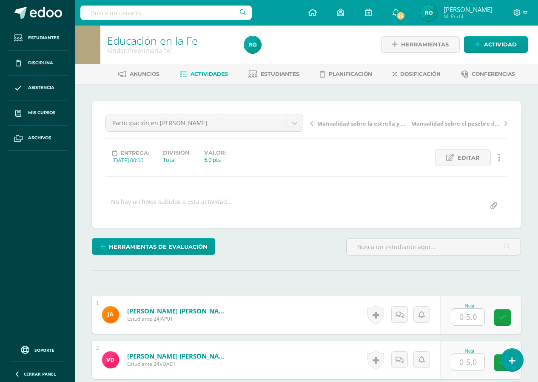
scroll to position [1, 0]
click at [471, 316] on input "text" at bounding box center [468, 316] width 33 height 17
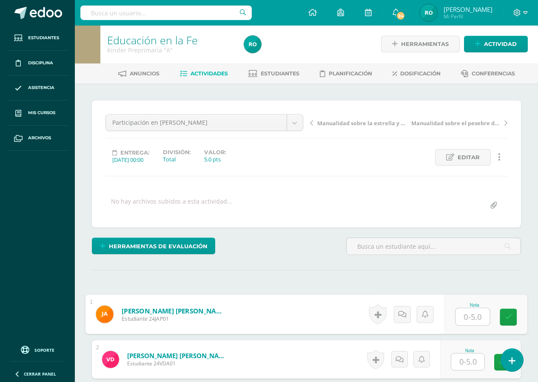
click at [471, 316] on input "text" at bounding box center [473, 316] width 34 height 17
type input "5"
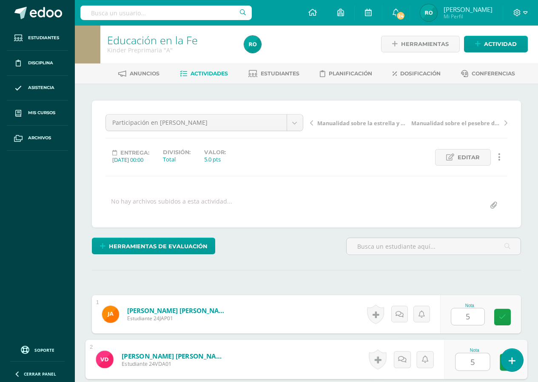
type input "5"
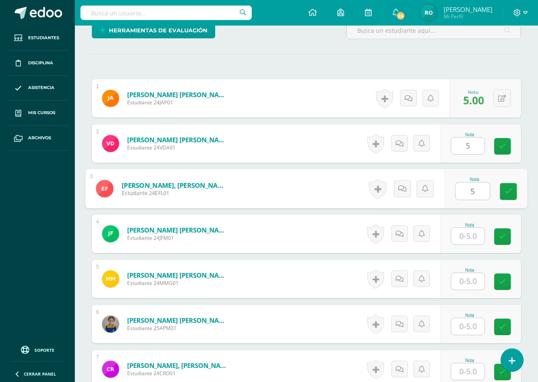
type input "5"
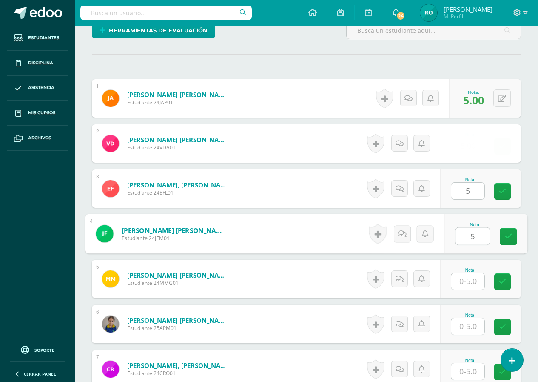
type input "5"
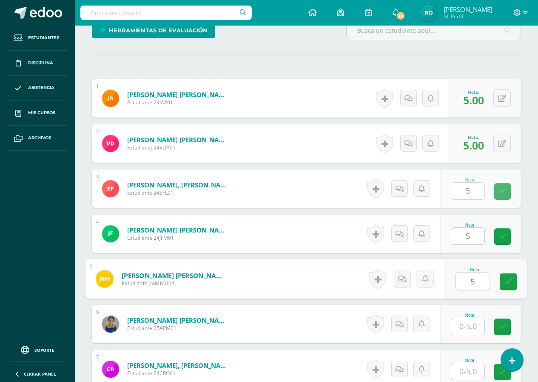
type input "5"
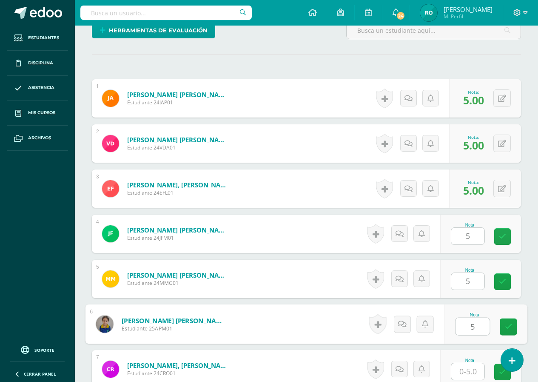
type input "5"
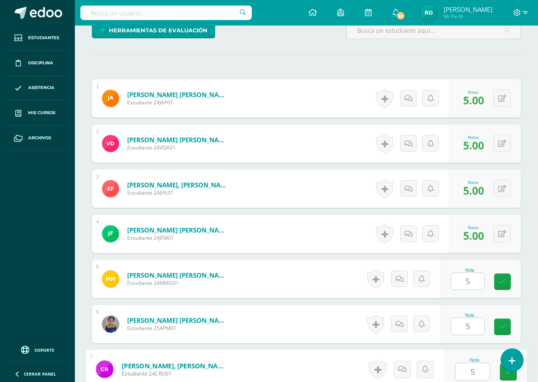
type input "5"
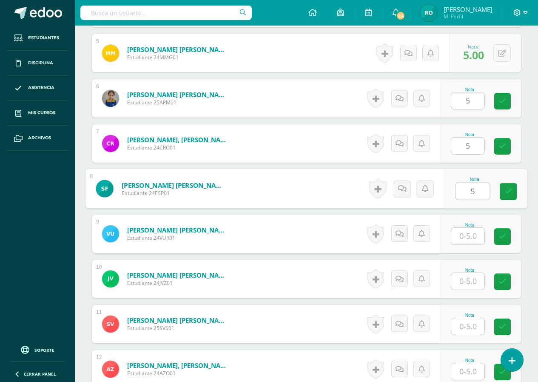
type input "5"
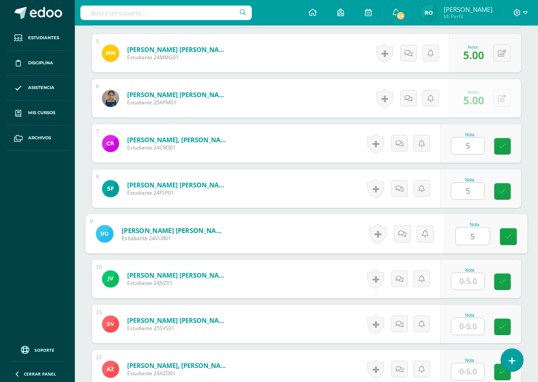
type input "5"
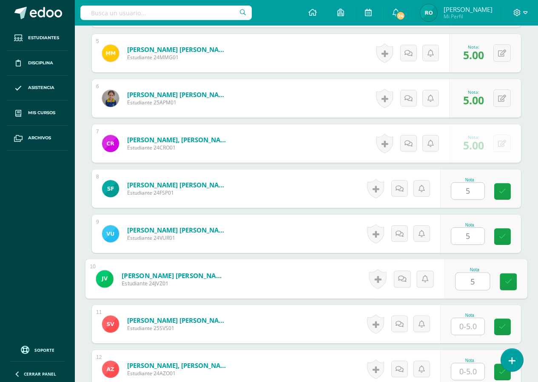
type input "5"
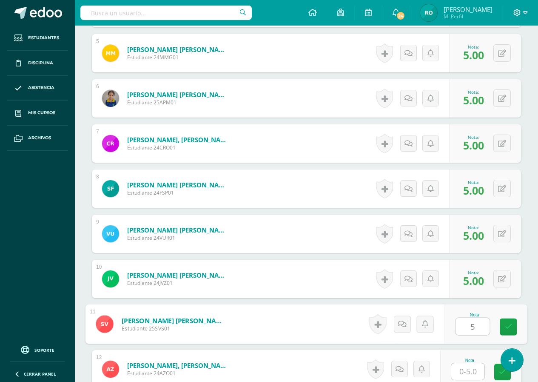
type input "5"
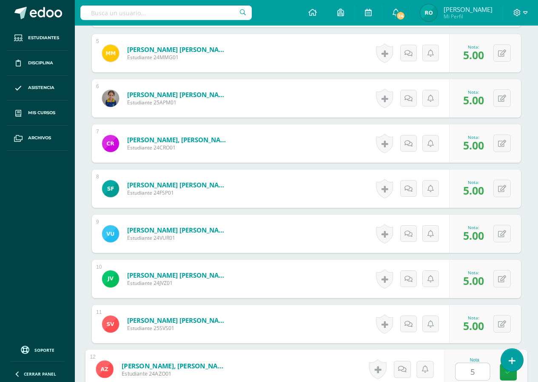
type input "55"
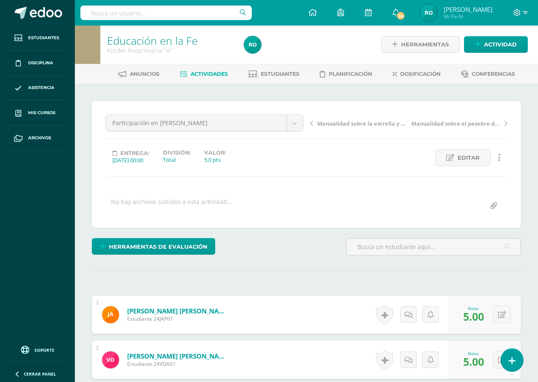
scroll to position [0, 0]
click at [313, 124] on icon at bounding box center [311, 124] width 3 height 6
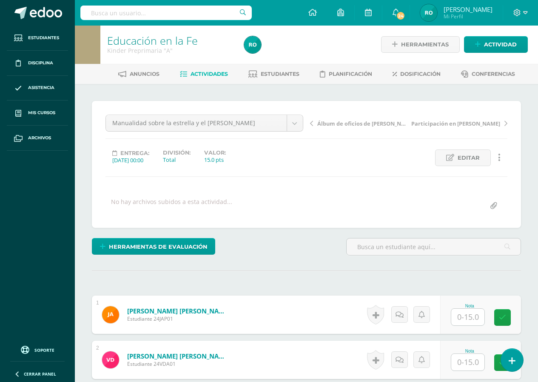
scroll to position [1, 0]
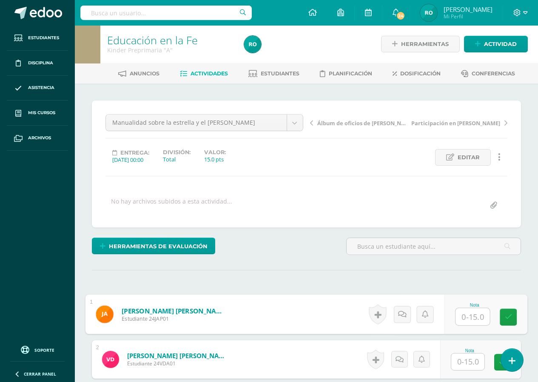
click at [463, 319] on input "text" at bounding box center [473, 316] width 34 height 17
type input "15"
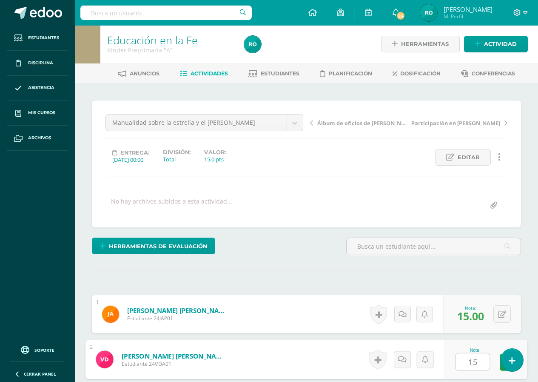
type input "15"
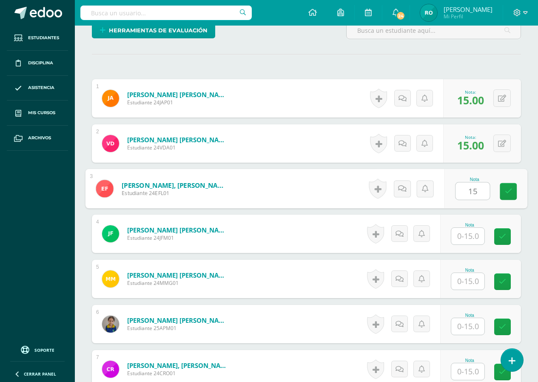
type input "15"
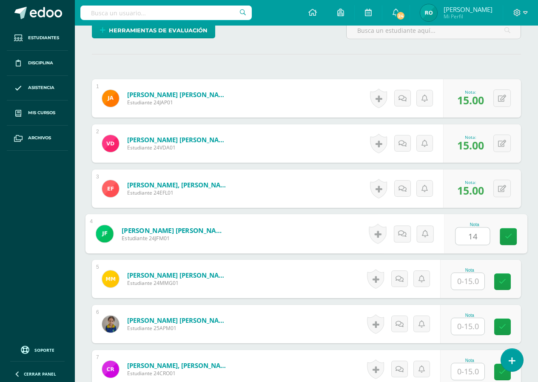
type input "14"
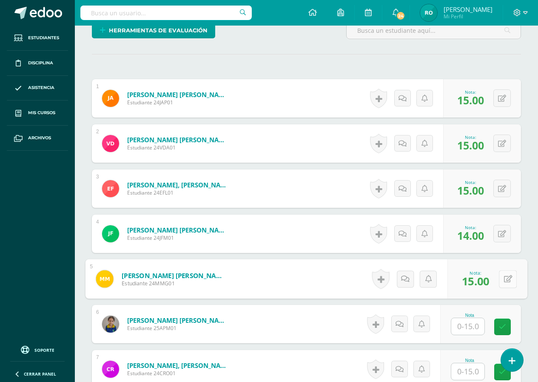
click at [499, 282] on button at bounding box center [508, 279] width 18 height 18
type input "14"
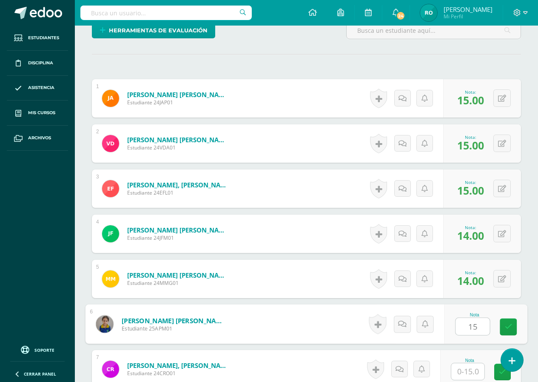
type input "15"
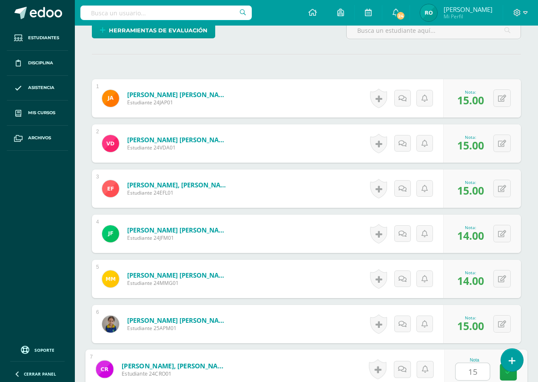
type input "15"
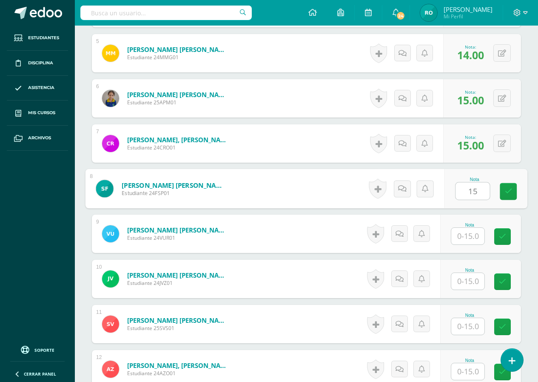
type input "15"
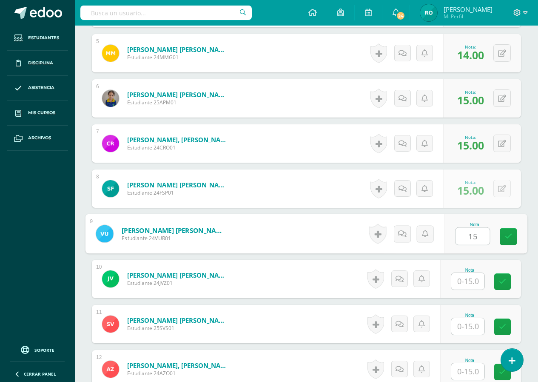
type input "15"
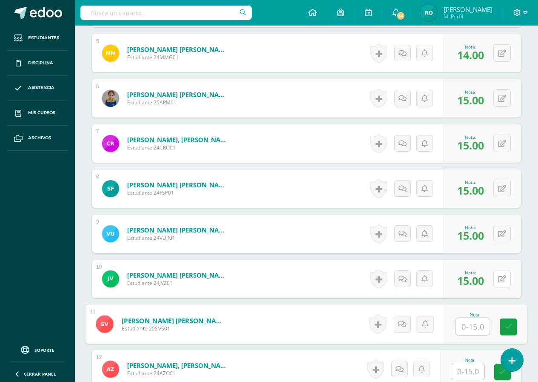
click at [498, 282] on button at bounding box center [502, 278] width 17 height 17
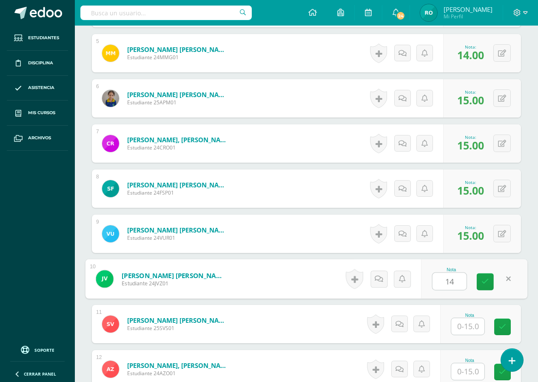
type input "14"
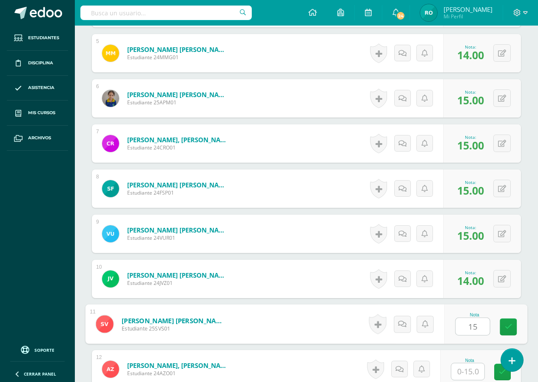
type input "15"
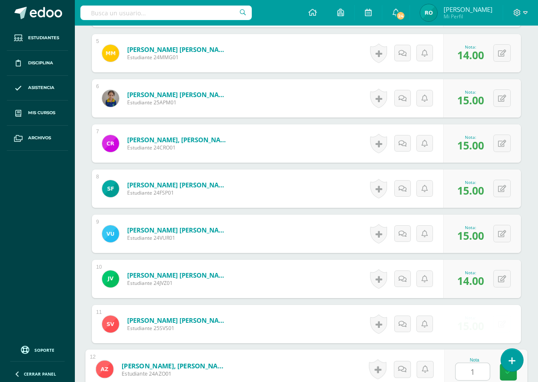
type input "15"
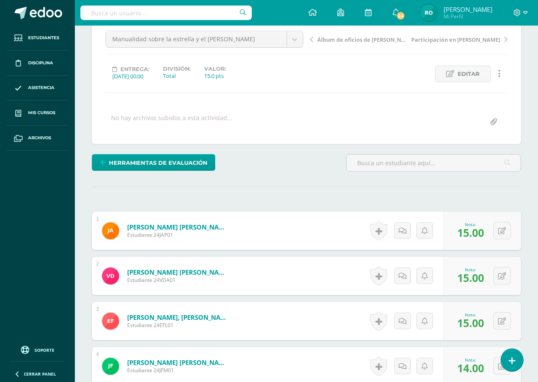
scroll to position [0, 0]
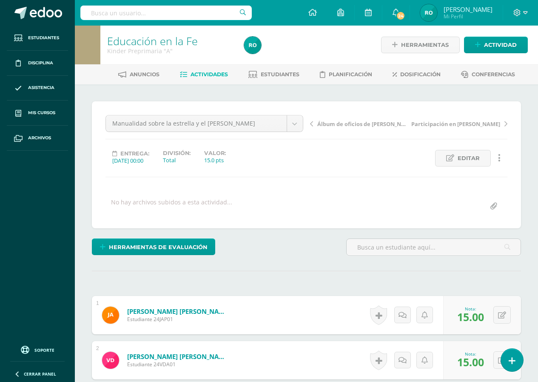
click at [313, 126] on link "Álbum de oficios de Don Bosco" at bounding box center [359, 123] width 99 height 9
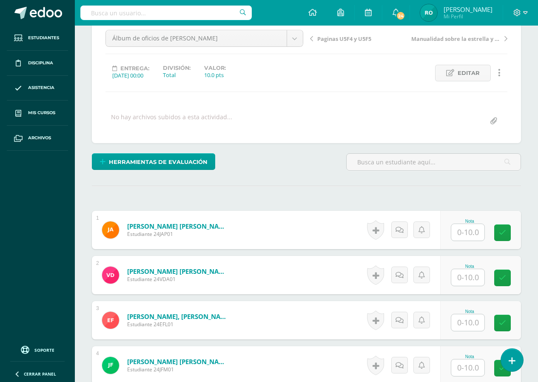
scroll to position [86, 0]
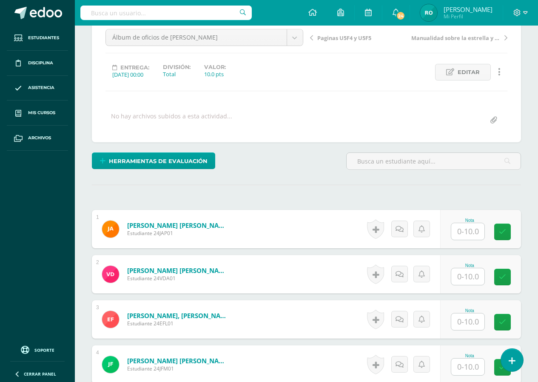
click at [474, 230] on input "text" at bounding box center [468, 231] width 33 height 17
type input "10"
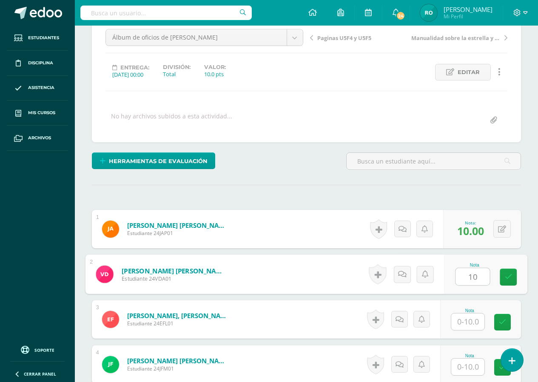
type input "10"
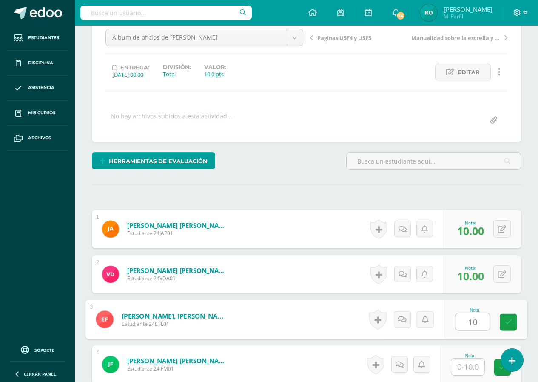
type input "10"
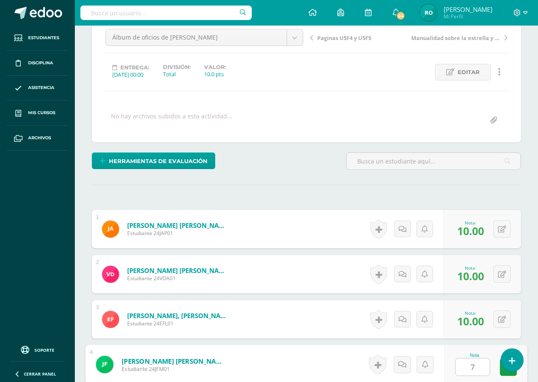
type input "7"
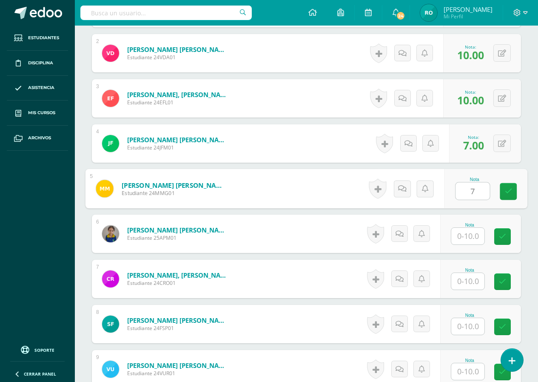
type input "7"
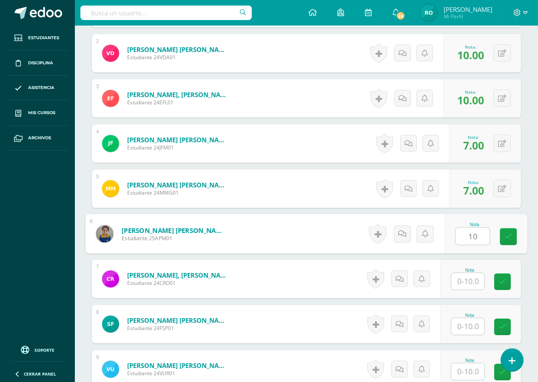
type input "10"
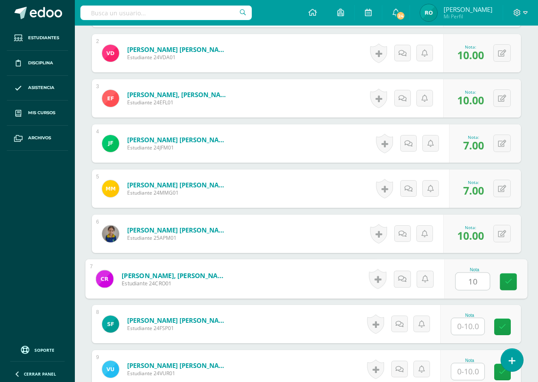
type input "10"
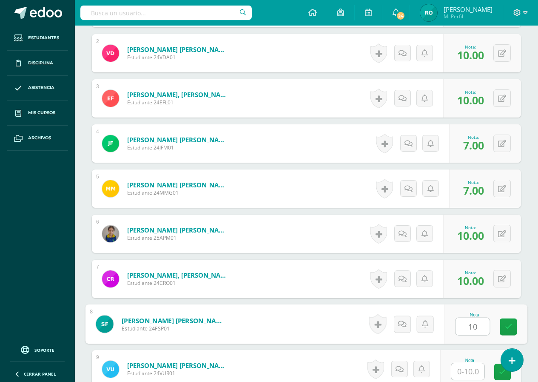
type input "10"
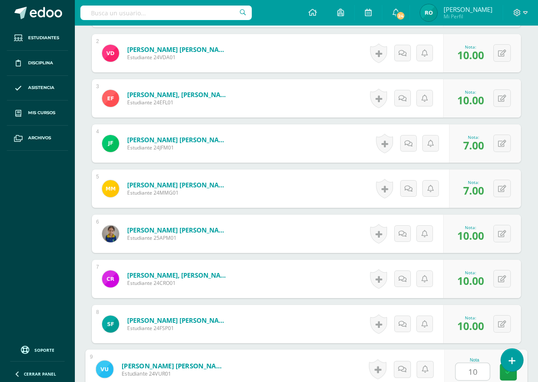
type input "10"
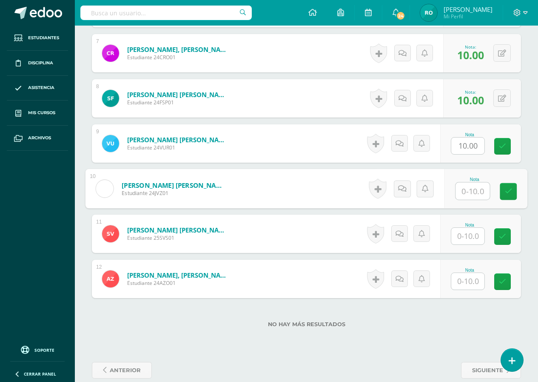
type input "1"
type input "7"
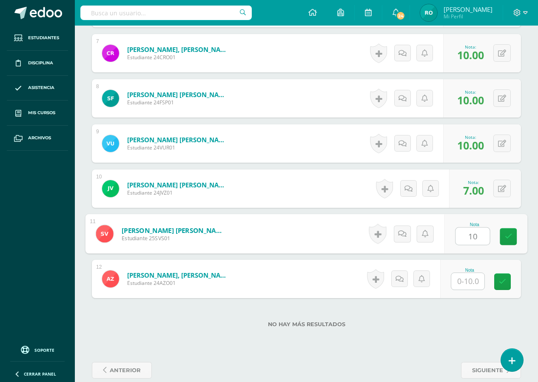
type input "10"
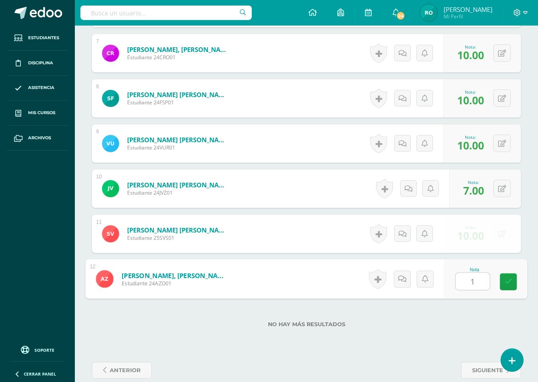
type input "10"
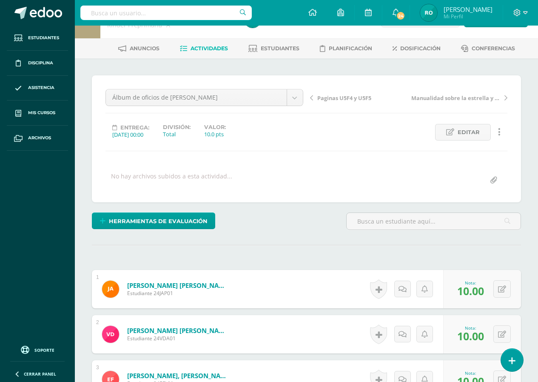
scroll to position [0, 0]
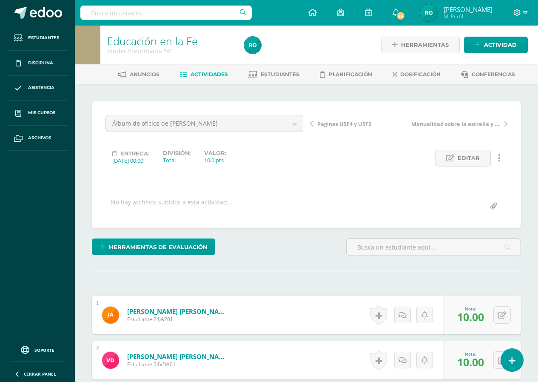
click at [314, 124] on link "Paginas U5F4 y U5F5" at bounding box center [359, 123] width 99 height 9
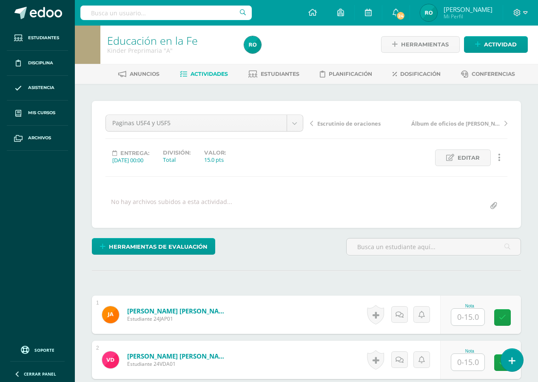
scroll to position [1, 0]
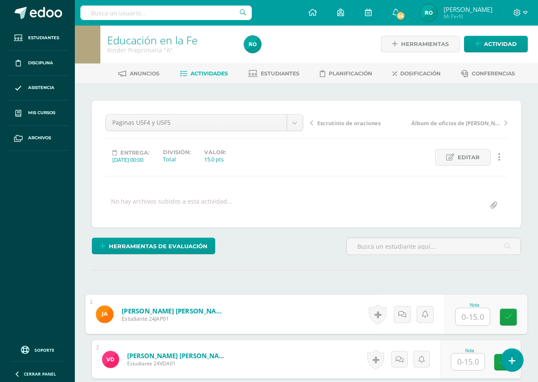
click at [464, 319] on input "text" at bounding box center [473, 316] width 34 height 17
type input "15"
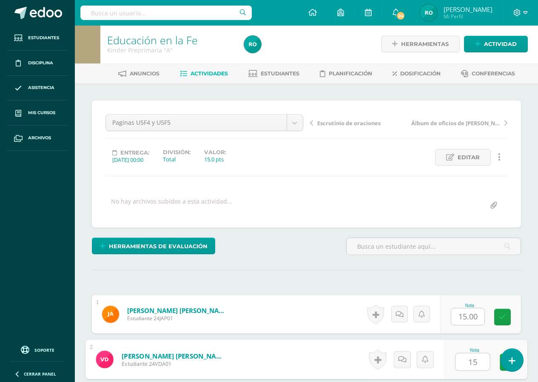
type input "15"
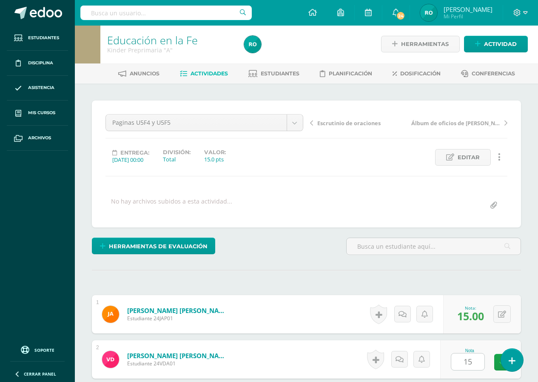
scroll to position [217, 0]
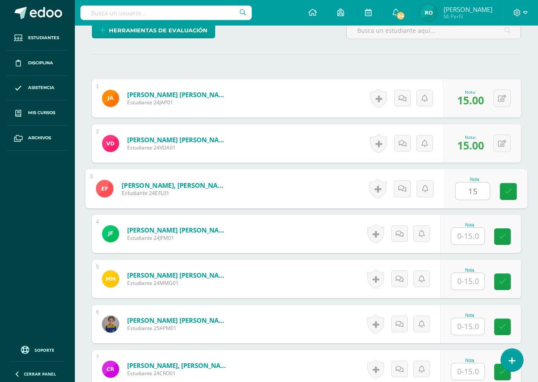
type input "15"
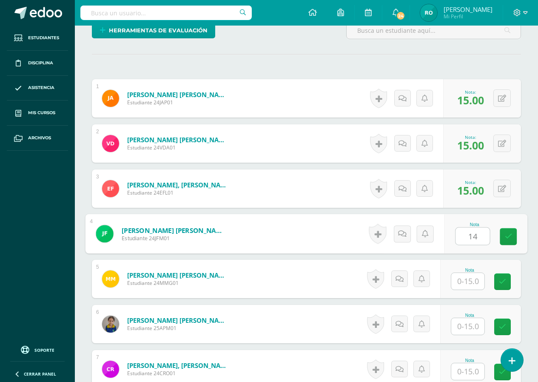
type input "14"
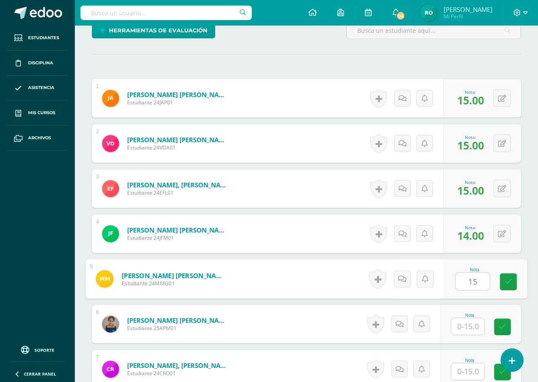
type input "15"
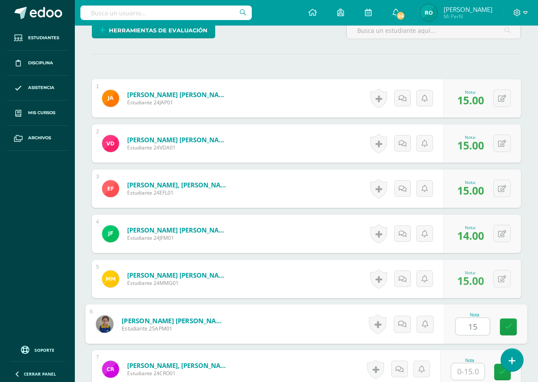
type input "15"
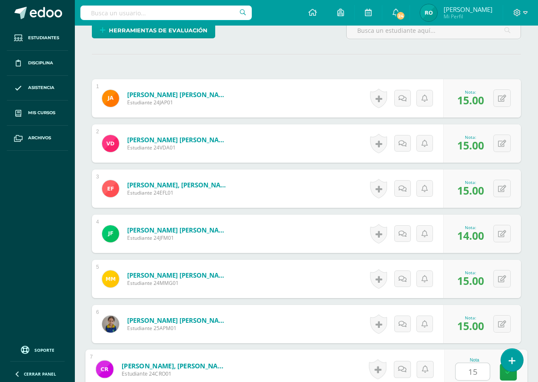
type input "15"
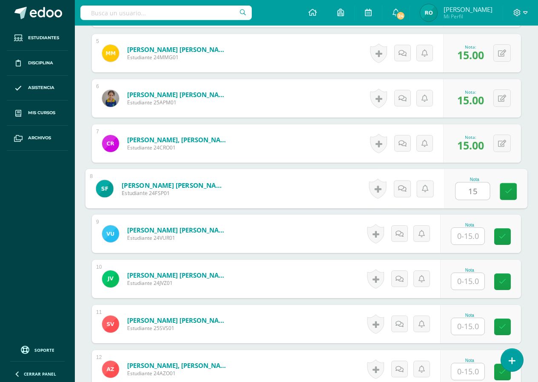
type input "15"
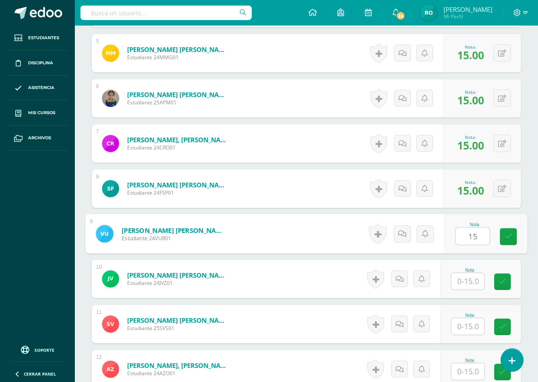
type input "15"
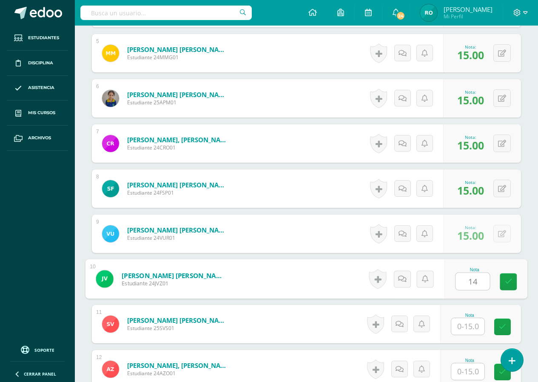
type input "14"
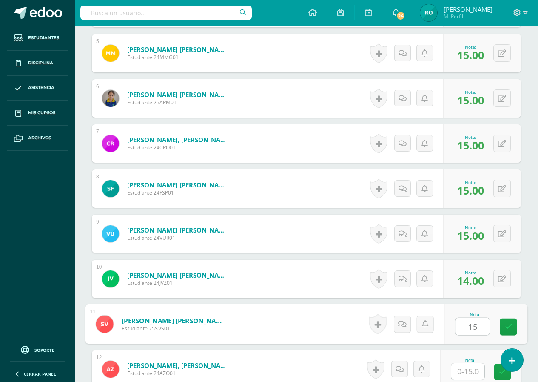
type input "15"
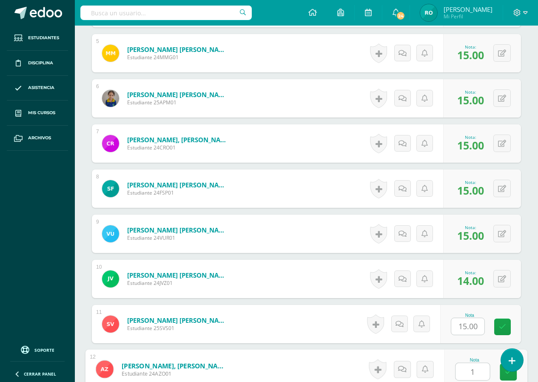
type input "15"
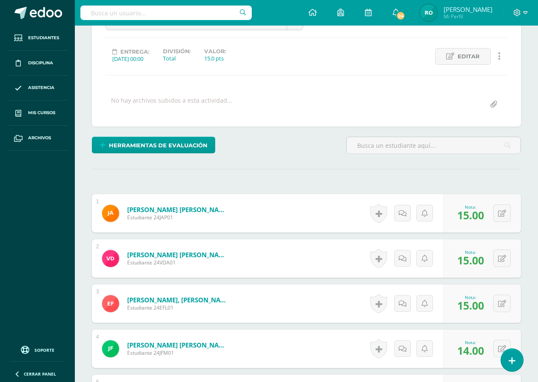
scroll to position [0, 0]
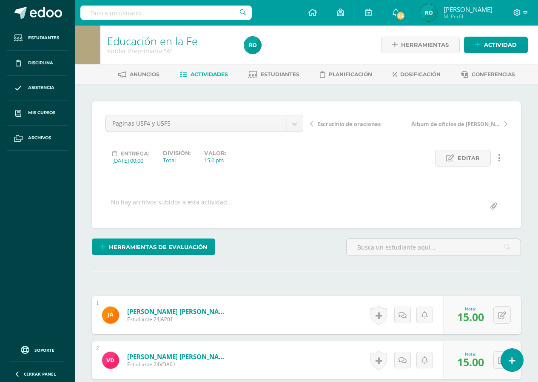
click at [315, 124] on link "Escrutinio de oraciones" at bounding box center [359, 123] width 99 height 9
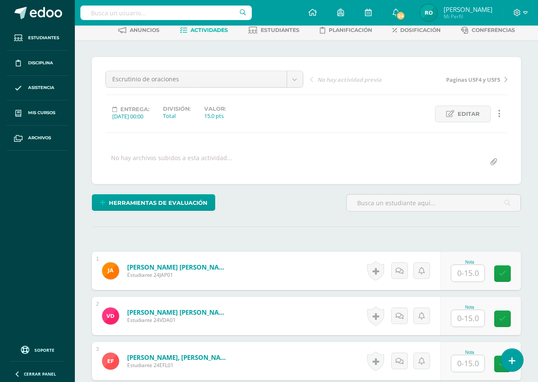
scroll to position [86, 0]
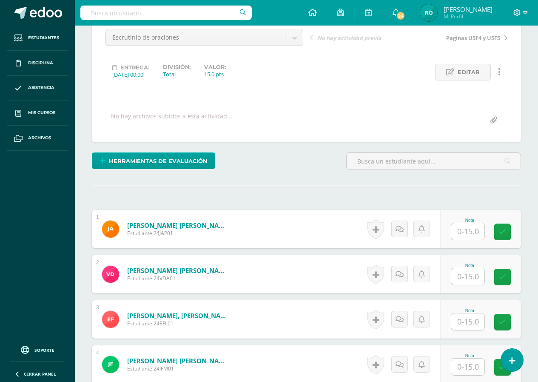
click at [462, 240] on div at bounding box center [468, 231] width 34 height 17
click at [472, 234] on input "text" at bounding box center [473, 231] width 34 height 17
type input "15"
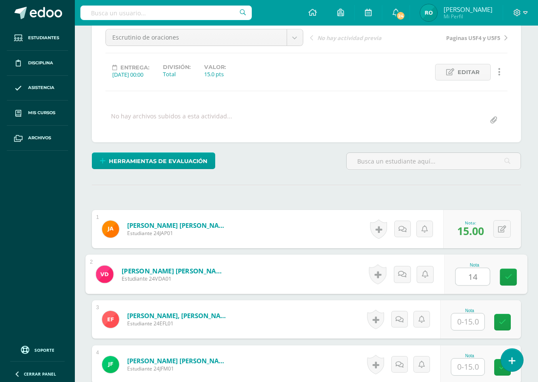
type input "14"
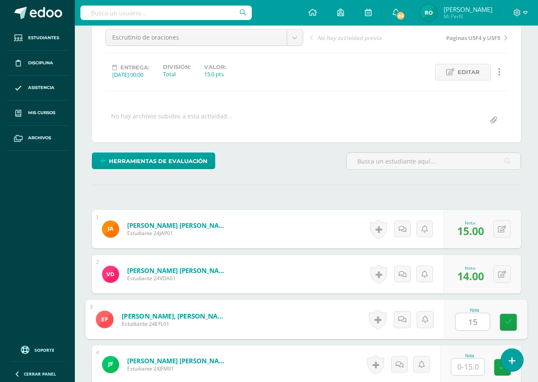
type input "15"
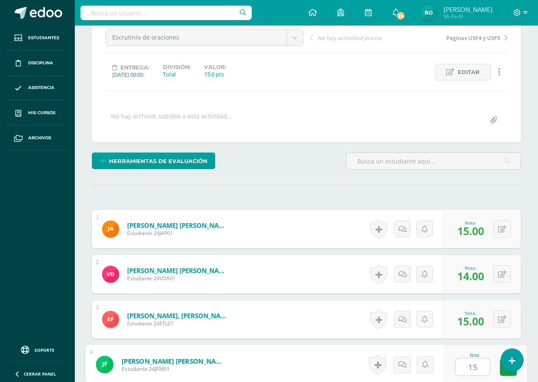
type input "15"
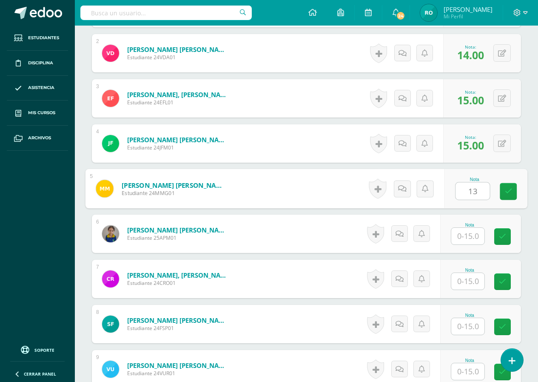
type input "13"
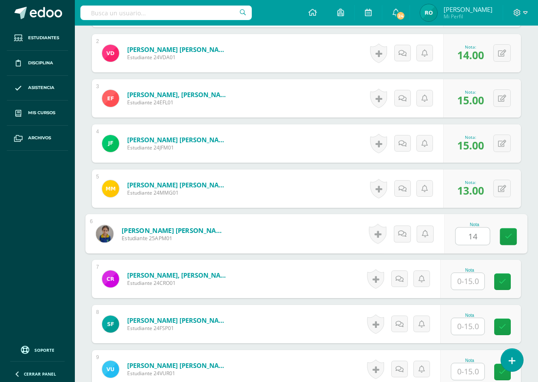
type input "14"
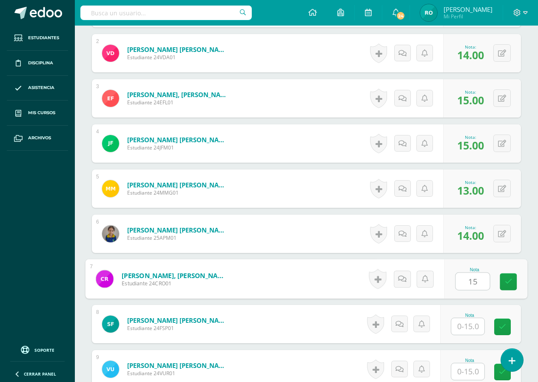
type input "15"
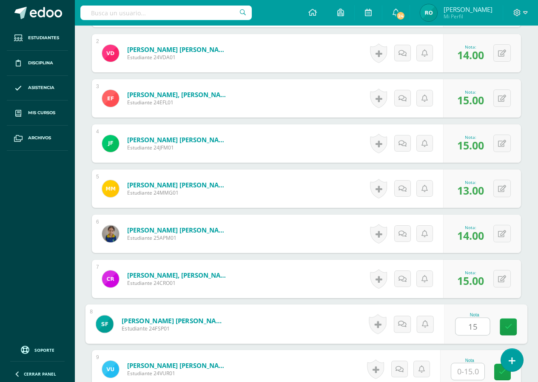
type input "15"
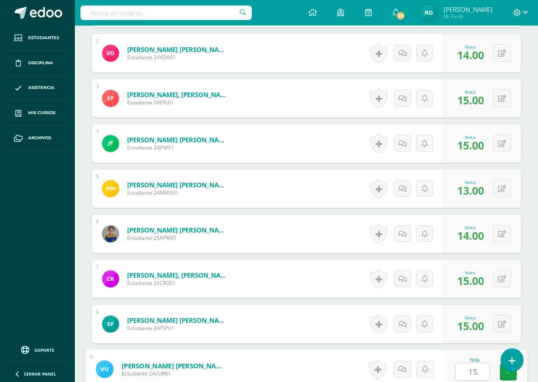
type input "15"
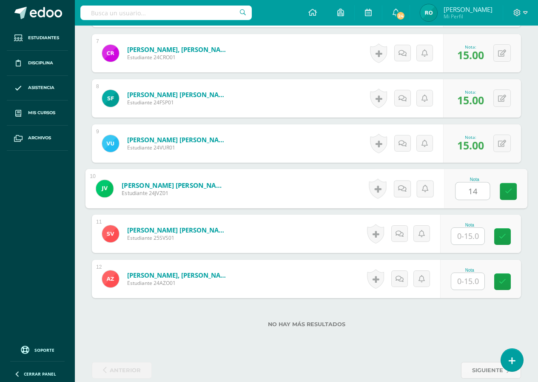
type input "14"
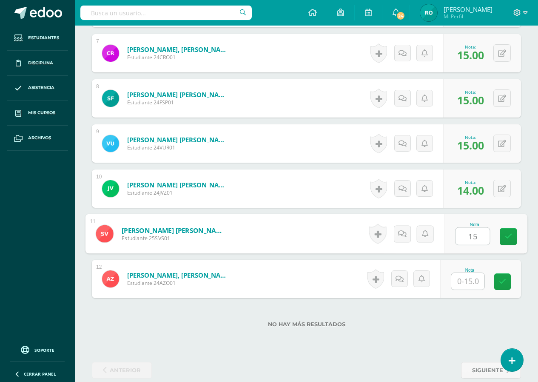
type input "15"
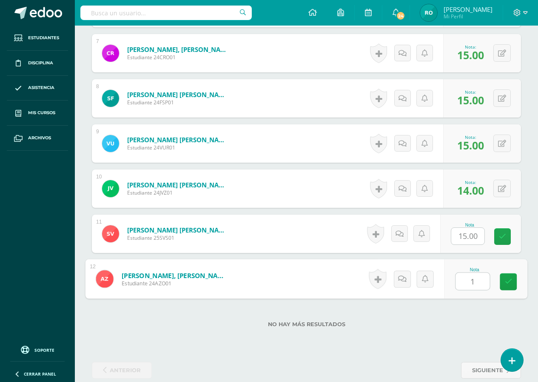
type input "15"
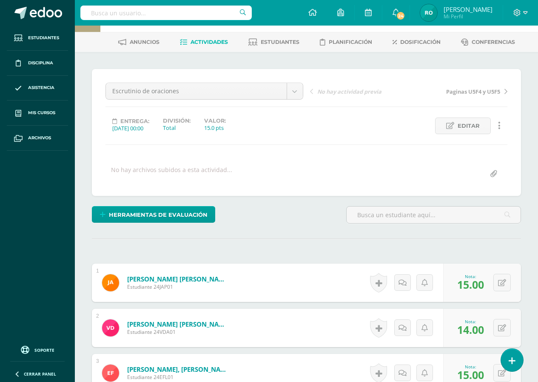
scroll to position [0, 0]
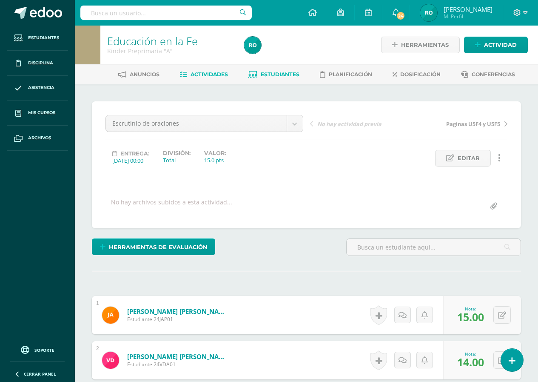
click at [288, 70] on link "Estudiantes" at bounding box center [274, 75] width 51 height 14
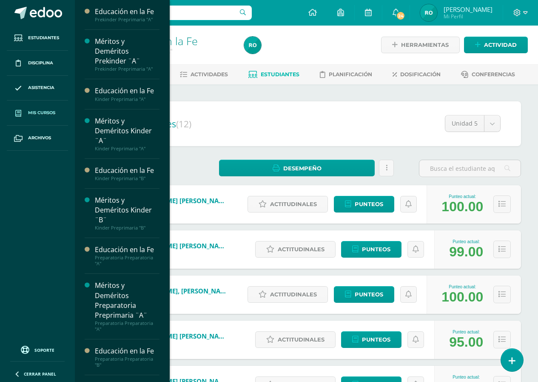
click at [45, 109] on span "Mis cursos" at bounding box center [41, 112] width 27 height 7
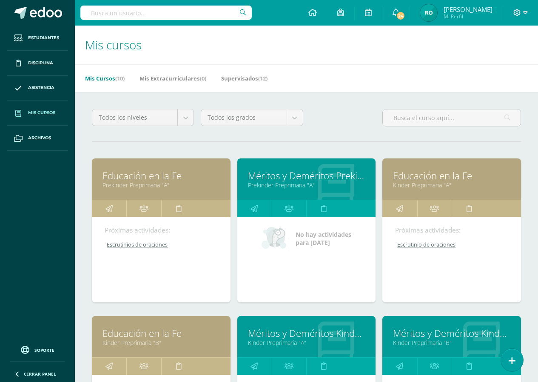
click at [206, 342] on link "Kinder Preprimaria "B"" at bounding box center [161, 342] width 117 height 8
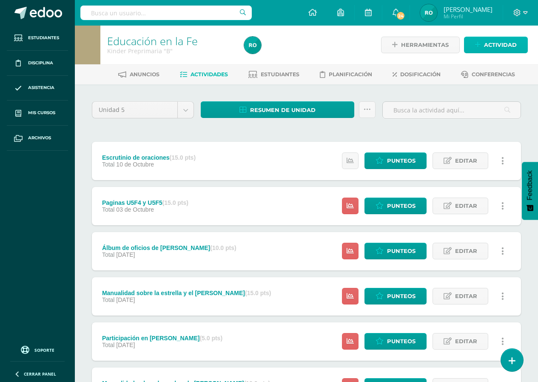
click at [471, 46] on link "Actividad" at bounding box center [496, 45] width 64 height 17
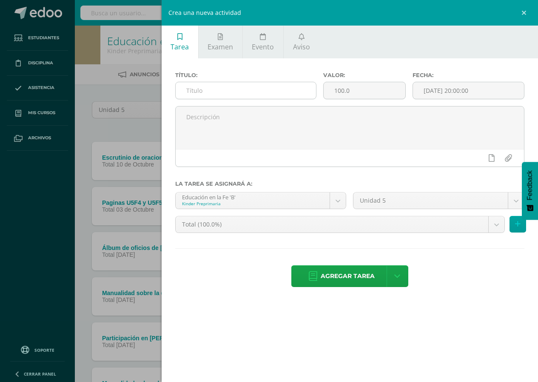
click at [297, 92] on input "text" at bounding box center [246, 90] width 141 height 17
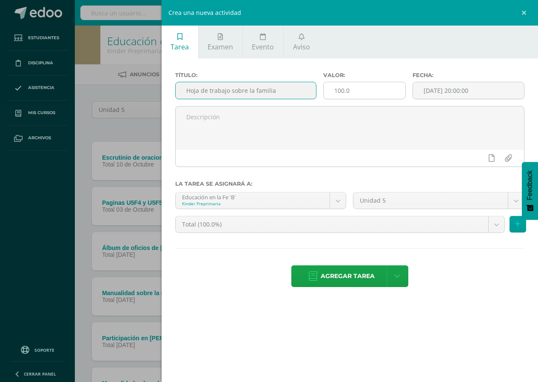
type input "Hoja de trabajo sobre la familia"
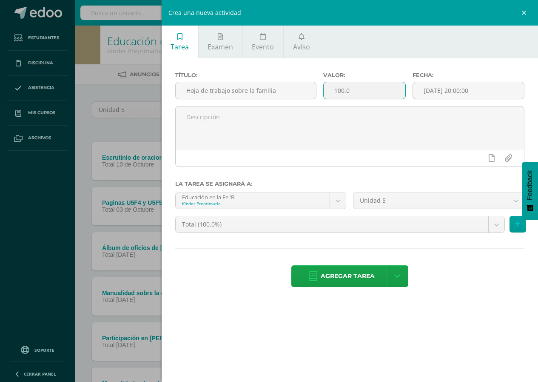
drag, startPoint x: 355, startPoint y: 93, endPoint x: 322, endPoint y: 97, distance: 33.0
click at [322, 97] on div "Valor: 100.0" at bounding box center [364, 89] width 89 height 34
type input "10"
click at [428, 90] on input "[DATE] 20:00:00" at bounding box center [468, 90] width 111 height 17
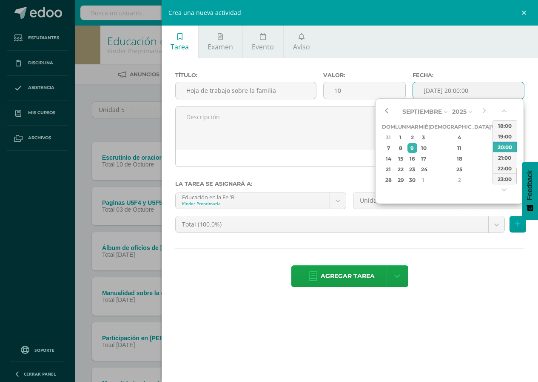
click at [384, 112] on button "button" at bounding box center [386, 111] width 9 height 13
click at [492, 181] on div "29" at bounding box center [496, 180] width 8 height 10
click at [507, 109] on button "button" at bounding box center [505, 112] width 9 height 13
click at [505, 126] on div "00:00" at bounding box center [505, 125] width 24 height 11
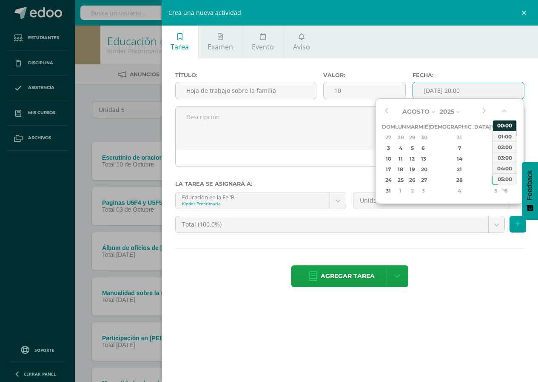
type input "2025-08-29 00:00"
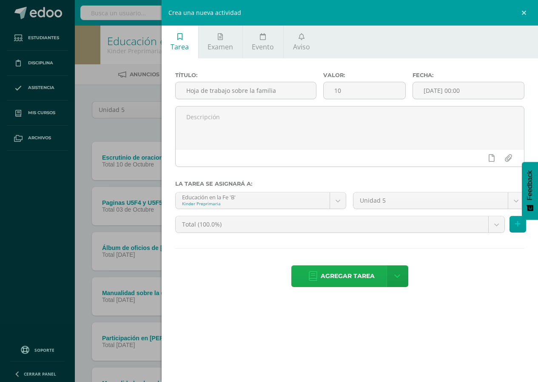
click at [312, 275] on icon at bounding box center [313, 275] width 9 height 9
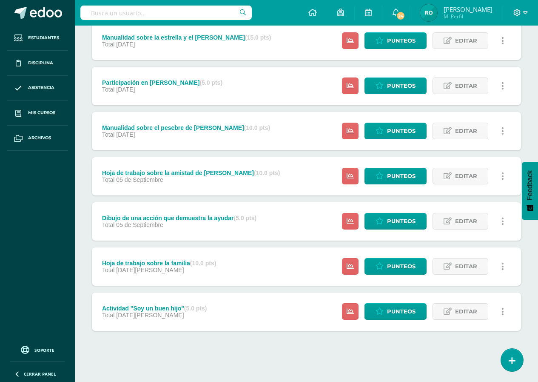
scroll to position [258, 0]
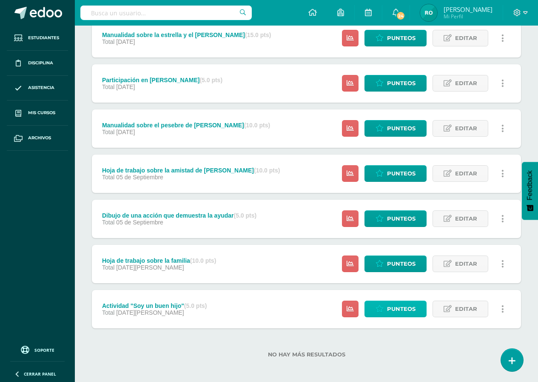
click at [406, 309] on span "Punteos" at bounding box center [401, 309] width 29 height 16
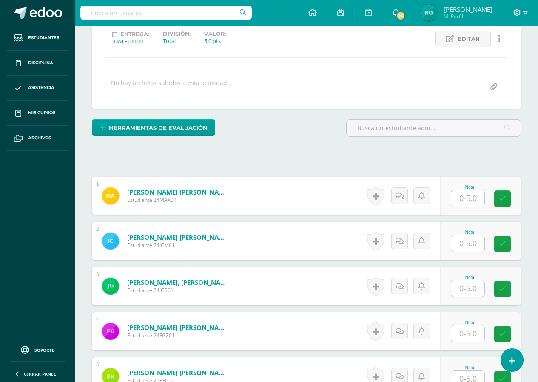
scroll to position [129, 0]
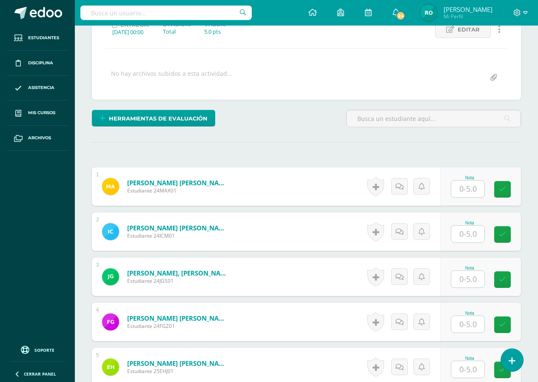
click at [459, 189] on input "text" at bounding box center [468, 188] width 33 height 17
type input "5"
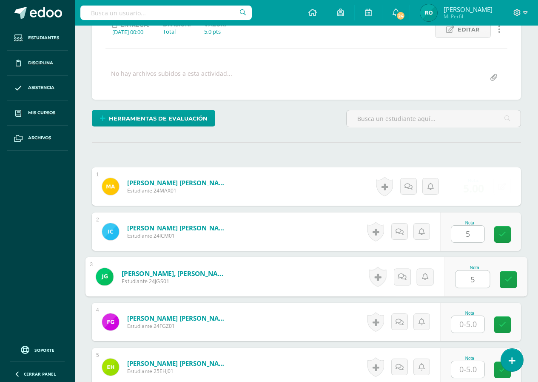
type input "5"
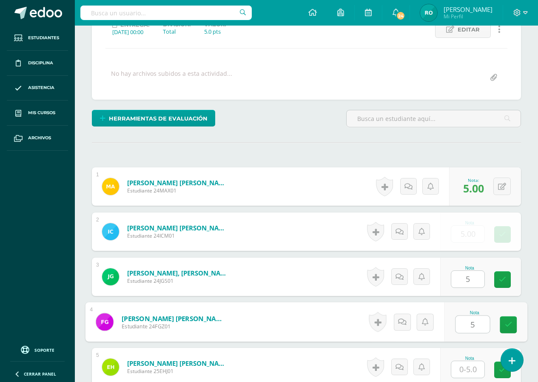
type input "5"
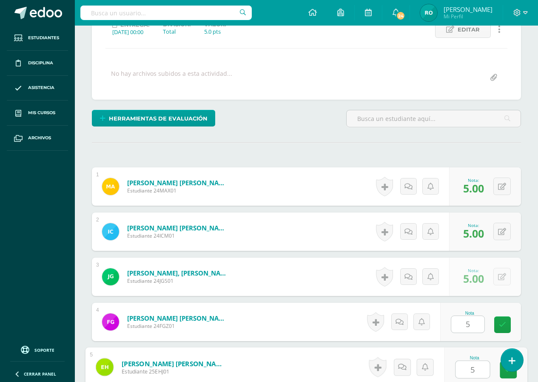
type input "5"
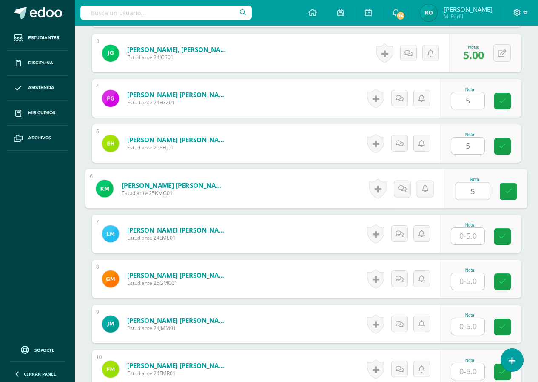
type input "5"
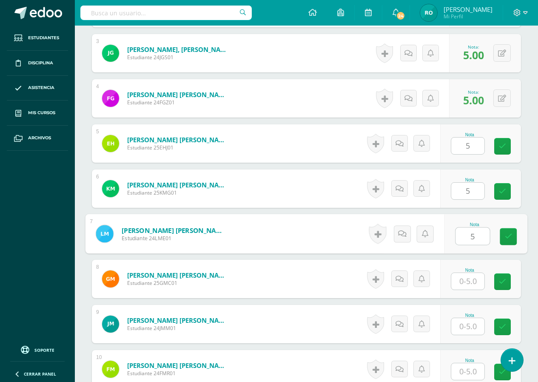
type input "5"
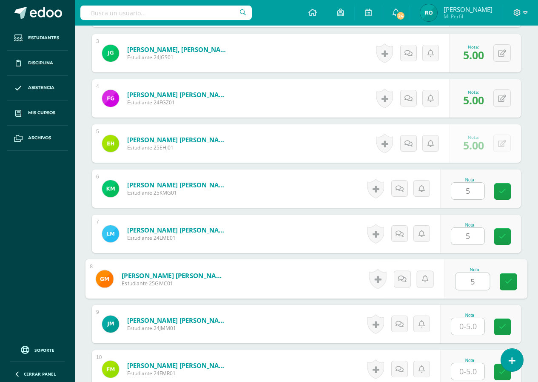
type input "5"
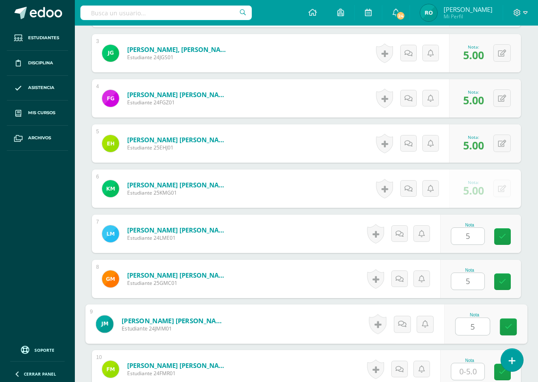
type input "5"
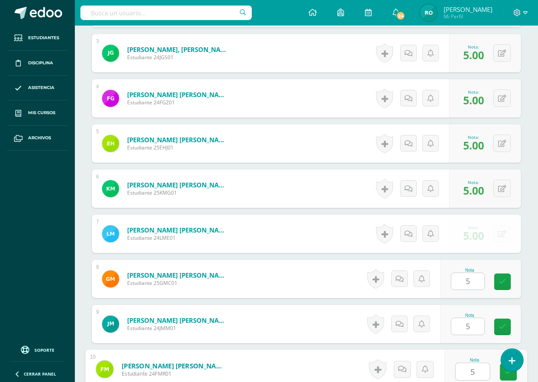
type input "5"
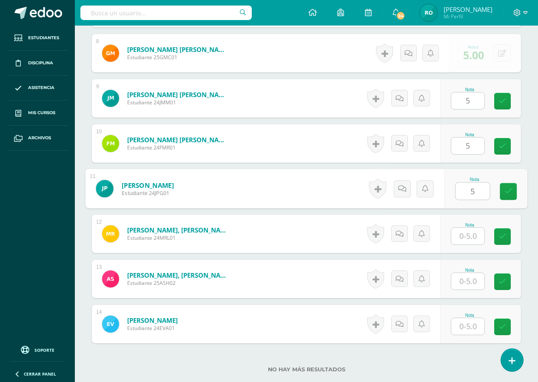
type input "5"
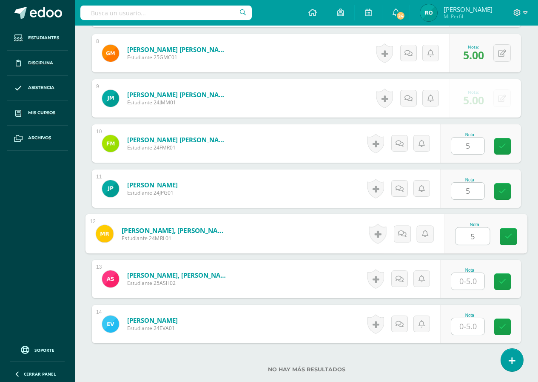
type input "5"
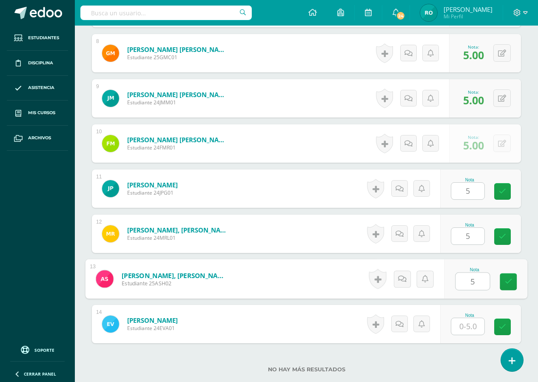
type input "5"
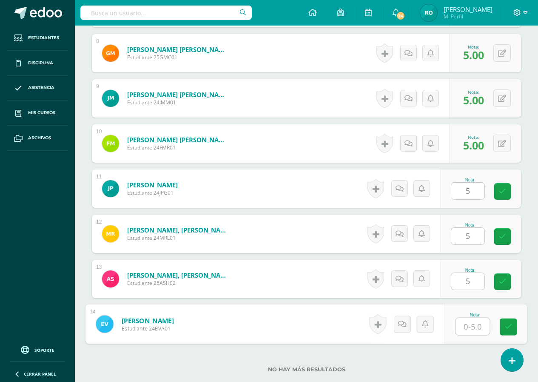
type input "5"
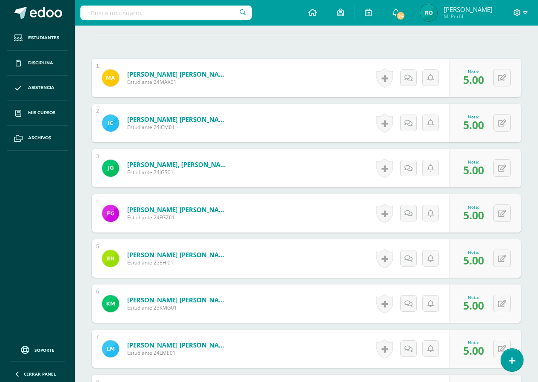
scroll to position [24, 0]
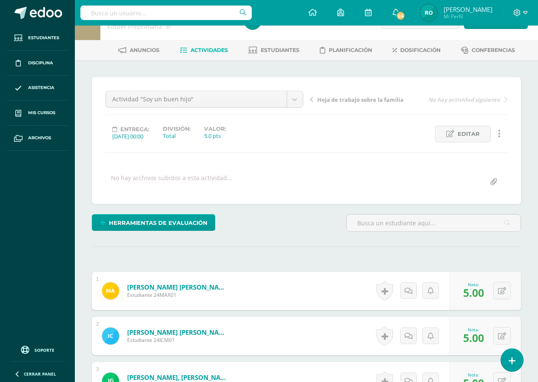
click at [310, 100] on icon at bounding box center [311, 100] width 3 height 6
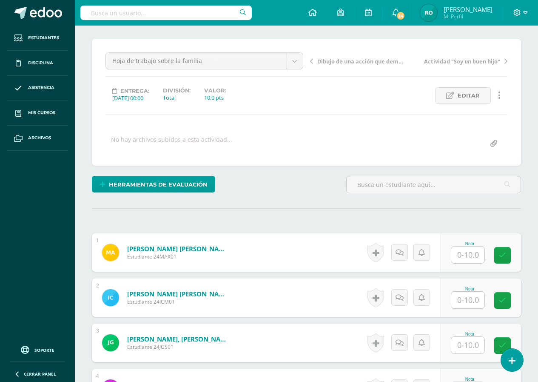
scroll to position [86, 0]
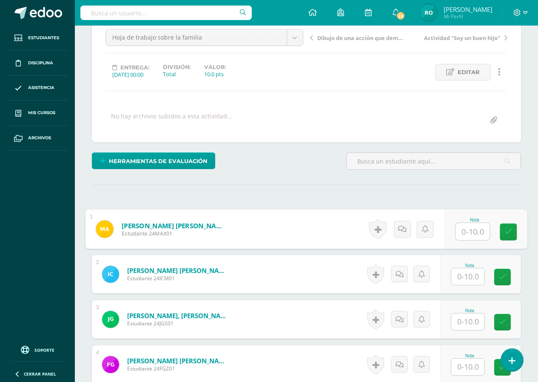
click at [466, 233] on input "text" at bounding box center [473, 231] width 34 height 17
type input "10"
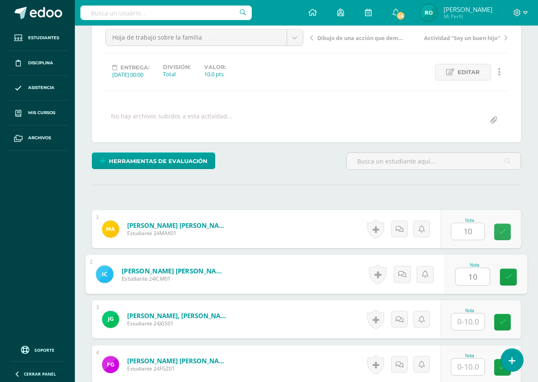
type input "10"
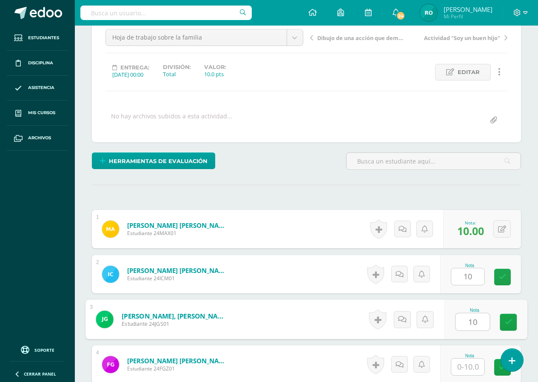
type input "10"
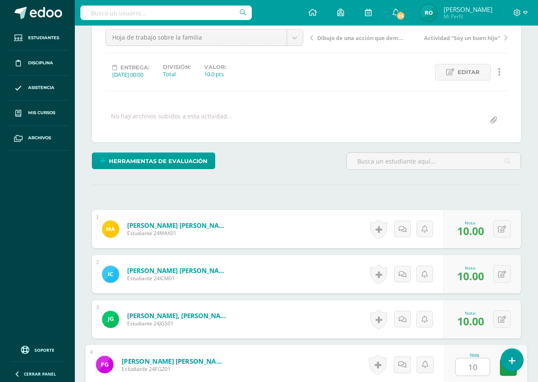
type input "10"
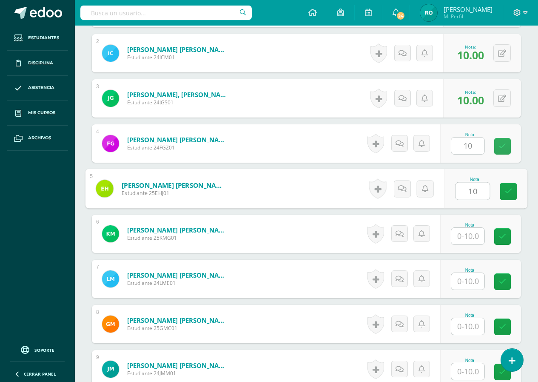
type input "10"
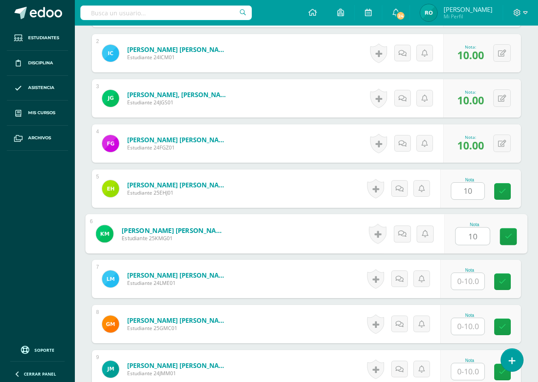
type input "10"
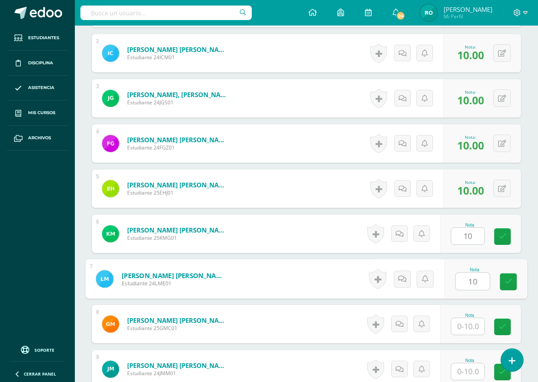
type input "10"
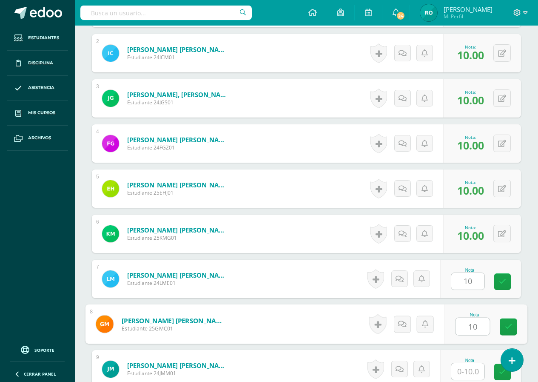
type input "10"
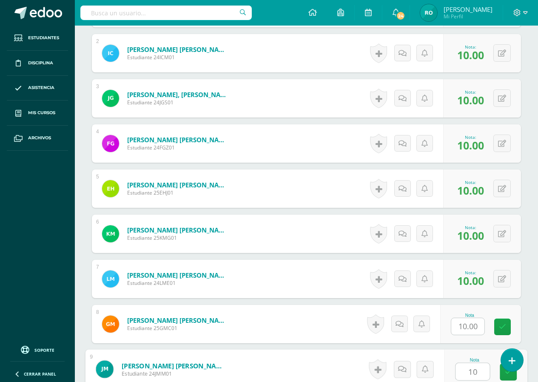
type input "10"
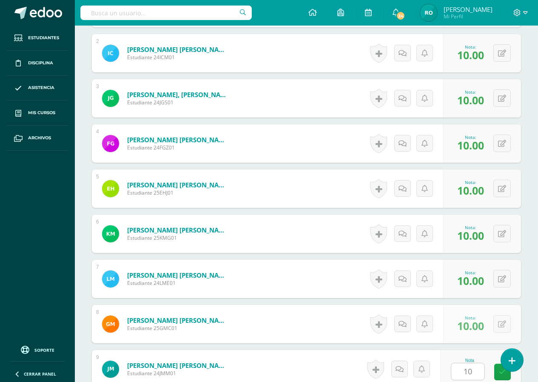
scroll to position [532, 0]
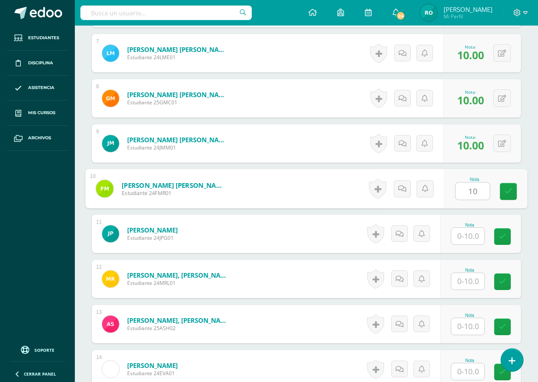
type input "10"
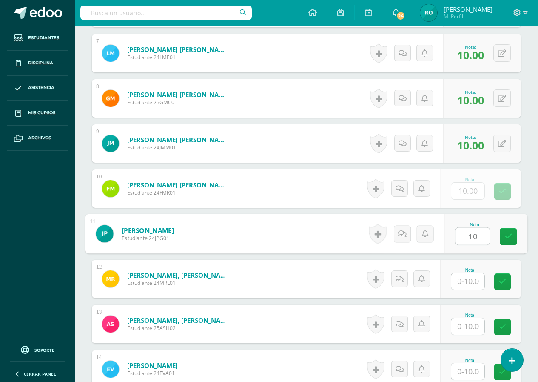
type input "10"
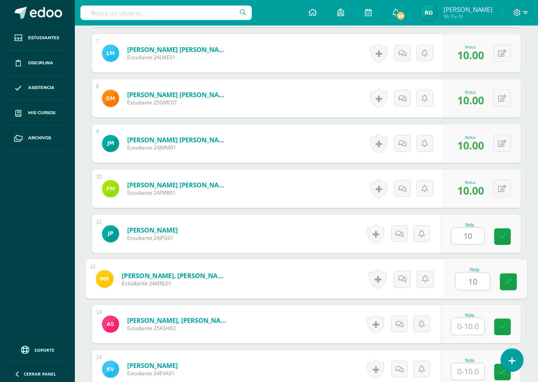
type input "10"
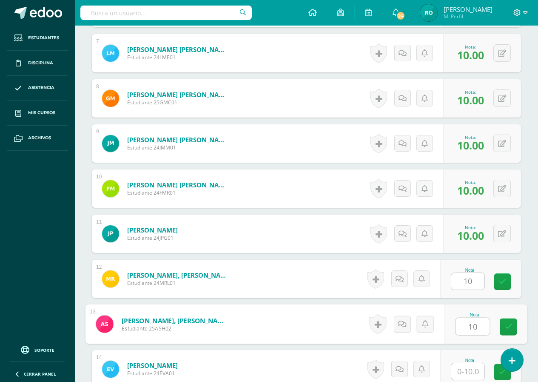
type input "10"
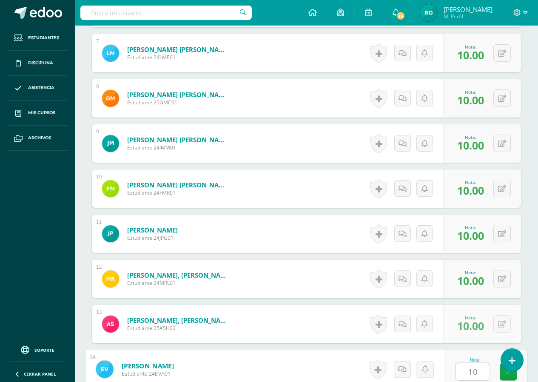
type input "101"
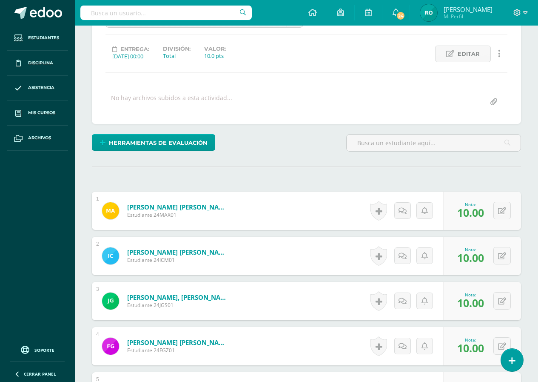
scroll to position [0, 0]
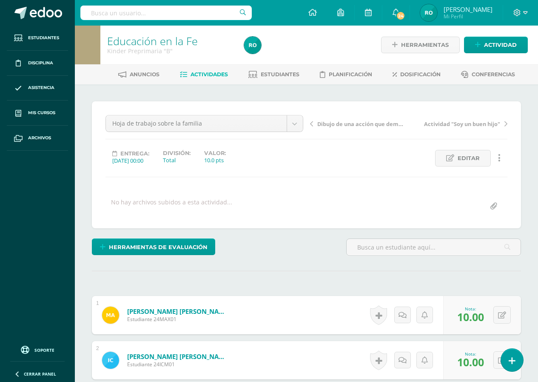
click at [311, 125] on icon at bounding box center [311, 124] width 3 height 6
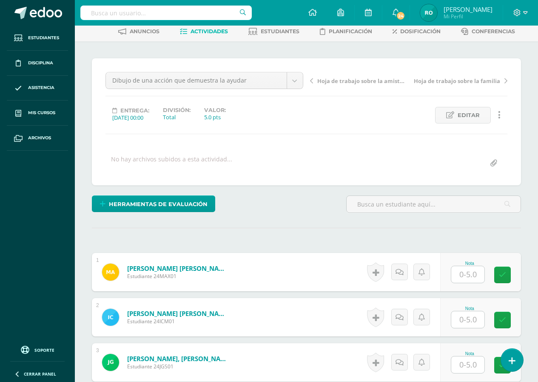
scroll to position [43, 0]
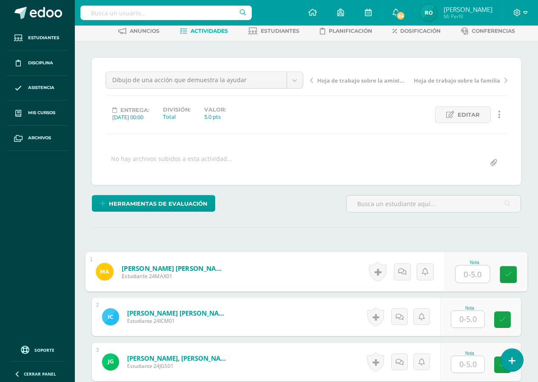
click at [462, 275] on input "text" at bounding box center [473, 274] width 34 height 17
type input "5"
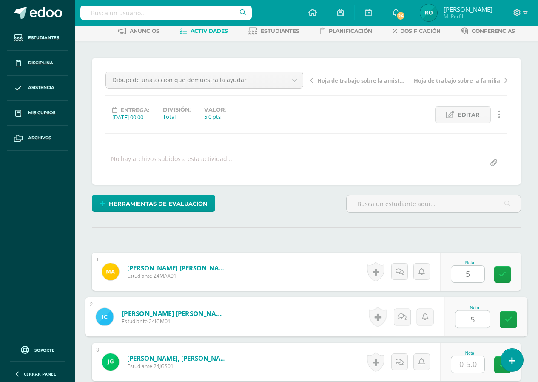
type input "5"
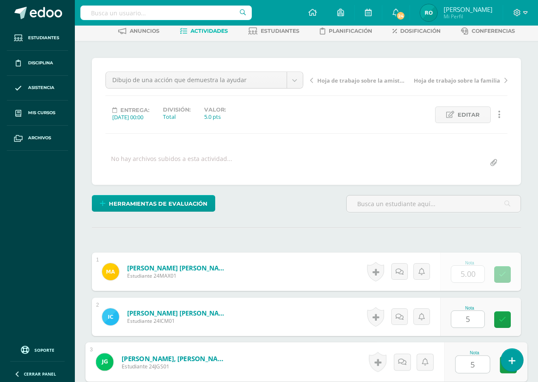
type input "5"
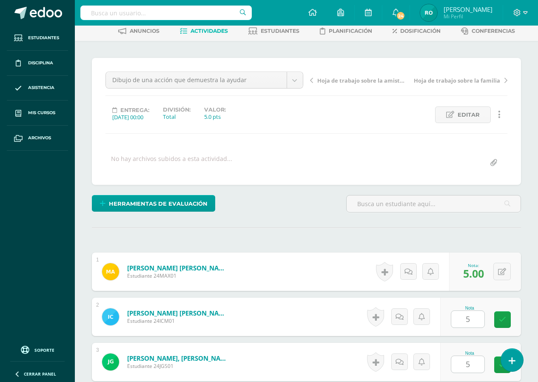
scroll to position [262, 0]
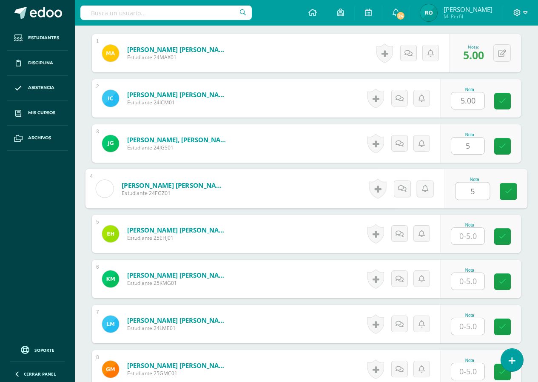
type input "5"
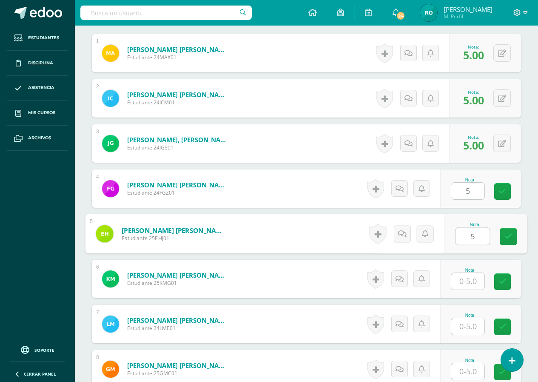
type input "5"
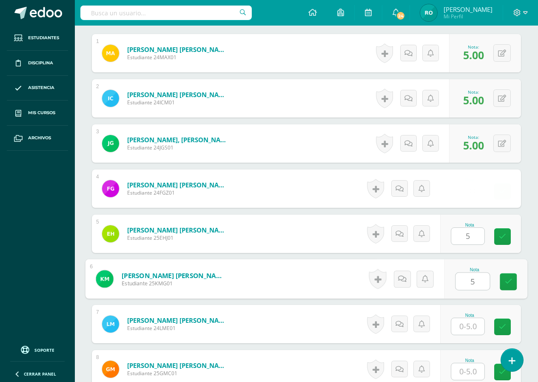
type input "5"
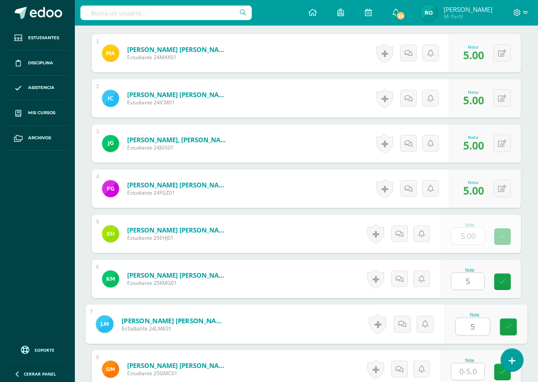
type input "5"
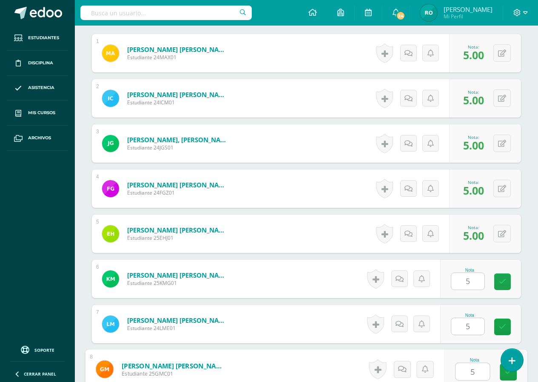
type input "5"
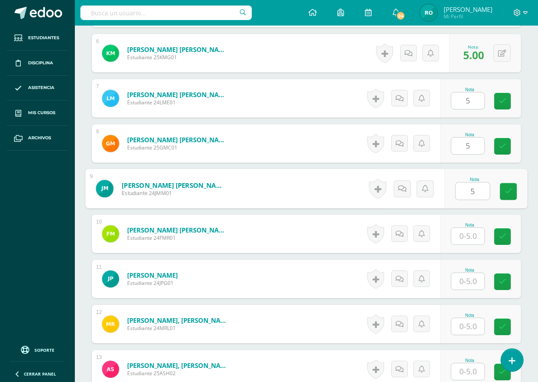
type input "5"
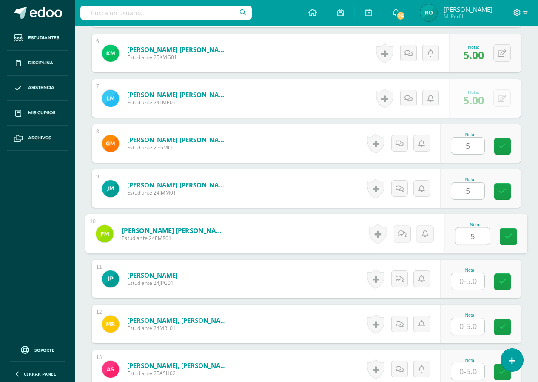
type input "5"
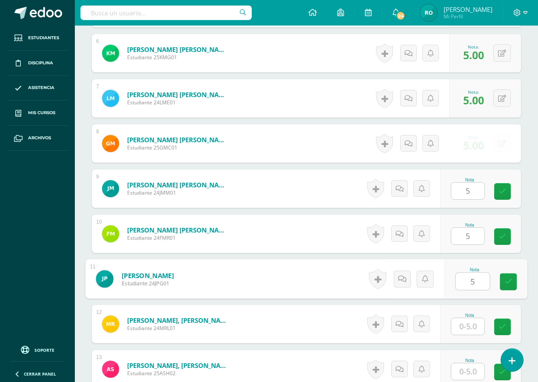
type input "5"
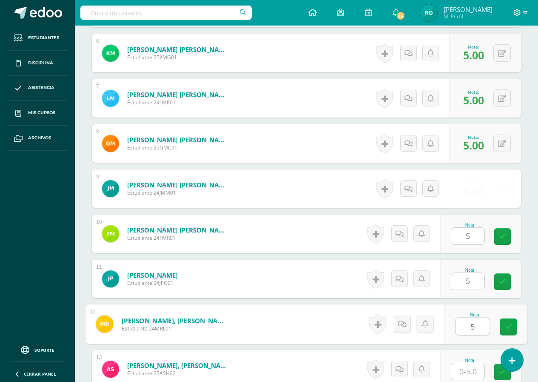
type input "5"
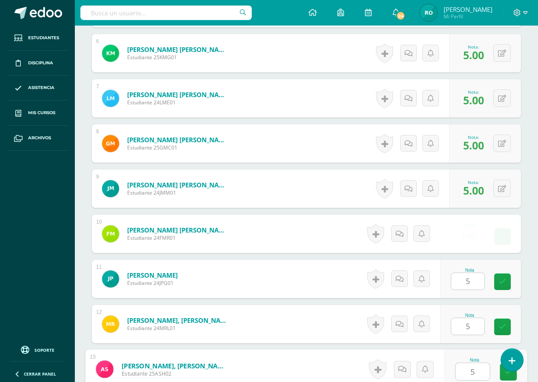
type input "5"
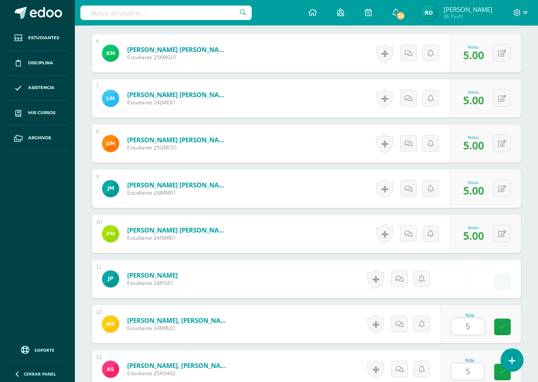
scroll to position [636, 0]
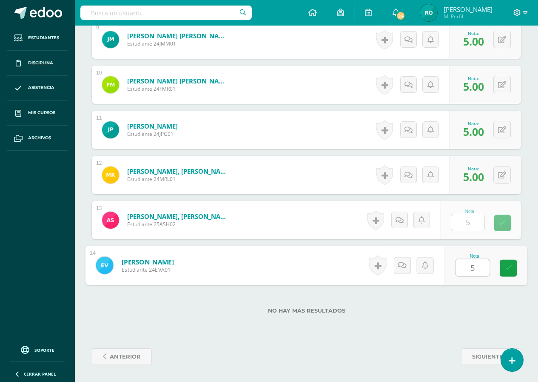
type input "55"
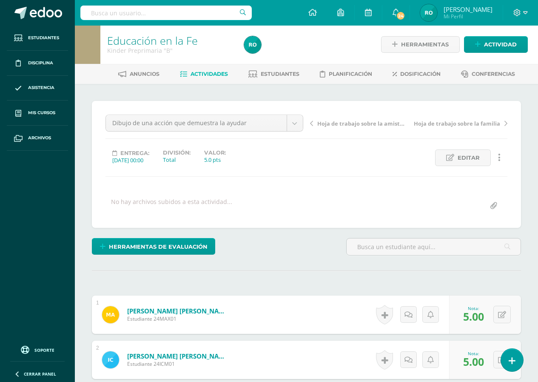
scroll to position [0, 0]
click at [311, 123] on icon at bounding box center [311, 124] width 3 height 6
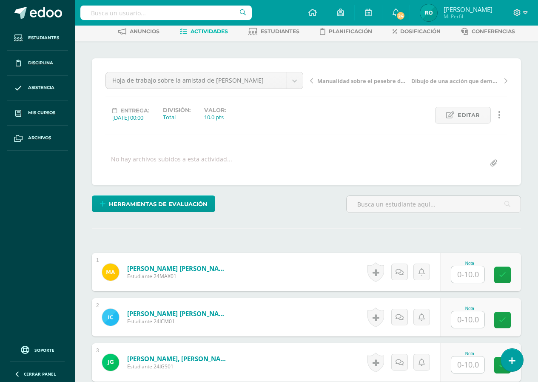
scroll to position [43, 0]
click at [456, 272] on input "text" at bounding box center [468, 274] width 33 height 17
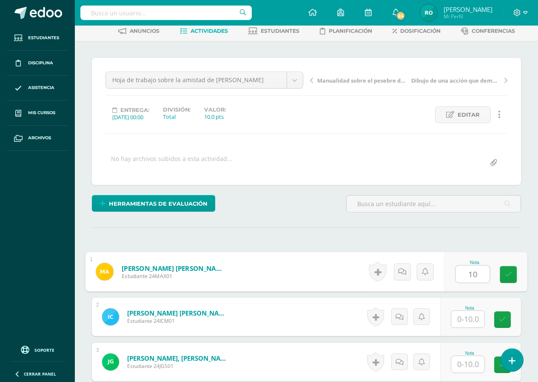
type input "10"
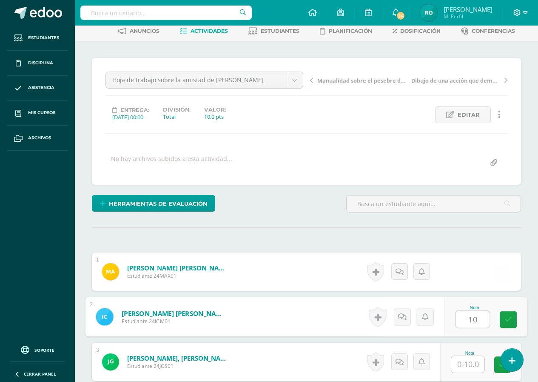
type input "10"
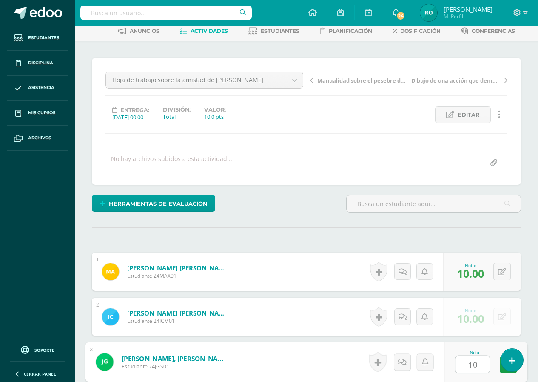
type input "10"
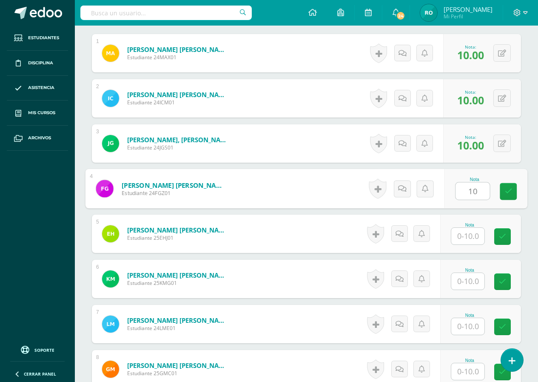
type input "10"
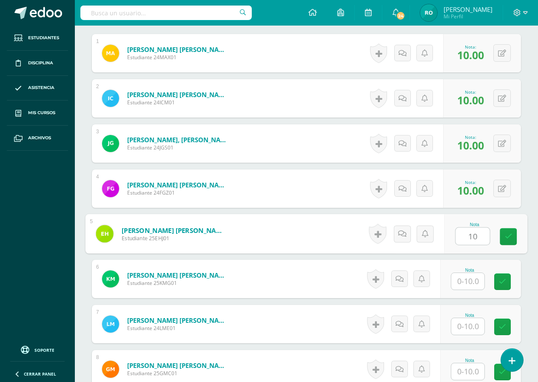
type input "10"
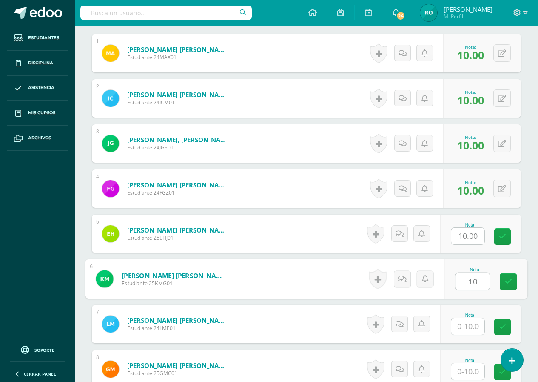
type input "10"
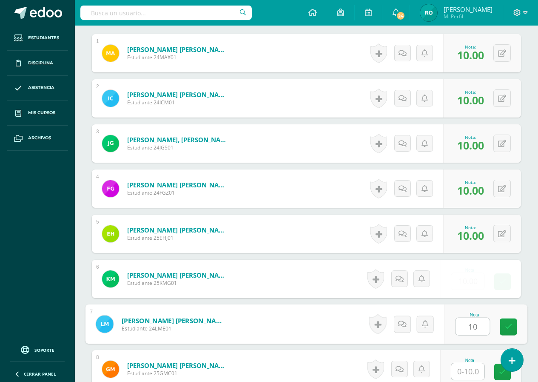
type input "10"
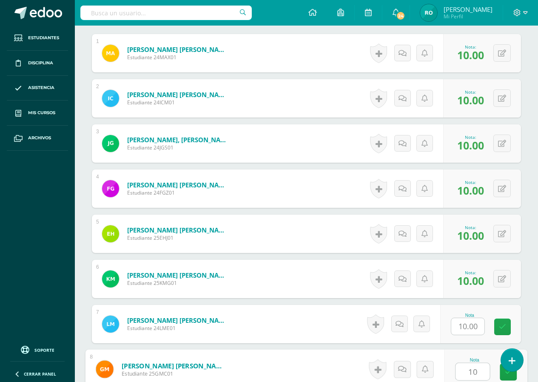
type input "10"
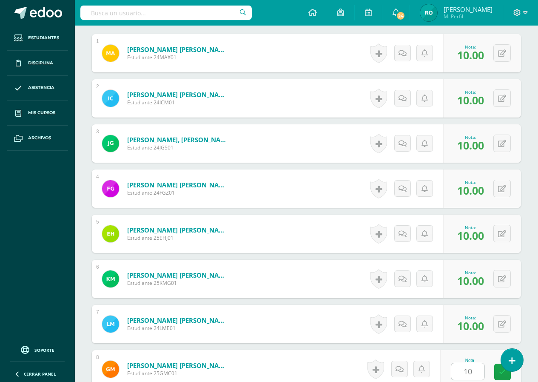
scroll to position [487, 0]
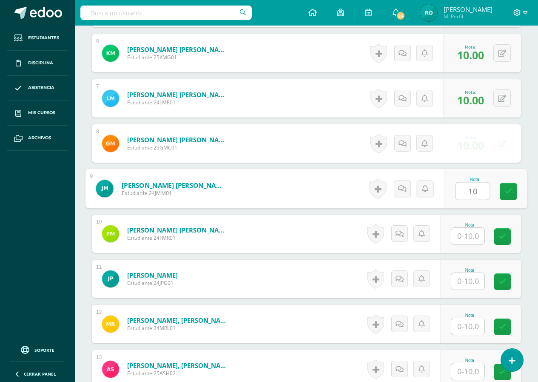
type input "10"
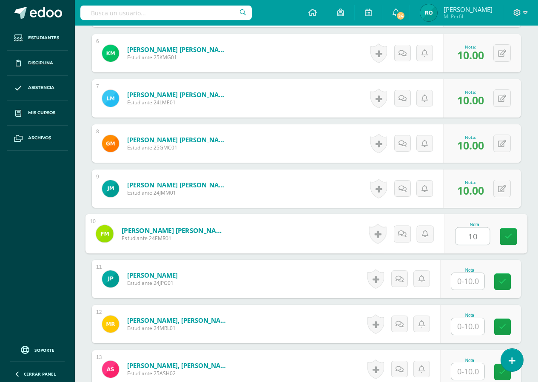
type input "10"
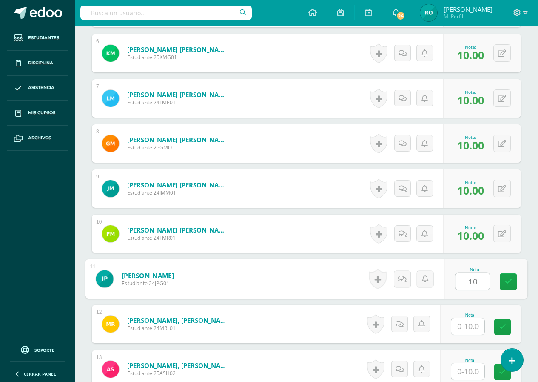
type input "10"
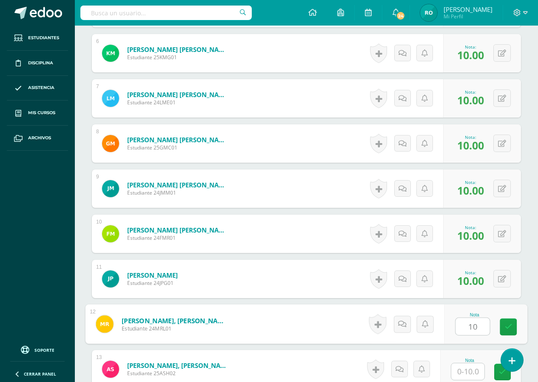
type input "10"
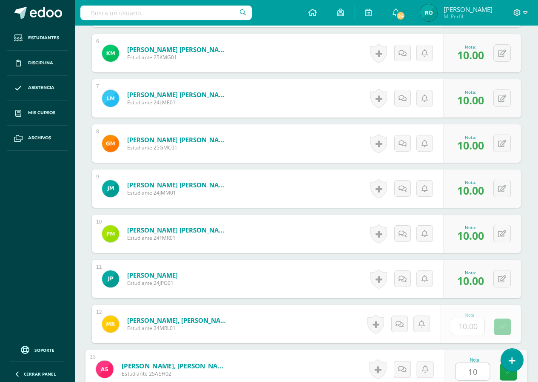
type input "10"
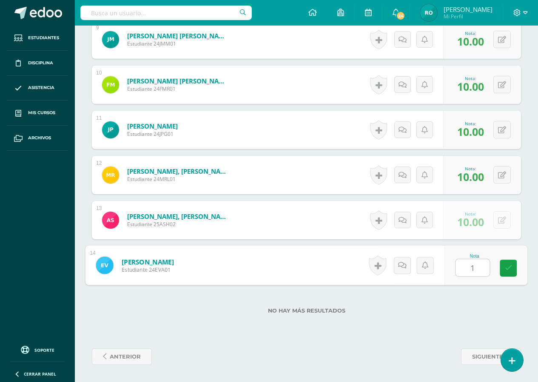
type input "10"
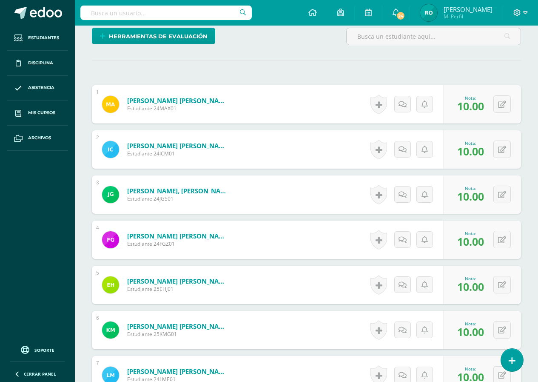
scroll to position [0, 0]
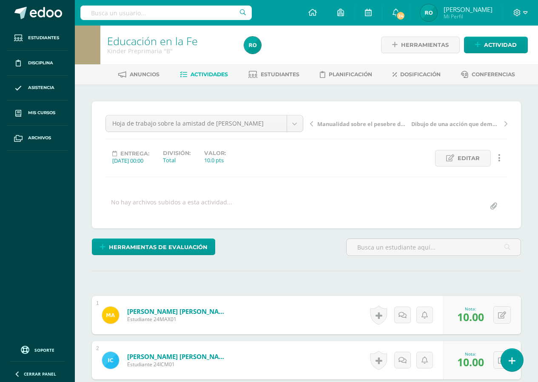
click at [311, 123] on icon at bounding box center [311, 124] width 3 height 6
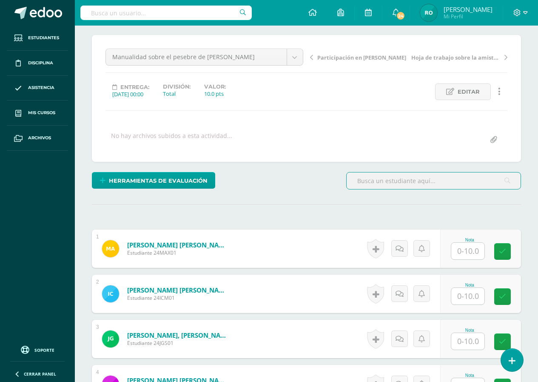
scroll to position [86, 0]
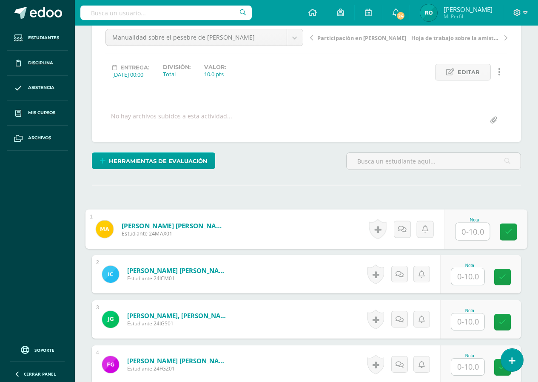
click at [470, 234] on input "text" at bounding box center [473, 231] width 34 height 17
type input "10"
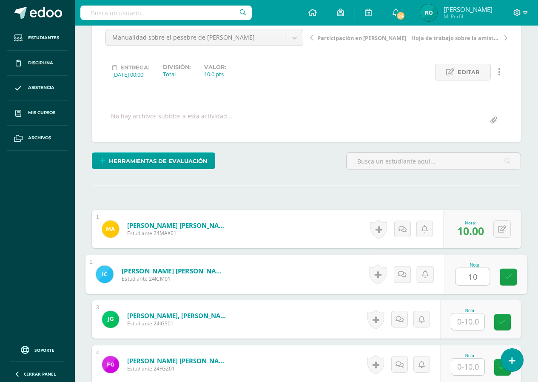
type input "10"
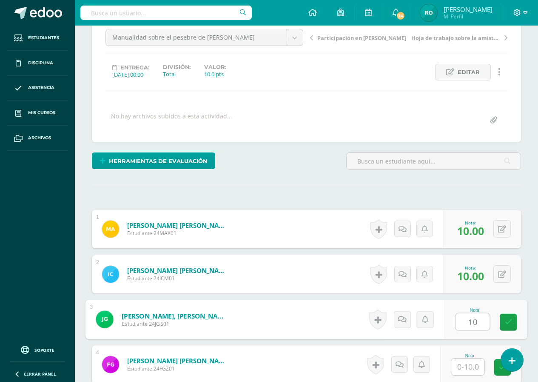
type input "10"
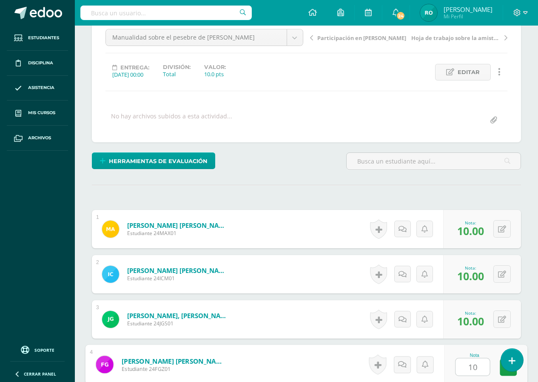
type input "10"
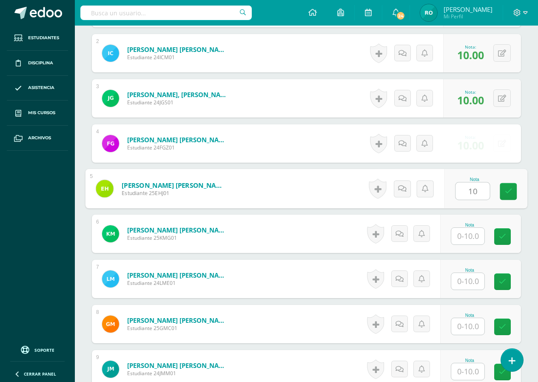
type input "10"
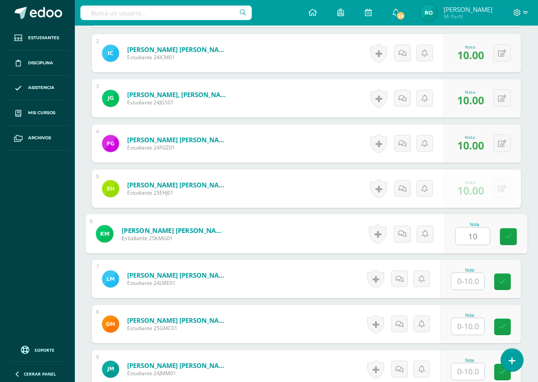
type input "10"
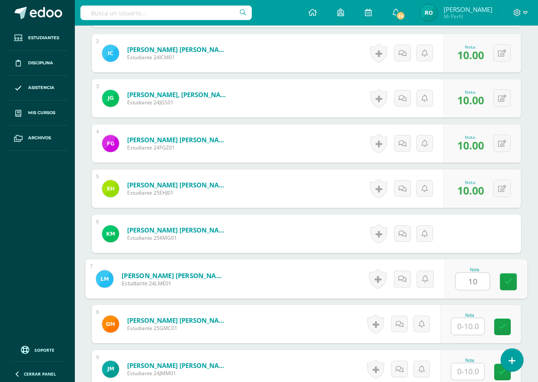
type input "10"
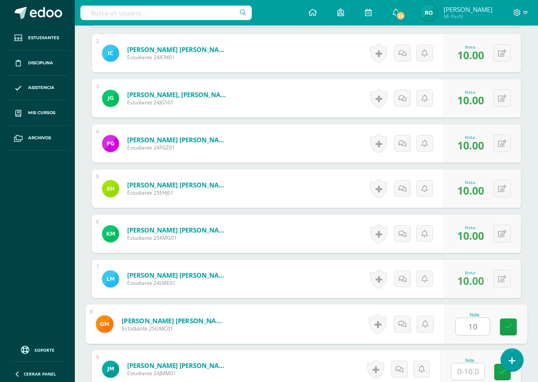
type input "10"
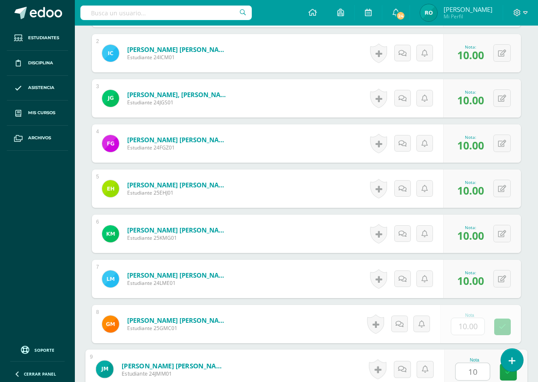
type input "10"
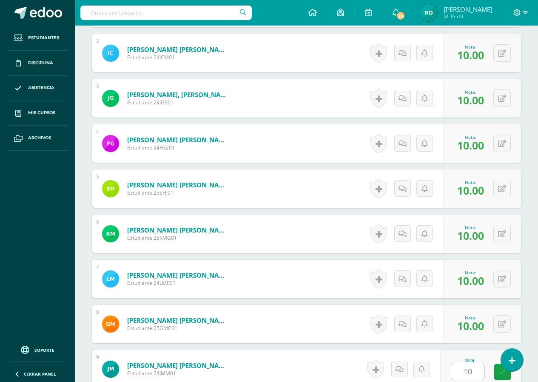
scroll to position [532, 0]
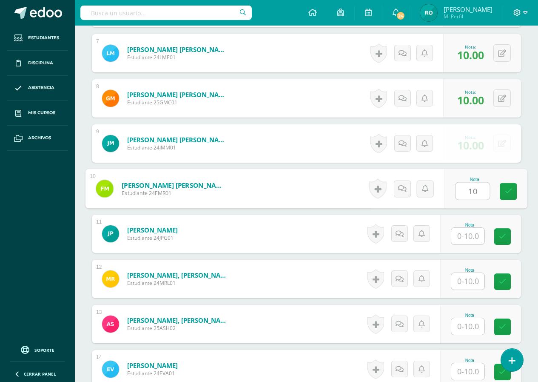
type input "10"
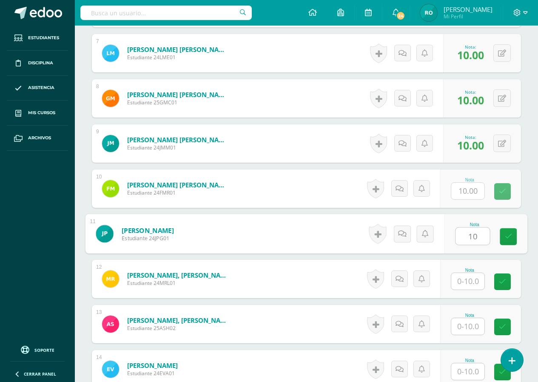
type input "10"
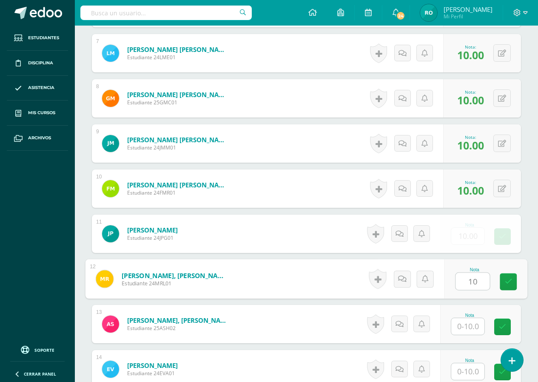
type input "10"
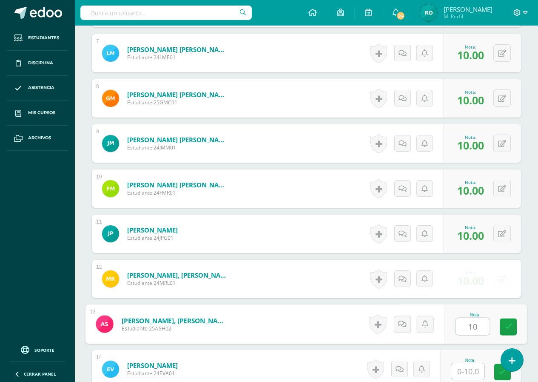
type input "10"
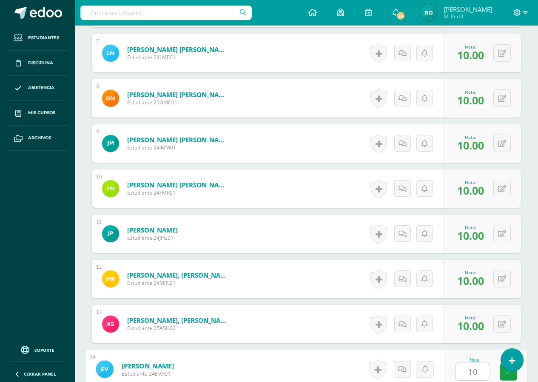
type input "101"
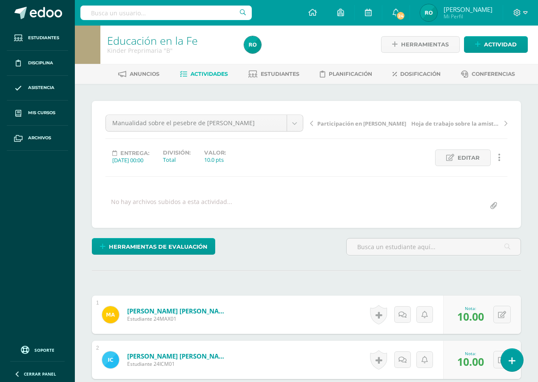
scroll to position [0, 0]
click at [312, 119] on link "Participación en [PERSON_NAME]" at bounding box center [359, 123] width 99 height 9
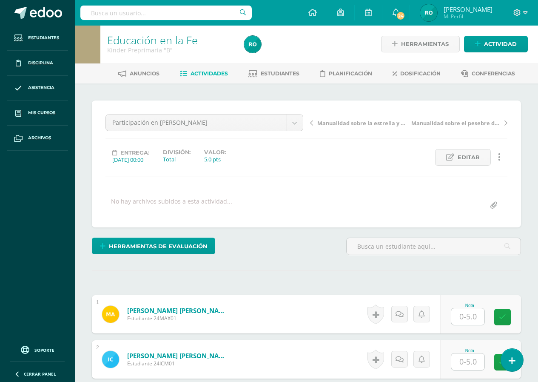
click at [472, 316] on input "text" at bounding box center [468, 316] width 33 height 17
type input "5"
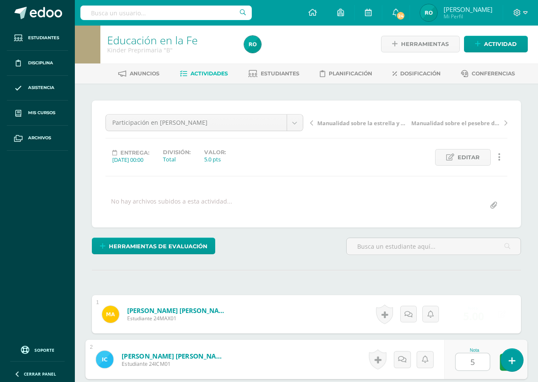
type input "5"
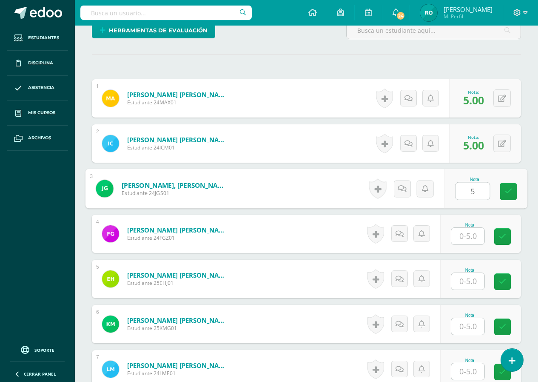
type input "5"
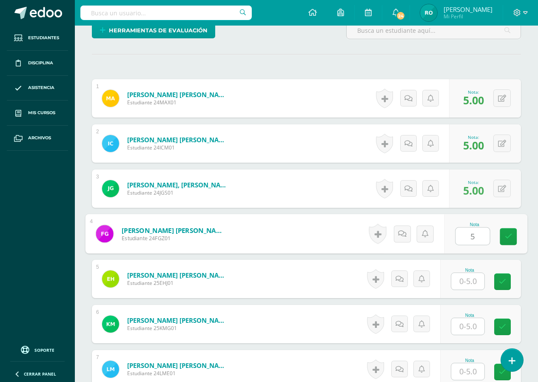
type input "5"
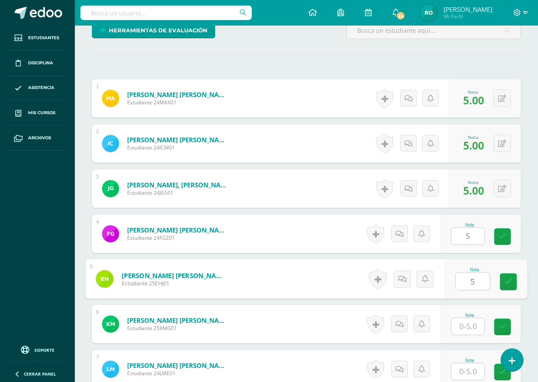
type input "5"
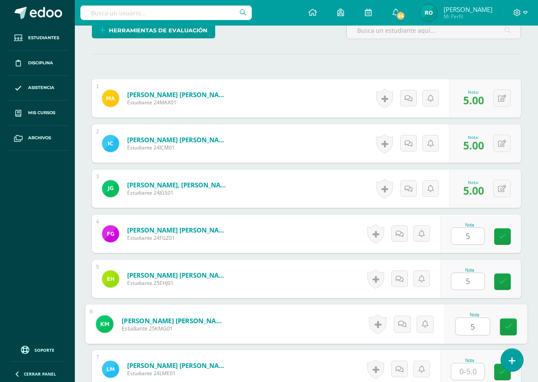
type input "5"
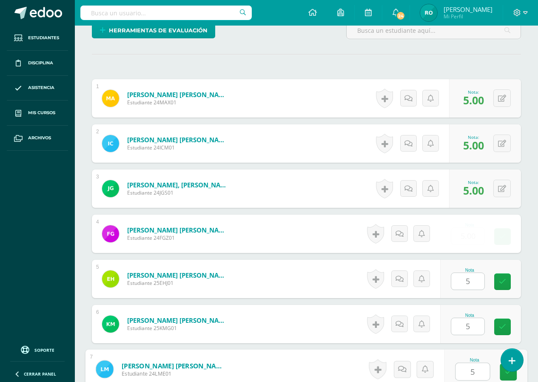
type input "5"
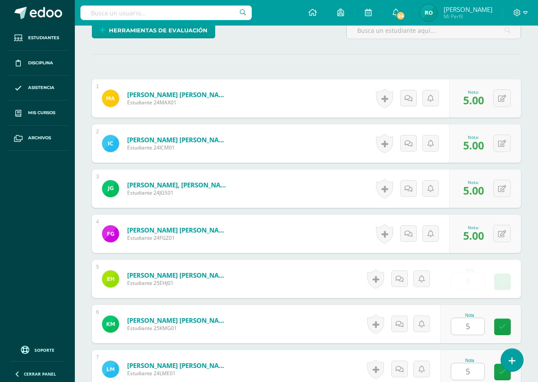
scroll to position [442, 0]
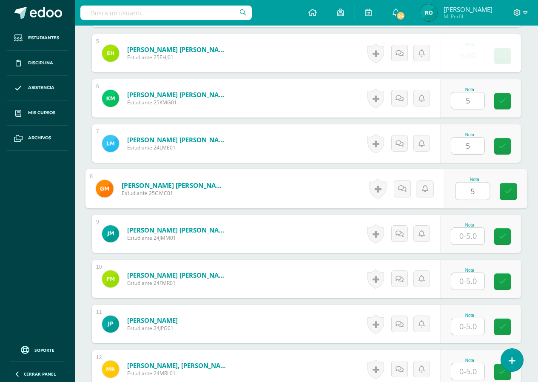
type input "5"
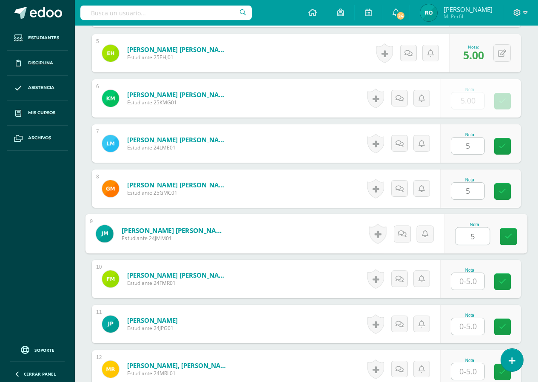
type input "5"
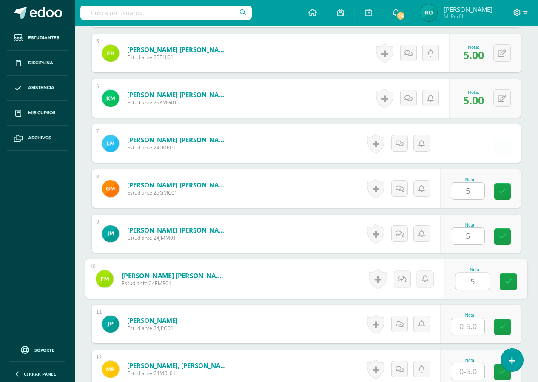
type input "5"
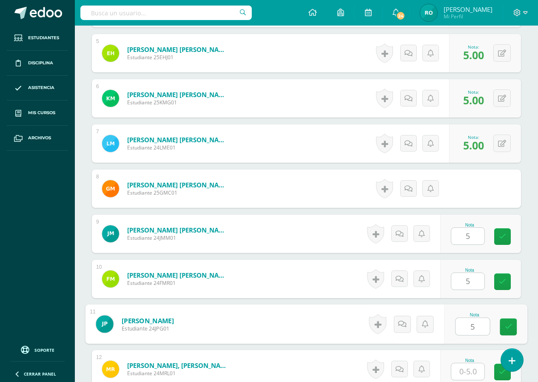
type input "5"
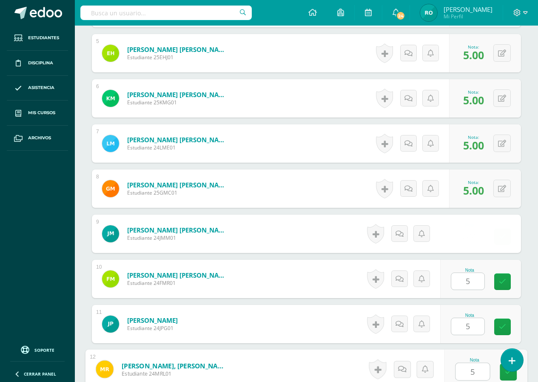
type input "5"
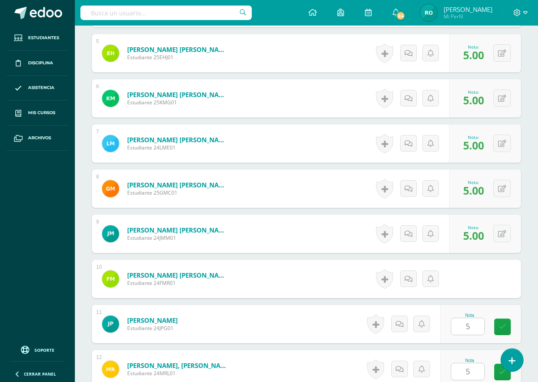
scroll to position [636, 0]
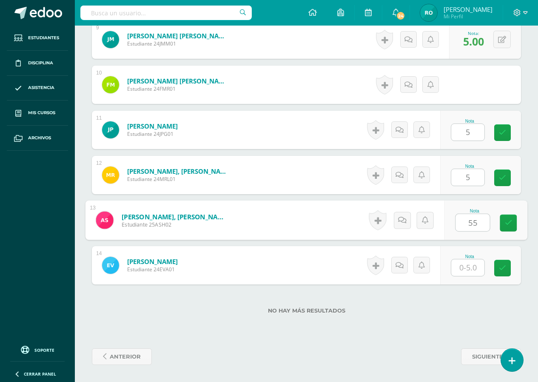
type input "55"
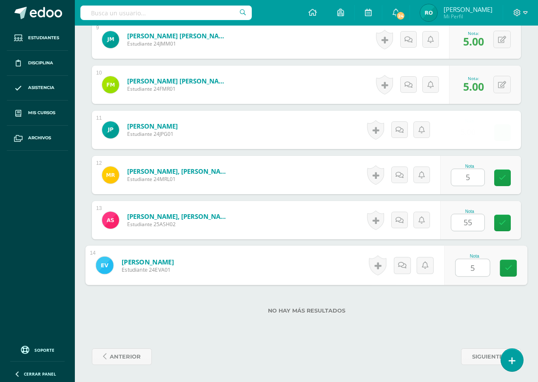
type input "5"
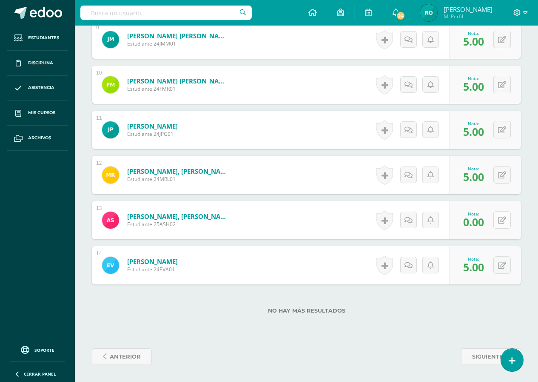
click at [505, 219] on icon at bounding box center [502, 220] width 8 height 7
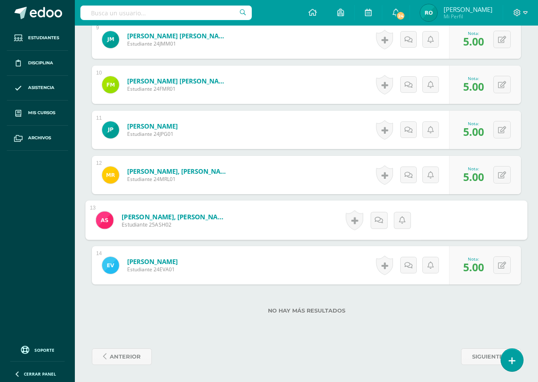
type input "5"
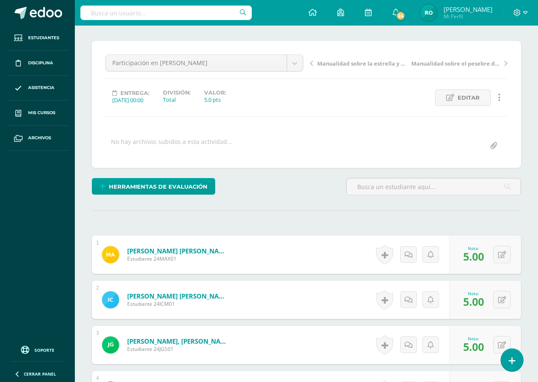
scroll to position [40, 0]
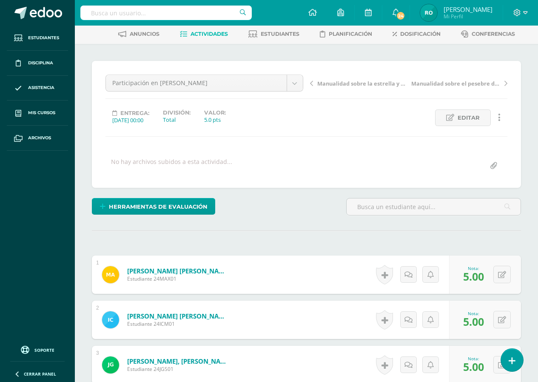
click at [311, 83] on icon at bounding box center [311, 83] width 3 height 6
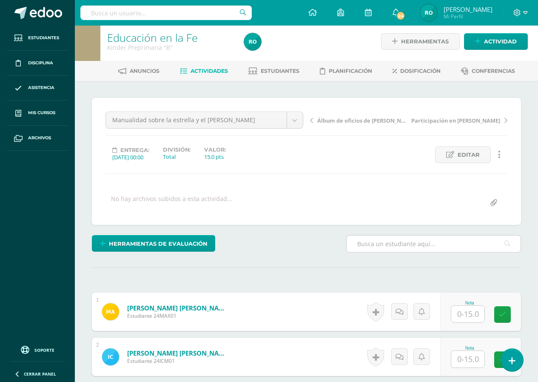
scroll to position [86, 0]
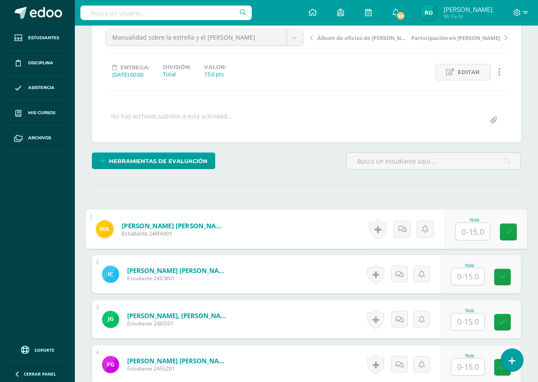
click at [477, 230] on input "text" at bounding box center [473, 231] width 34 height 17
type input "15"
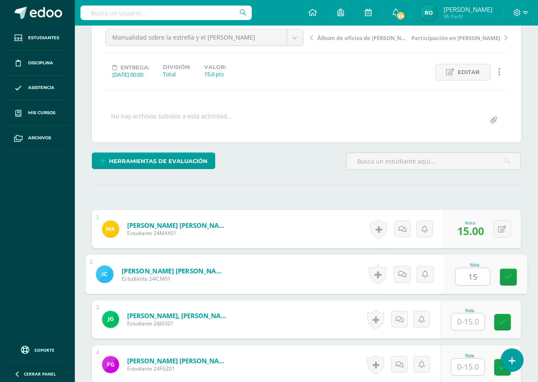
type input "15"
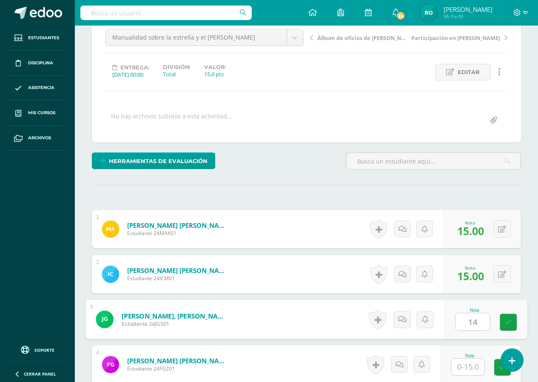
type input "14"
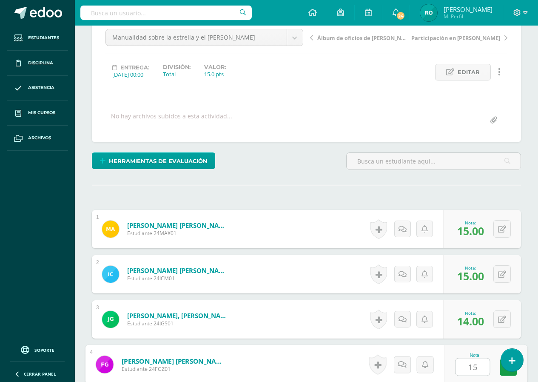
type input "15"
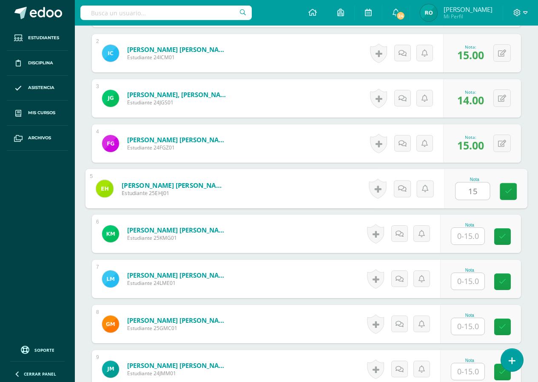
type input "15"
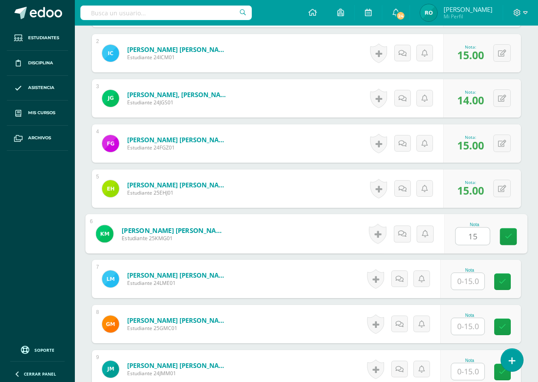
type input "15"
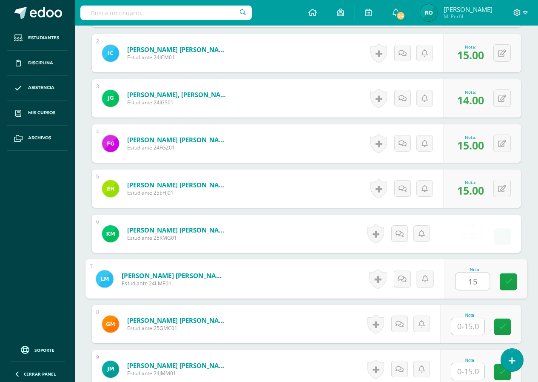
type input "15"
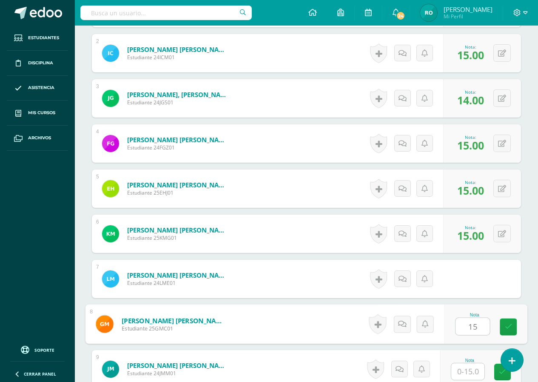
type input "15"
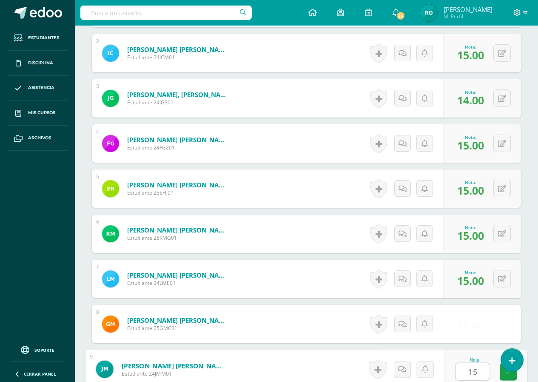
type input "15"
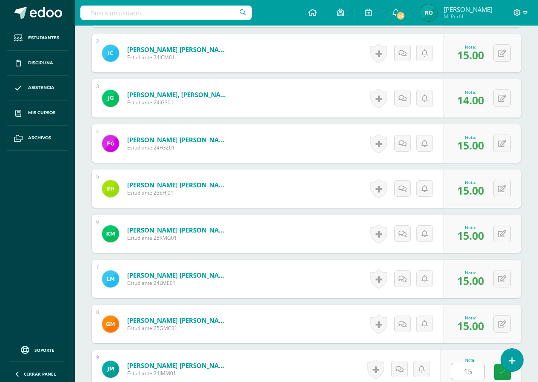
scroll to position [532, 0]
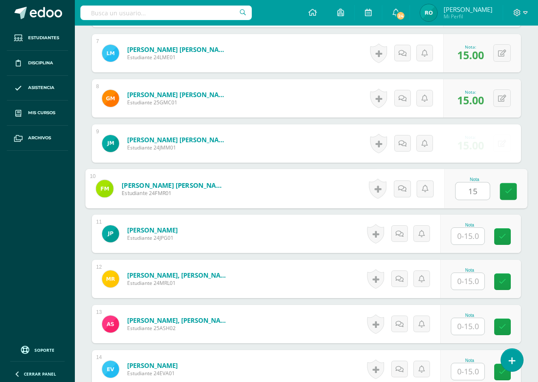
type input "15"
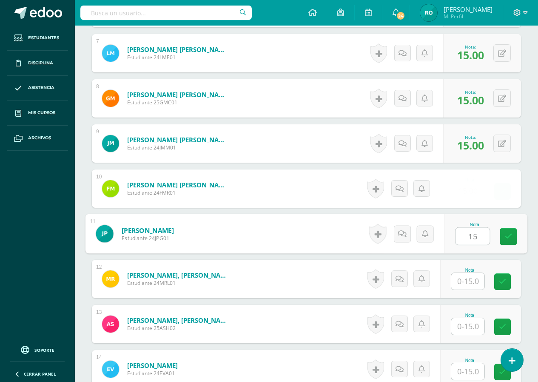
type input "15"
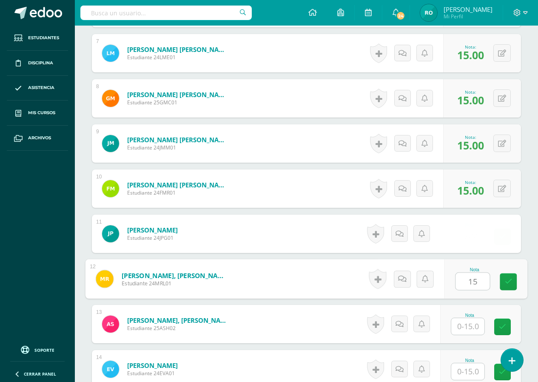
type input "15"
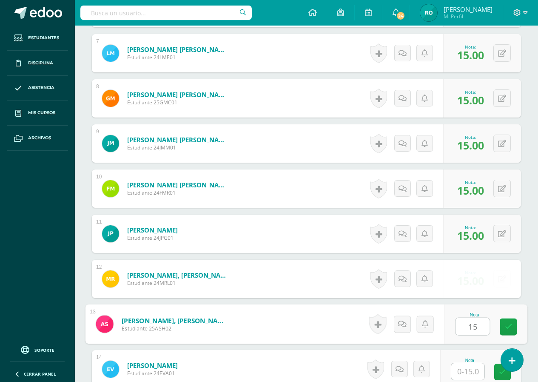
type input "15"
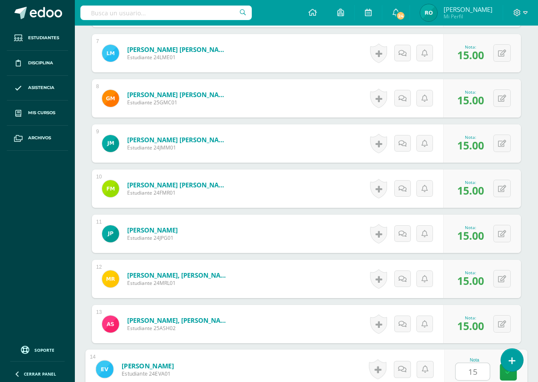
type input "151"
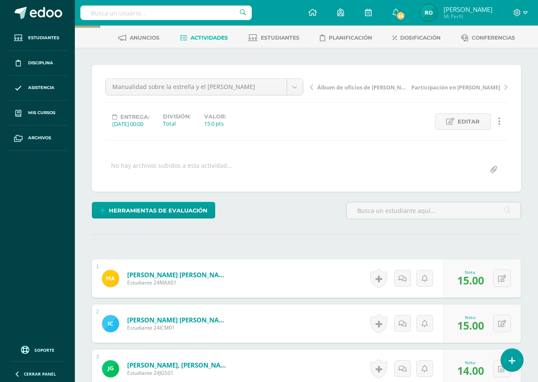
scroll to position [22, 0]
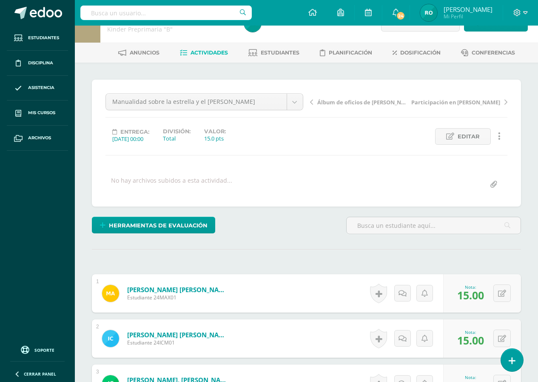
click at [310, 99] on icon at bounding box center [311, 102] width 3 height 6
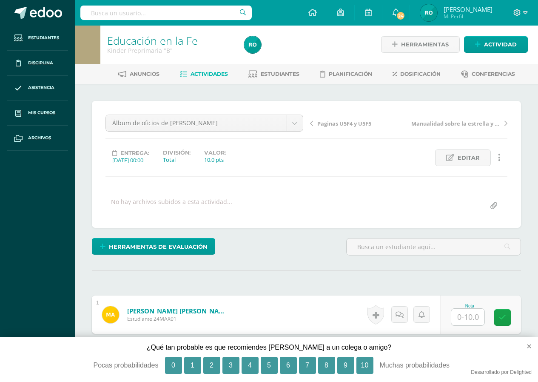
scroll to position [1, 0]
click at [527, 345] on button "×" at bounding box center [525, 346] width 25 height 19
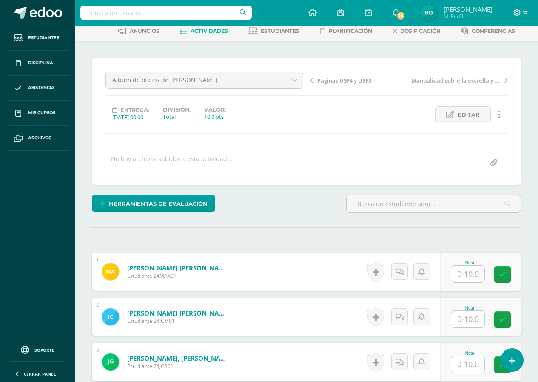
scroll to position [86, 0]
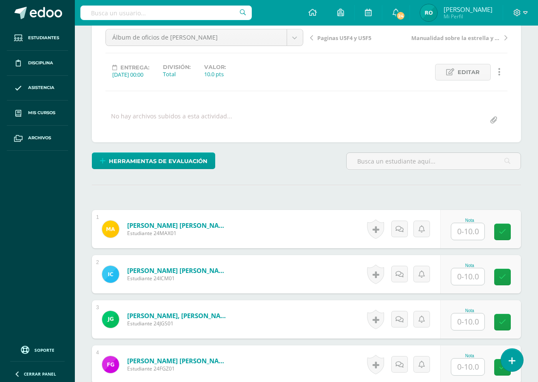
click at [475, 235] on input "text" at bounding box center [468, 231] width 33 height 17
type input "10"
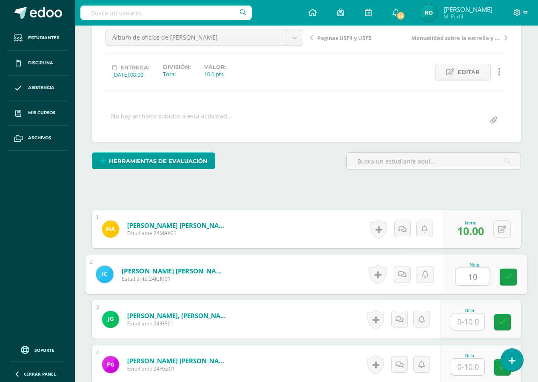
type input "10"
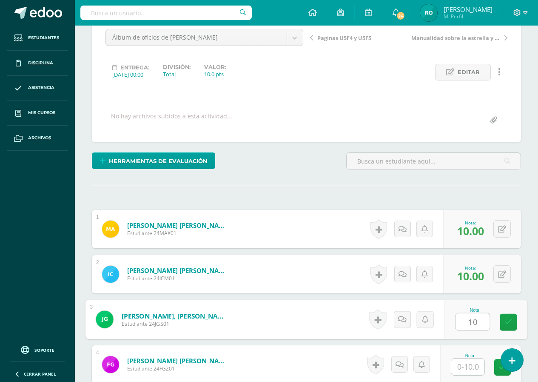
type input "10"
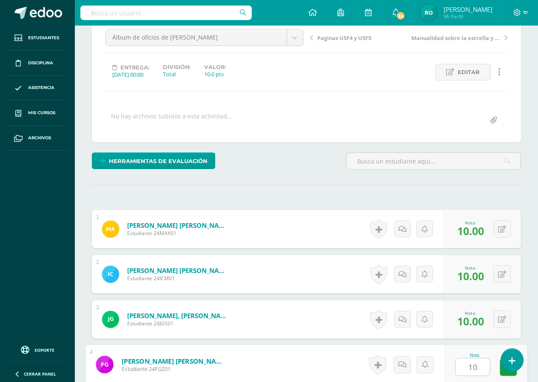
type input "10"
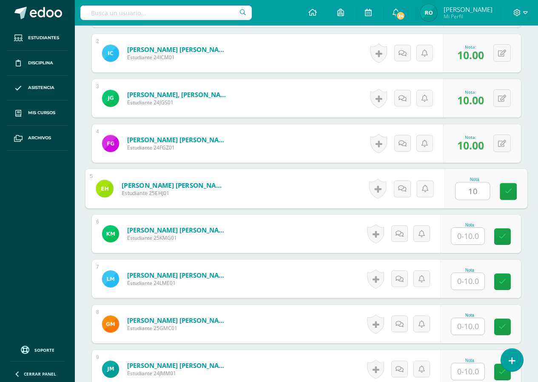
type input "10"
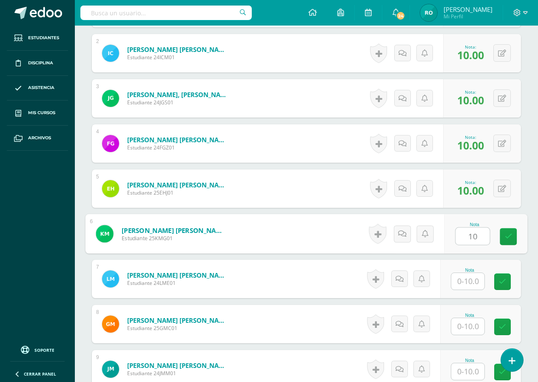
type input "10"
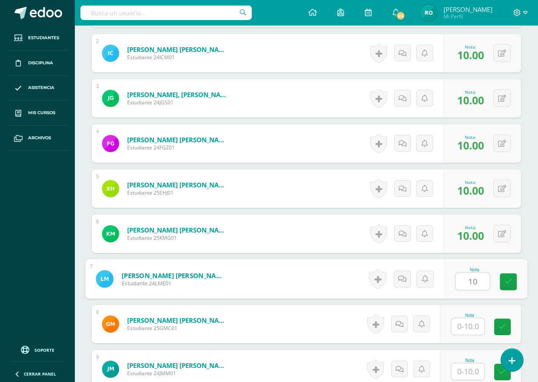
type input "10"
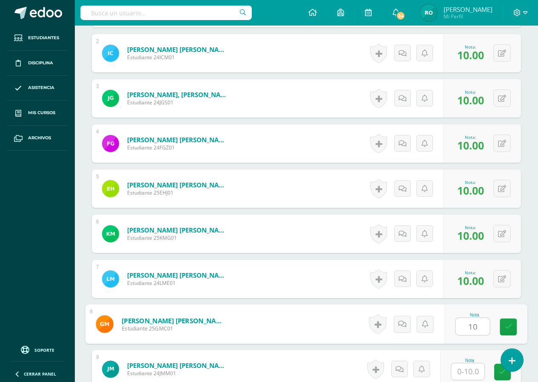
type input "10"
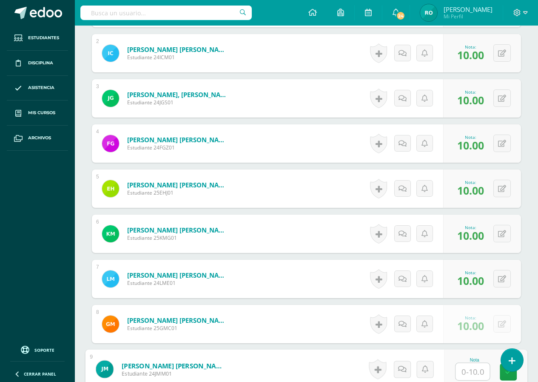
type input "4"
type input "7"
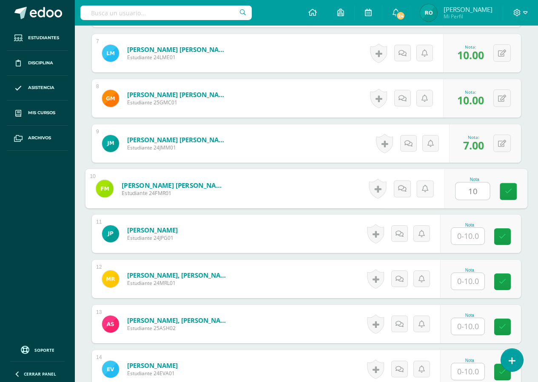
type input "10"
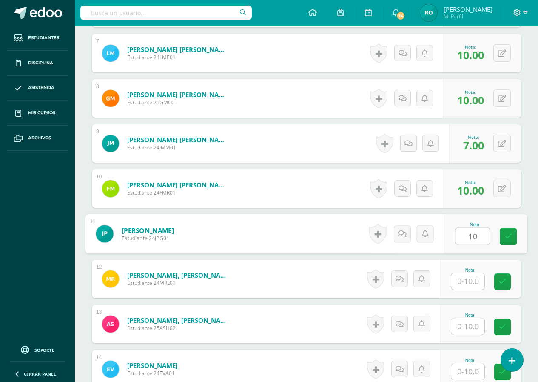
type input "10"
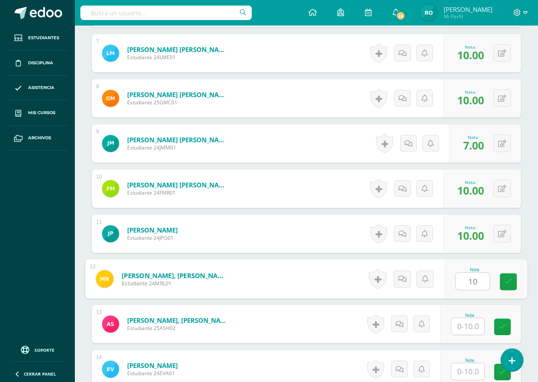
type input "10"
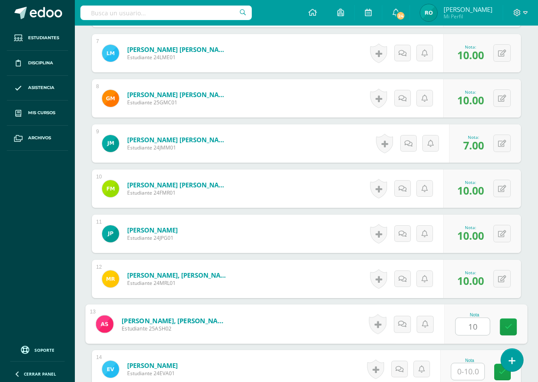
type input "10"
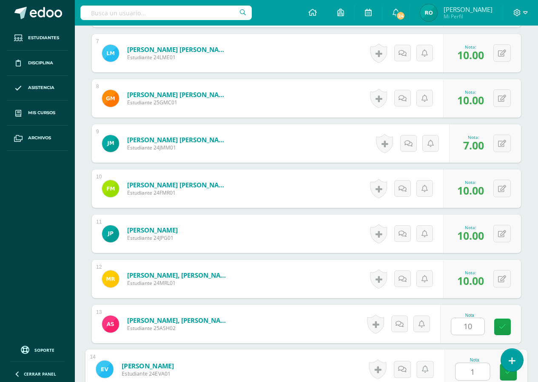
type input "10"
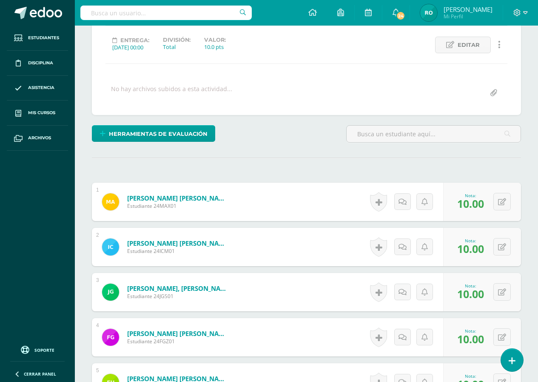
scroll to position [22, 0]
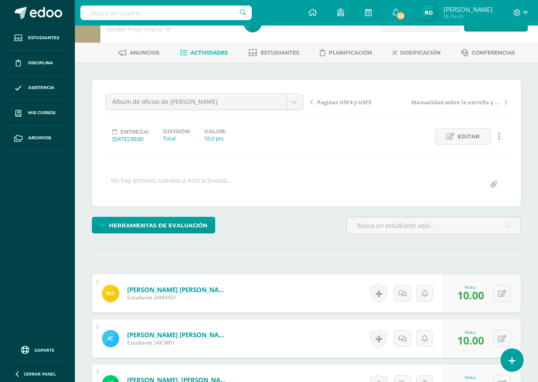
click at [316, 102] on link "Paginas U5F4 y U5F5" at bounding box center [359, 101] width 99 height 9
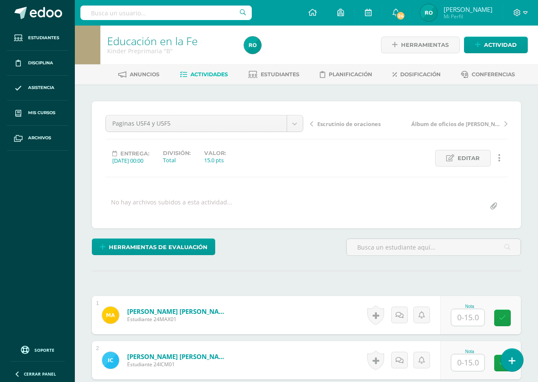
click at [459, 314] on input "text" at bounding box center [468, 317] width 33 height 17
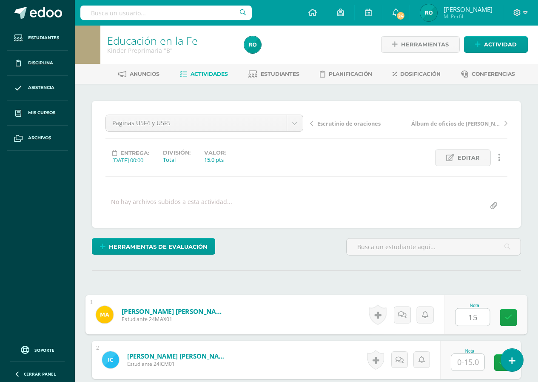
type input "15"
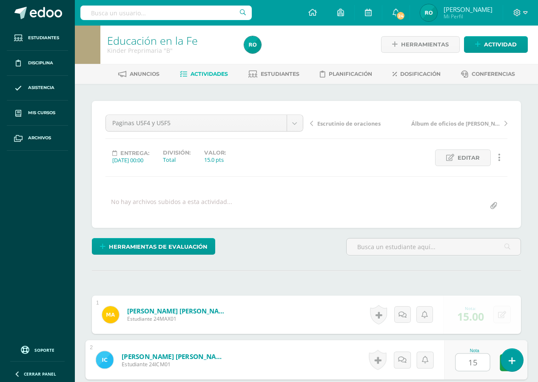
type input "15"
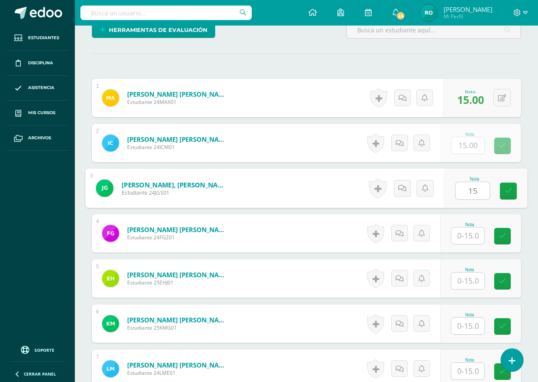
type input "15"
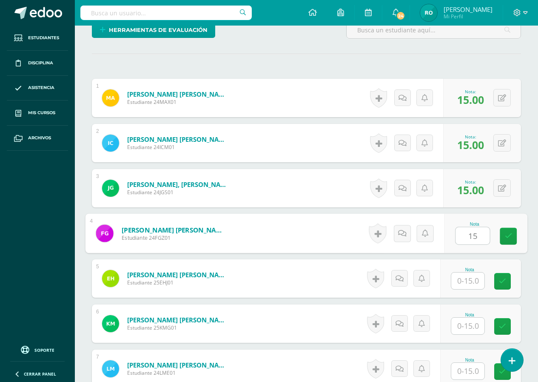
type input "15"
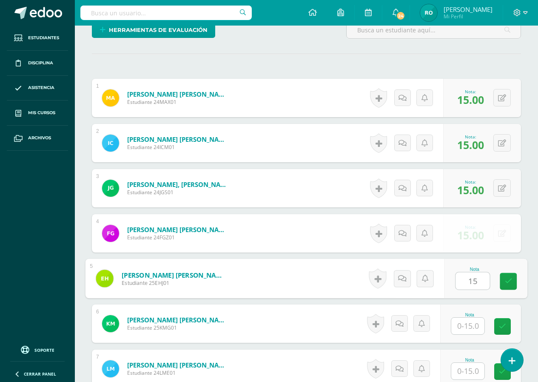
type input "15"
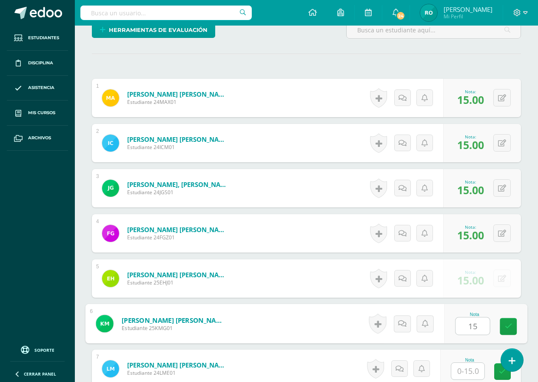
type input "15"
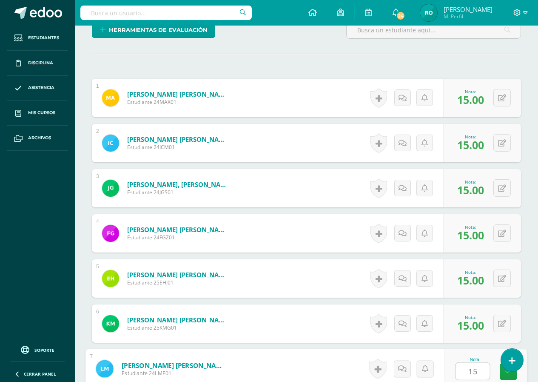
type input "15"
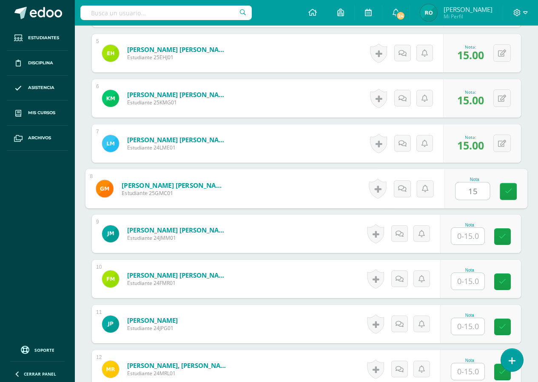
type input "15"
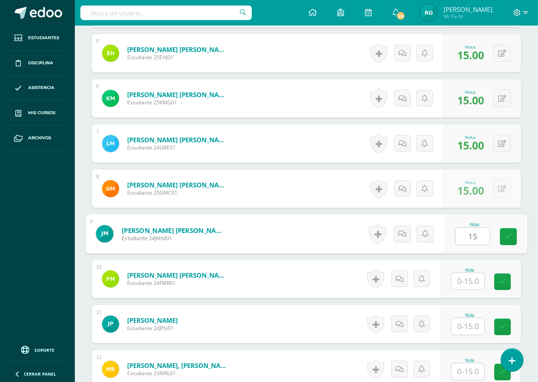
type input "15"
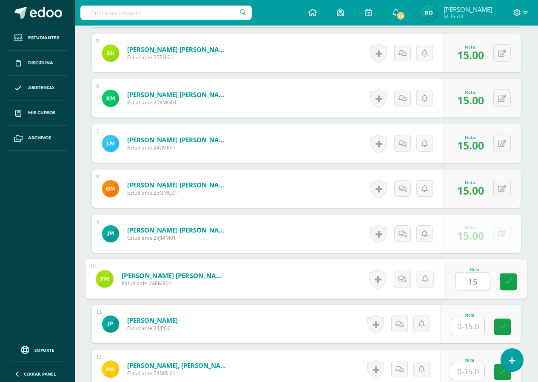
type input "15"
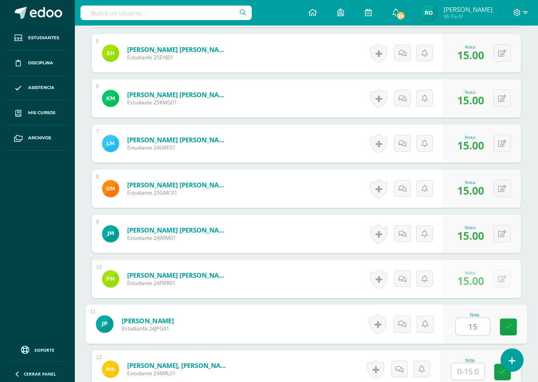
type input "15"
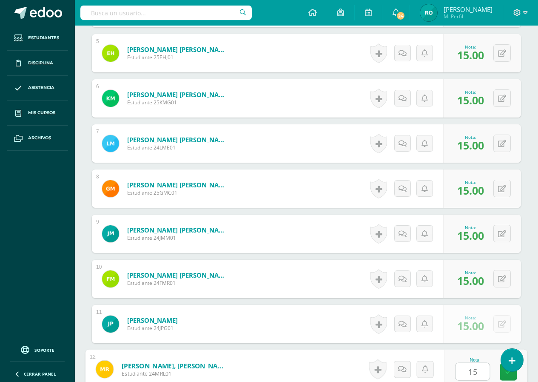
type input "15"
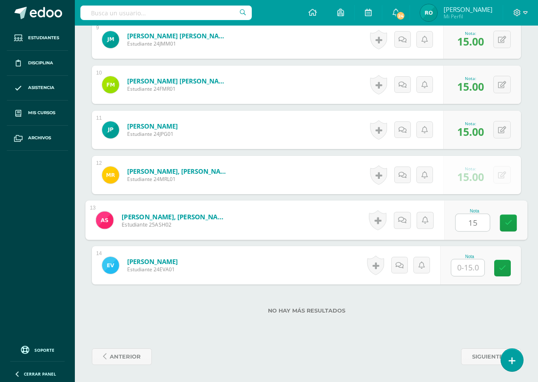
type input "15"
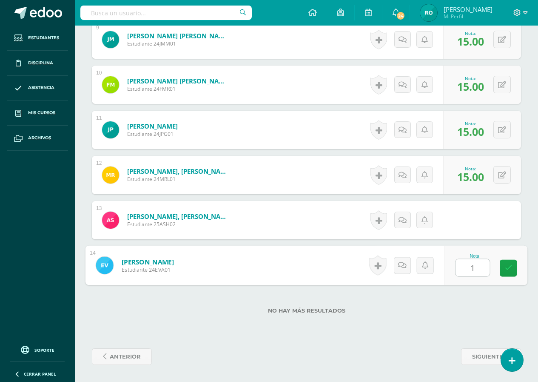
type input "15"
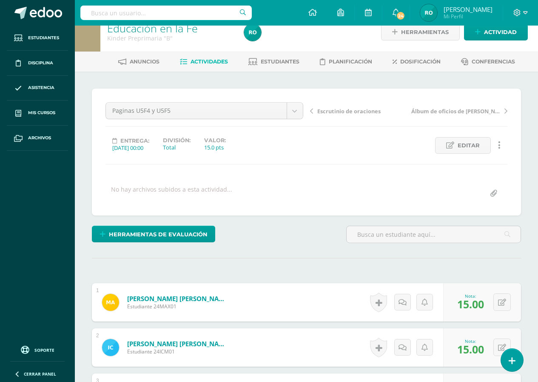
scroll to position [0, 0]
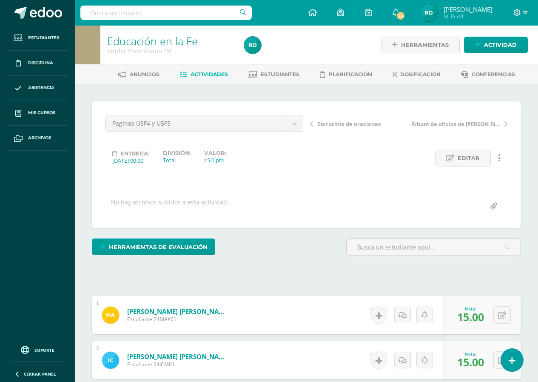
click at [310, 127] on link "Escrutinio de oraciones" at bounding box center [359, 123] width 99 height 9
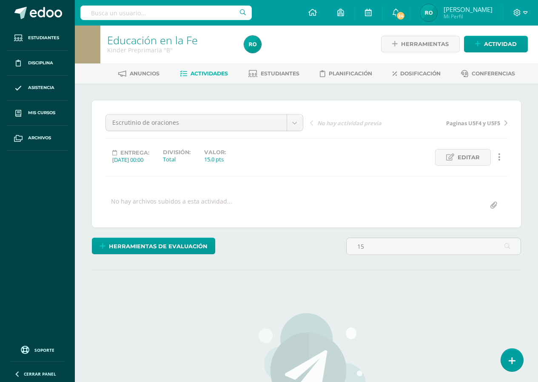
scroll to position [1, 0]
type input "1"
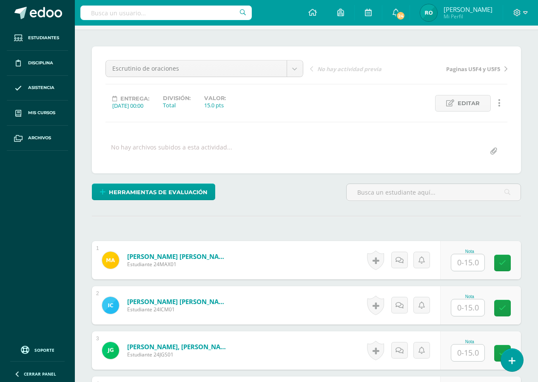
scroll to position [129, 0]
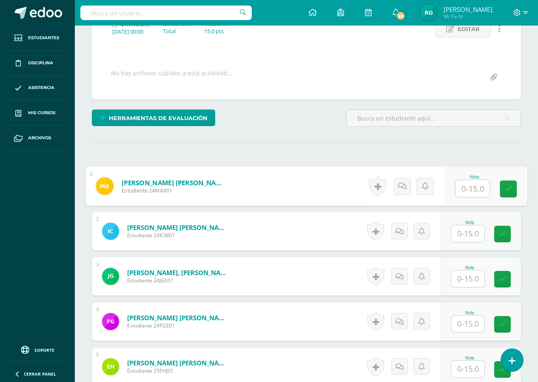
click at [462, 192] on input "text" at bounding box center [473, 188] width 34 height 17
type input "15"
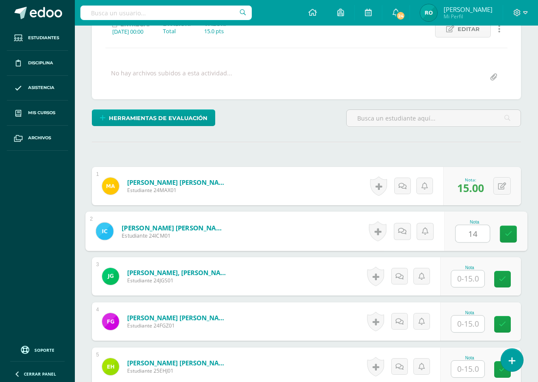
type input "14"
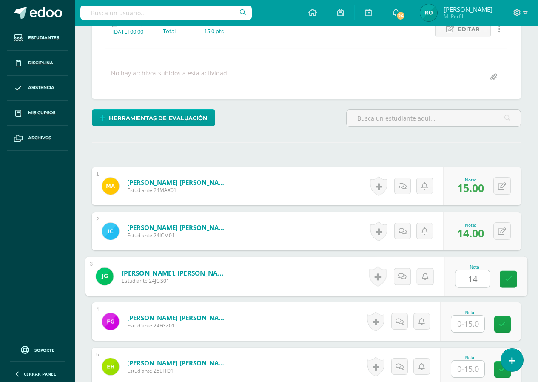
type input "14"
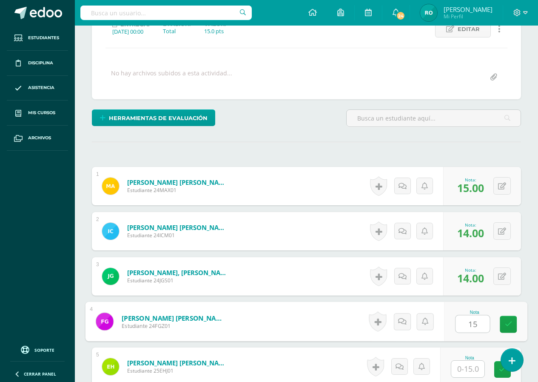
type input "15"
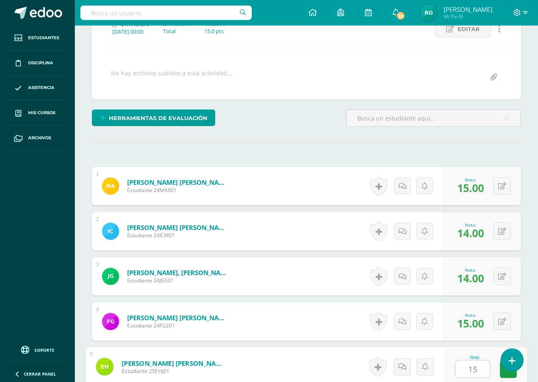
type input "15"
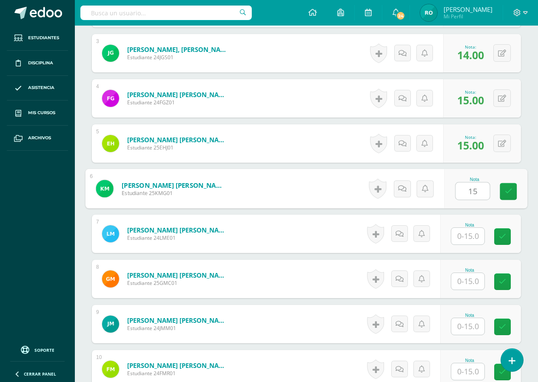
type input "15"
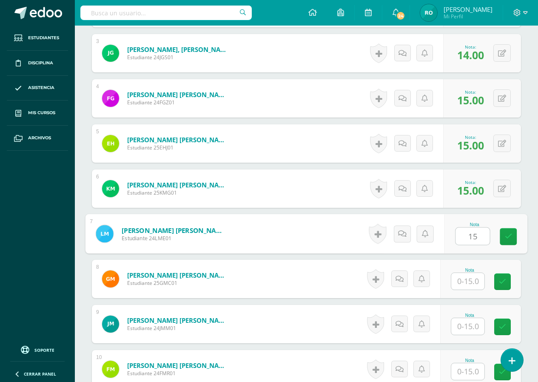
type input "15"
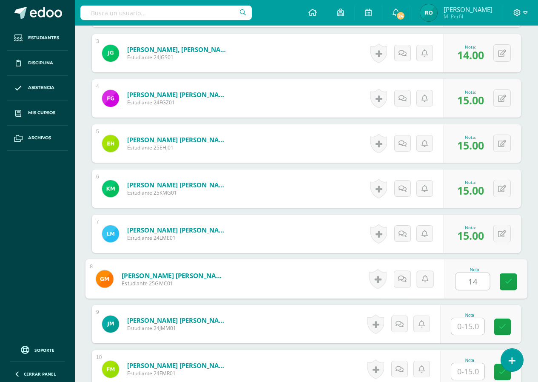
type input "14"
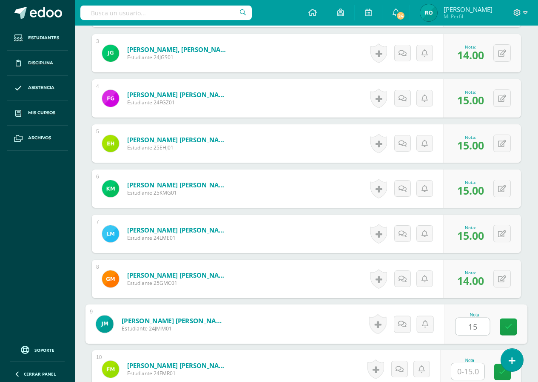
type input "15"
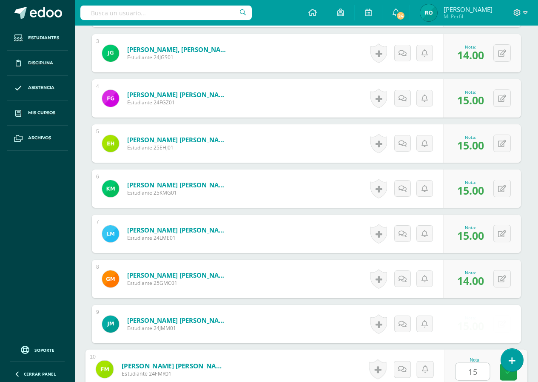
type input "15"
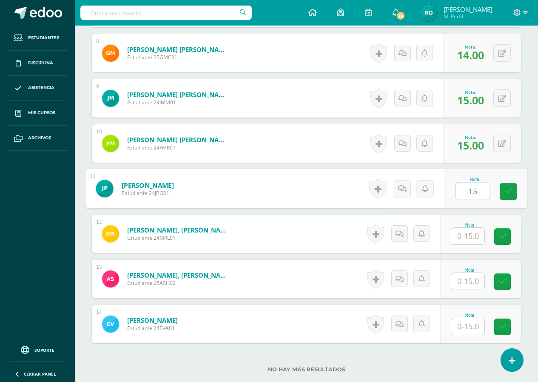
type input "15"
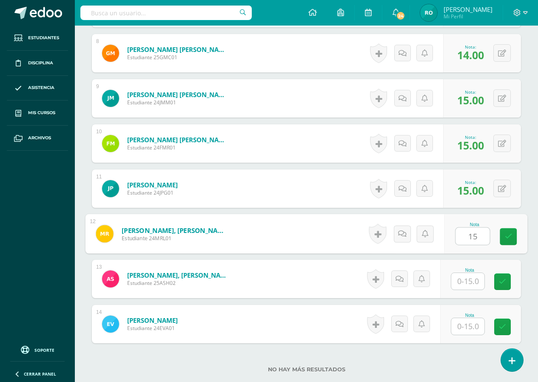
type input "15"
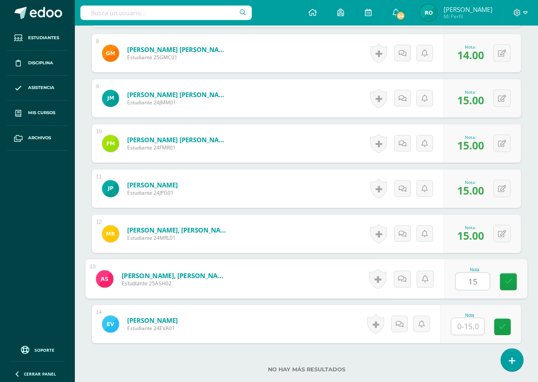
type input "15"
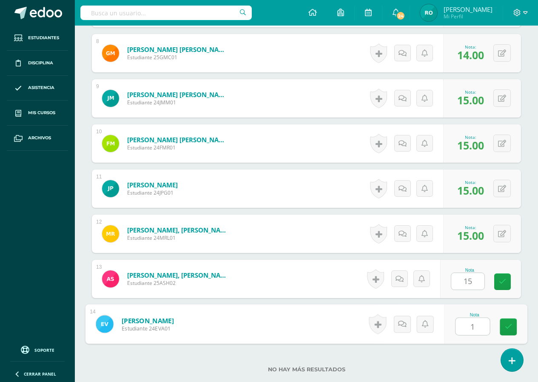
type input "15"
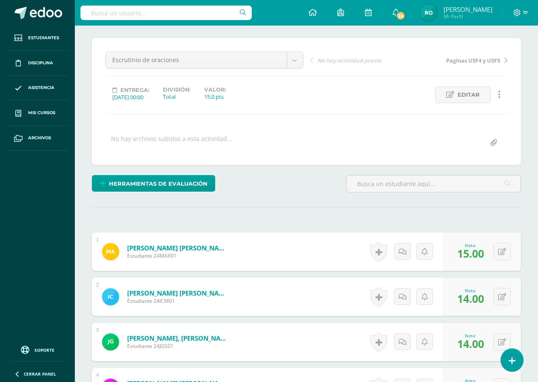
scroll to position [0, 0]
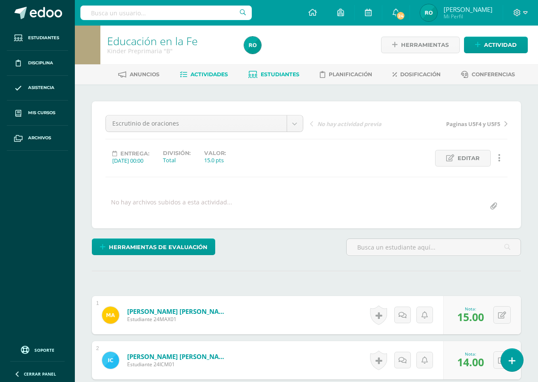
click at [296, 76] on span "Estudiantes" at bounding box center [280, 74] width 39 height 6
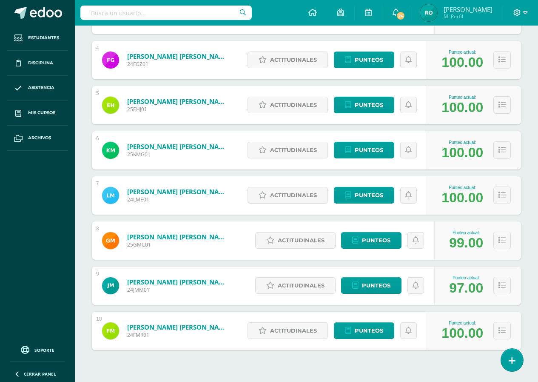
scroll to position [301, 0]
